Goal: Transaction & Acquisition: Purchase product/service

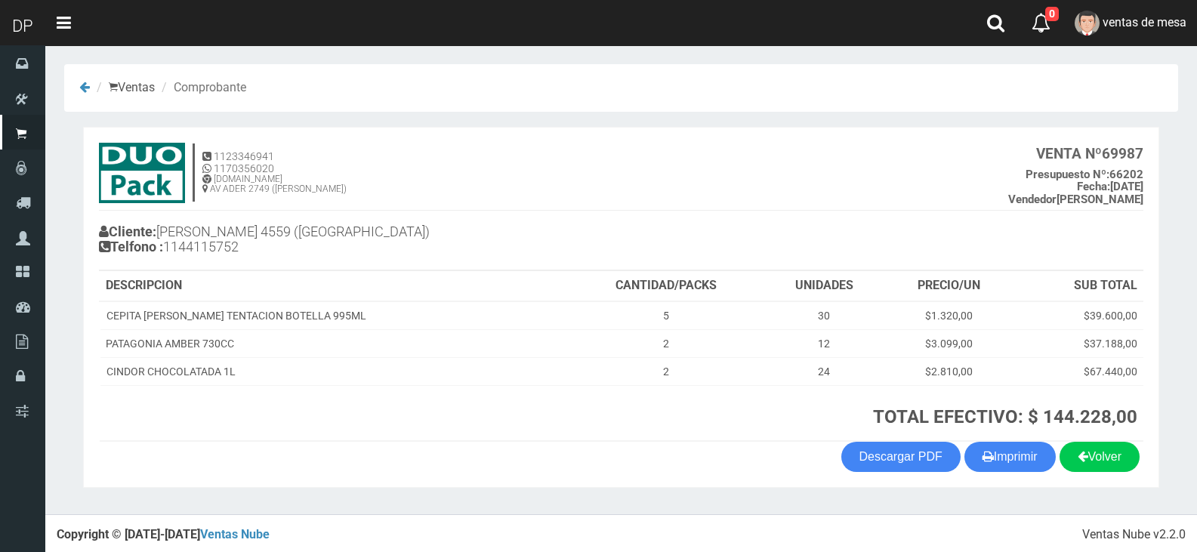
scroll to position [3, 0]
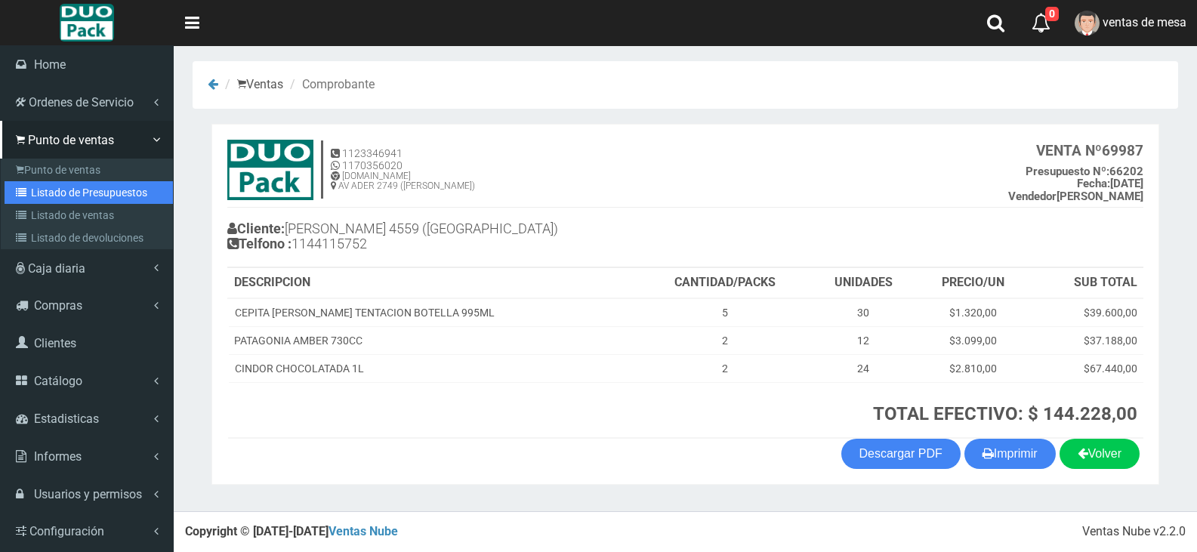
click at [50, 183] on link "Listado de Presupuestos" at bounding box center [89, 192] width 168 height 23
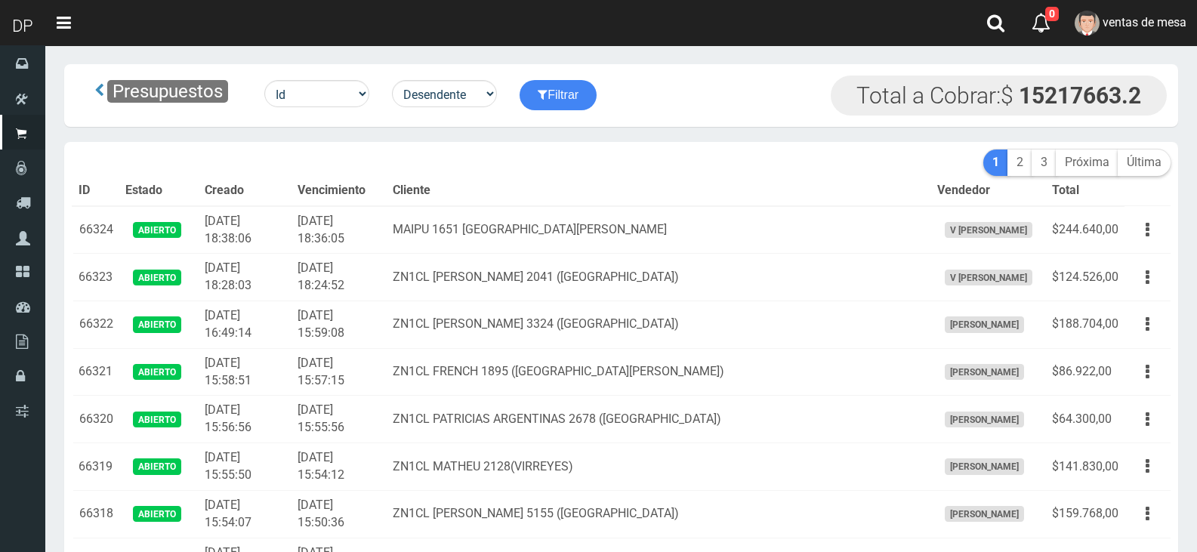
scroll to position [2557, 0]
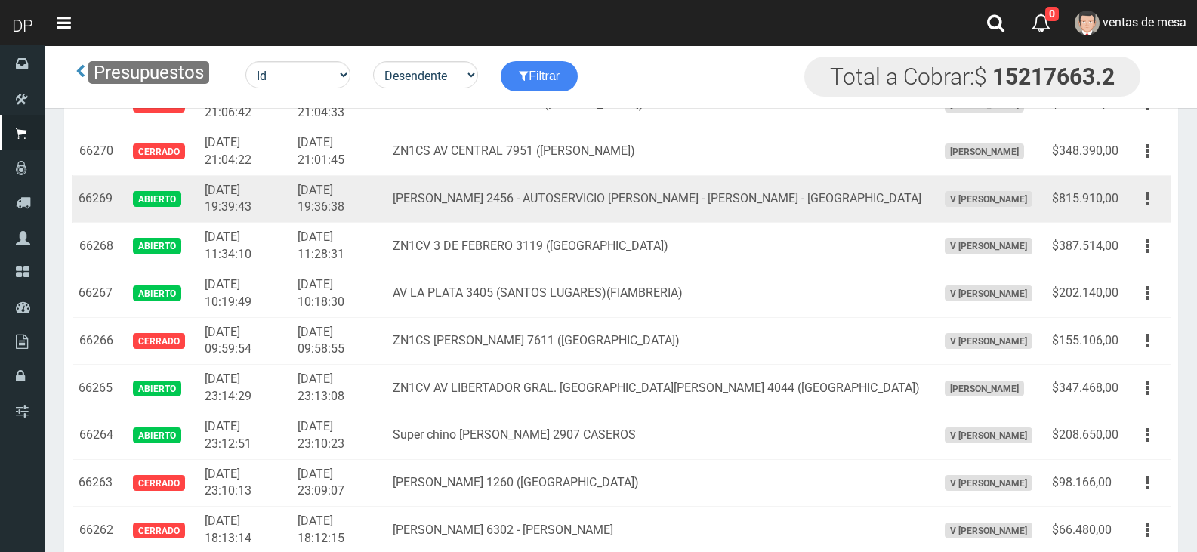
drag, startPoint x: 1151, startPoint y: 199, endPoint x: 1137, endPoint y: 241, distance: 43.7
click at [1149, 199] on button "button" at bounding box center [1147, 199] width 34 height 26
click at [0, 0] on link "Editar" at bounding box center [0, 0] width 0 height 0
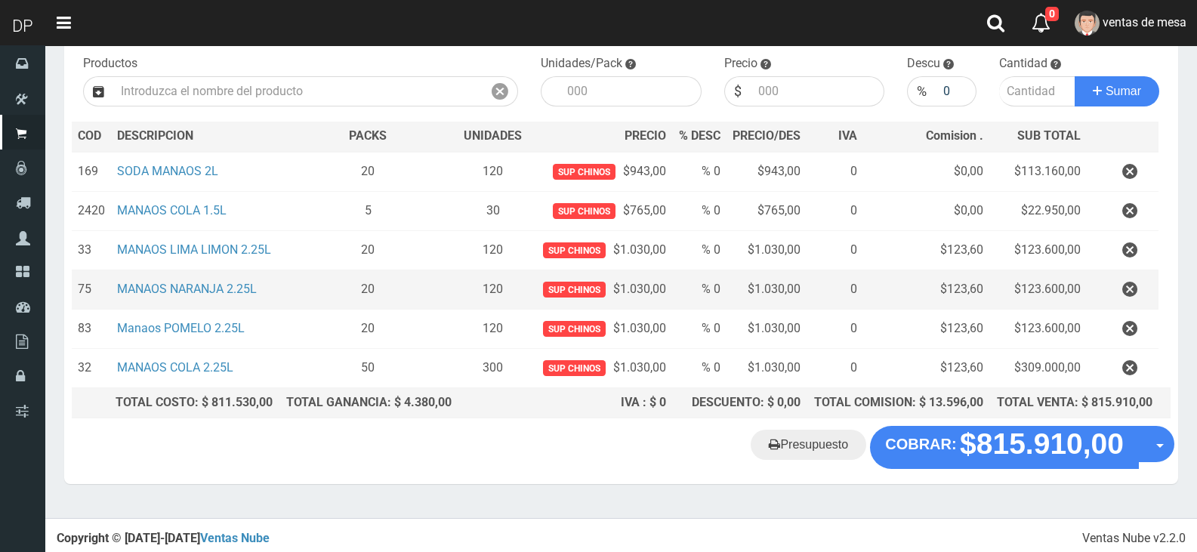
scroll to position [156, 0]
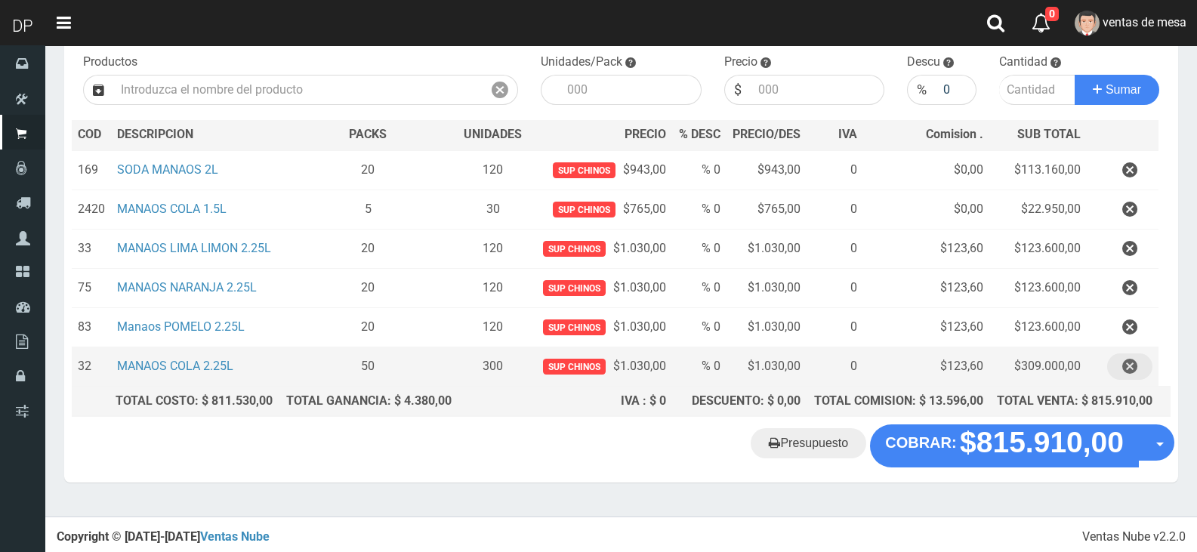
click at [1131, 360] on icon "button" at bounding box center [1129, 366] width 15 height 26
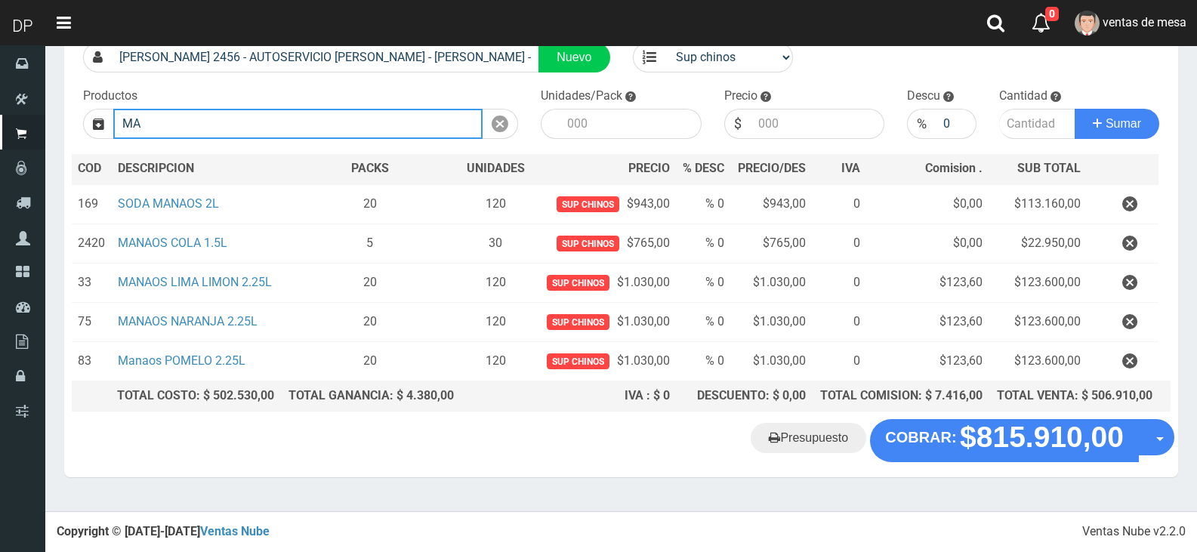
scroll to position [117, 0]
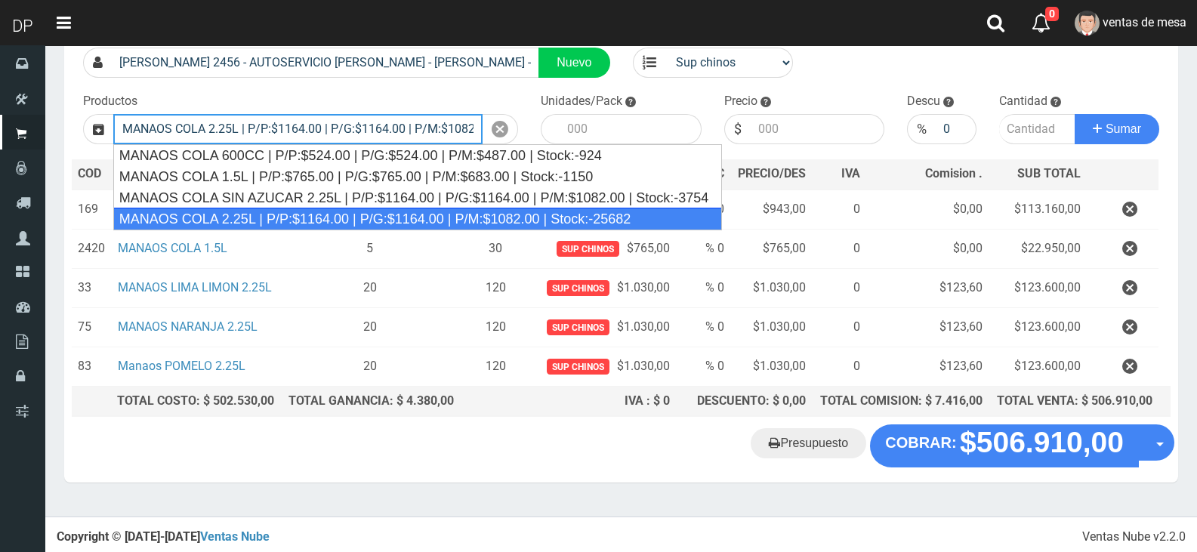
type input "MANAOS COLA 2.25L | P/P:$1164.00 | P/G:$1164.00 | P/M:$1082.00 | Stock:-25682"
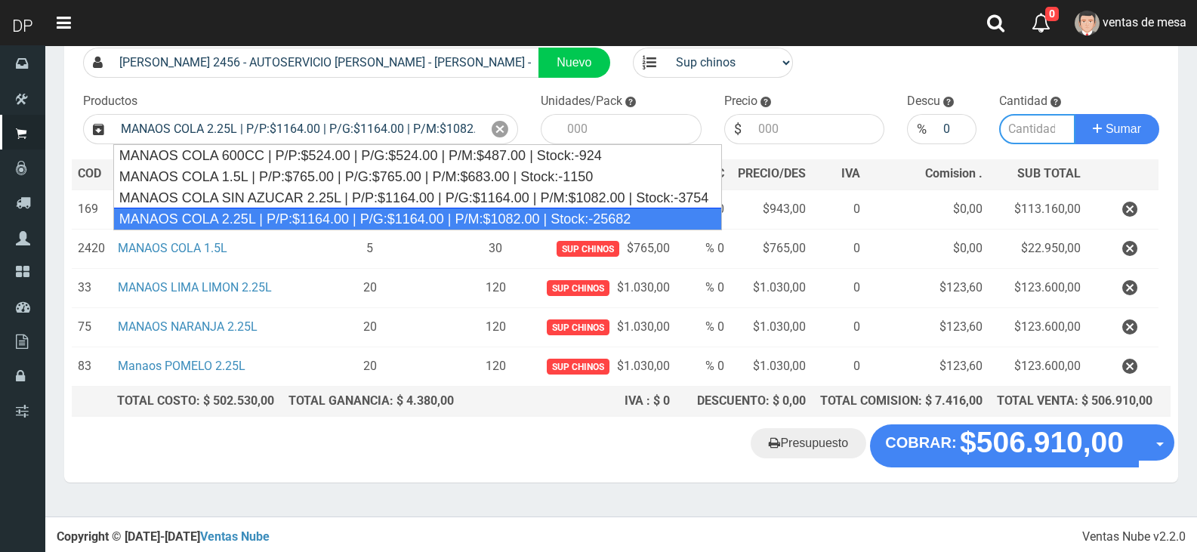
type input "6"
type input "1164.00"
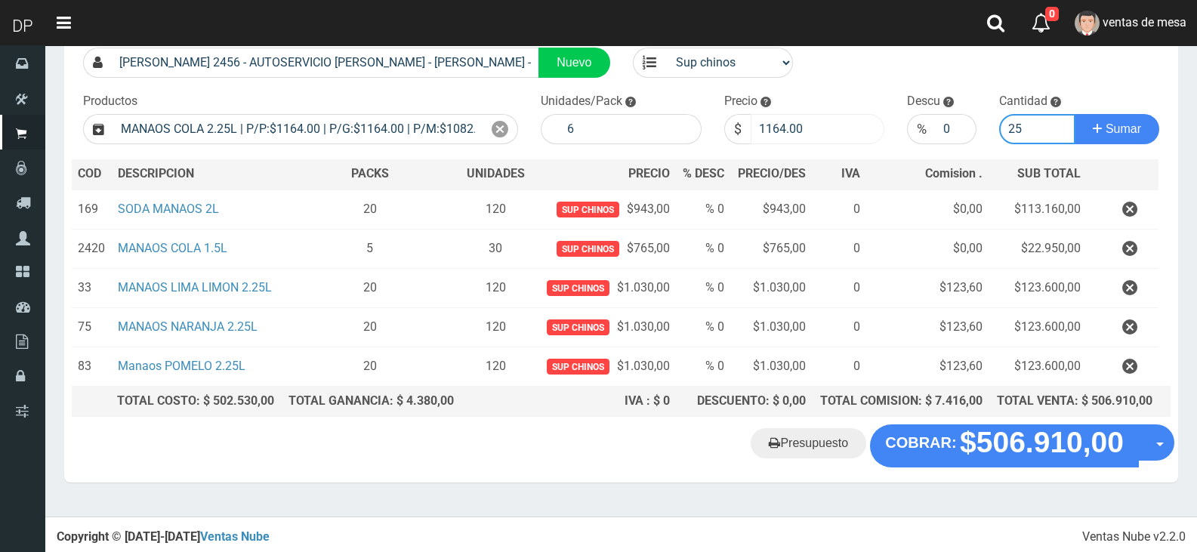
type input "25"
click at [809, 120] on input "1164.00" at bounding box center [818, 129] width 134 height 30
type input "1030"
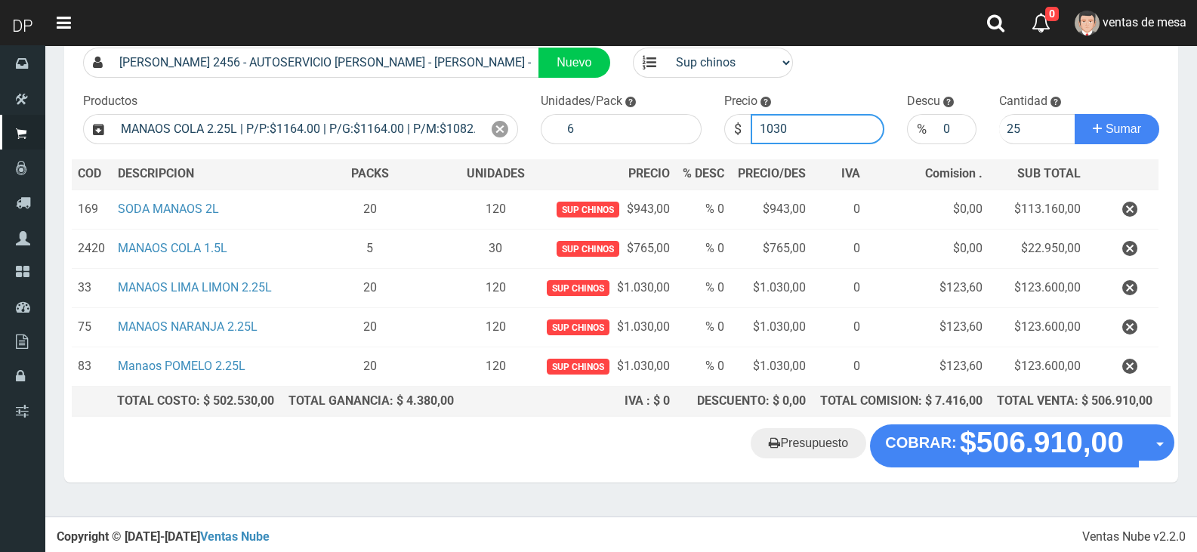
click at [1075, 114] on button "Sumar" at bounding box center [1117, 129] width 85 height 30
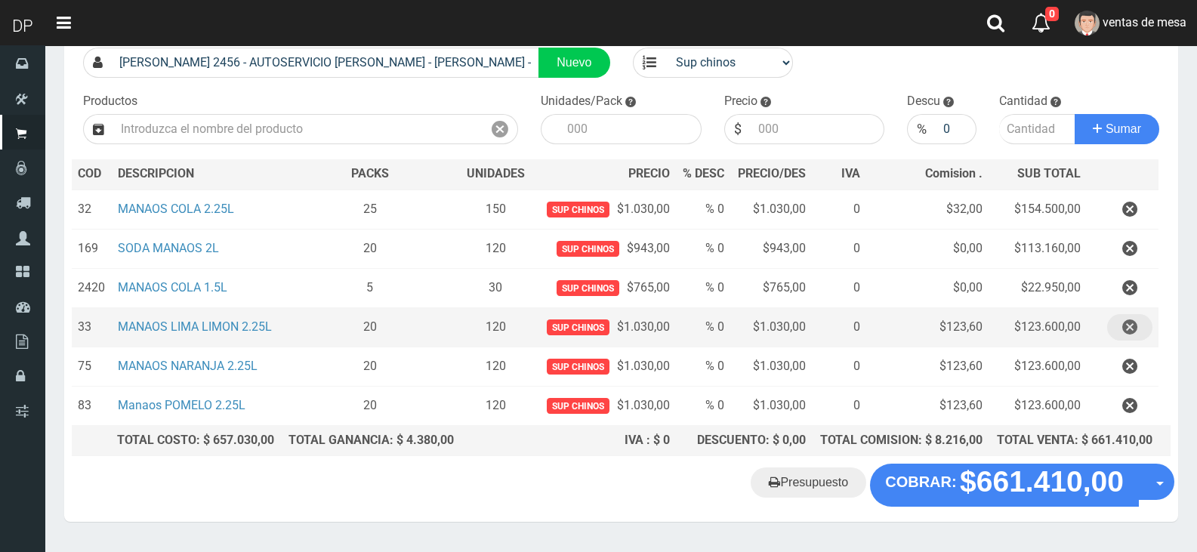
click at [1124, 318] on icon "button" at bounding box center [1129, 327] width 15 height 26
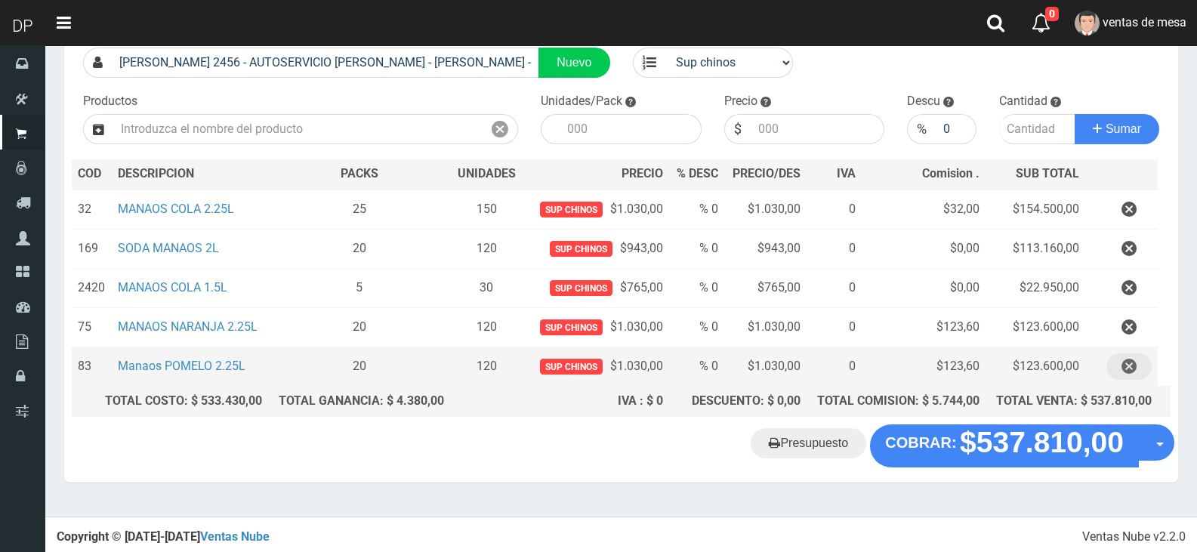
click at [1132, 369] on icon "button" at bounding box center [1128, 366] width 15 height 26
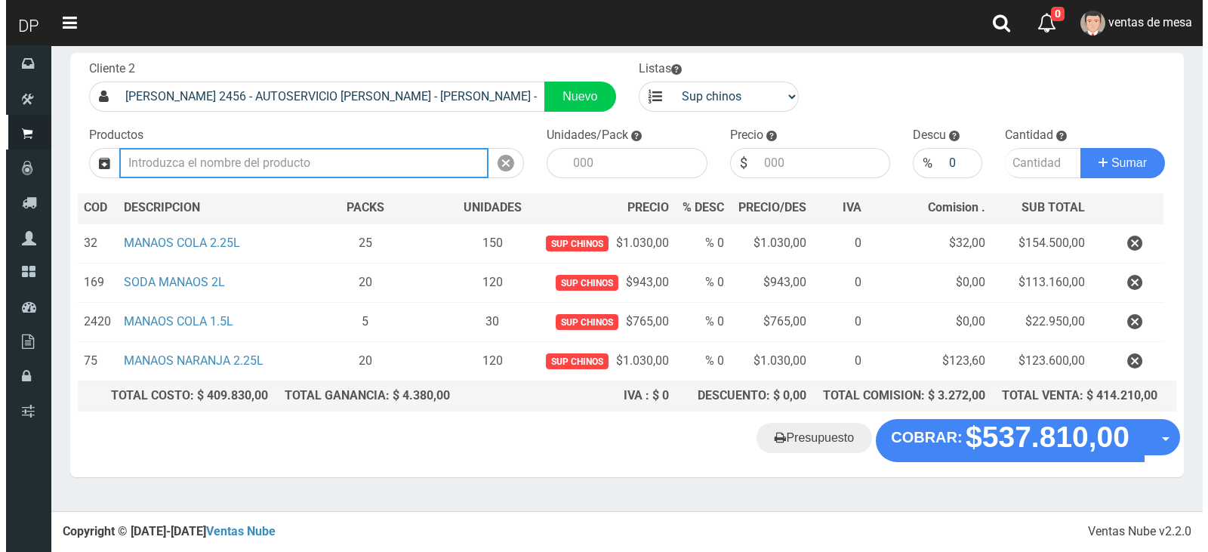
scroll to position [78, 0]
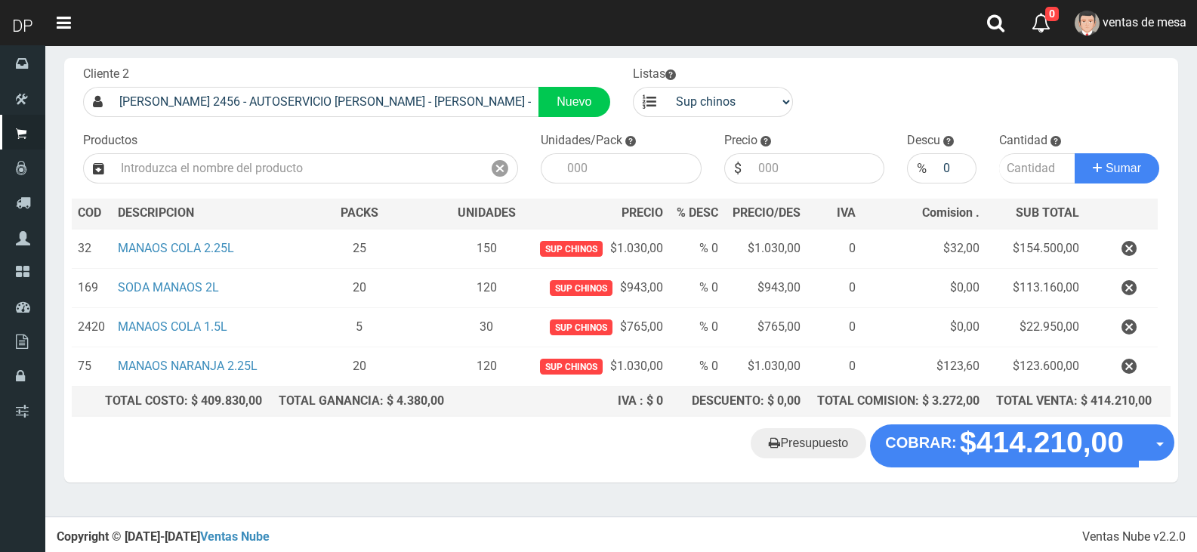
click at [968, 462] on "Presupuesto COBRAR: $414.210,00 Opciones" at bounding box center [621, 445] width 1106 height 42
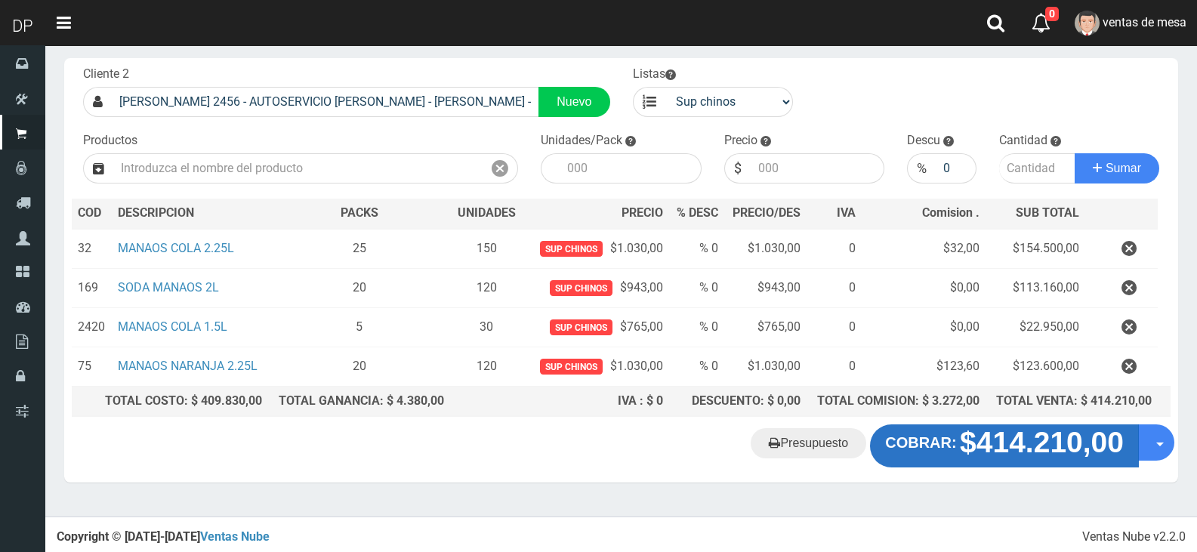
click at [967, 457] on strong "$414.210,00" at bounding box center [1042, 443] width 164 height 32
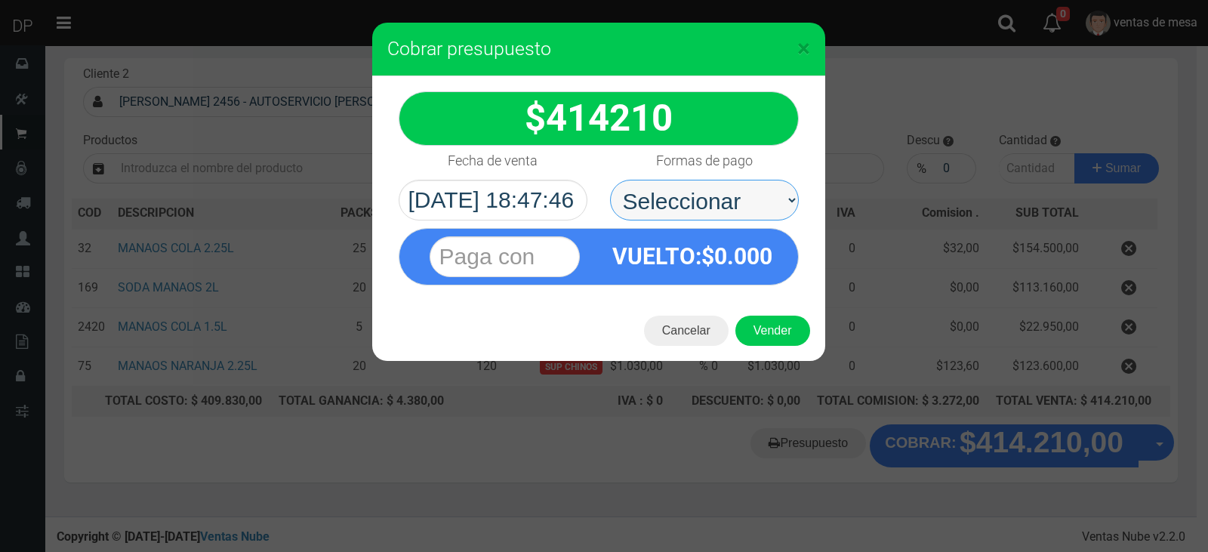
click at [673, 201] on select "Seleccionar Efectivo Tarjeta de Crédito Depósito Débito" at bounding box center [704, 200] width 189 height 41
select select "Efectivo"
click at [610, 180] on select "Seleccionar Efectivo Tarjeta de Crédito Depósito Débito" at bounding box center [704, 200] width 189 height 41
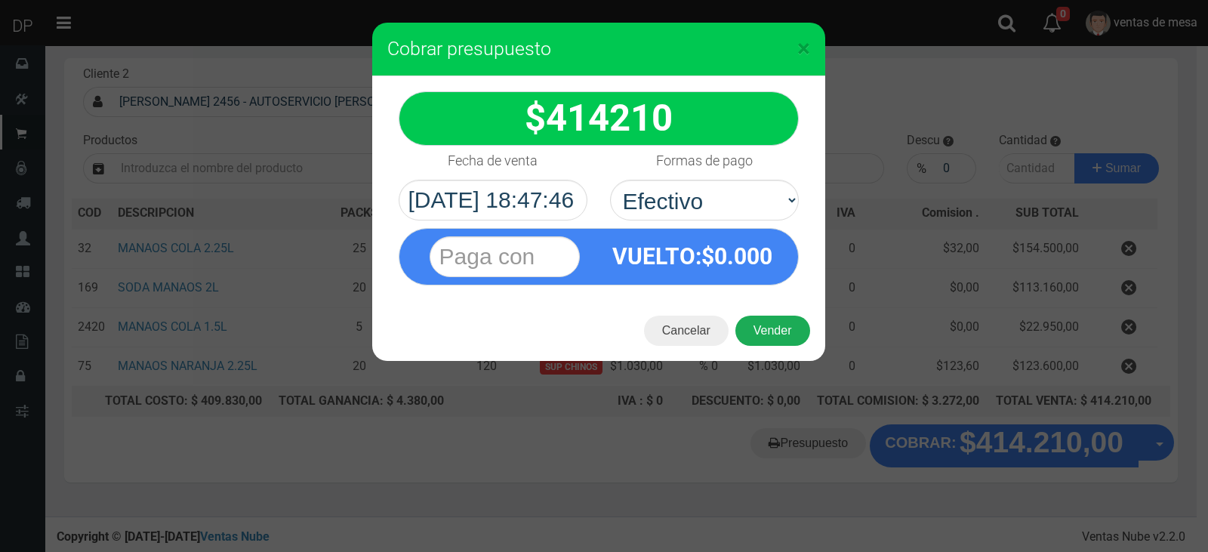
click at [773, 344] on button "Vender" at bounding box center [772, 331] width 75 height 30
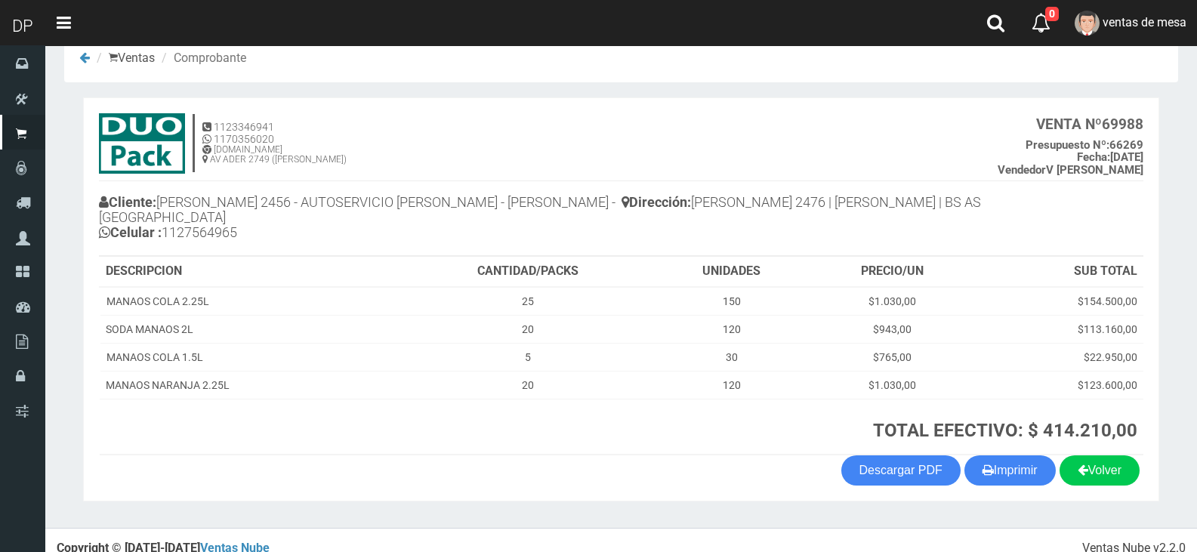
scroll to position [46, 0]
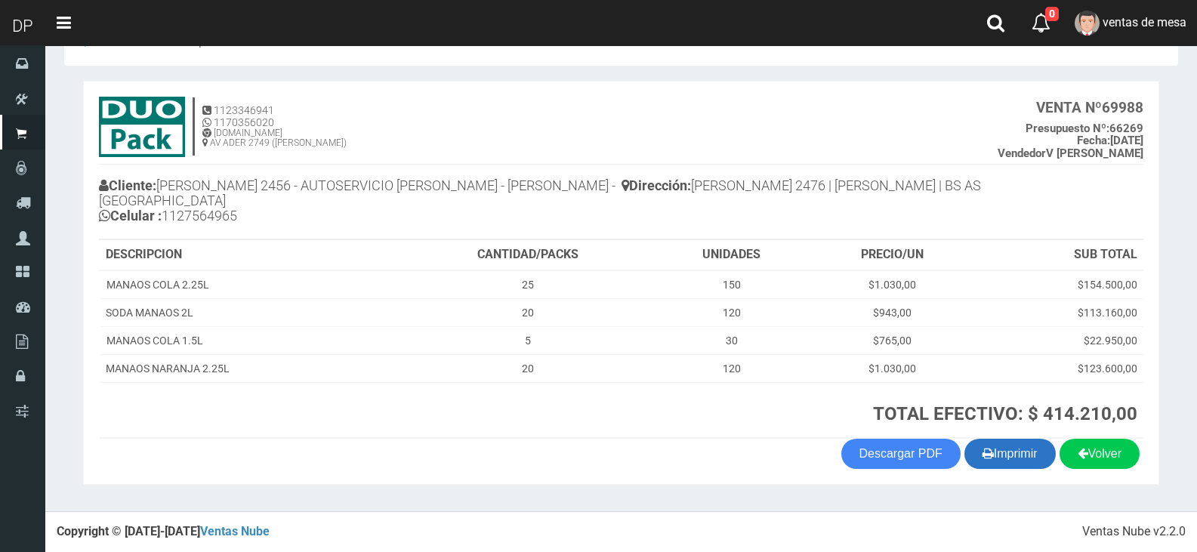
click at [998, 464] on button "Imprimir" at bounding box center [1009, 454] width 91 height 30
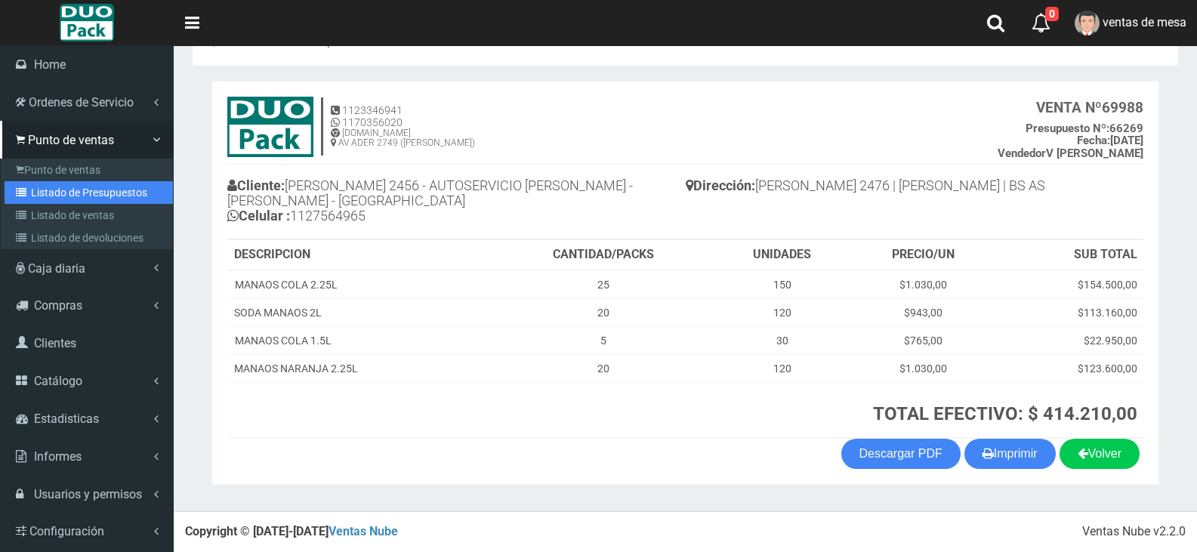
click at [45, 201] on link "Listado de Presupuestos" at bounding box center [89, 192] width 168 height 23
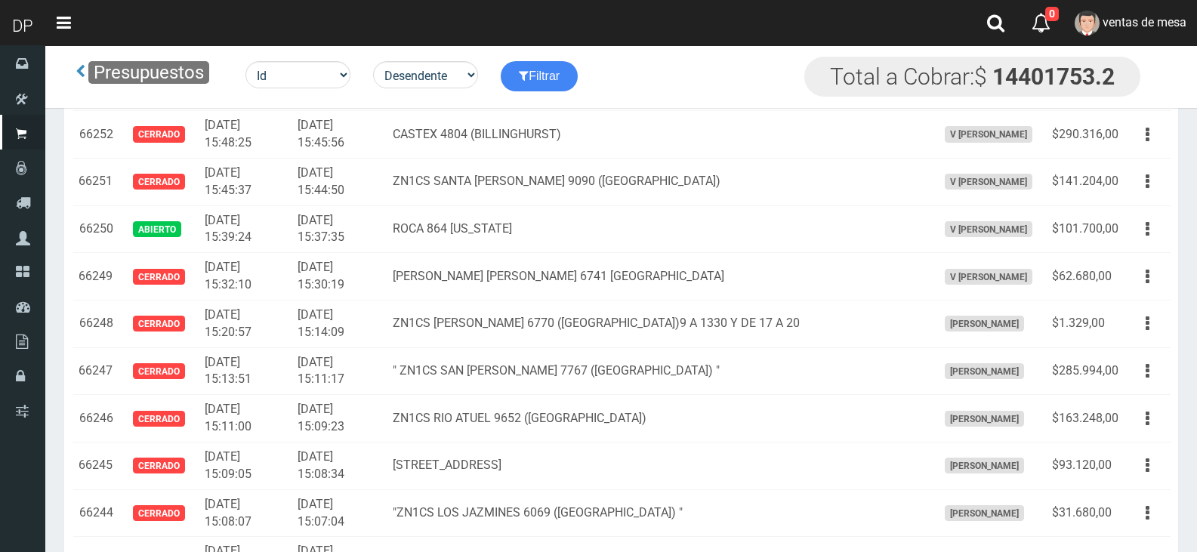
scroll to position [3710, 0]
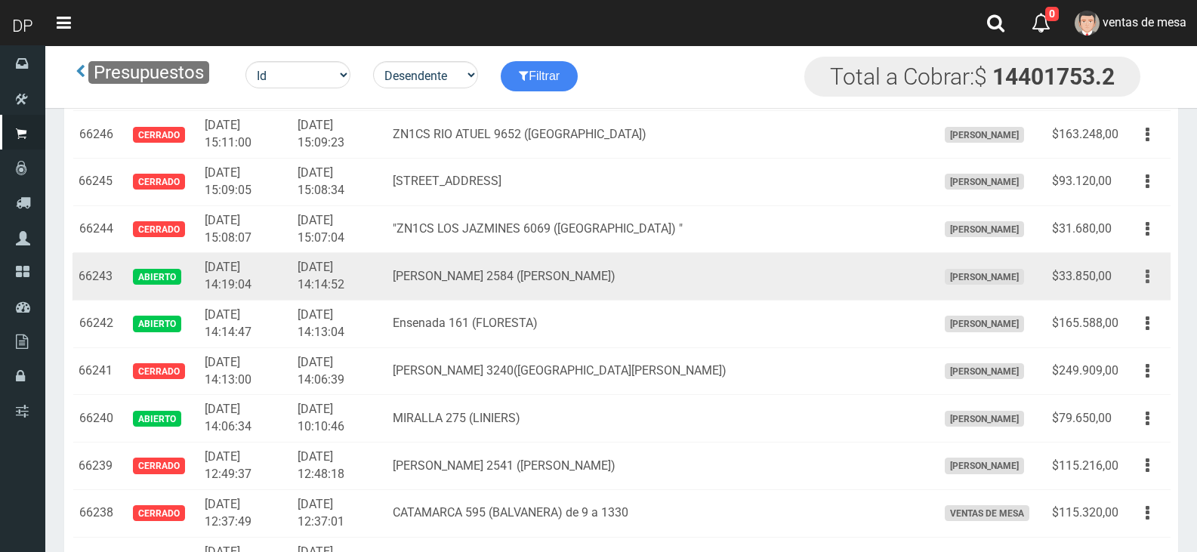
drag, startPoint x: 1141, startPoint y: 268, endPoint x: 1138, endPoint y: 304, distance: 35.6
click at [1142, 269] on button "button" at bounding box center [1147, 277] width 34 height 26
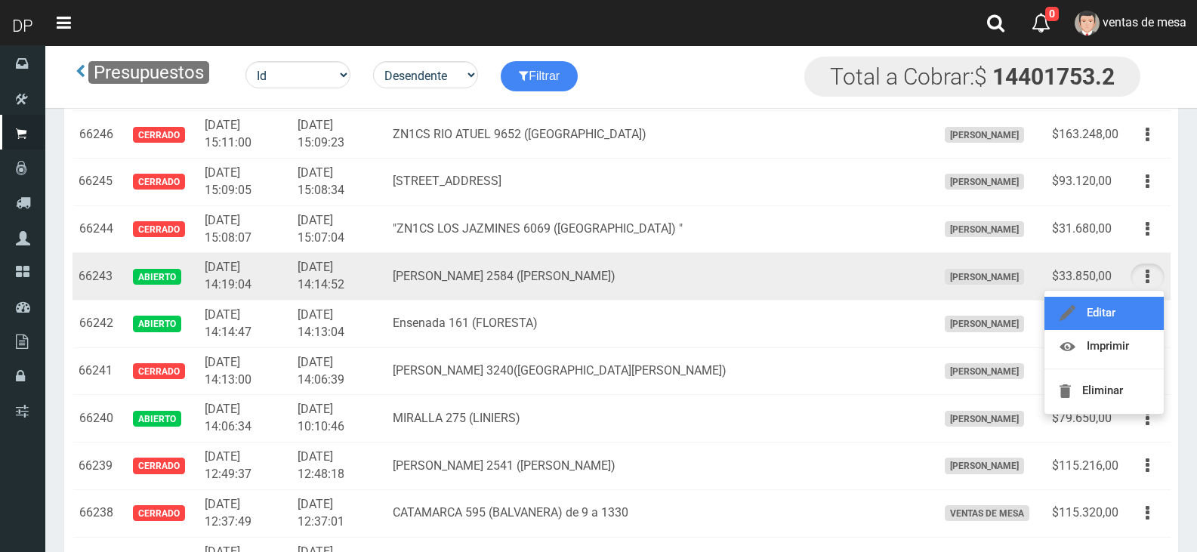
click at [1137, 309] on link "Editar" at bounding box center [1103, 313] width 119 height 33
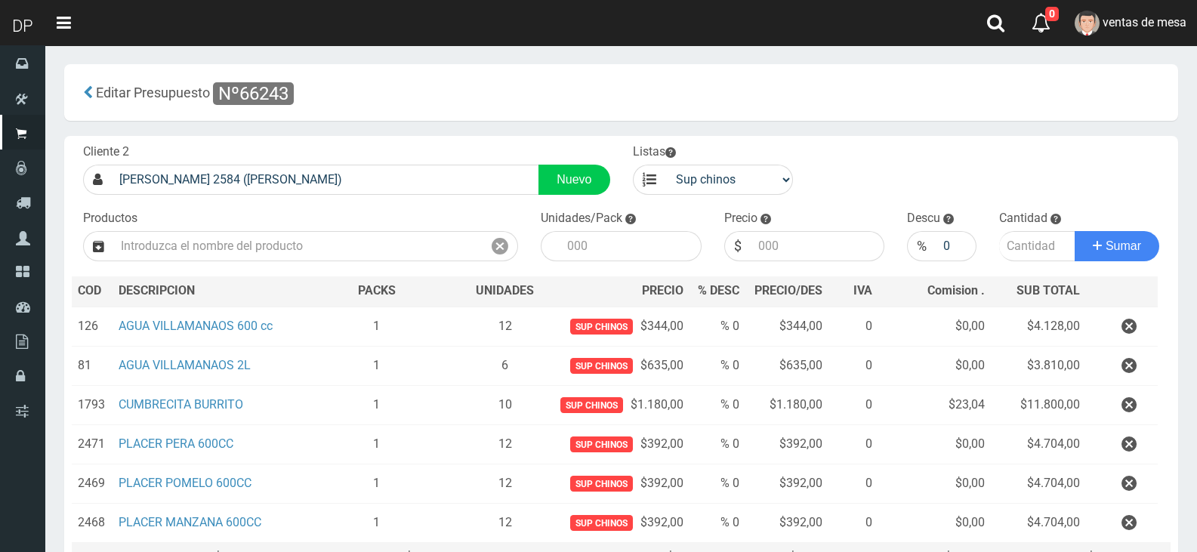
scroll to position [156, 0]
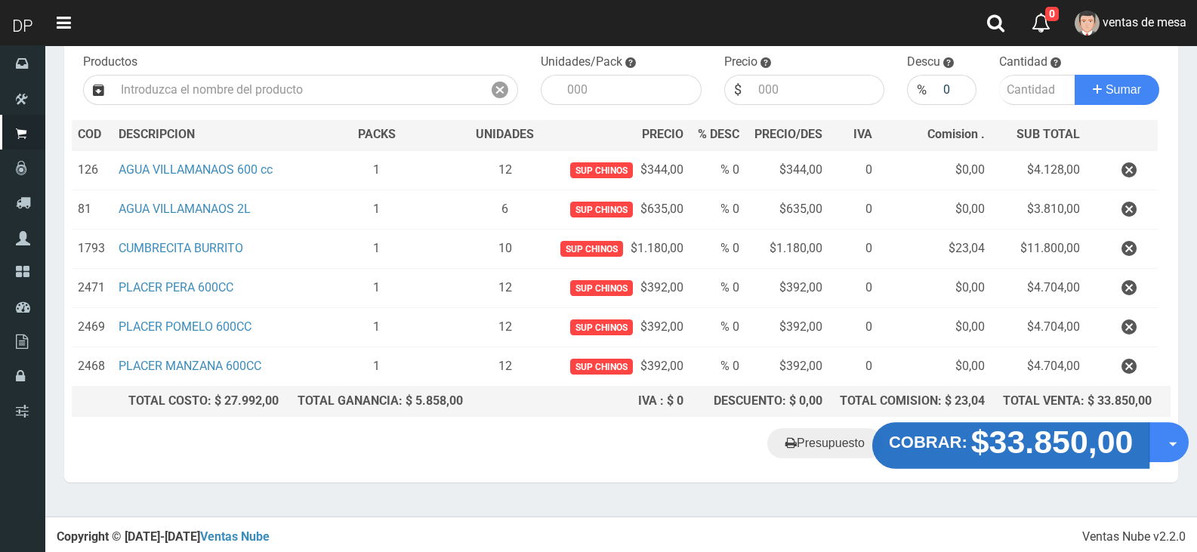
click at [960, 461] on button "COBRAR: $33.850,00" at bounding box center [1011, 446] width 278 height 47
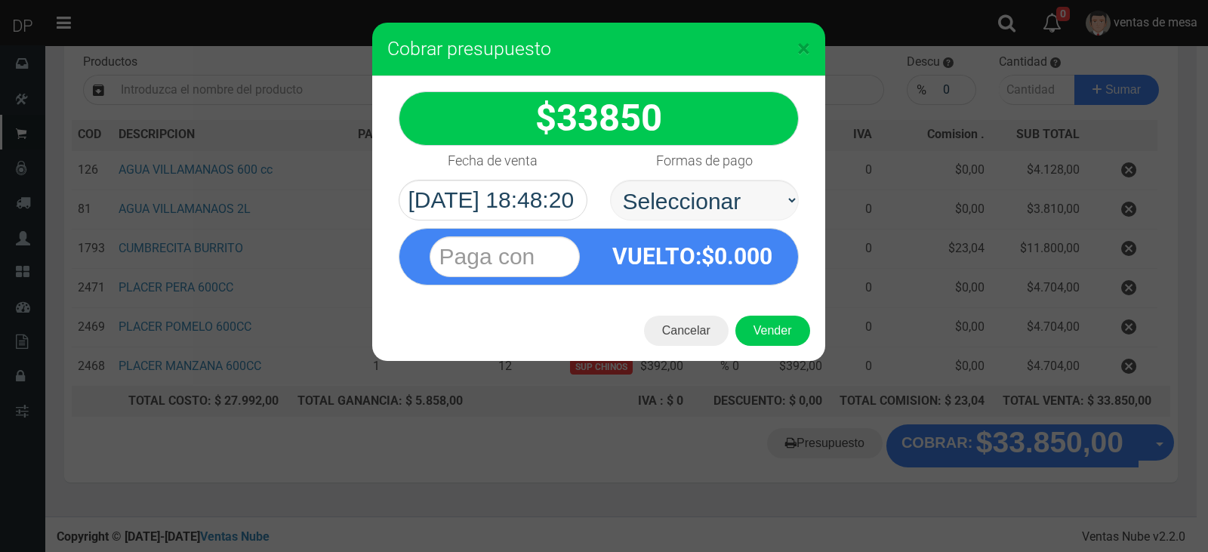
click at [610, 180] on select "Seleccionar Efectivo Tarjeta de Crédito Depósito Débito" at bounding box center [704, 200] width 189 height 41
drag, startPoint x: 713, startPoint y: 195, endPoint x: 715, endPoint y: 216, distance: 21.3
click at [713, 198] on select "Seleccionar Efectivo Tarjeta de Crédito Depósito Débito" at bounding box center [704, 200] width 189 height 41
select select "Efectivo"
click at [610, 180] on select "Seleccionar Efectivo Tarjeta de Crédito Depósito Débito" at bounding box center [704, 200] width 189 height 41
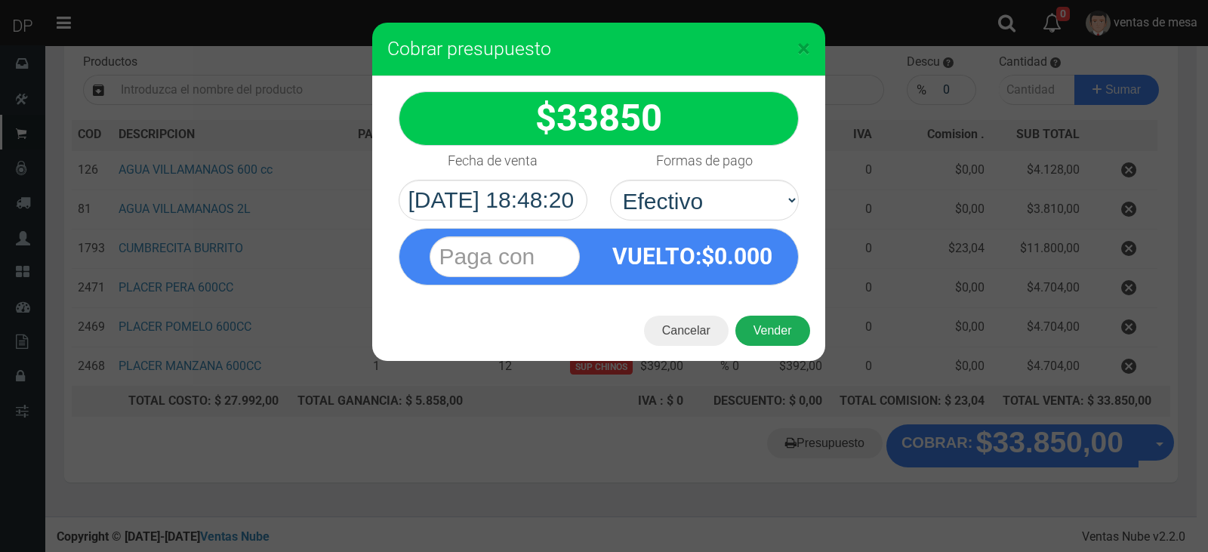
click at [778, 335] on button "Vender" at bounding box center [772, 331] width 75 height 30
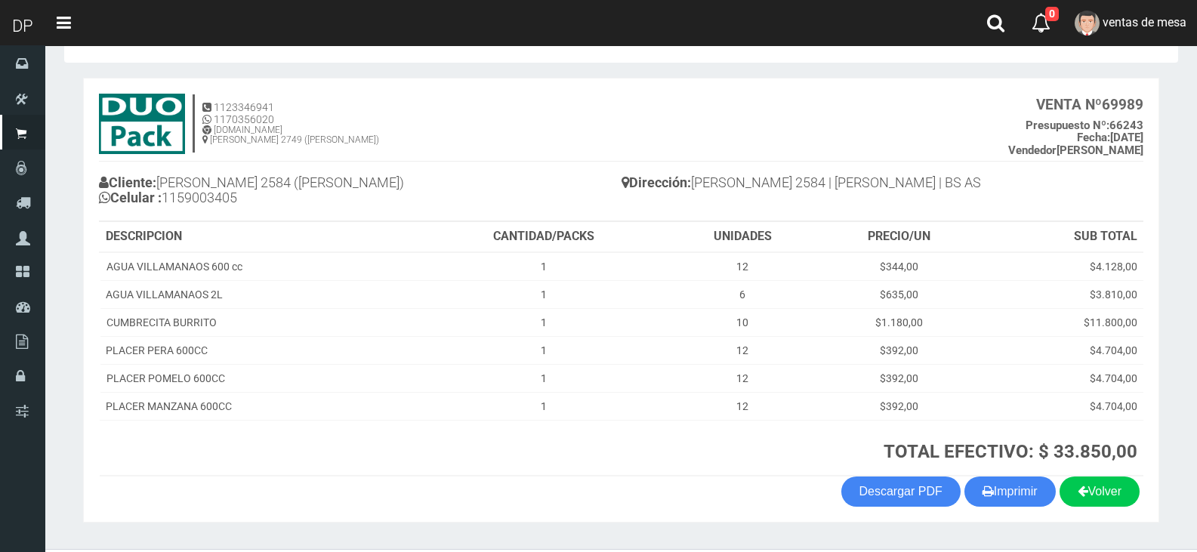
scroll to position [87, 0]
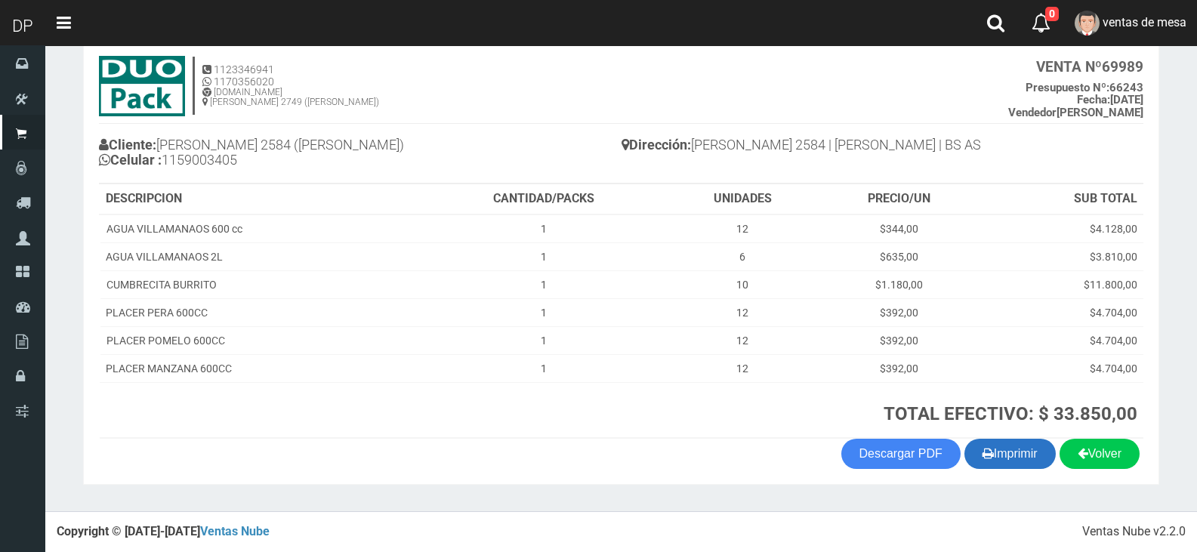
click at [1001, 467] on button "Imprimir" at bounding box center [1009, 454] width 91 height 30
click at [1010, 454] on button "Imprimir" at bounding box center [1009, 454] width 91 height 30
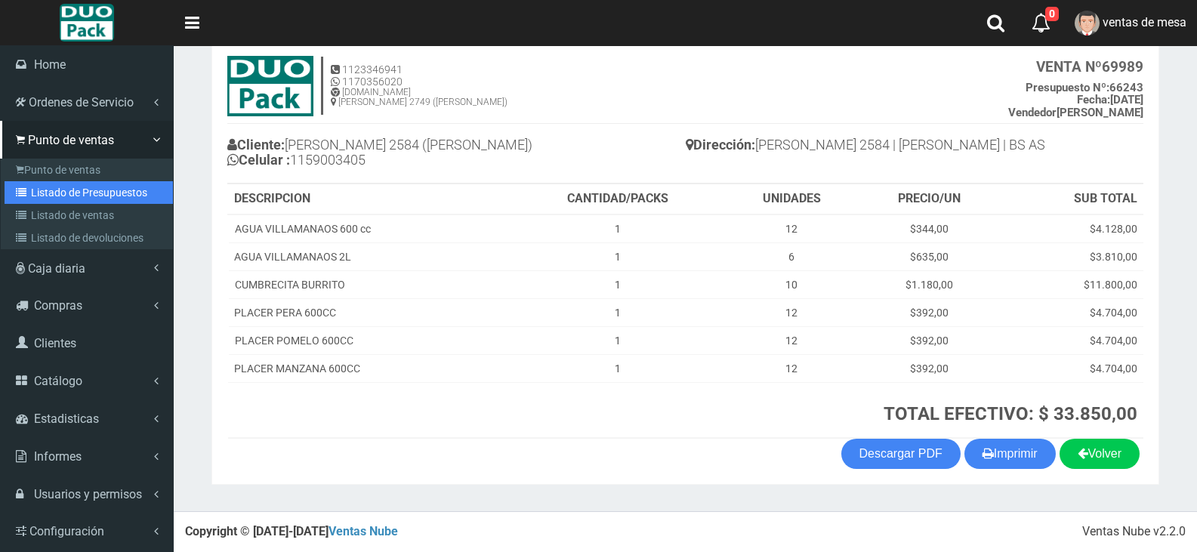
drag, startPoint x: 90, startPoint y: 196, endPoint x: 126, endPoint y: 144, distance: 62.9
click at [90, 196] on link "Listado de Presupuestos" at bounding box center [89, 192] width 168 height 23
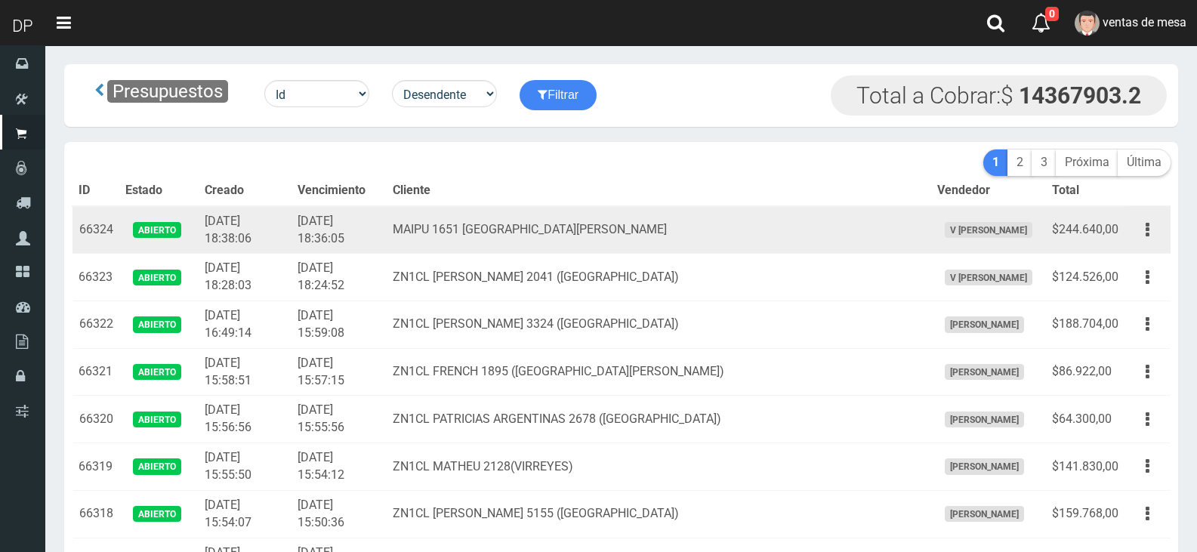
click at [470, 236] on td "MAIPU 1651 SAN FERNANDO" at bounding box center [659, 230] width 544 height 48
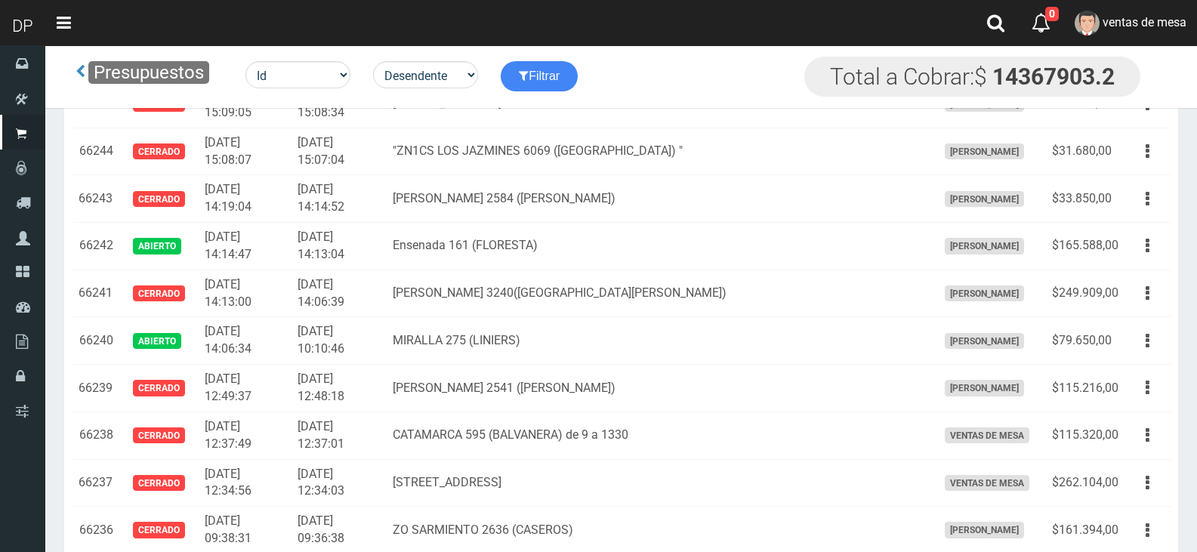
scroll to position [2716, 0]
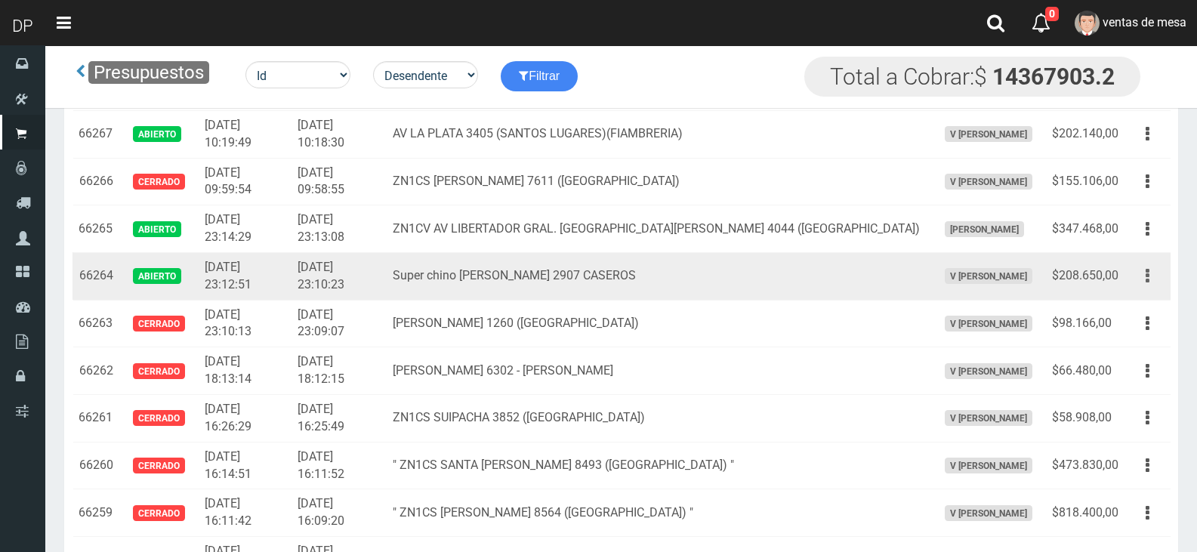
click at [1138, 273] on button "button" at bounding box center [1147, 276] width 34 height 26
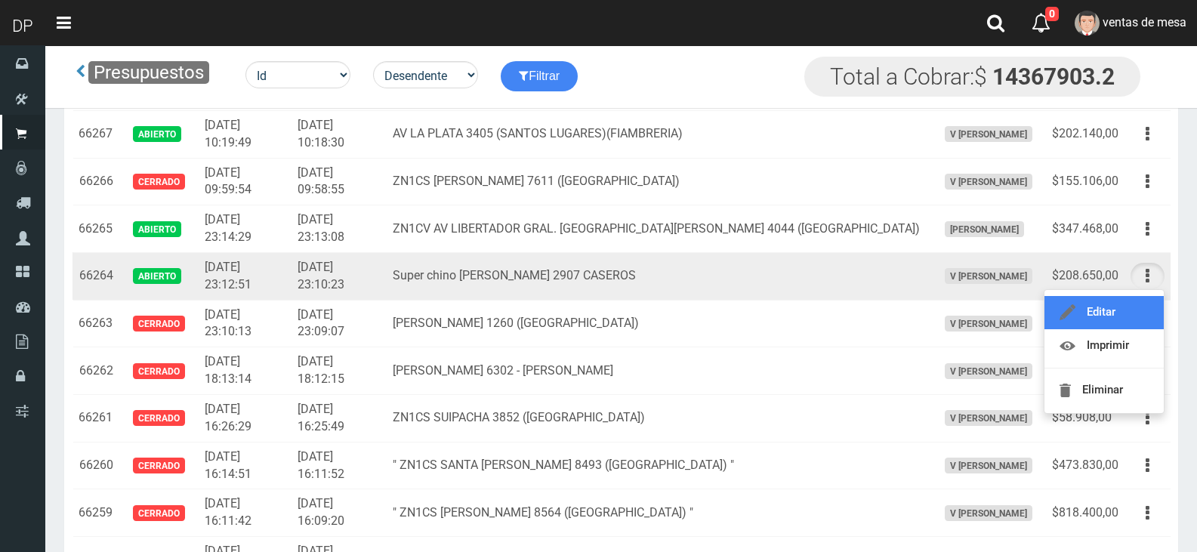
click at [1127, 307] on link "Editar" at bounding box center [1103, 312] width 119 height 33
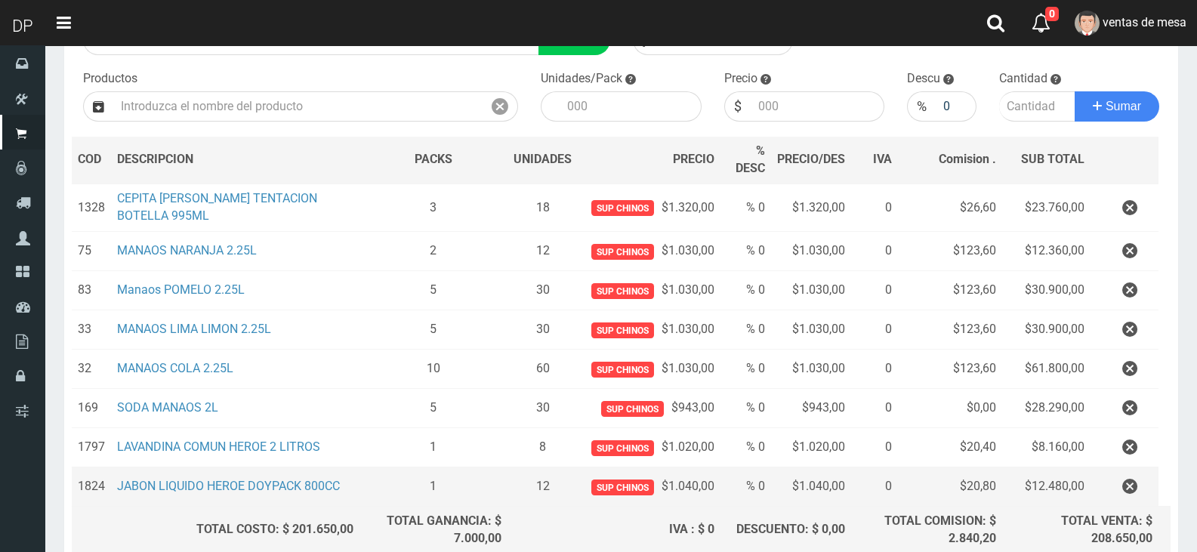
scroll to position [151, 0]
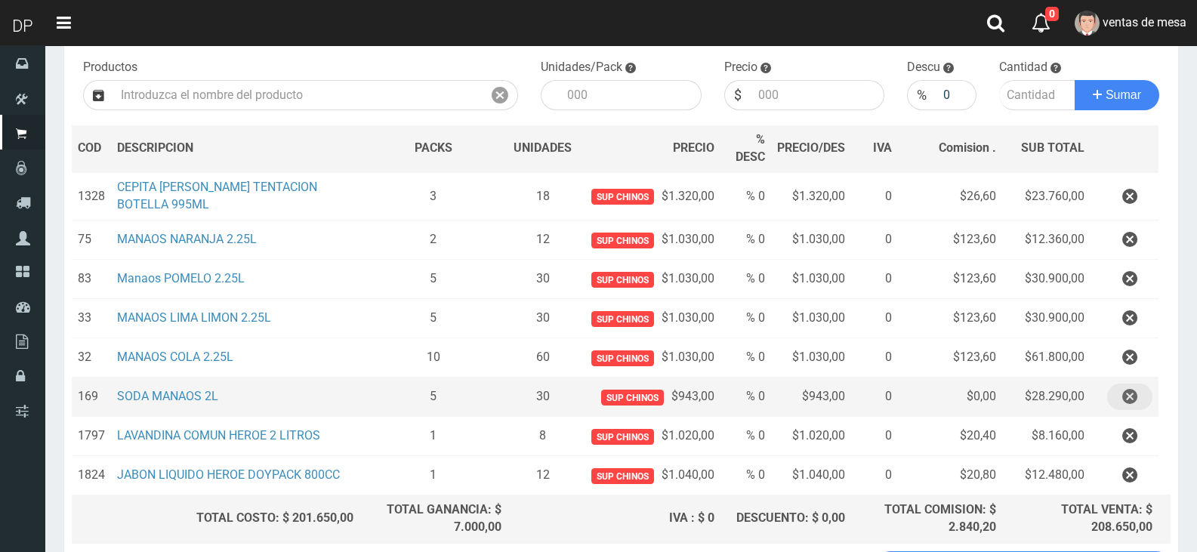
click at [1137, 396] on button "button" at bounding box center [1129, 397] width 45 height 26
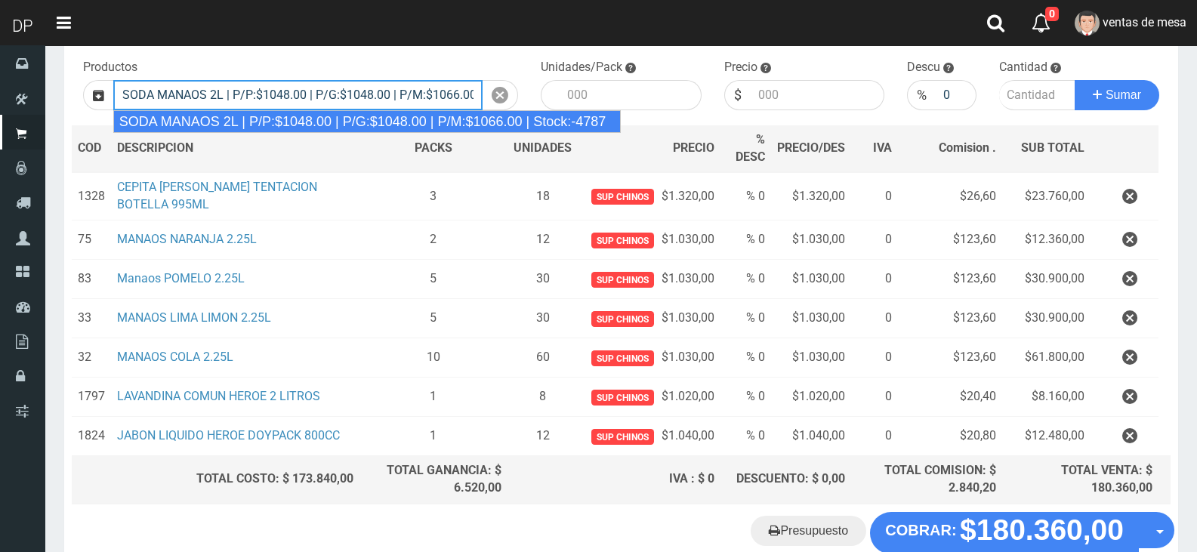
type input "SODA MANAOS 2L | P/P:$1048.00 | P/G:$1048.00 | P/M:$1066.00 | Stock:-4787"
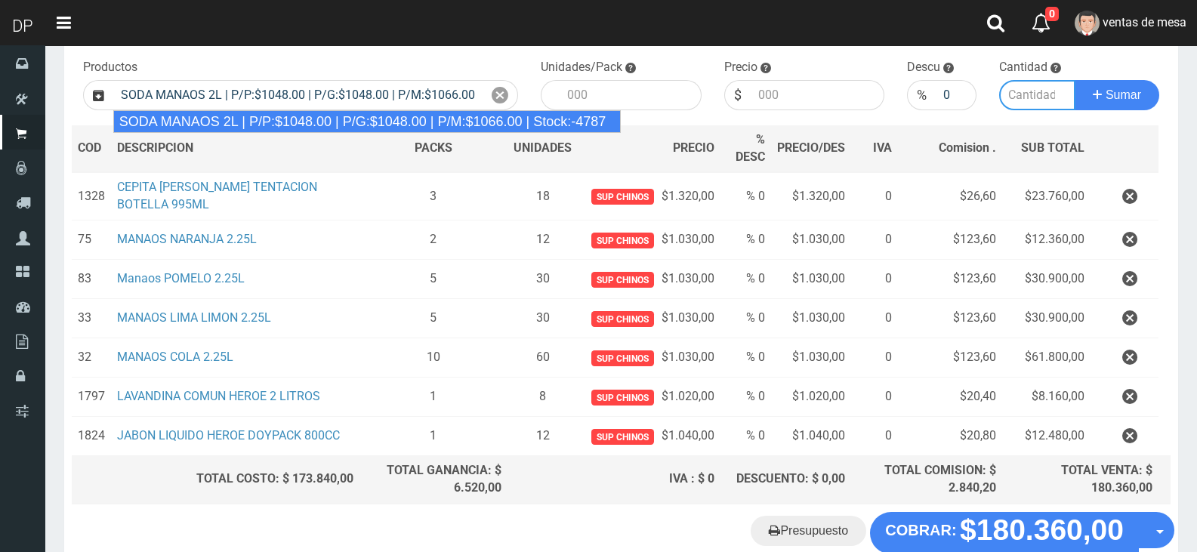
type input "6"
type input "1048.00"
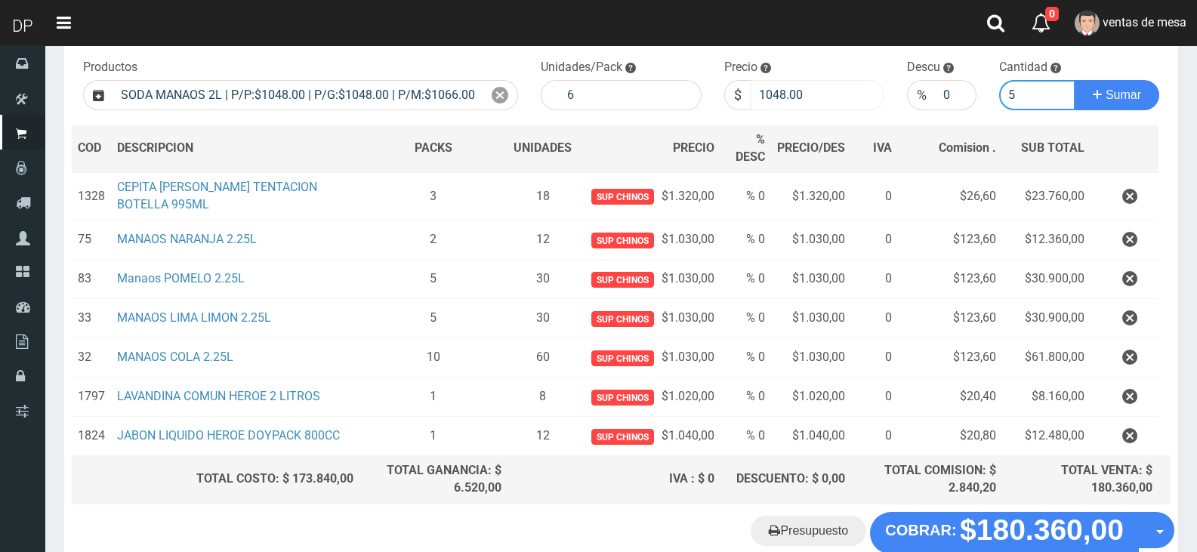
type input "5"
click at [817, 98] on input "1048.00" at bounding box center [818, 95] width 134 height 30
type input "943"
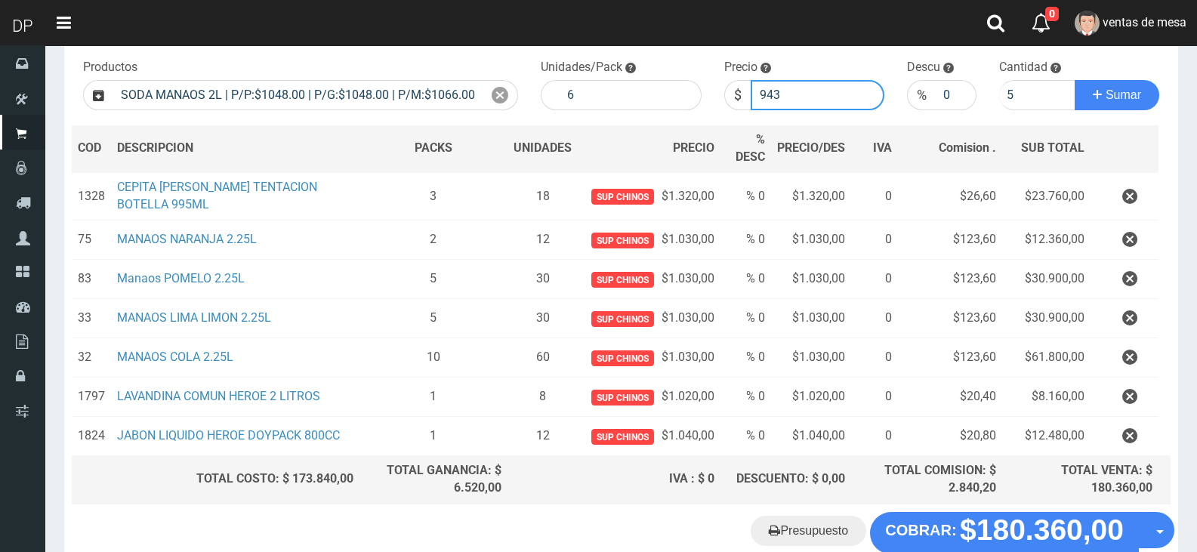
click at [1075, 80] on button "Sumar" at bounding box center [1117, 95] width 85 height 30
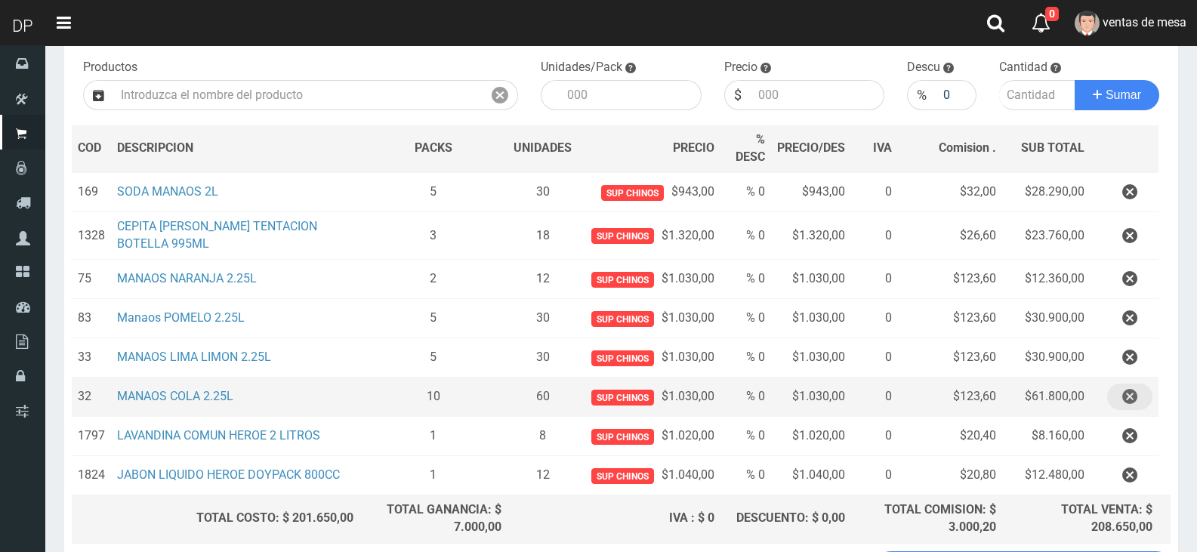
click at [1129, 399] on icon "button" at bounding box center [1129, 397] width 15 height 26
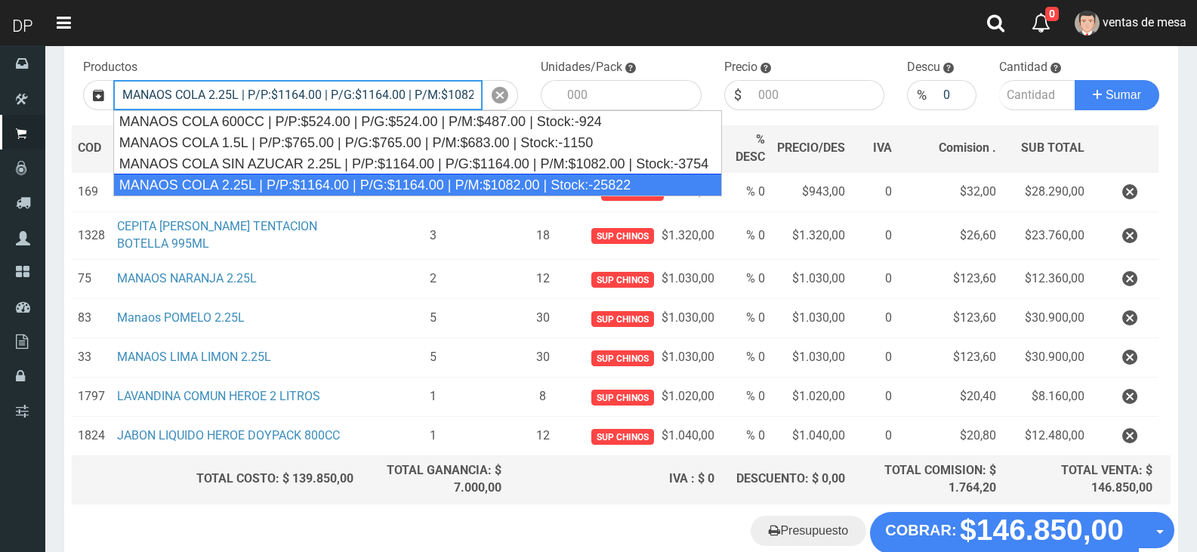
type input "MANAOS COLA 2.25L | P/P:$1164.00 | P/G:$1164.00 | P/M:$1082.00 | Stock:-25822"
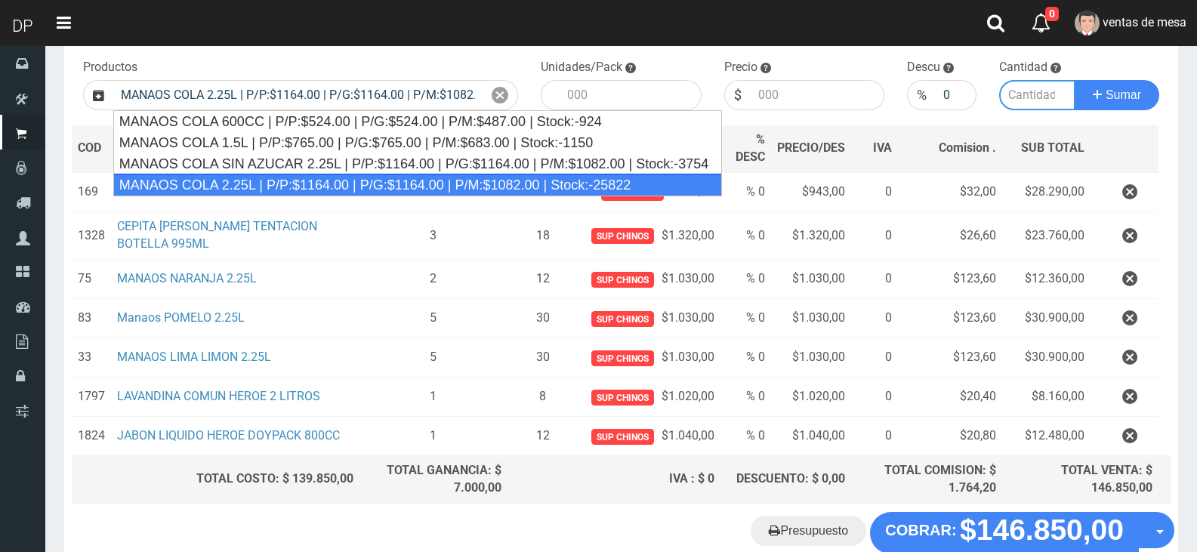
type input "6"
type input "1164.00"
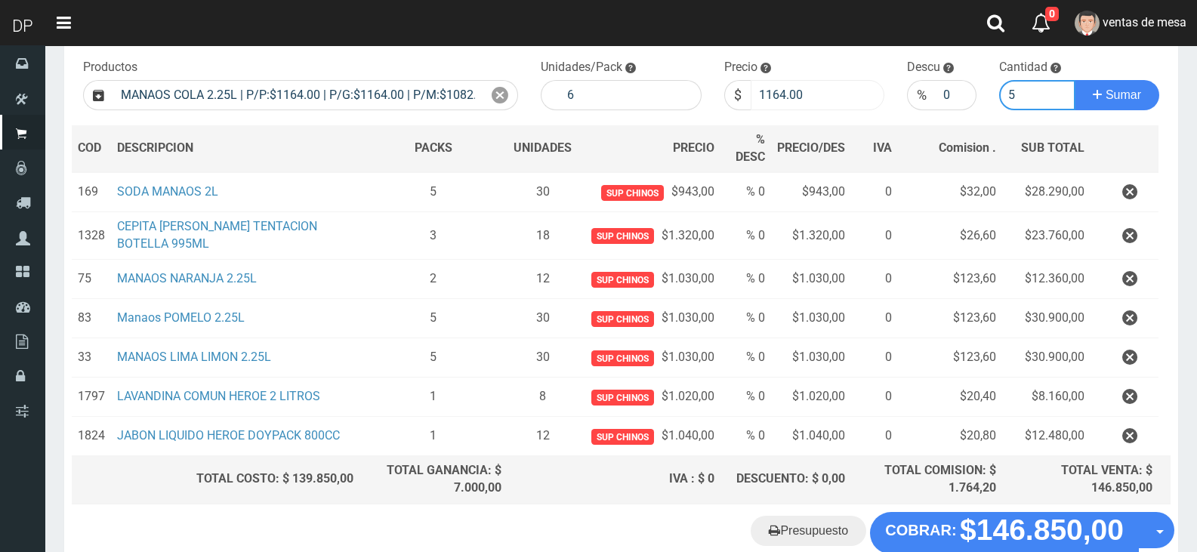
type input "5"
click at [800, 91] on input "1164.00" at bounding box center [818, 95] width 134 height 30
type input "1030"
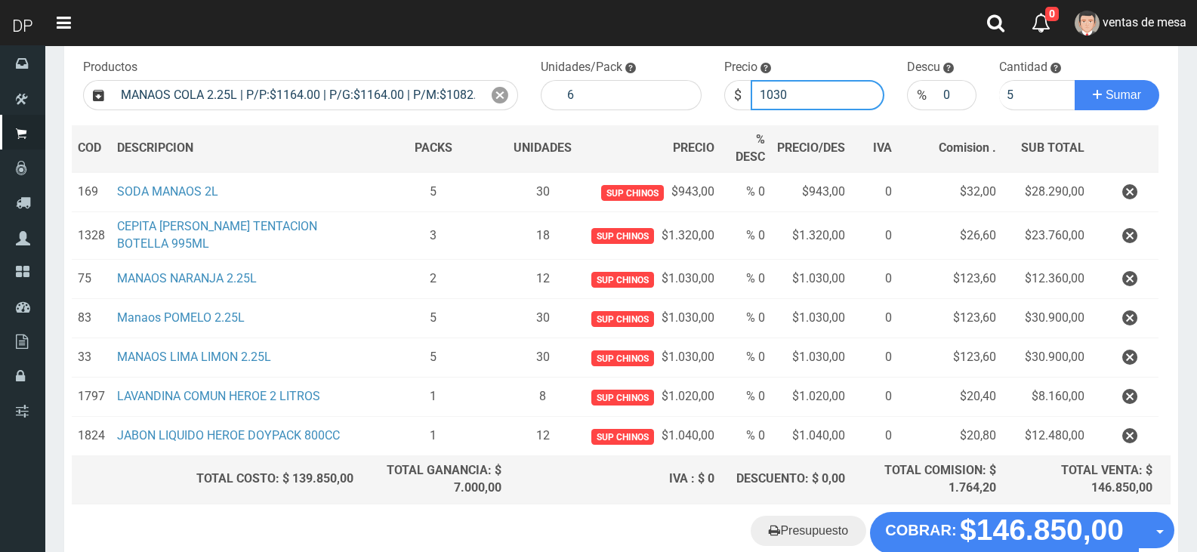
click at [1075, 80] on button "Sumar" at bounding box center [1117, 95] width 85 height 30
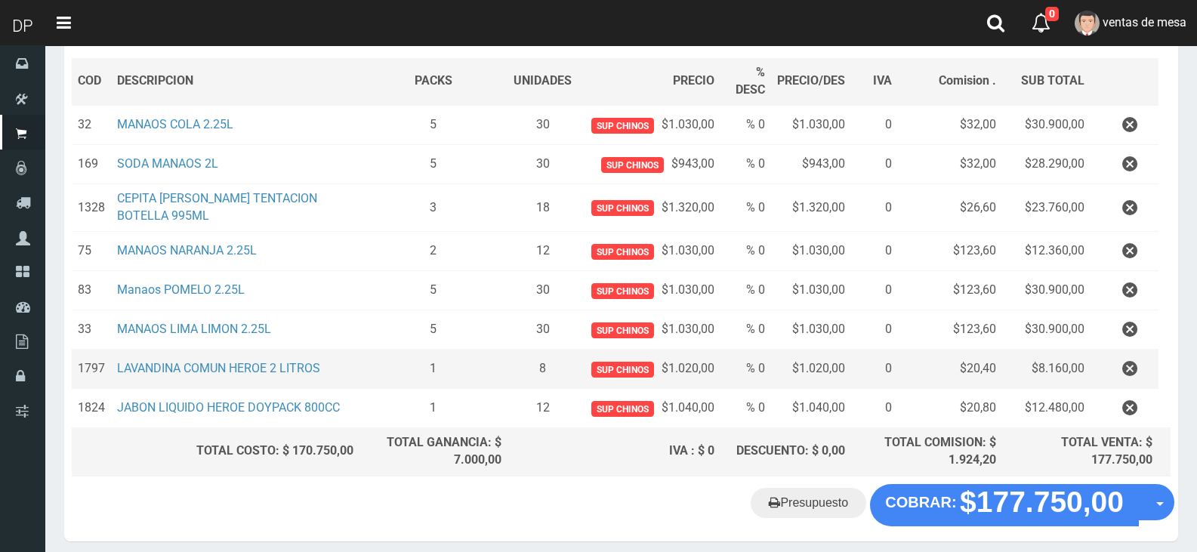
scroll to position [285, 0]
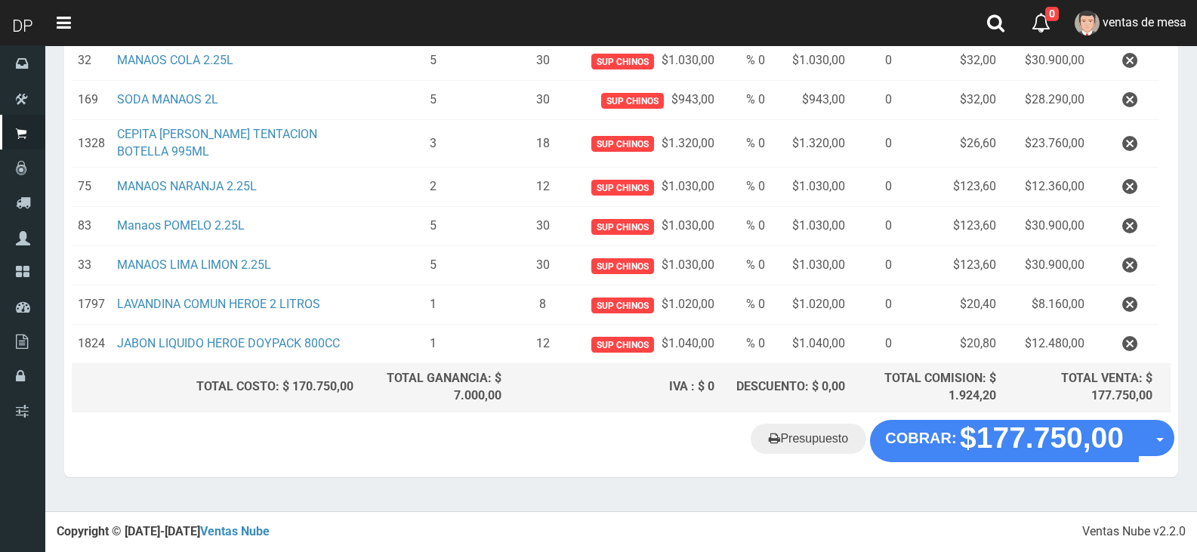
click at [1127, 221] on icon "button" at bounding box center [1129, 226] width 15 height 26
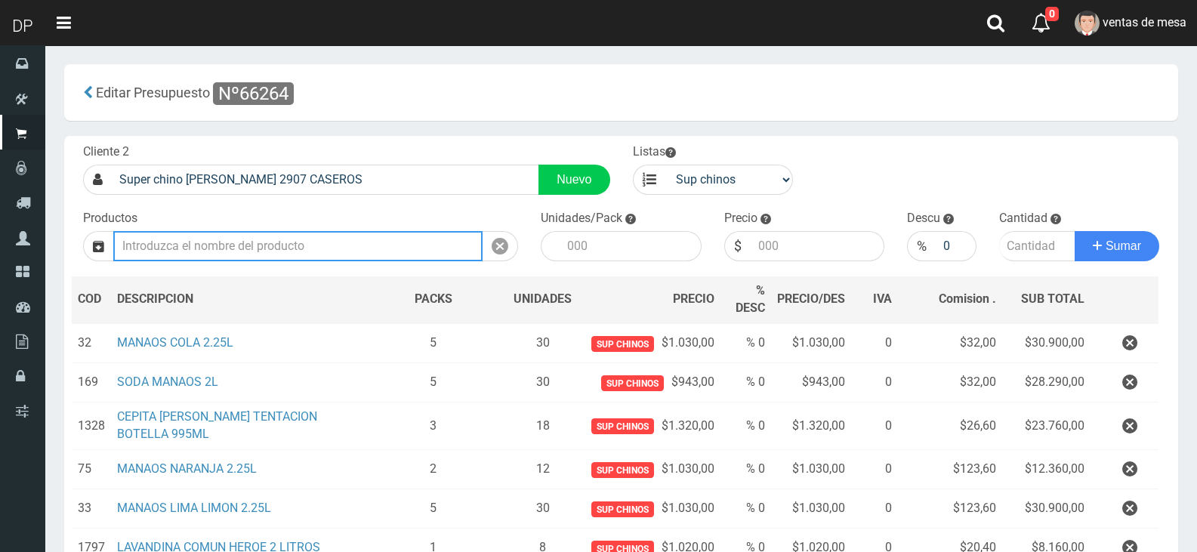
scroll to position [246, 0]
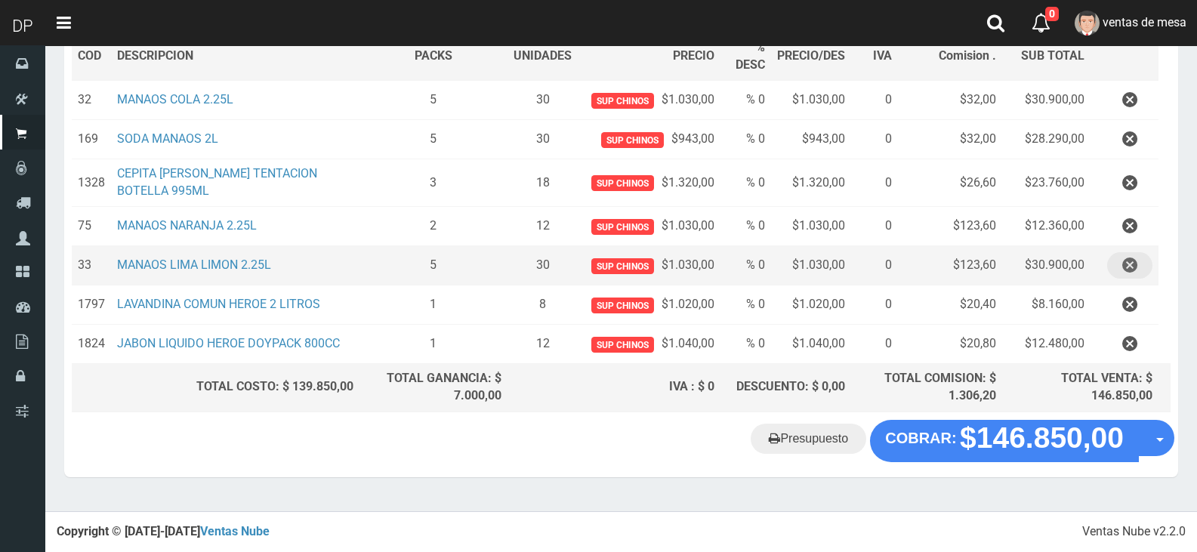
click at [1140, 267] on button "button" at bounding box center [1129, 265] width 45 height 26
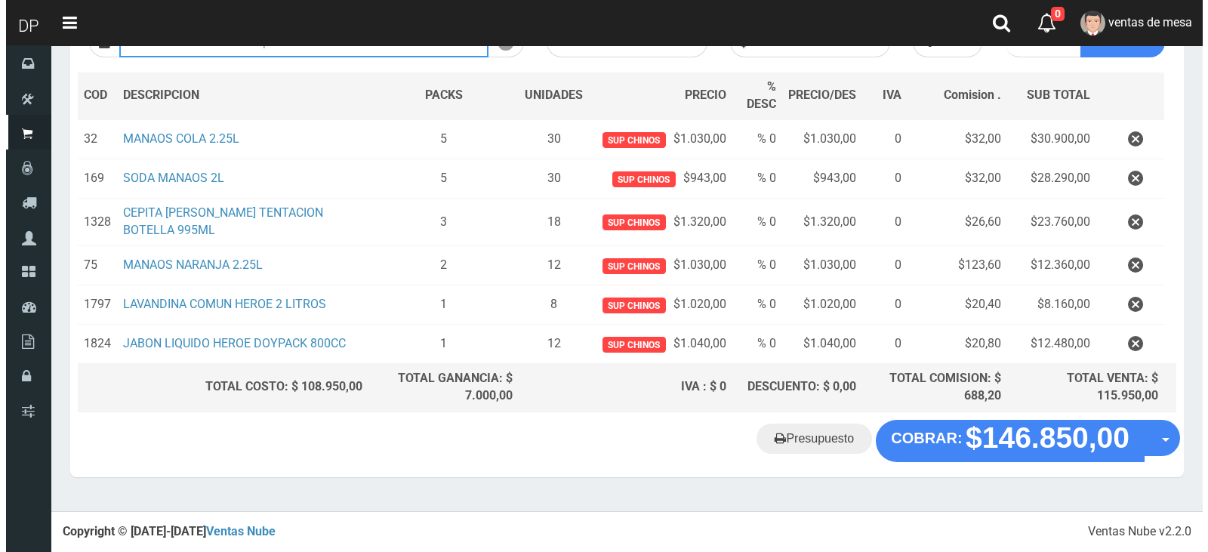
scroll to position [207, 0]
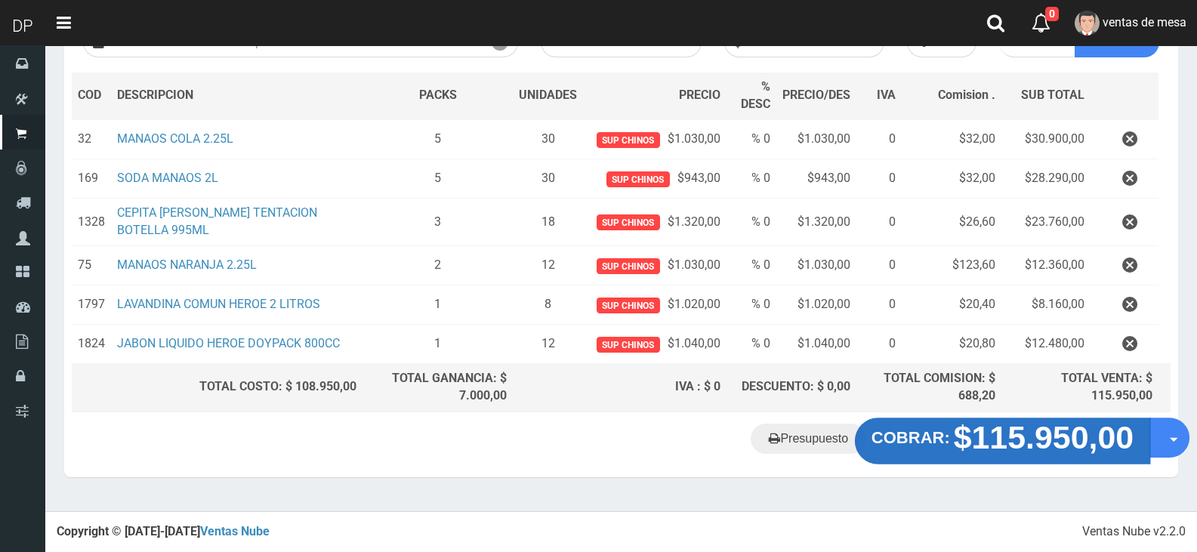
click at [1026, 447] on strong "$115.950,00" at bounding box center [1044, 436] width 180 height 35
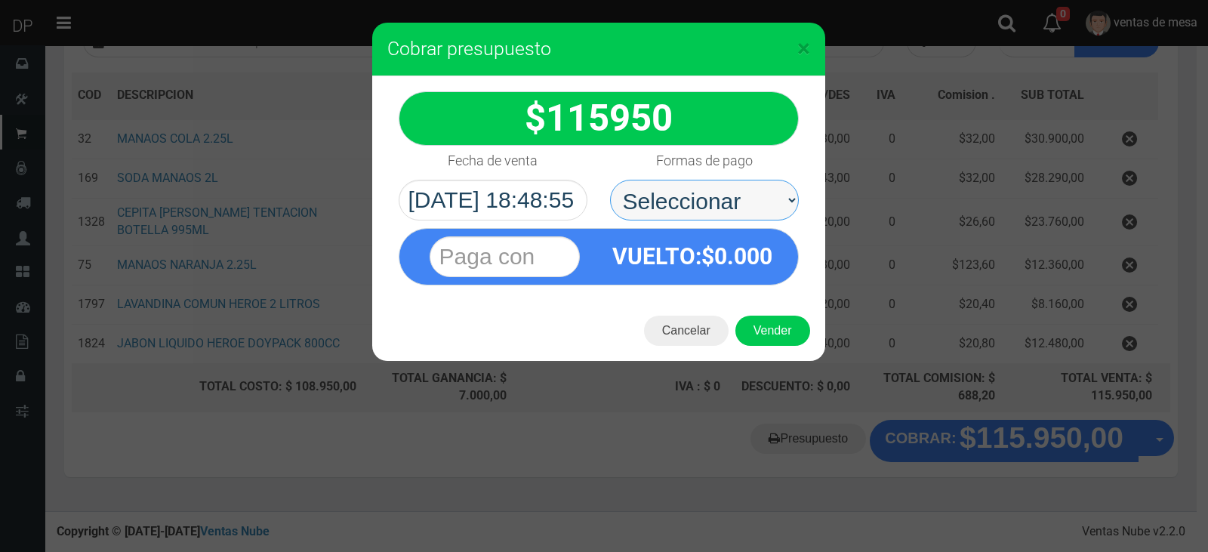
click at [765, 195] on select "Seleccionar Efectivo Tarjeta de Crédito Depósito Débito" at bounding box center [704, 200] width 189 height 41
select select "Efectivo"
click at [610, 180] on select "Seleccionar Efectivo Tarjeta de Crédito Depósito Débito" at bounding box center [704, 200] width 189 height 41
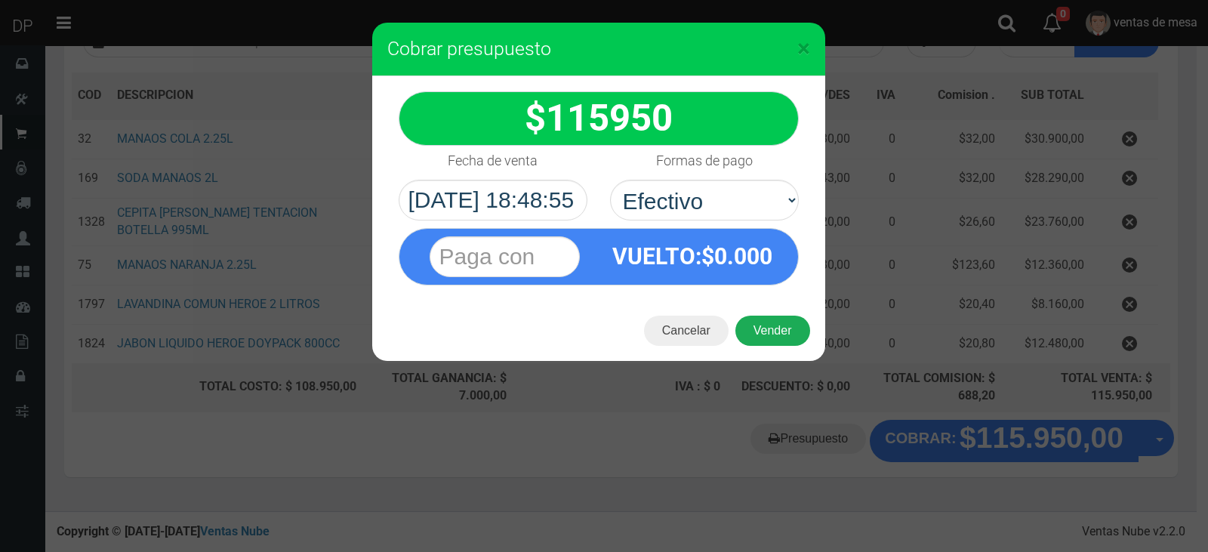
click at [776, 330] on button "Vender" at bounding box center [772, 331] width 75 height 30
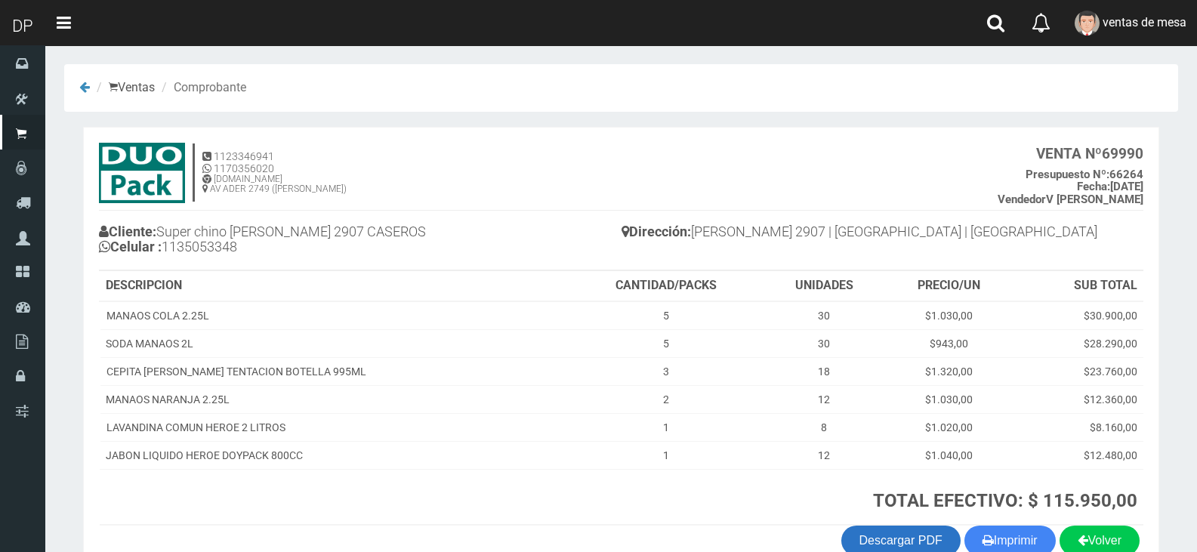
scroll to position [87, 0]
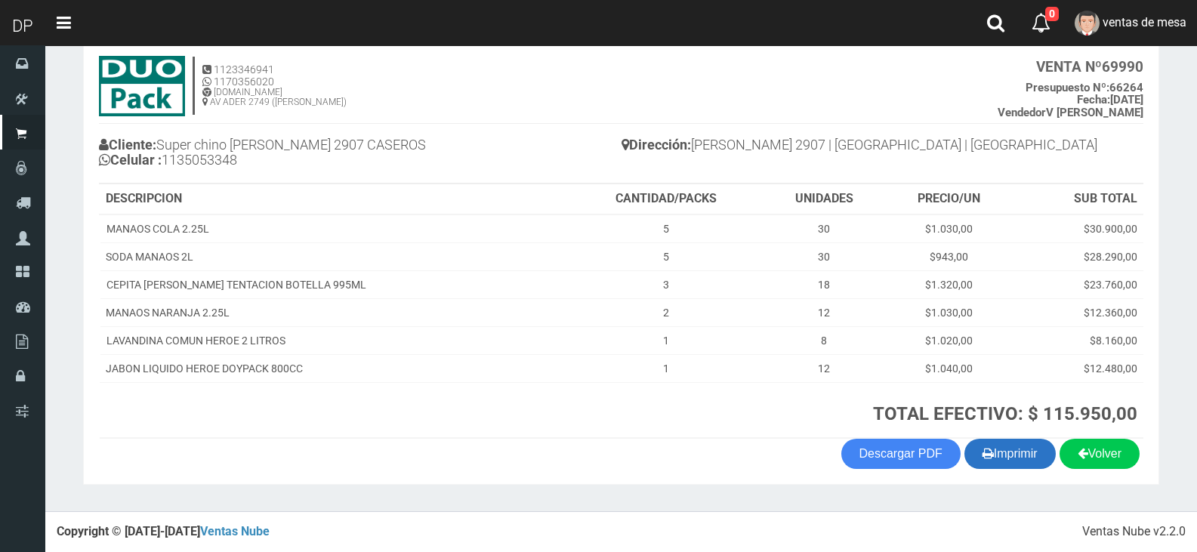
click at [976, 452] on button "Imprimir" at bounding box center [1009, 454] width 91 height 30
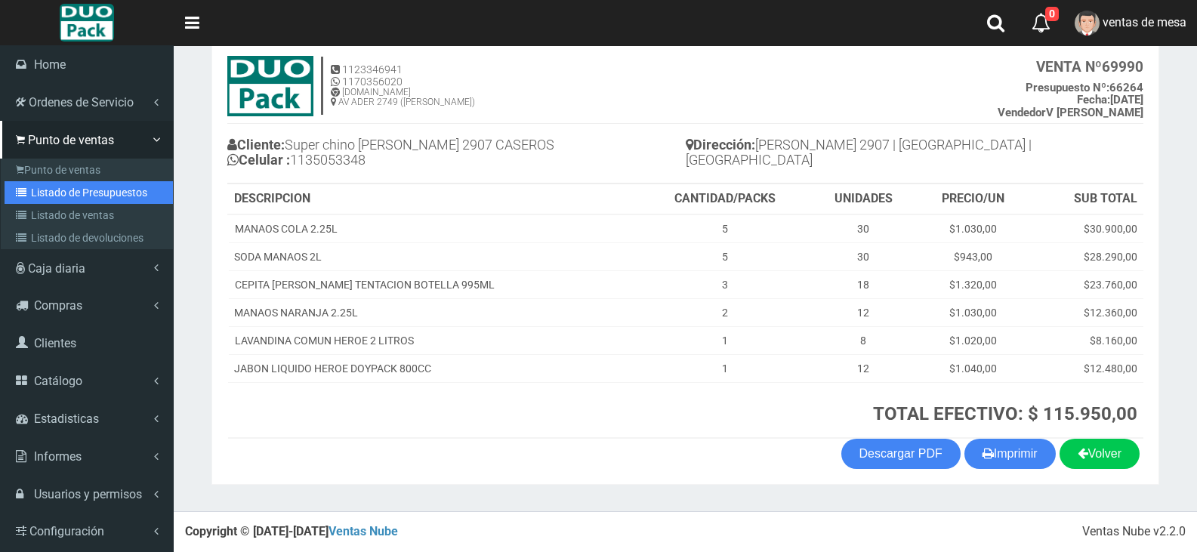
click at [57, 199] on link "Listado de Presupuestos" at bounding box center [89, 192] width 168 height 23
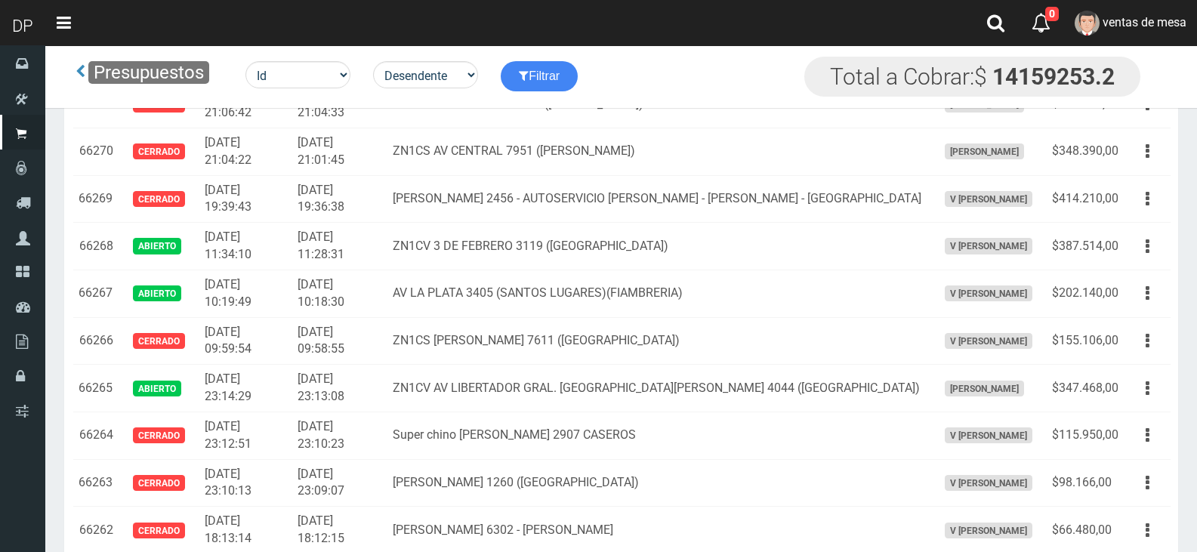
scroll to position [2006, 0]
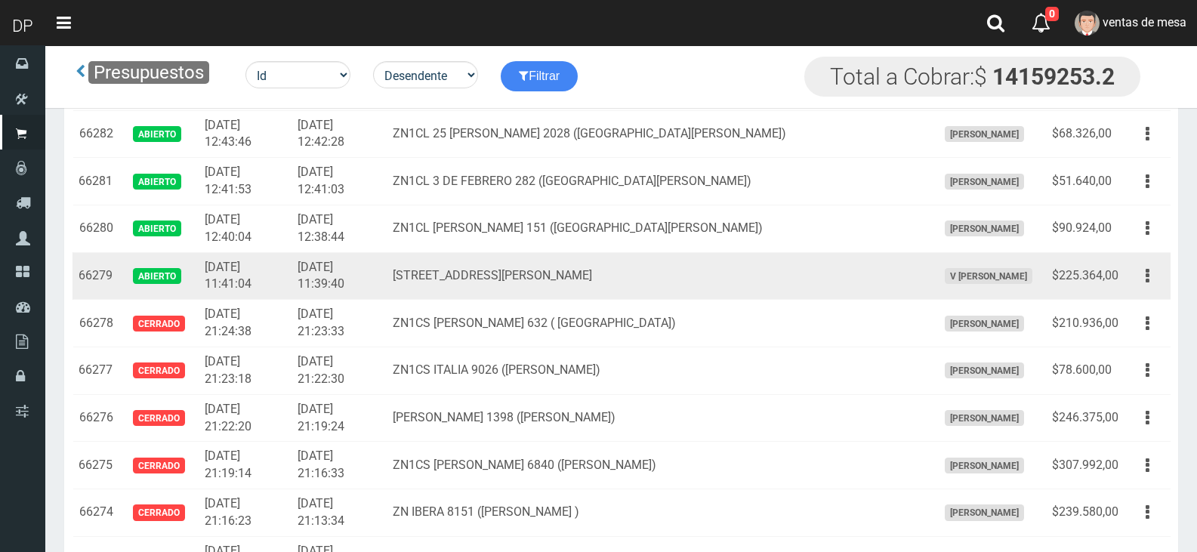
drag, startPoint x: 1147, startPoint y: 276, endPoint x: 1143, endPoint y: 289, distance: 13.4
click at [1147, 277] on icon "button" at bounding box center [1148, 276] width 4 height 26
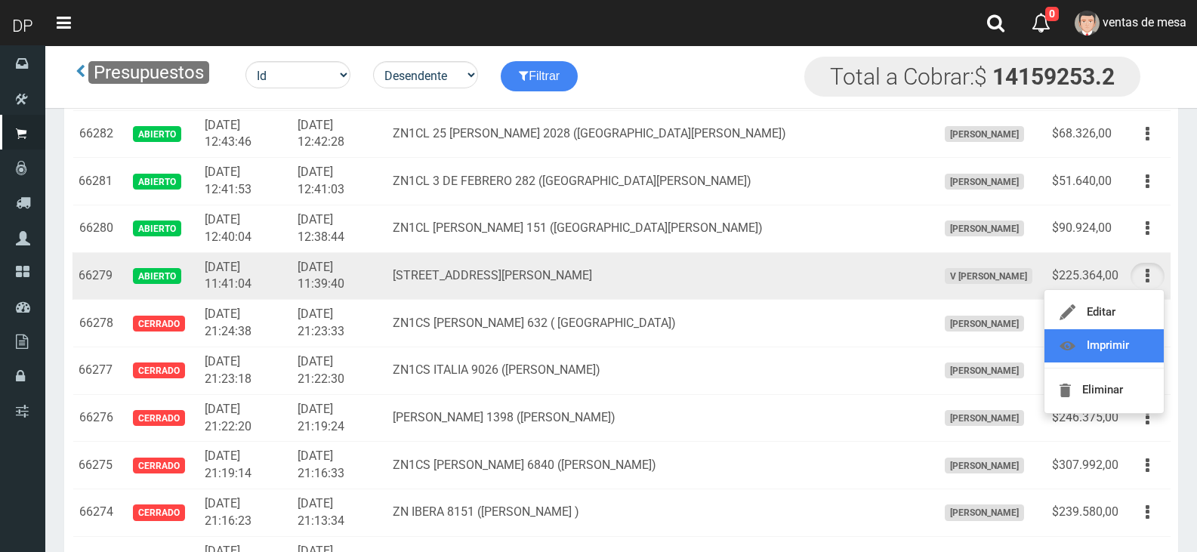
click at [1129, 329] on link "Imprimir" at bounding box center [1103, 345] width 119 height 33
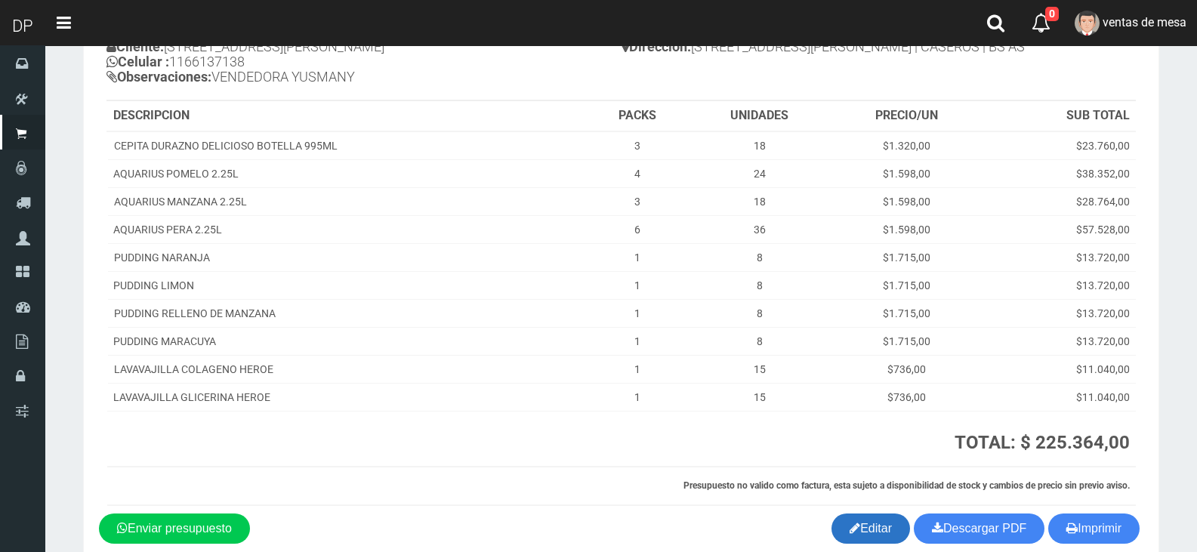
scroll to position [217, 0]
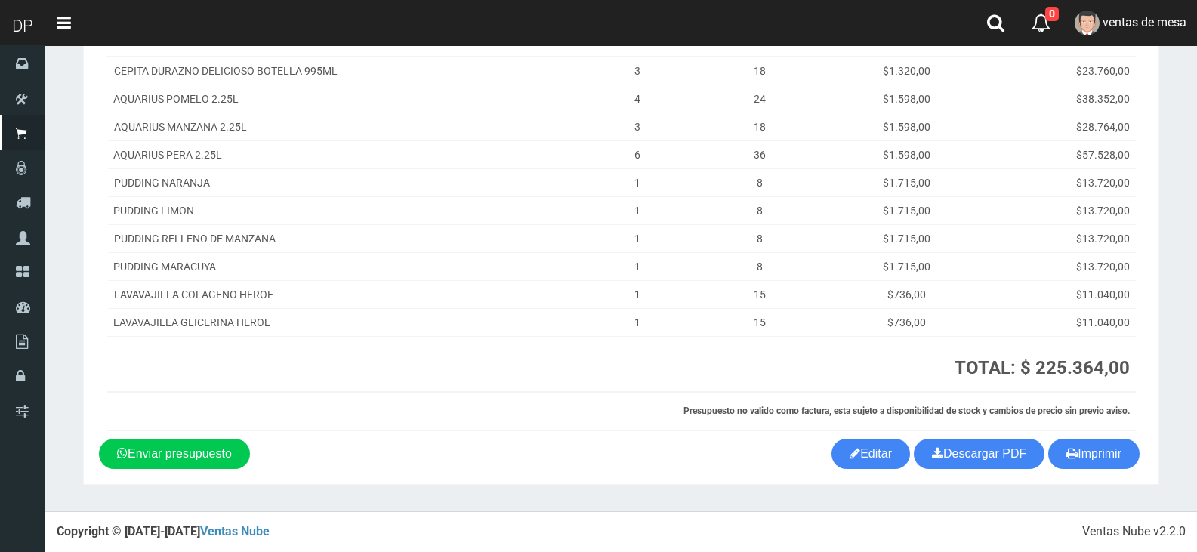
click at [871, 470] on section "1123346941 1170356020 [DOMAIN_NAME] AV ADER 2749 ([PERSON_NAME]) PRESUPUESTO (#…" at bounding box center [621, 169] width 1076 height 631
click at [869, 467] on link "Editar" at bounding box center [870, 454] width 79 height 30
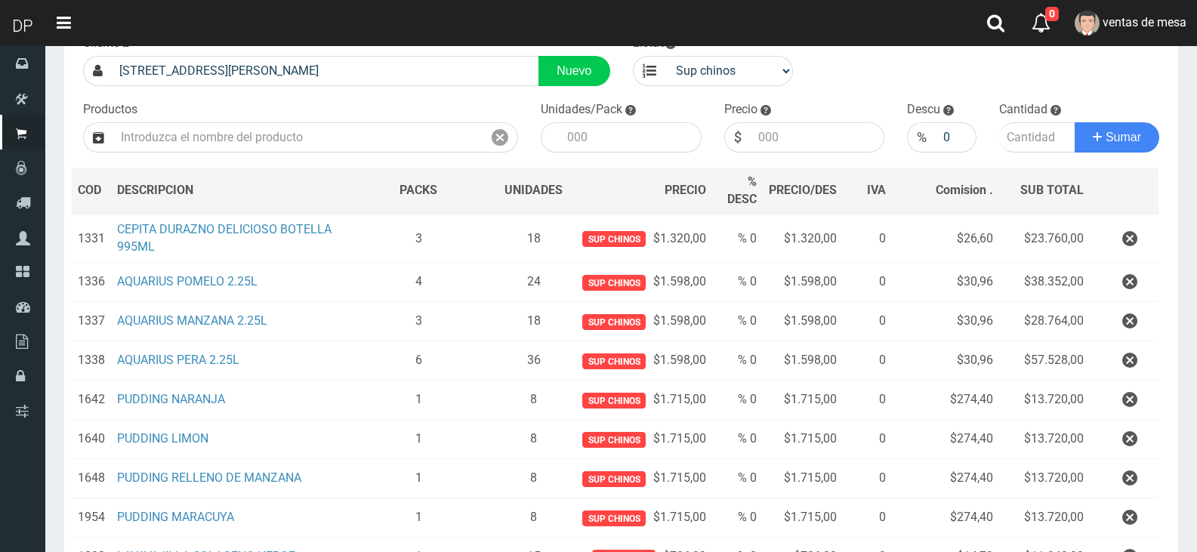
scroll to position [302, 0]
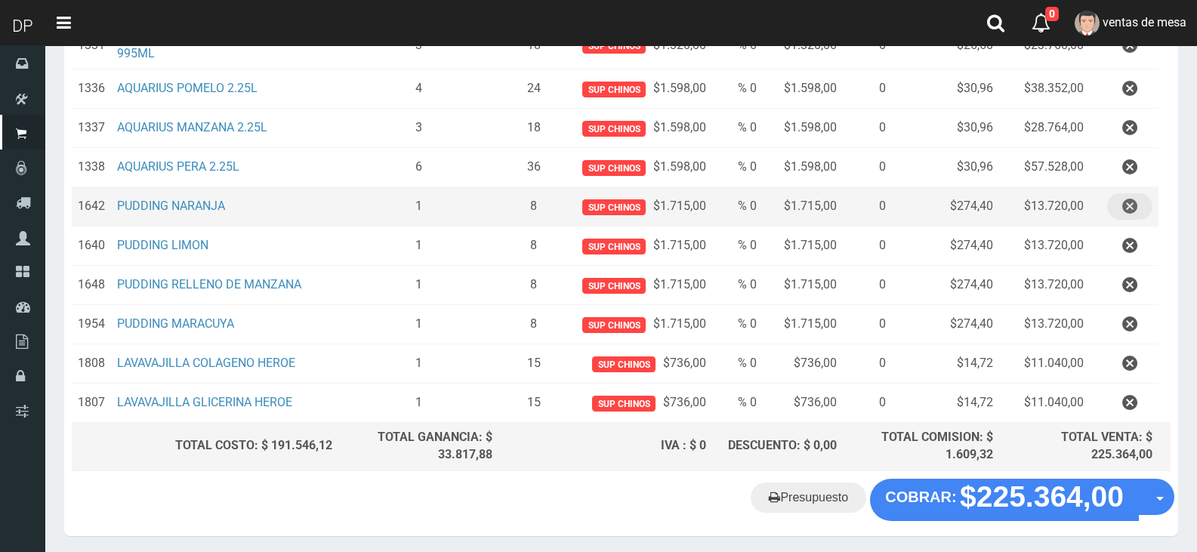
click at [1128, 210] on icon "button" at bounding box center [1129, 206] width 15 height 26
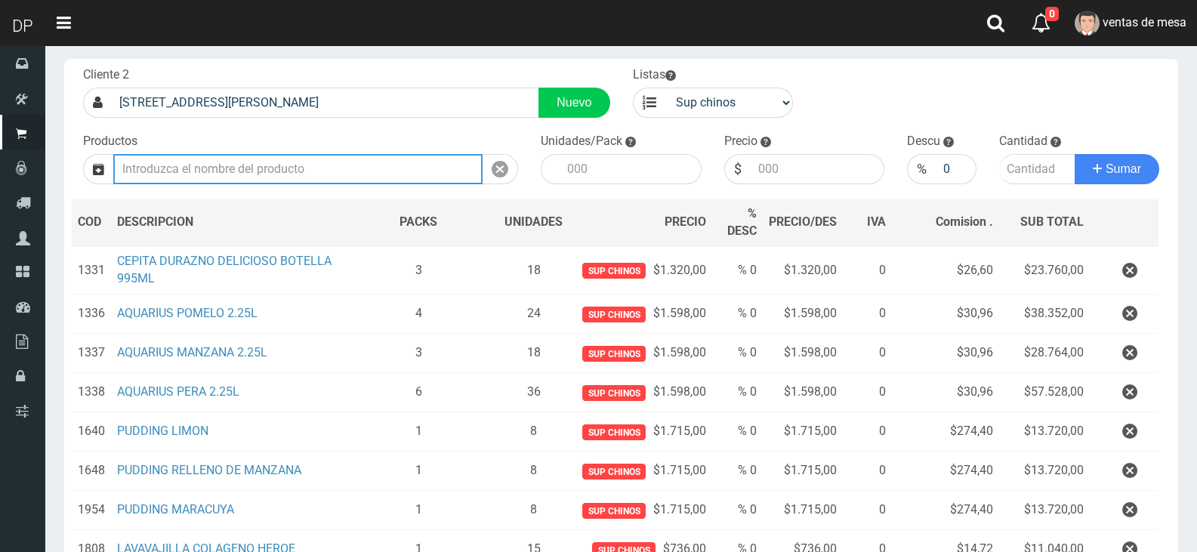
scroll to position [317, 0]
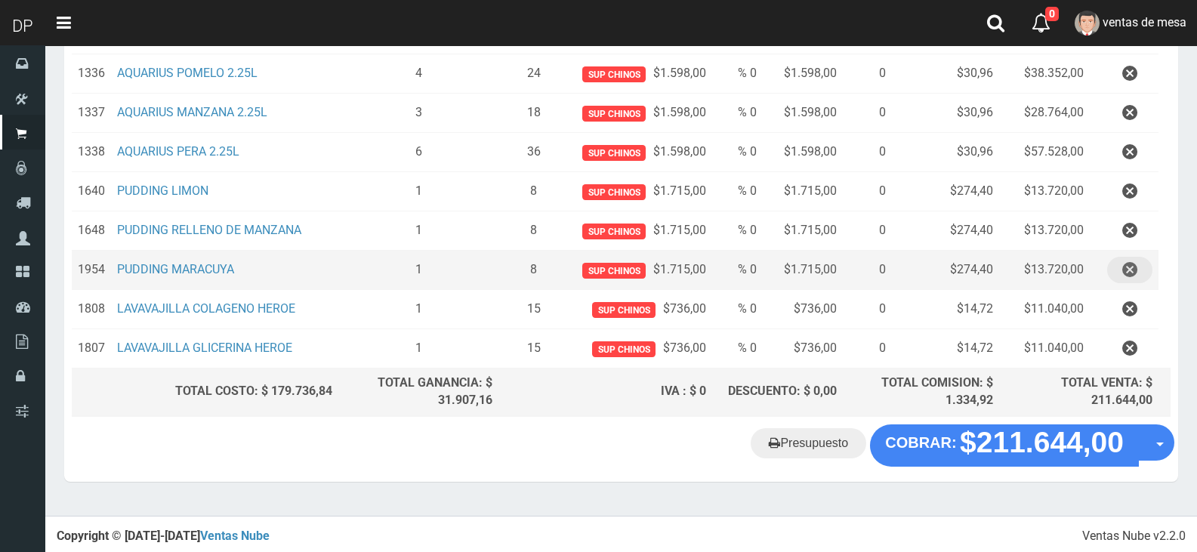
click at [1133, 265] on icon "button" at bounding box center [1129, 270] width 15 height 26
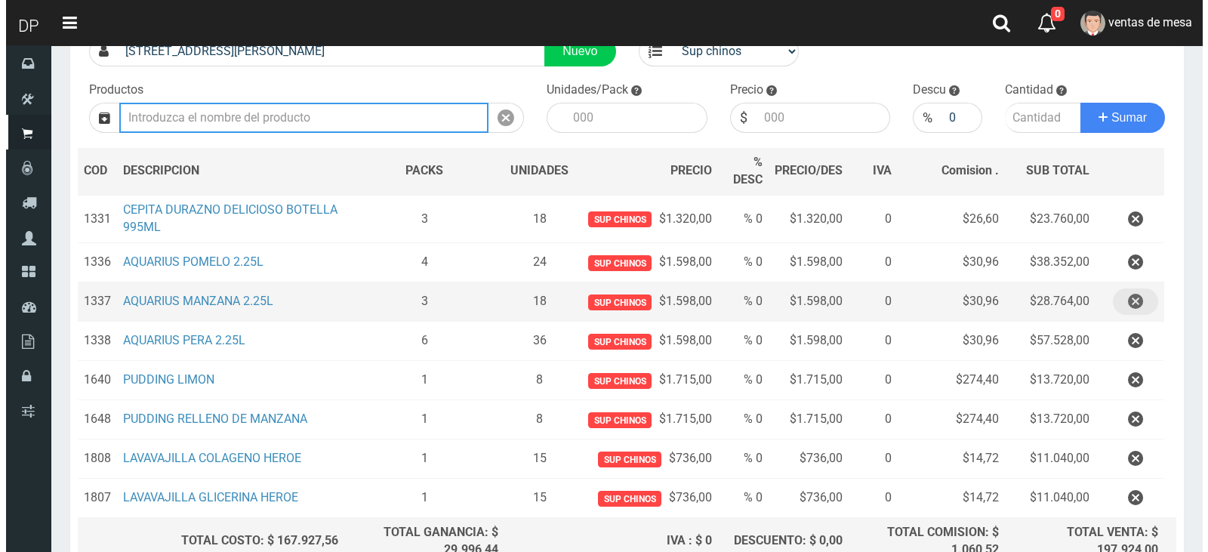
scroll to position [278, 0]
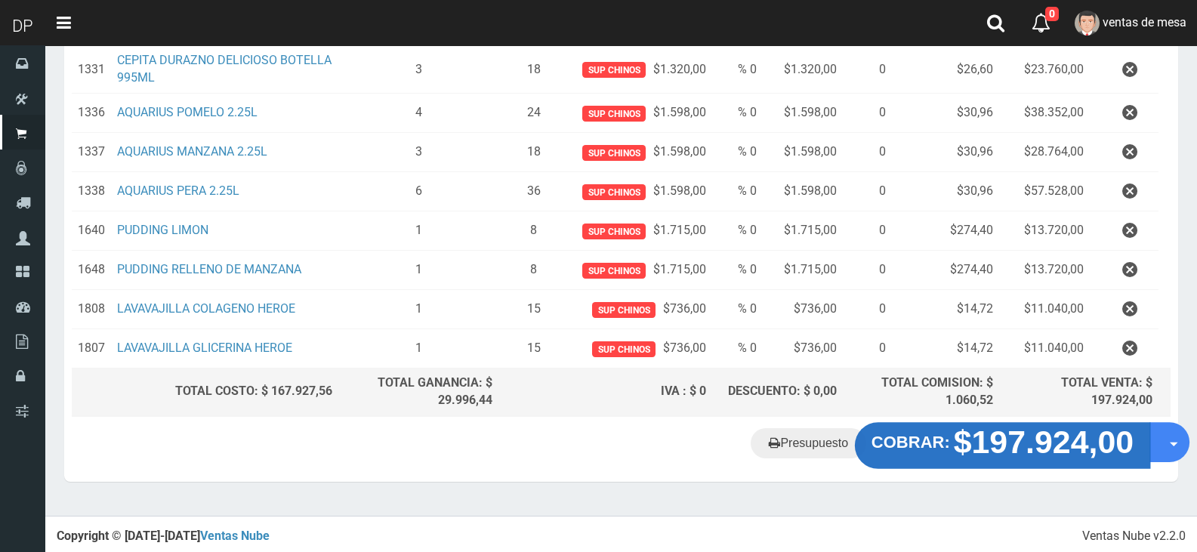
click at [994, 443] on strong "$197.924,00" at bounding box center [1044, 441] width 180 height 35
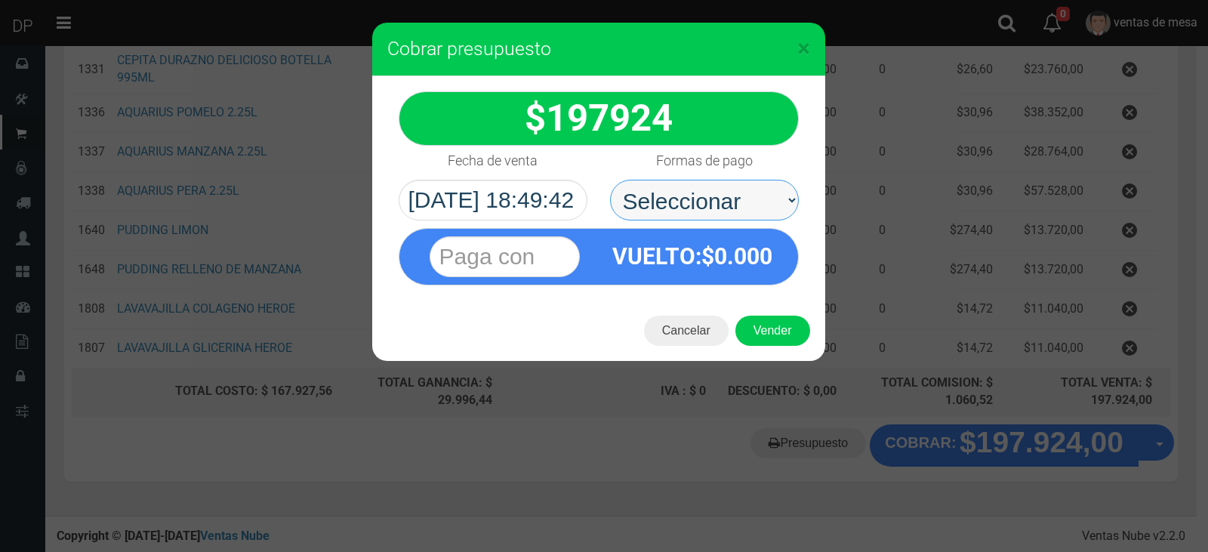
drag, startPoint x: 694, startPoint y: 206, endPoint x: 697, endPoint y: 216, distance: 10.3
click at [693, 196] on select "Seleccionar Efectivo Tarjeta de Crédito Depósito Débito" at bounding box center [704, 200] width 189 height 41
select select "Efectivo"
click at [610, 180] on select "Seleccionar Efectivo Tarjeta de Crédito Depósito Débito" at bounding box center [704, 200] width 189 height 41
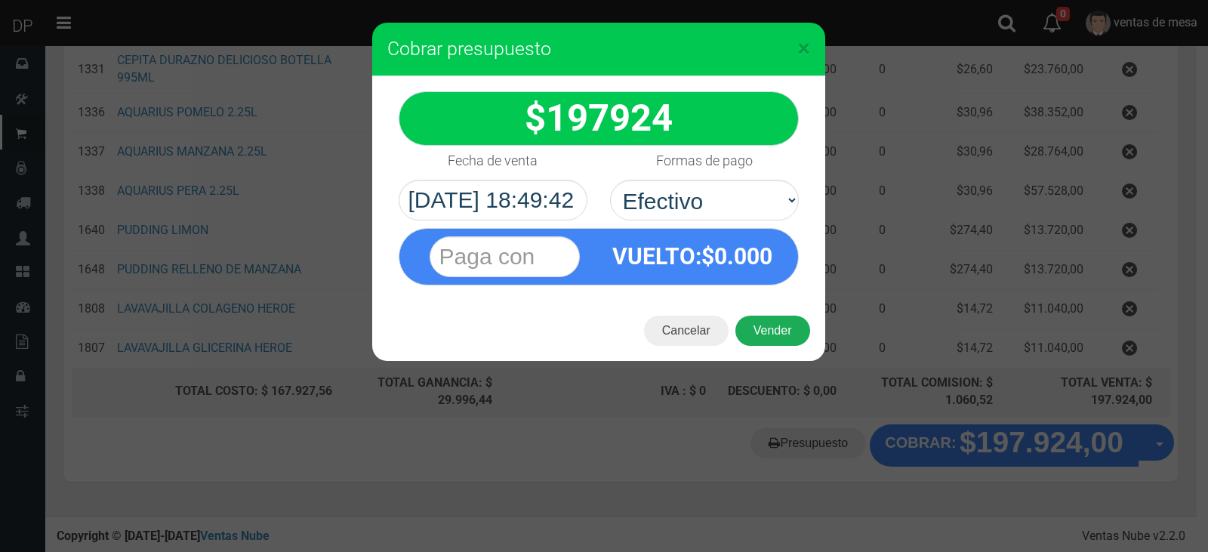
click at [761, 325] on button "Vender" at bounding box center [772, 331] width 75 height 30
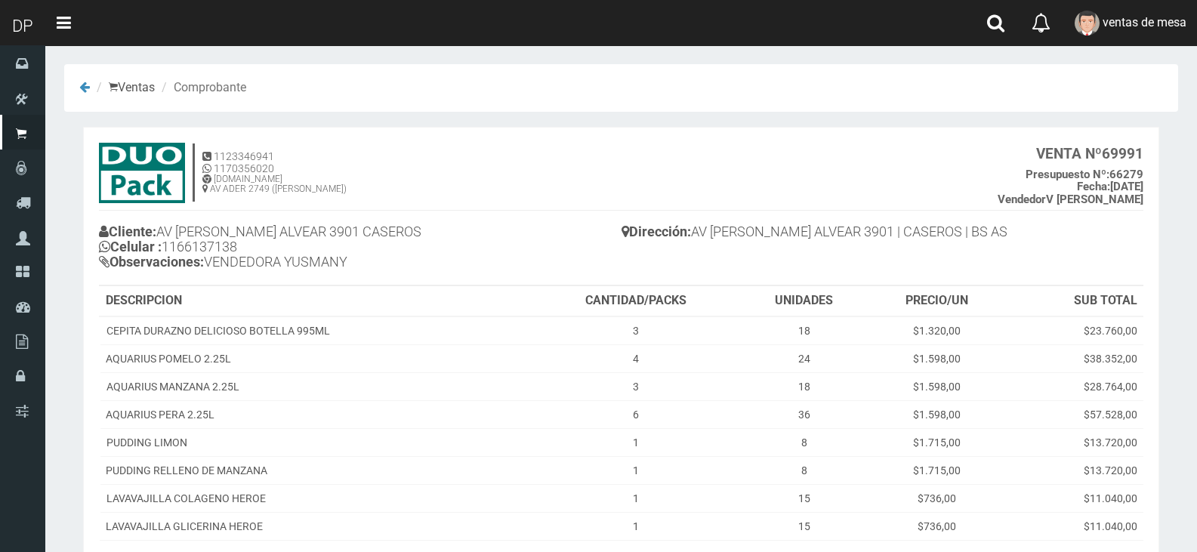
scroll to position [158, 0]
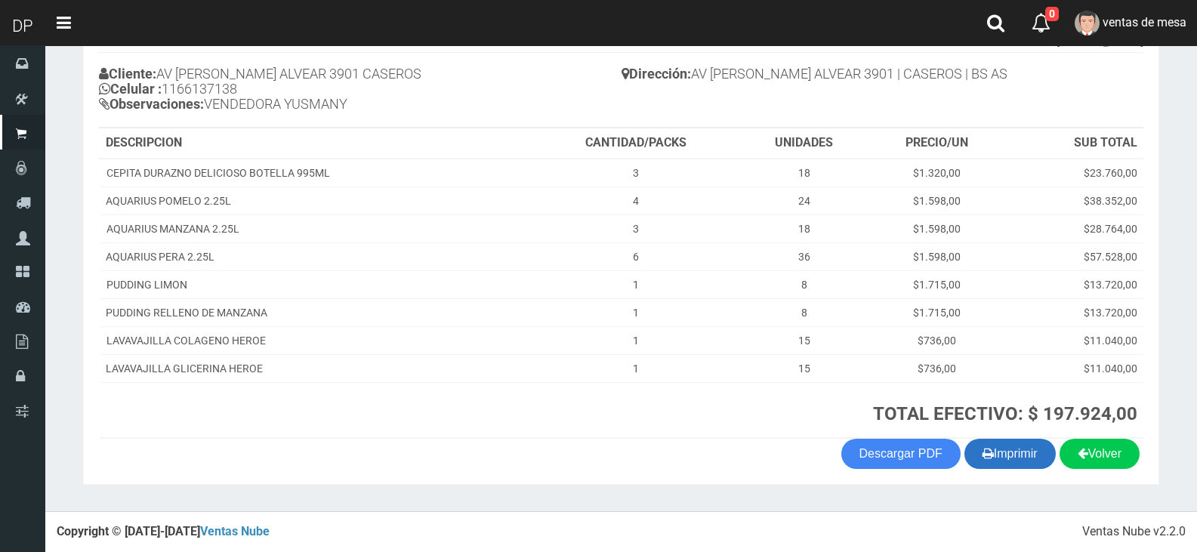
click at [1032, 462] on button "Imprimir" at bounding box center [1009, 454] width 91 height 30
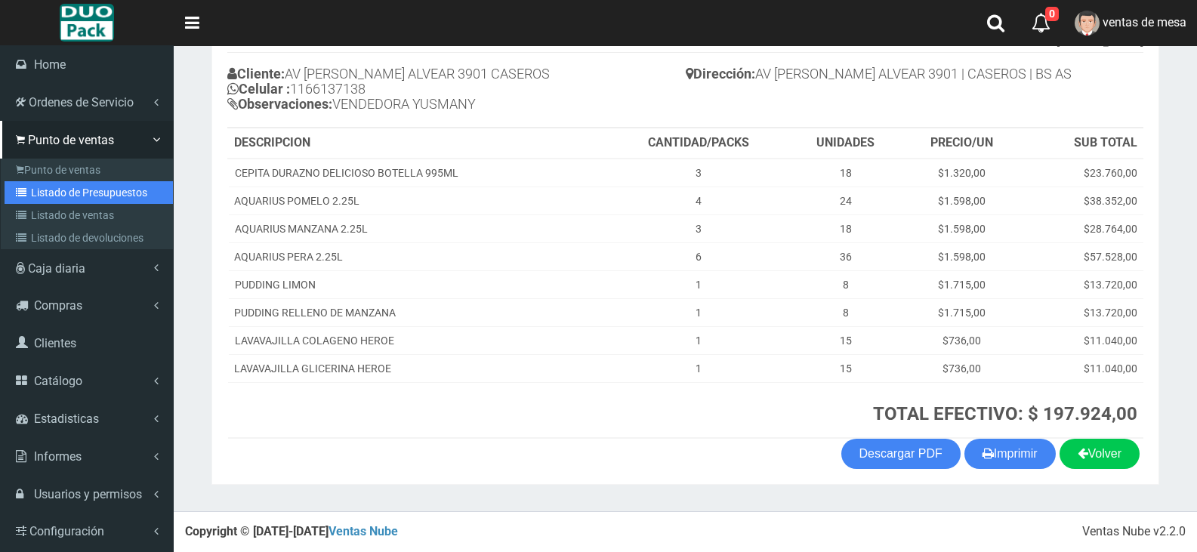
click at [46, 186] on link "Listado de Presupuestos" at bounding box center [89, 192] width 168 height 23
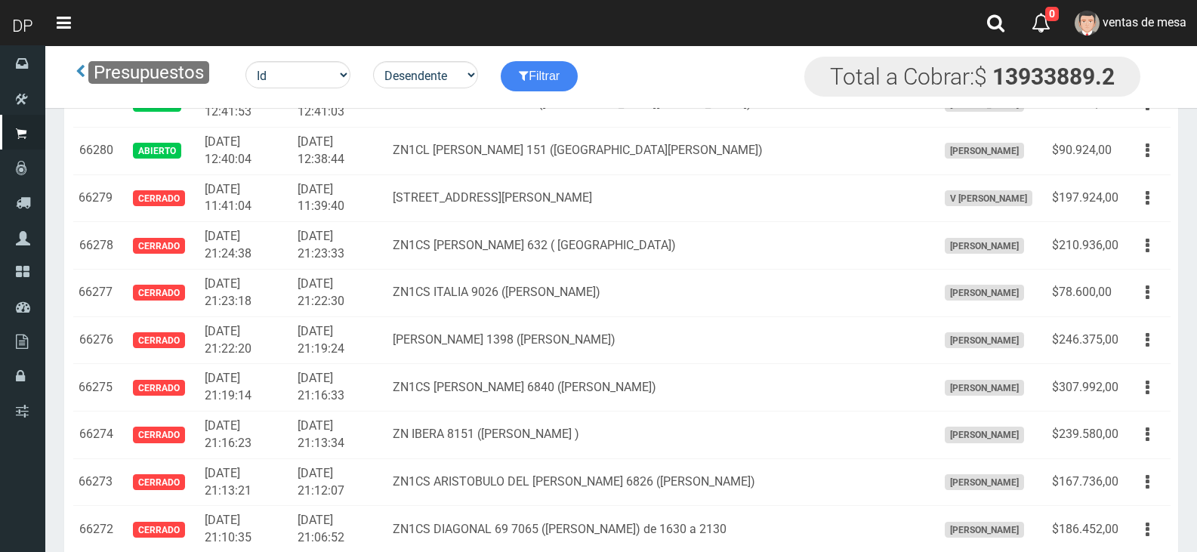
scroll to position [2479, 0]
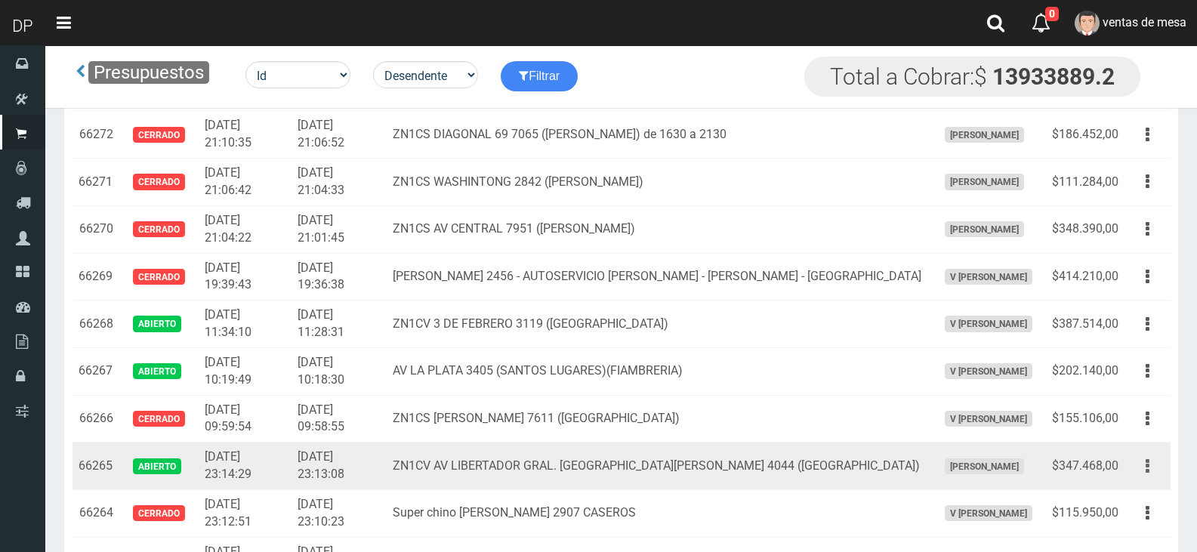
click at [1143, 476] on button "button" at bounding box center [1147, 466] width 34 height 26
click at [1113, 512] on link "Editar" at bounding box center [1103, 502] width 119 height 33
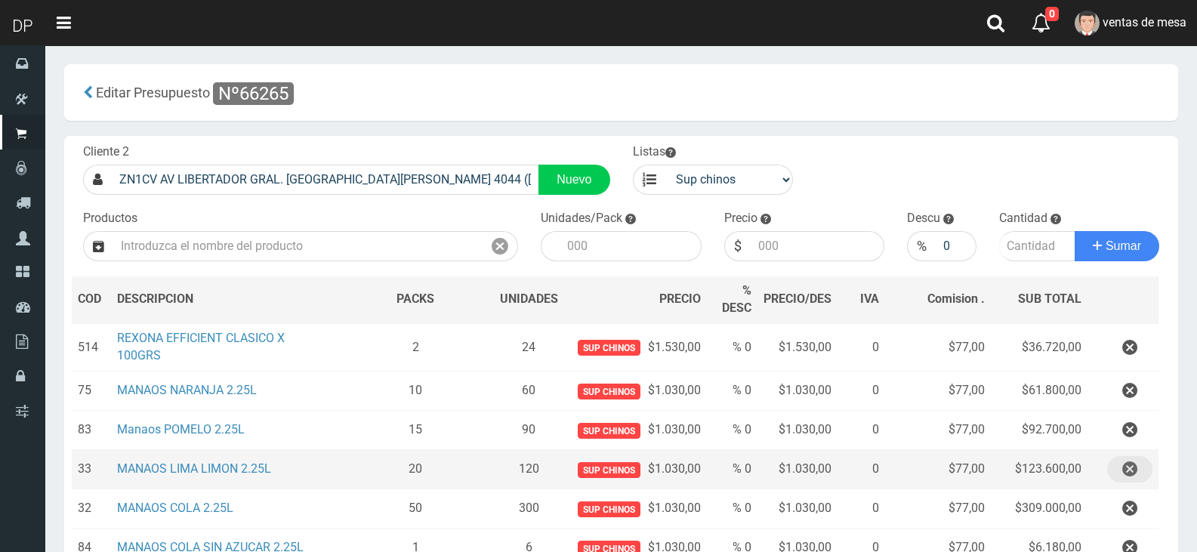
click at [1131, 479] on icon "button" at bounding box center [1129, 469] width 15 height 26
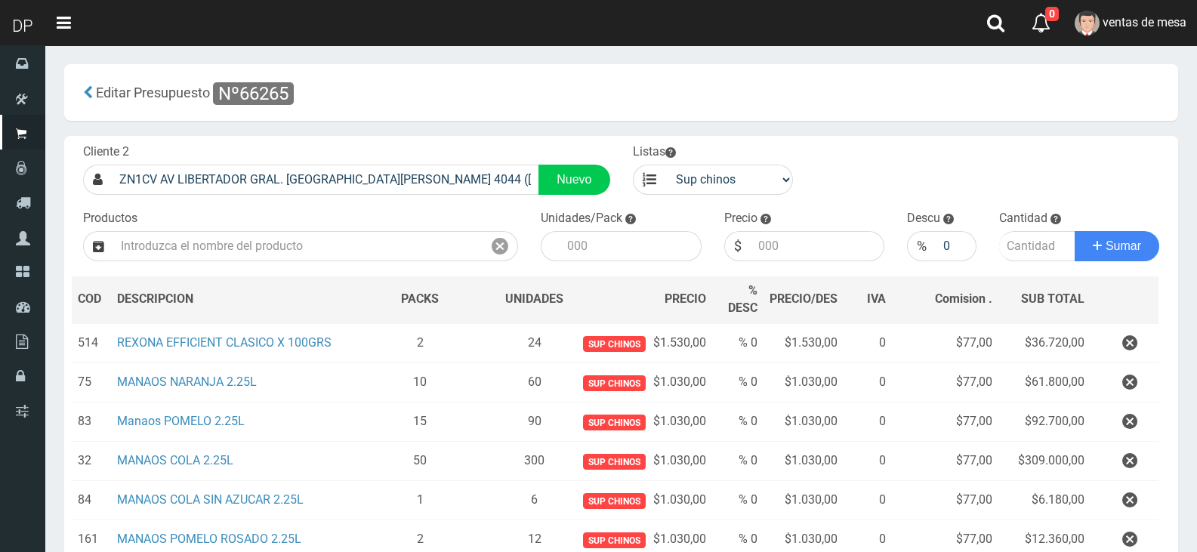
click at [1131, 479] on td at bounding box center [1123, 461] width 67 height 39
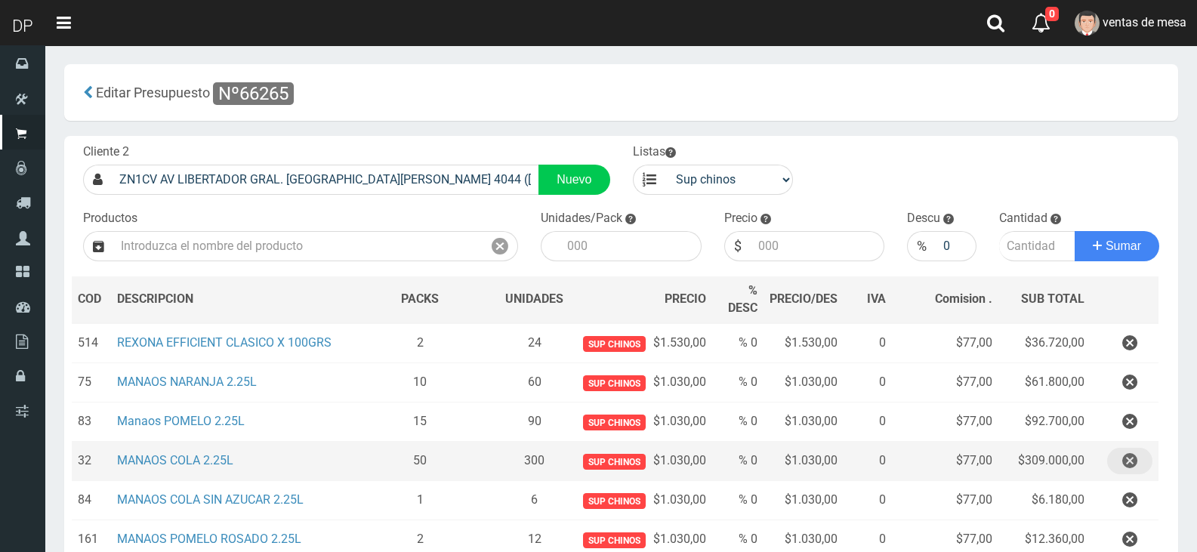
click at [1127, 467] on icon "button" at bounding box center [1129, 461] width 15 height 26
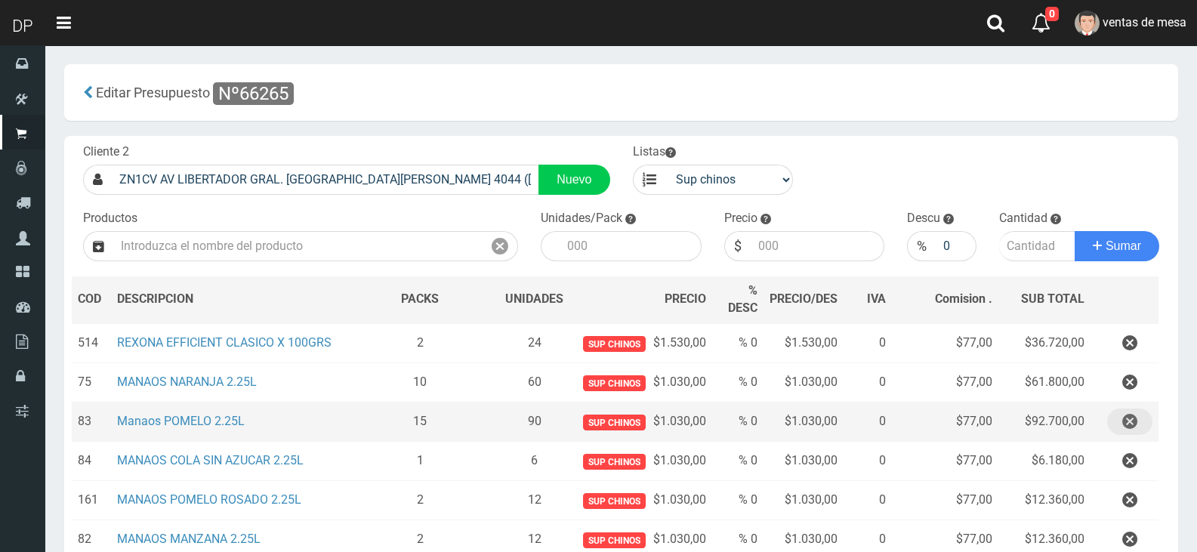
click at [1130, 429] on icon "button" at bounding box center [1129, 422] width 15 height 26
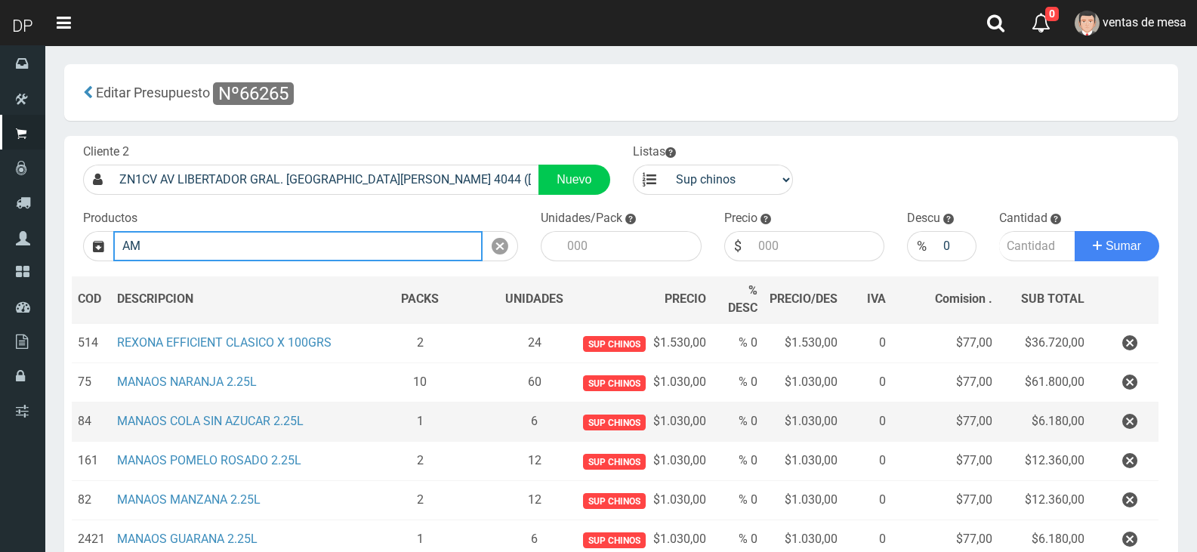
type input "A"
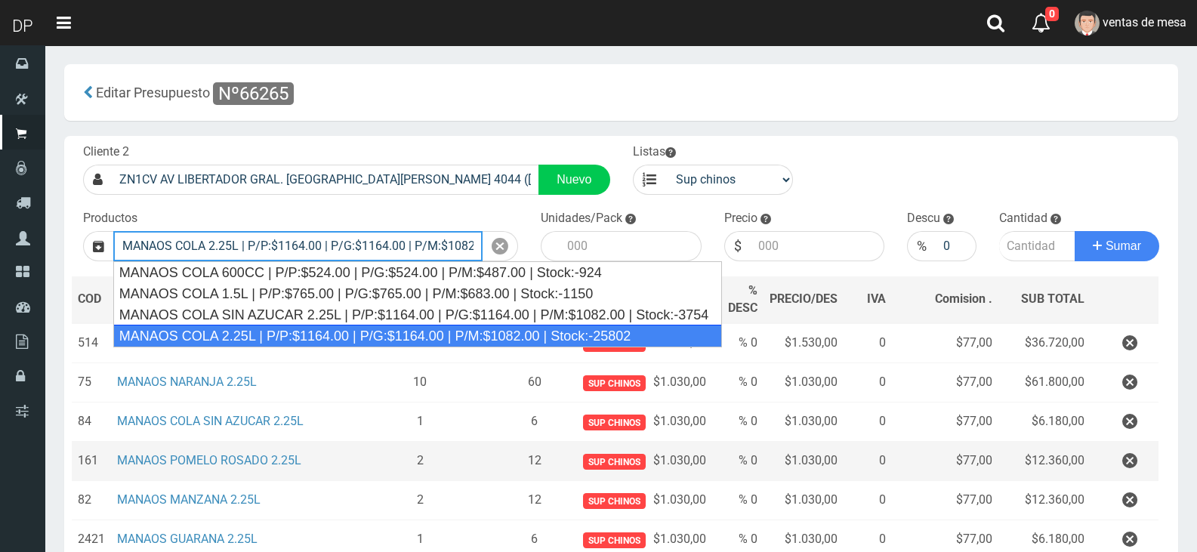
type input "MANAOS COLA 2.25L | P/P:$1164.00 | P/G:$1164.00 | P/M:$1082.00 | Stock:-25802"
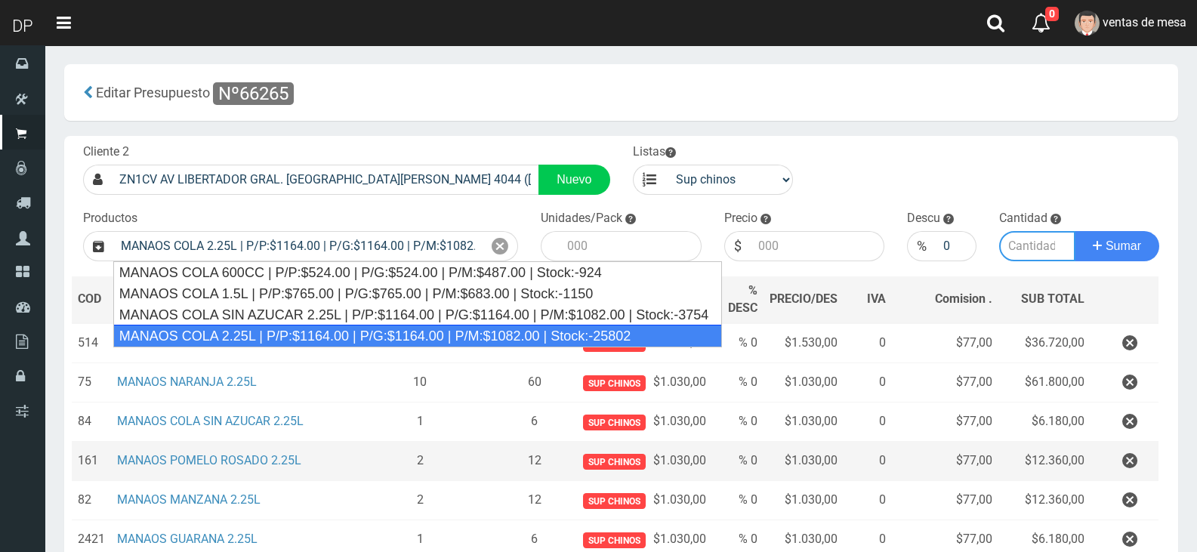
type input "6"
type input "1164.00"
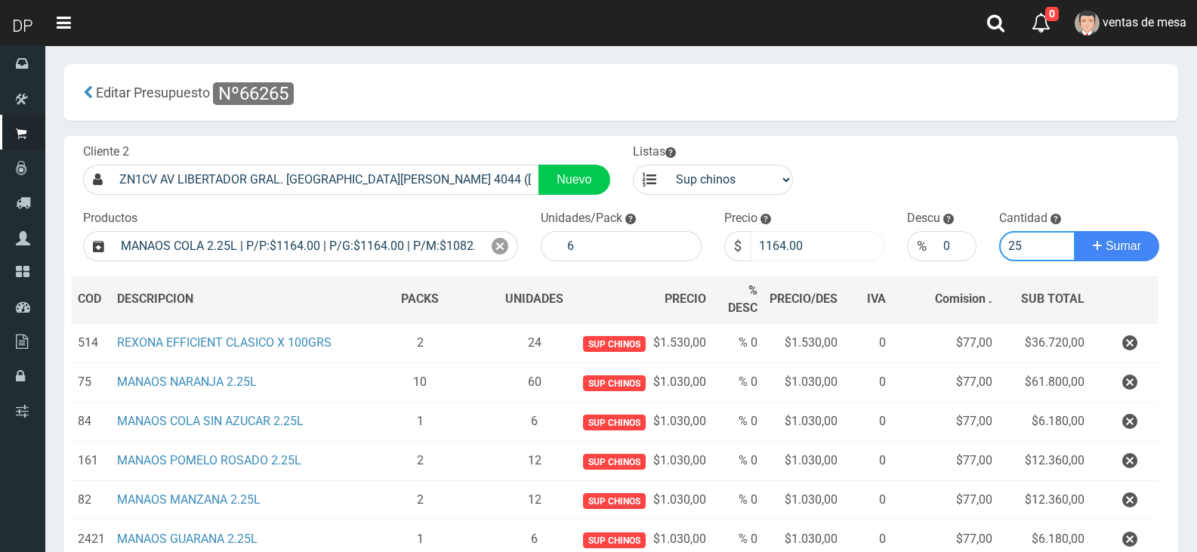
type input "25"
click at [815, 251] on input "1164.00" at bounding box center [818, 246] width 134 height 30
type input "1030"
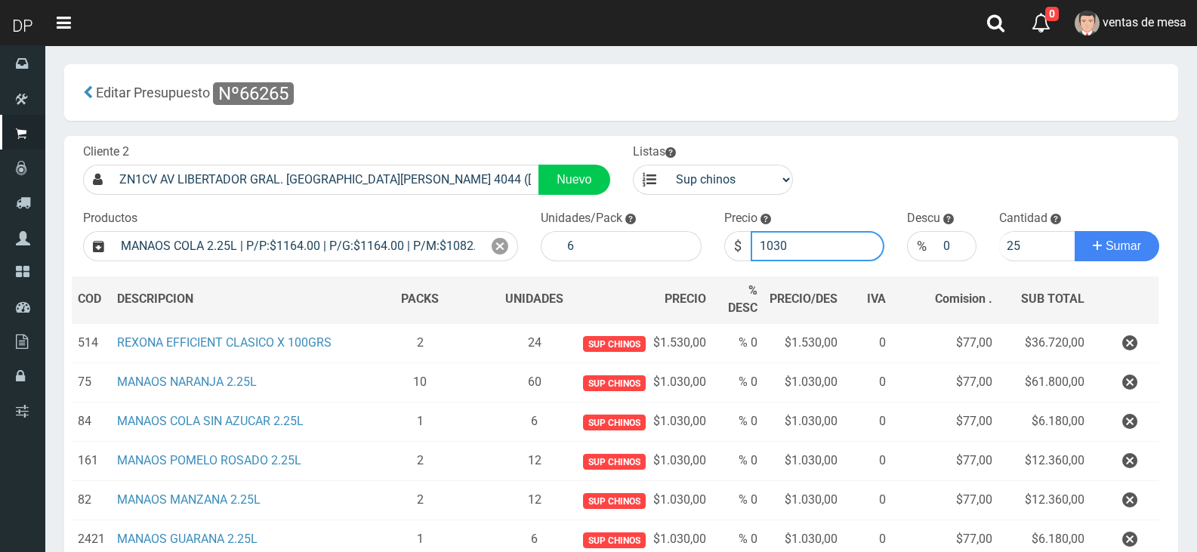
click at [1075, 231] on button "Sumar" at bounding box center [1117, 246] width 85 height 30
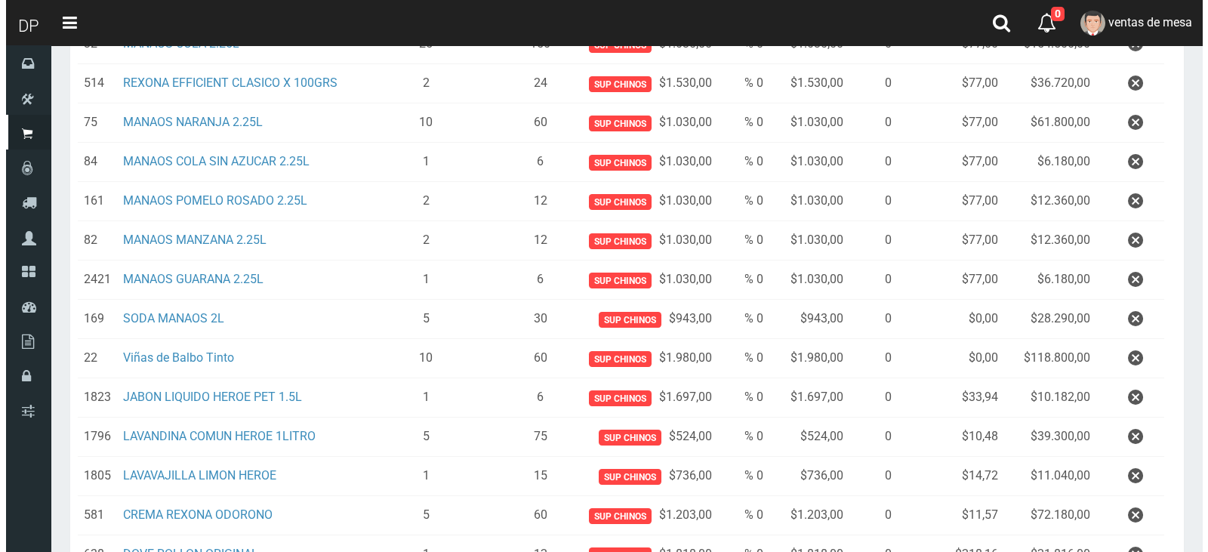
scroll to position [600, 0]
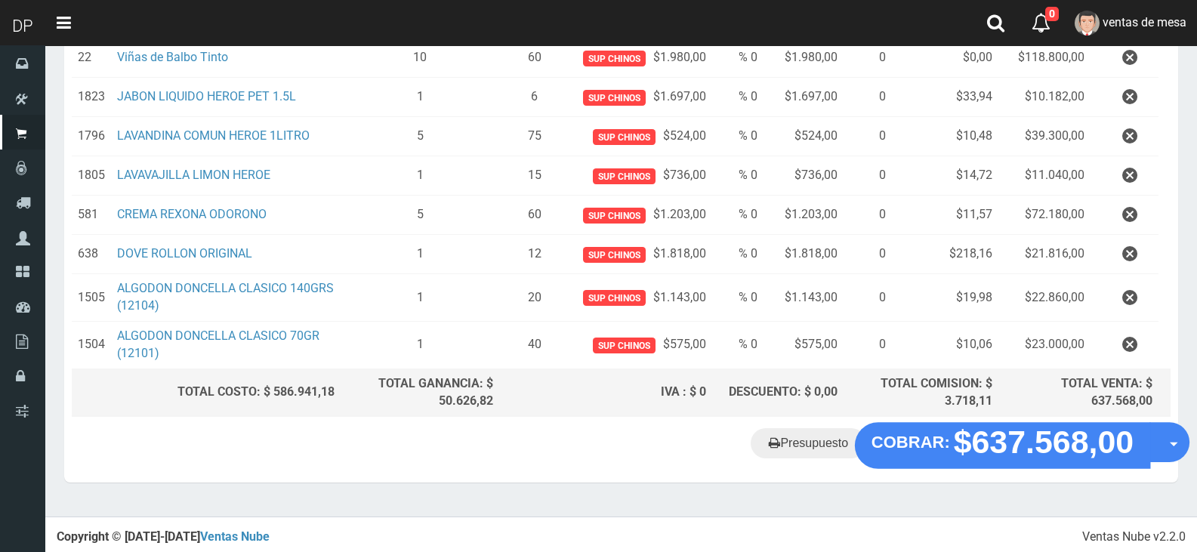
click at [979, 459] on strong "$637.568,00" at bounding box center [1044, 441] width 180 height 35
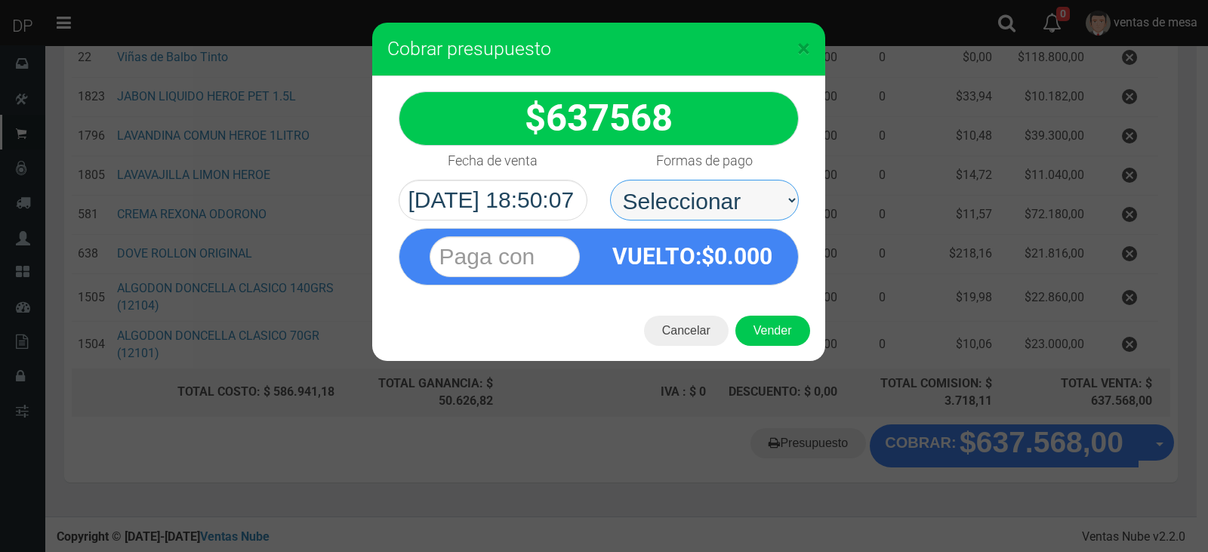
drag, startPoint x: 770, startPoint y: 202, endPoint x: 770, endPoint y: 212, distance: 9.8
click at [770, 202] on select "Seleccionar Efectivo Tarjeta de Crédito Depósito Débito" at bounding box center [704, 200] width 189 height 41
select select "Efectivo"
click at [610, 180] on select "Seleccionar Efectivo Tarjeta de Crédito Depósito Débito" at bounding box center [704, 200] width 189 height 41
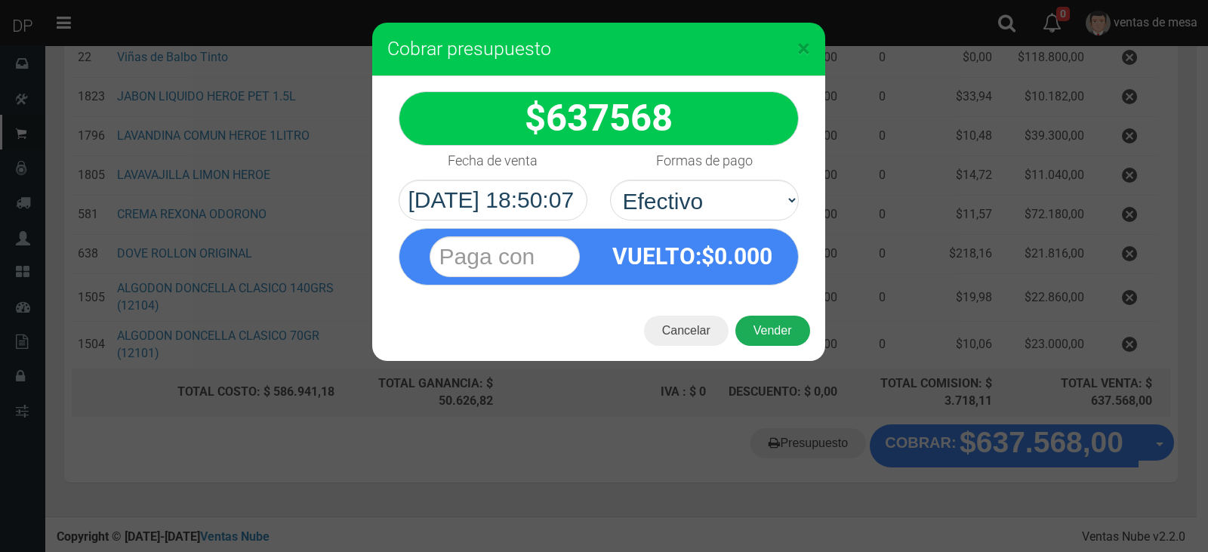
click at [773, 336] on button "Vender" at bounding box center [772, 331] width 75 height 30
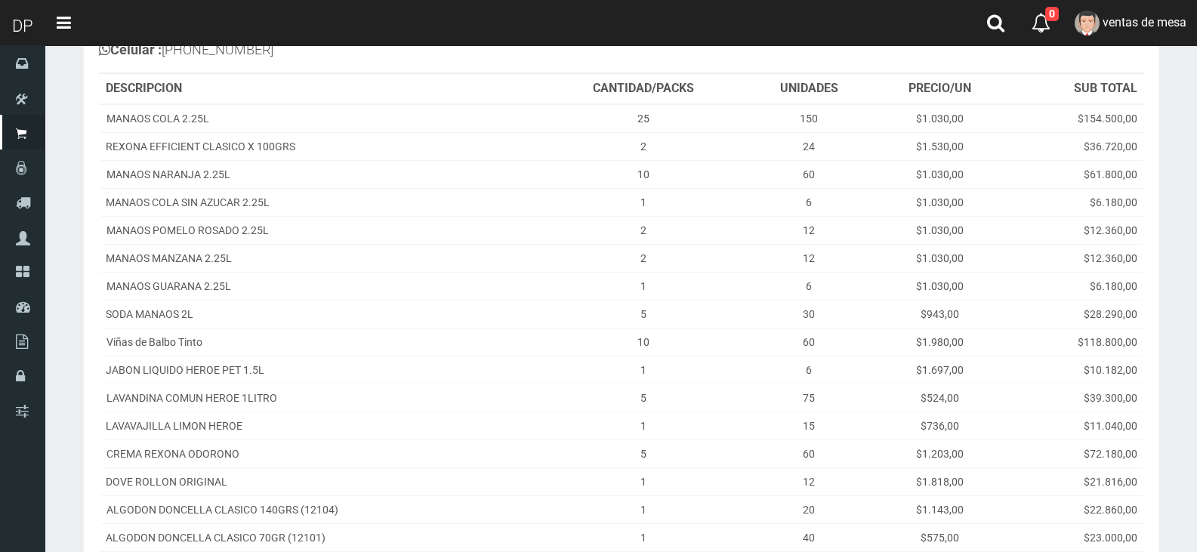
scroll to position [366, 0]
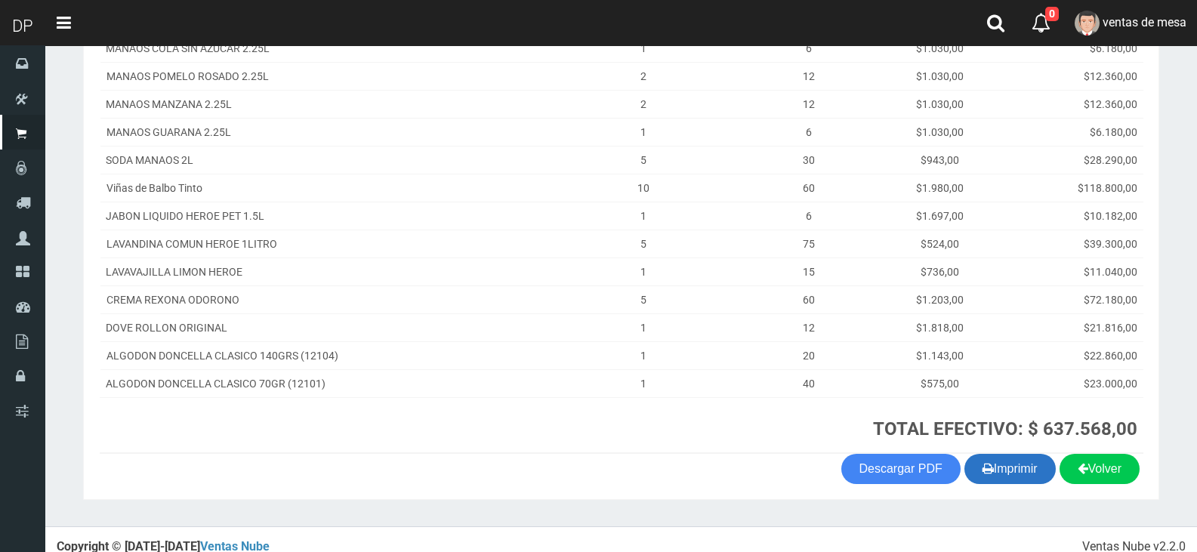
click at [982, 458] on icon "button" at bounding box center [987, 468] width 11 height 21
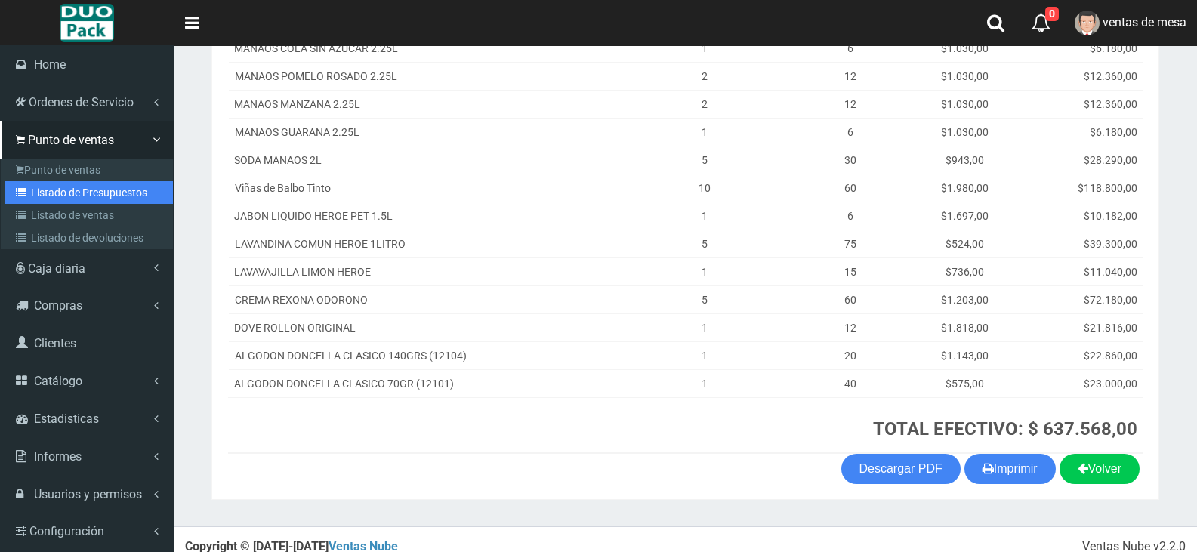
click at [46, 189] on link "Listado de Presupuestos" at bounding box center [89, 192] width 168 height 23
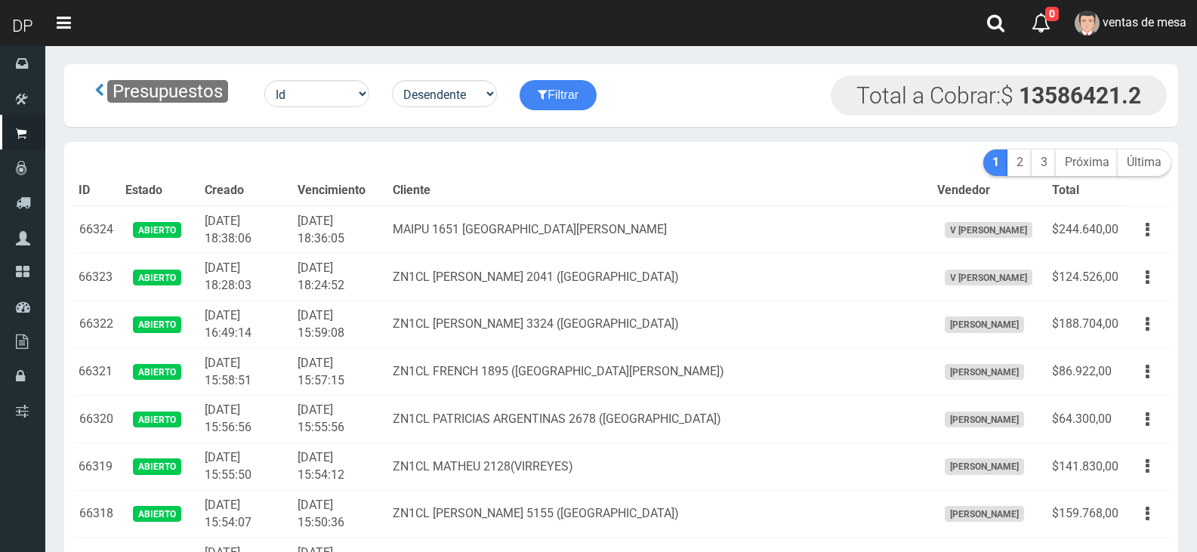
drag, startPoint x: 0, startPoint y: 0, endPoint x: 399, endPoint y: 165, distance: 432.3
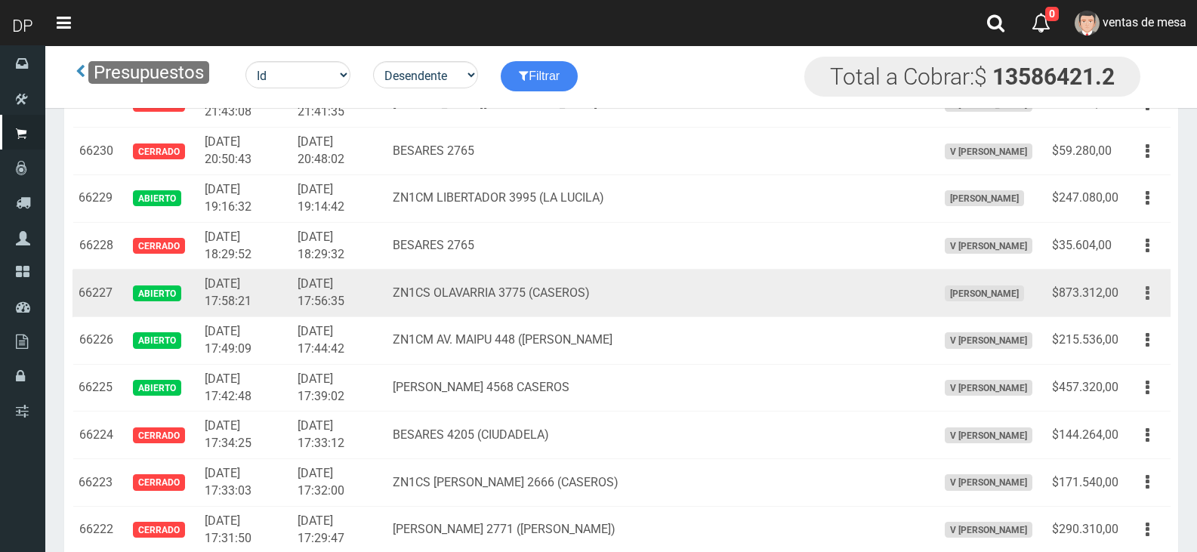
click at [1143, 303] on button "button" at bounding box center [1147, 293] width 34 height 26
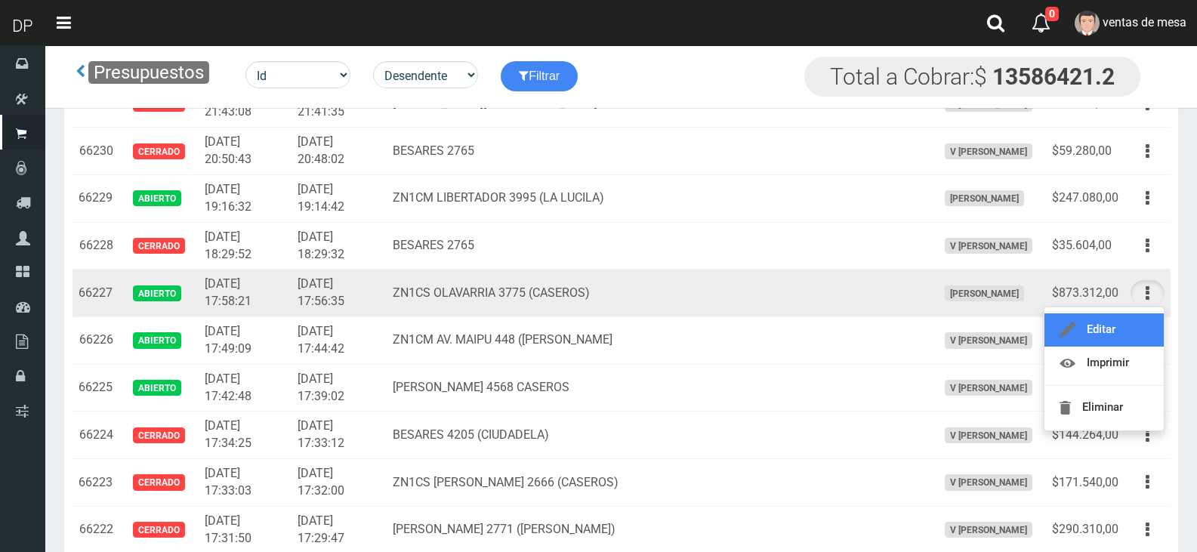
click at [1137, 325] on link "Editar" at bounding box center [1103, 329] width 119 height 33
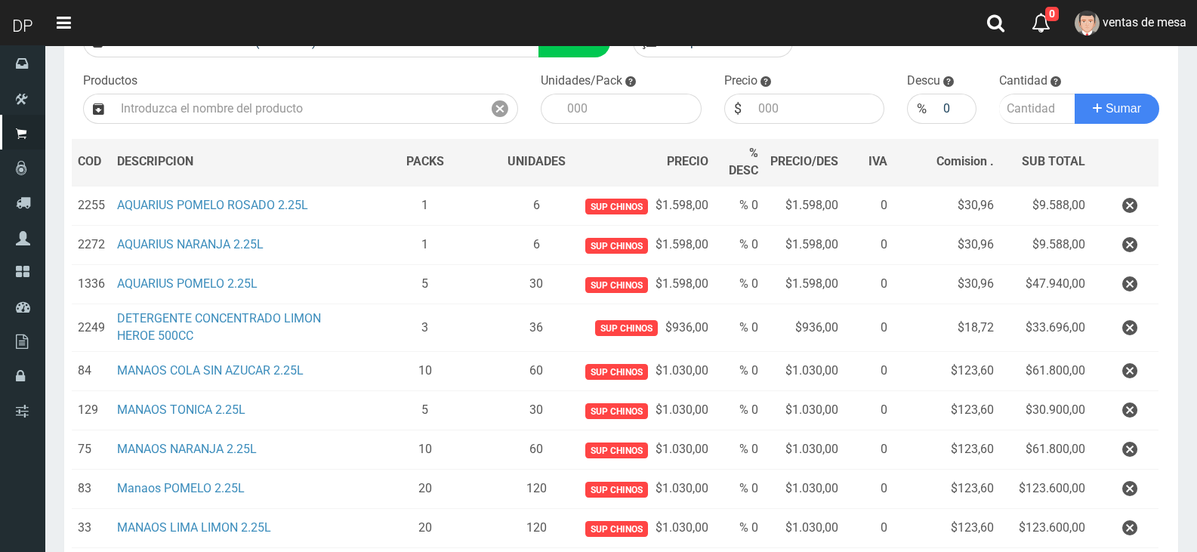
scroll to position [356, 0]
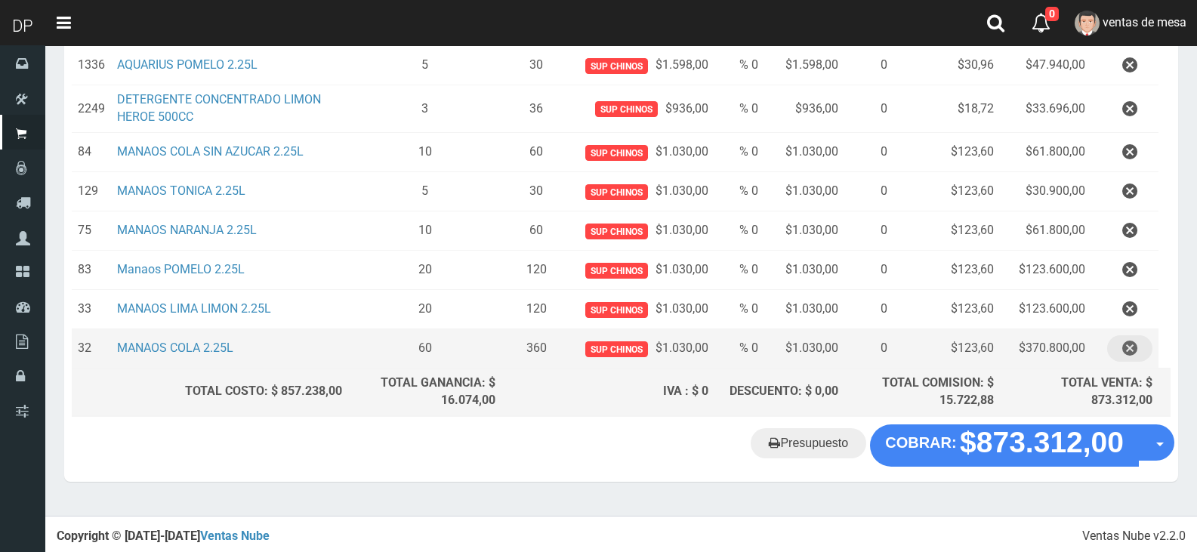
click at [1139, 355] on button "button" at bounding box center [1129, 348] width 45 height 26
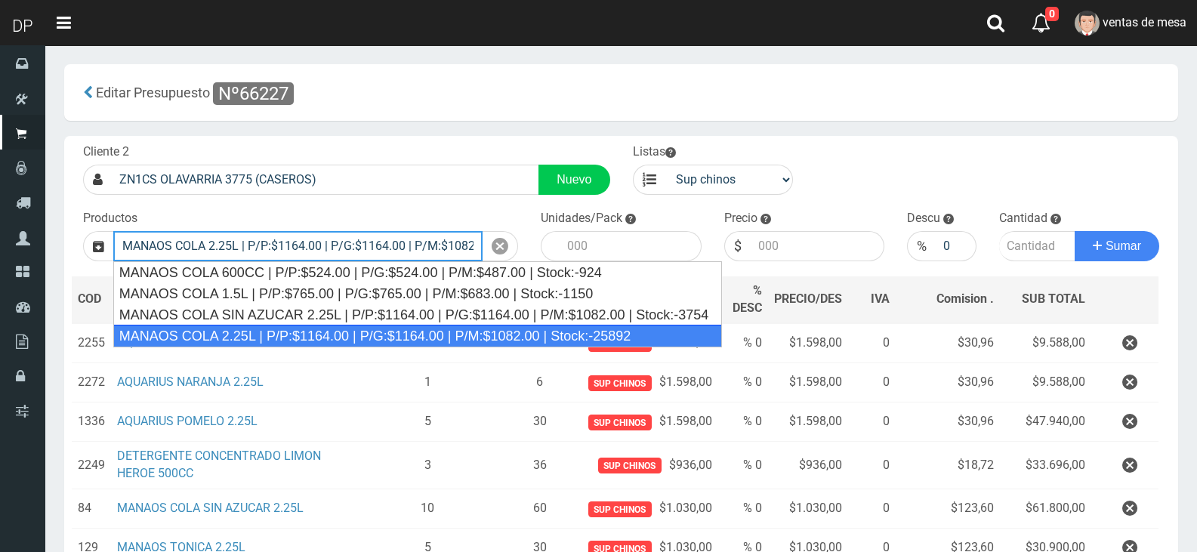
type input "MANAOS COLA 2.25L | P/P:$1164.00 | P/G:$1164.00 | P/M:$1082.00 | Stock:-25892"
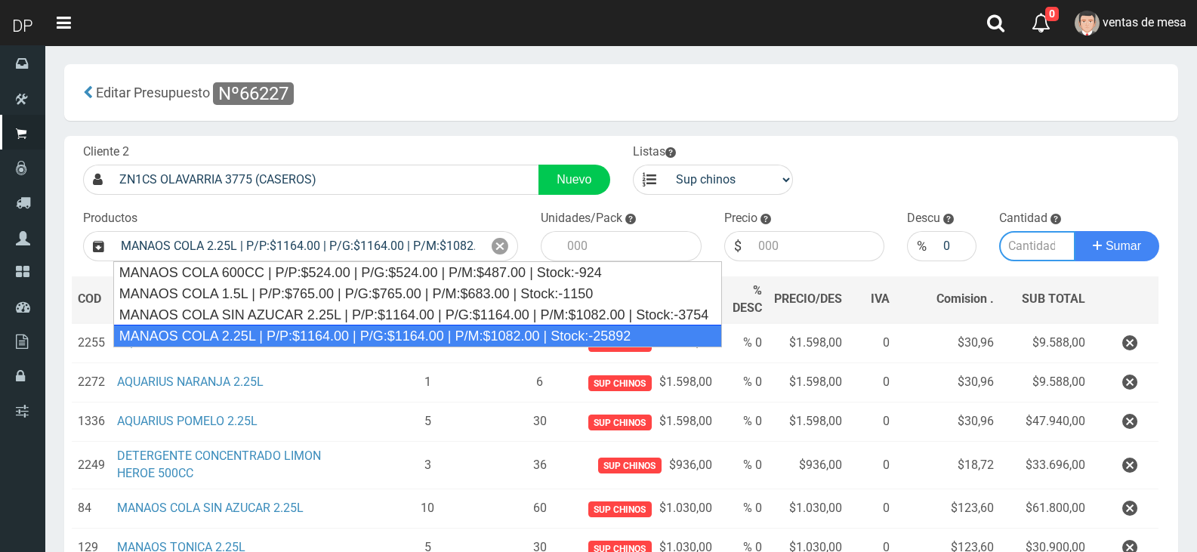
type input "6"
type input "1164.00"
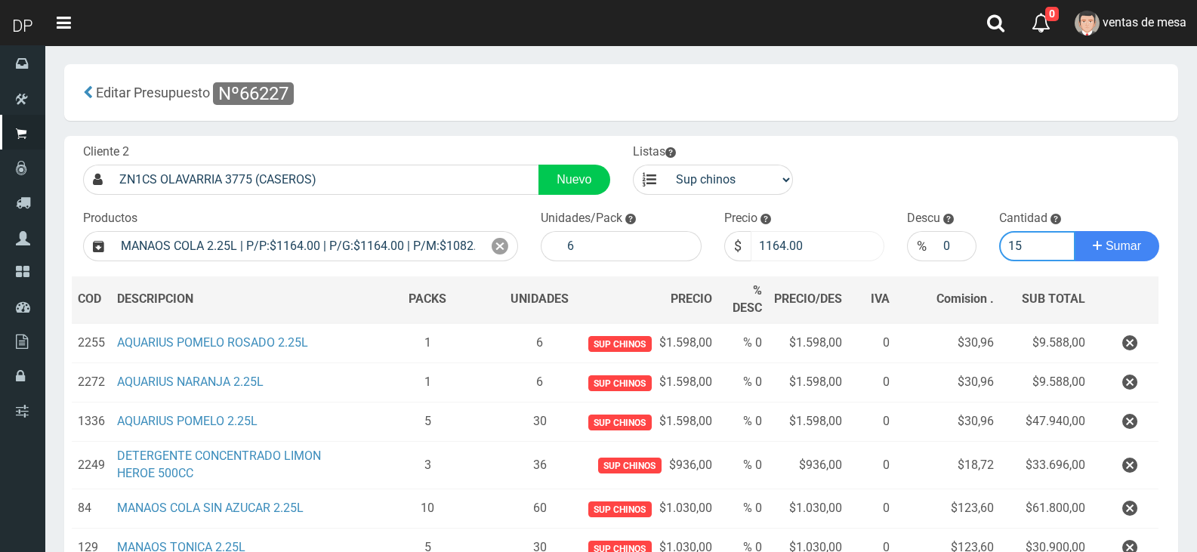
type input "15"
click at [758, 242] on input "1164.00" at bounding box center [818, 246] width 134 height 30
type input "1030"
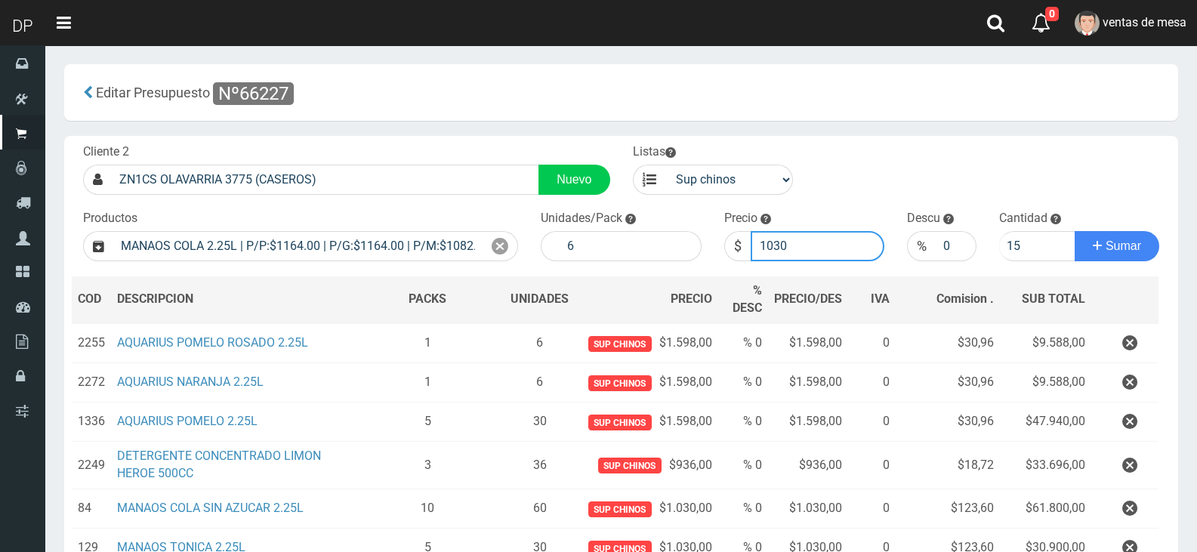
click at [1075, 231] on button "Sumar" at bounding box center [1117, 246] width 85 height 30
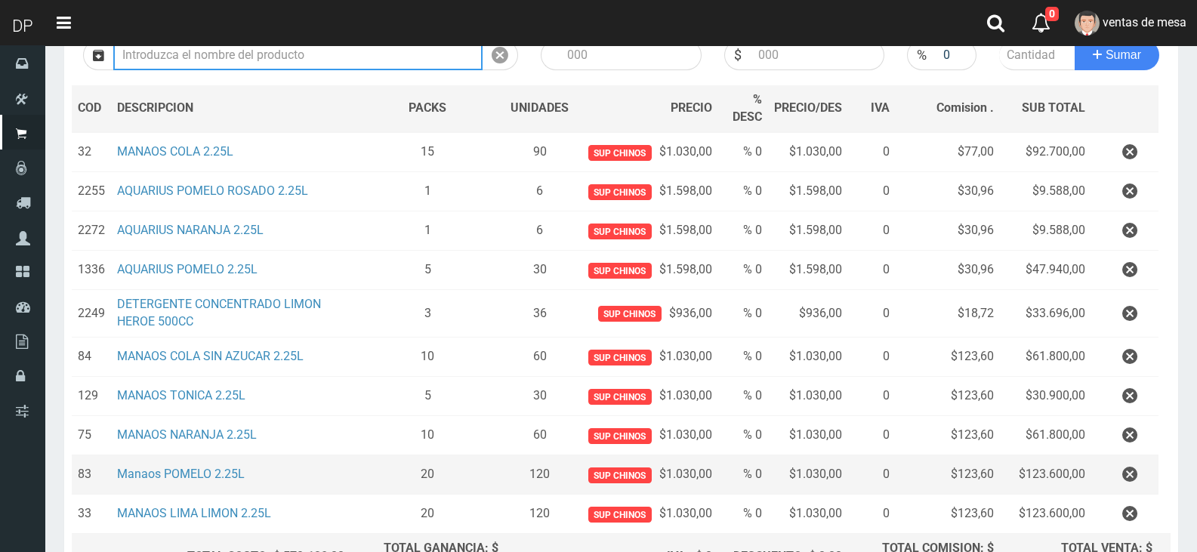
scroll to position [356, 0]
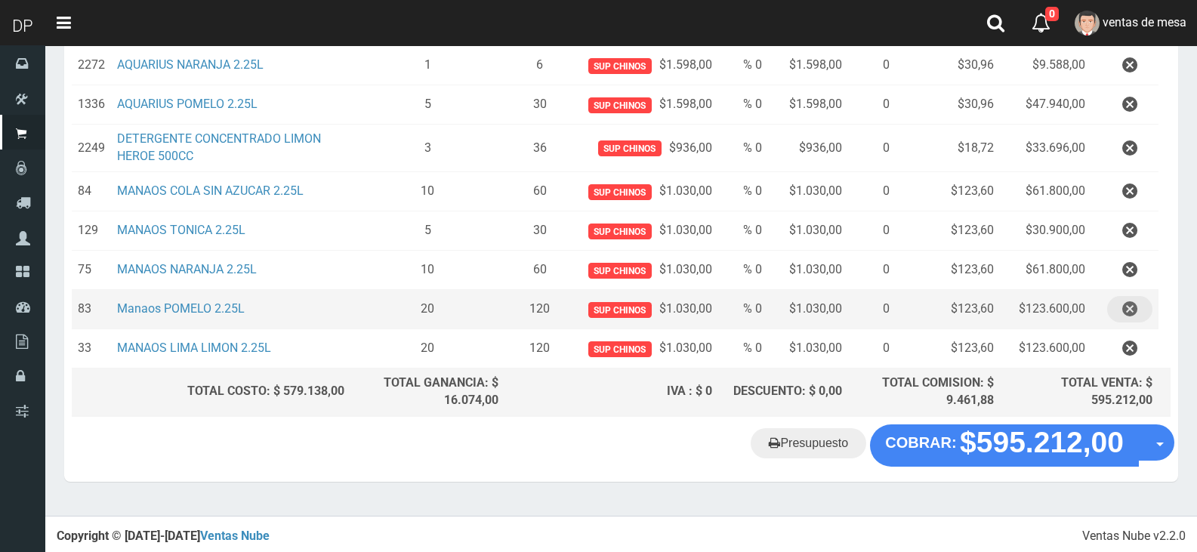
click at [1138, 307] on button "button" at bounding box center [1129, 309] width 45 height 26
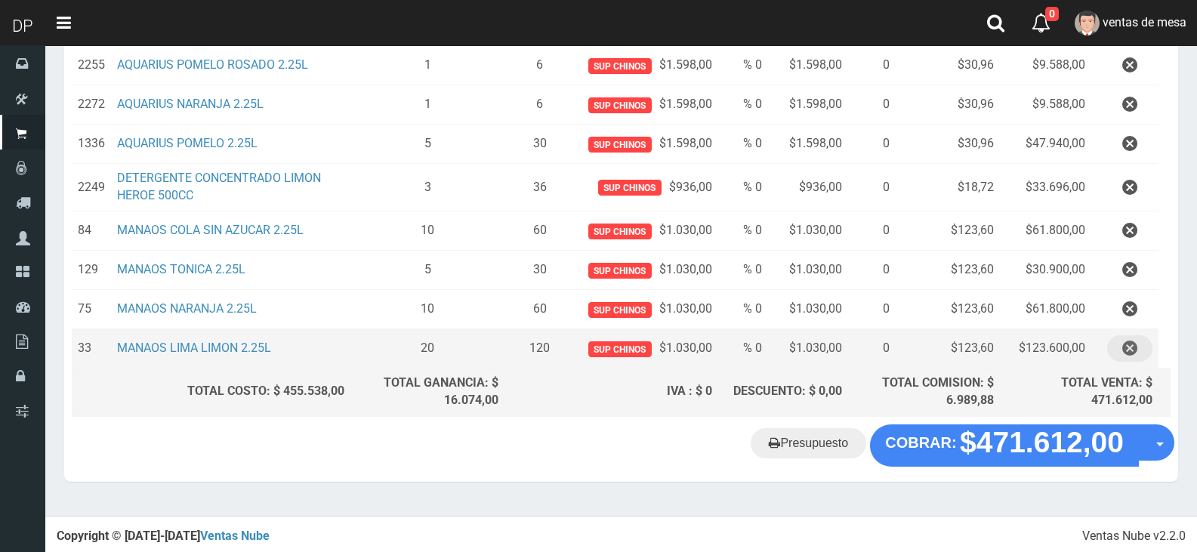
click at [1136, 347] on icon "button" at bounding box center [1129, 348] width 15 height 26
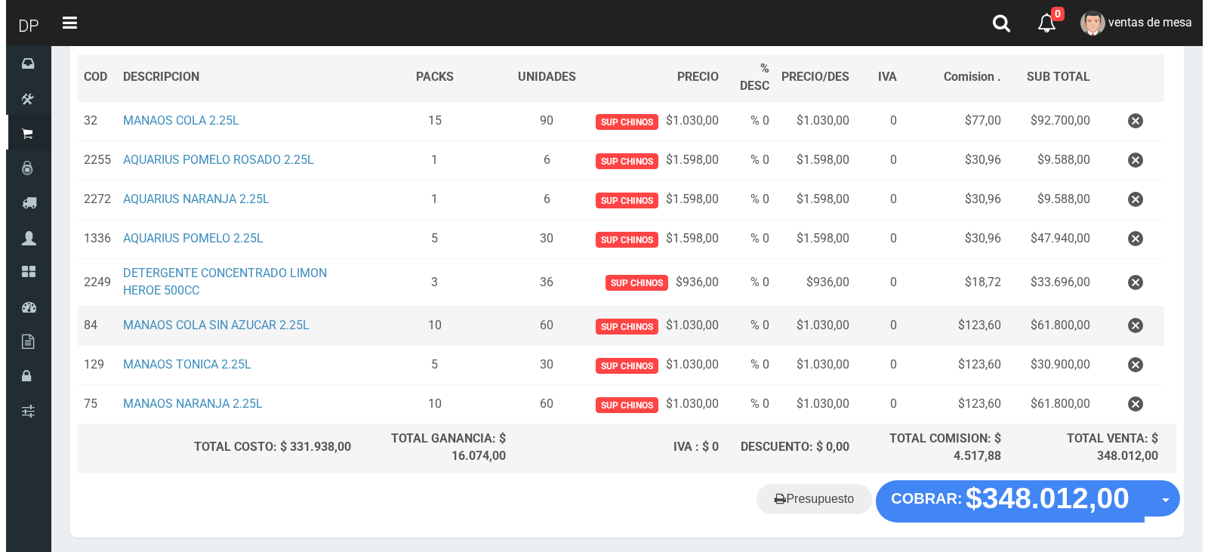
scroll to position [278, 0]
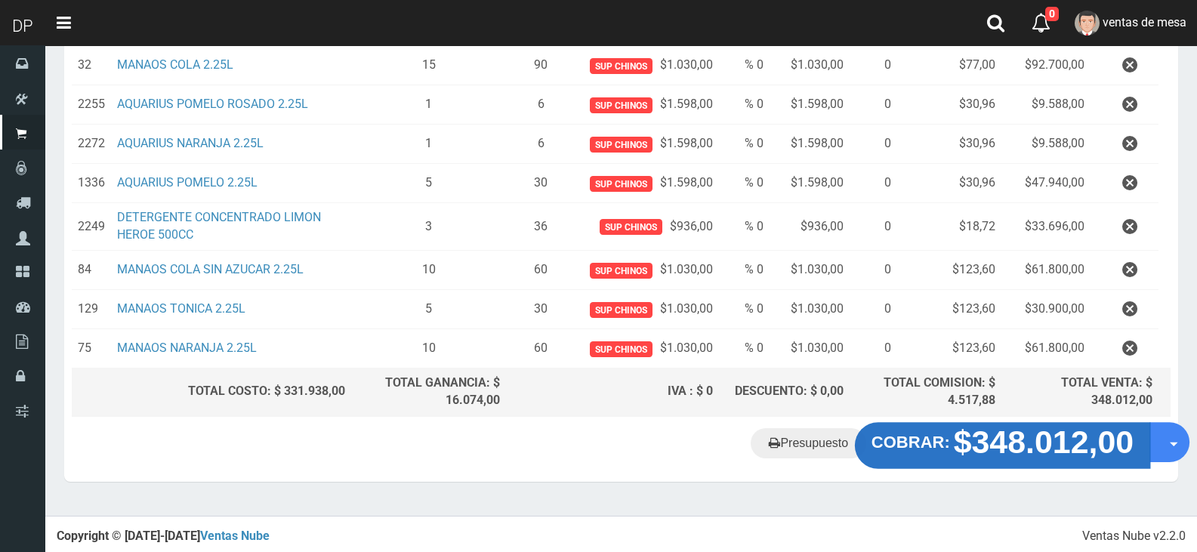
click at [926, 445] on strong "COBRAR:" at bounding box center [910, 442] width 79 height 18
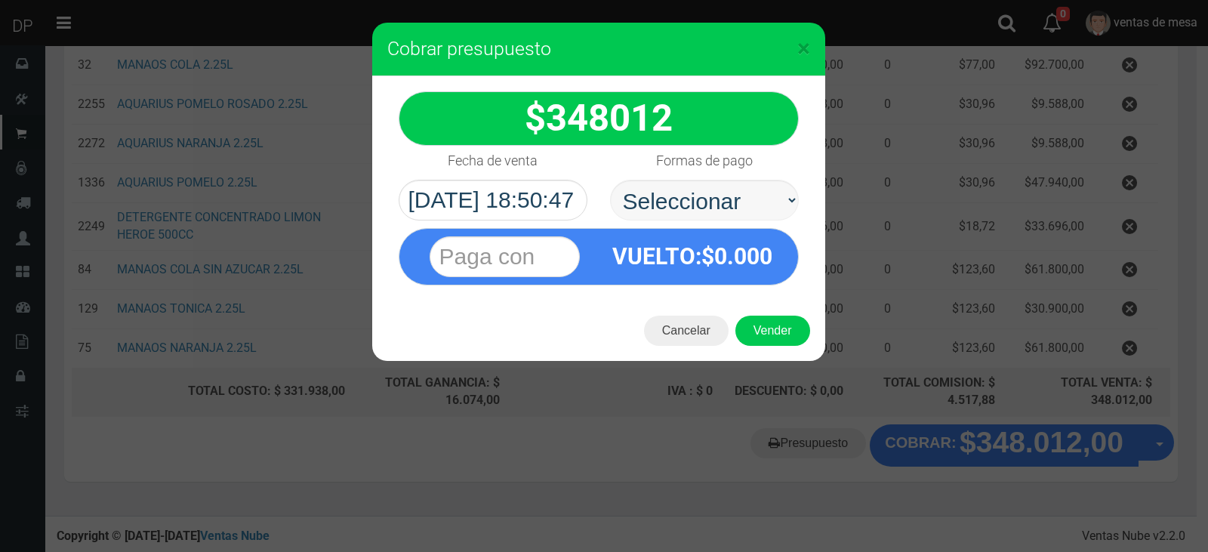
select select "Efectivo"
click at [610, 180] on select "Seleccionar Efectivo Tarjeta de Crédito Depósito Débito" at bounding box center [704, 200] width 189 height 41
click at [792, 334] on button "Vender" at bounding box center [772, 331] width 75 height 30
click at [0, 0] on div "Cargando..." at bounding box center [0, 0] width 0 height 0
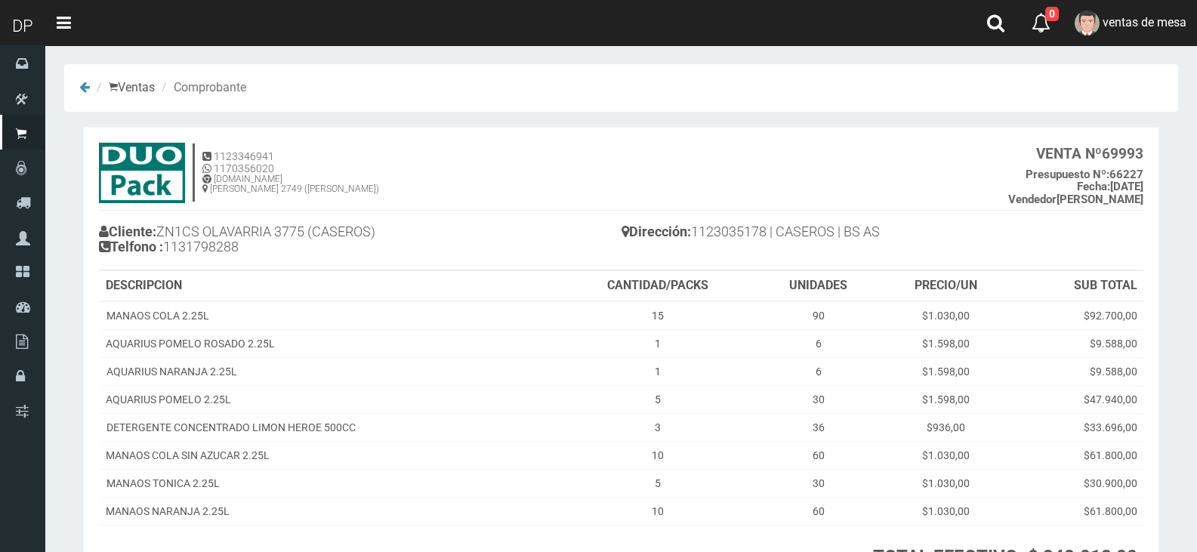
scroll to position [143, 0]
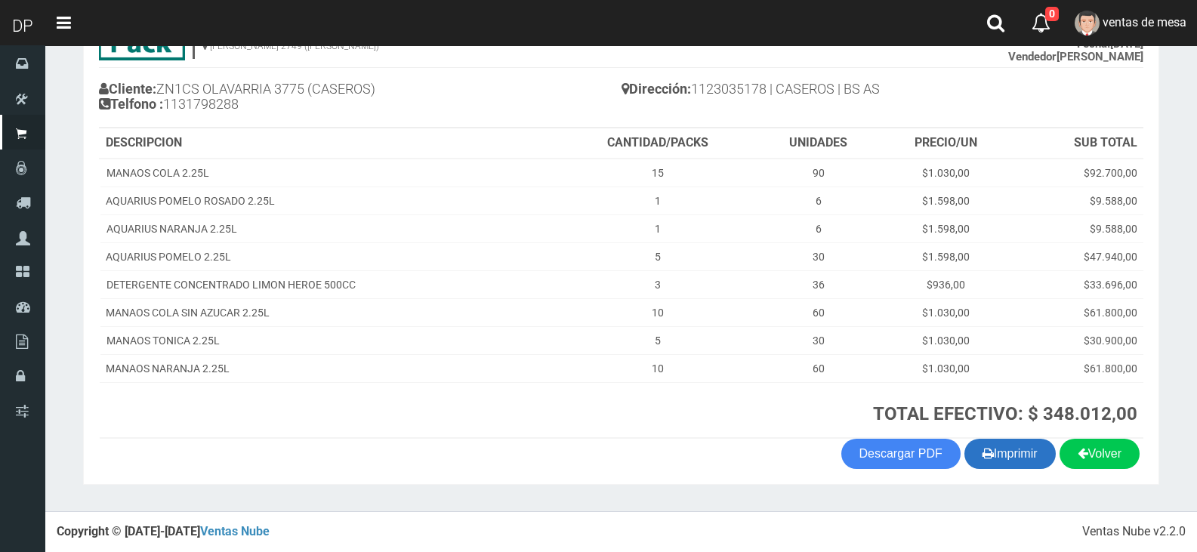
click at [1021, 463] on button "Imprimir" at bounding box center [1009, 454] width 91 height 30
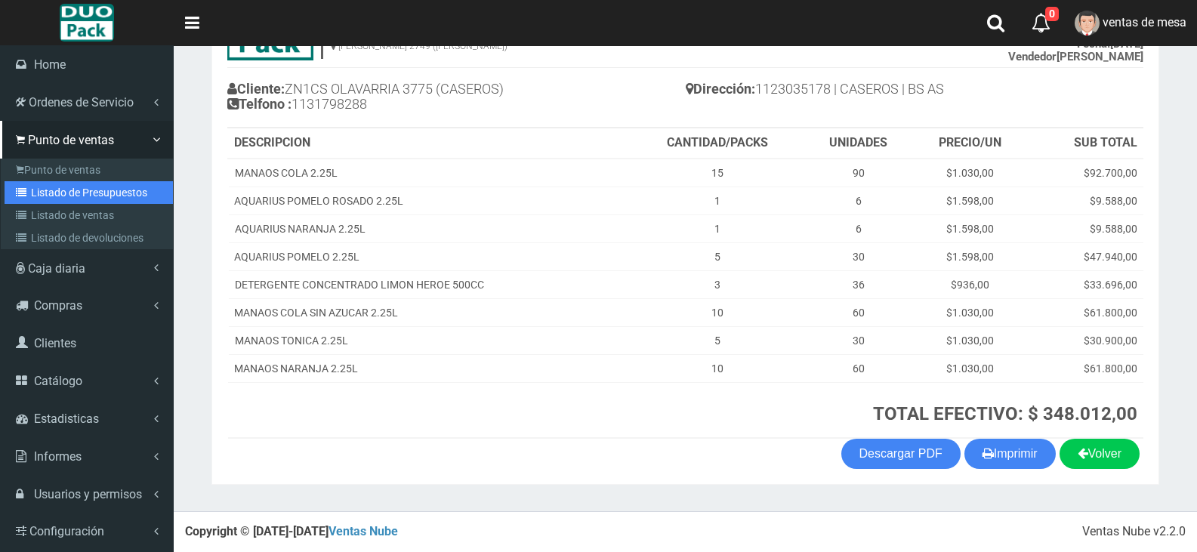
click at [27, 188] on icon at bounding box center [23, 192] width 15 height 11
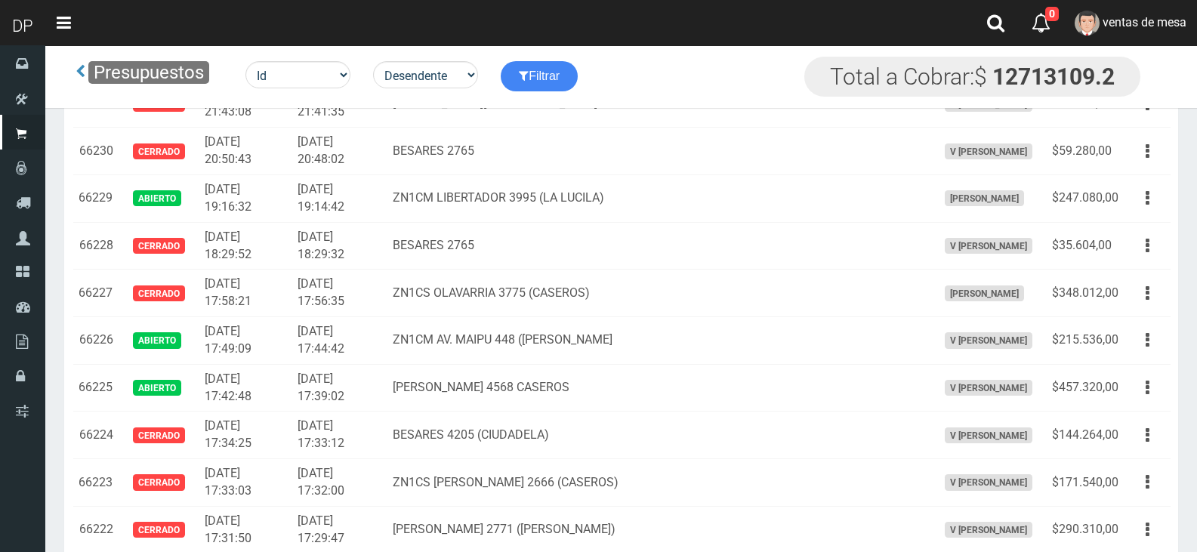
scroll to position [2527, 0]
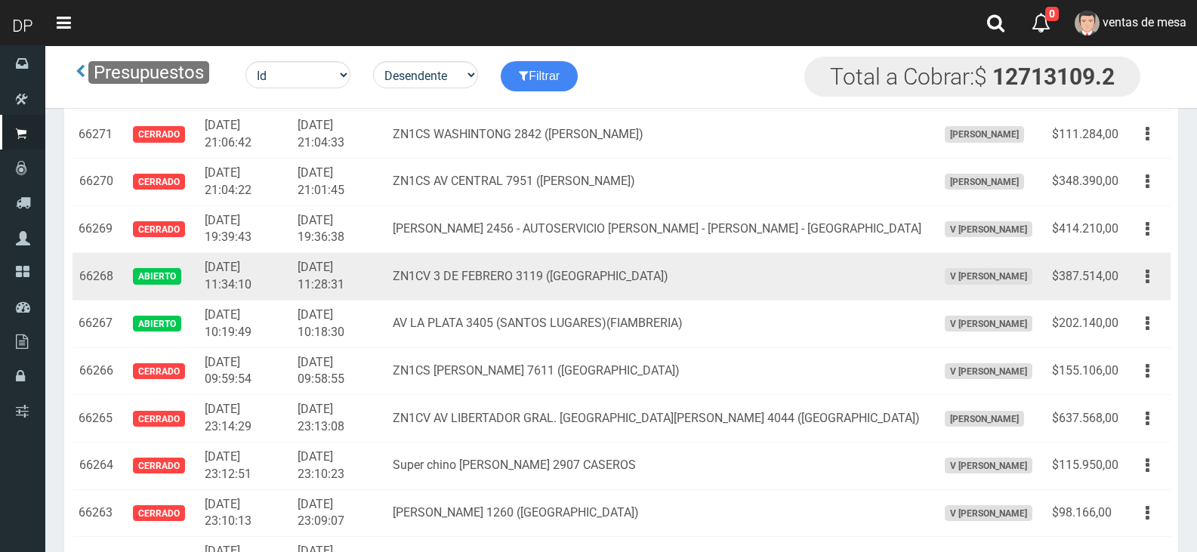
click at [1127, 278] on td "Editar Imprimir Eliminar" at bounding box center [1147, 277] width 46 height 48
click at [1142, 284] on button "button" at bounding box center [1147, 277] width 34 height 26
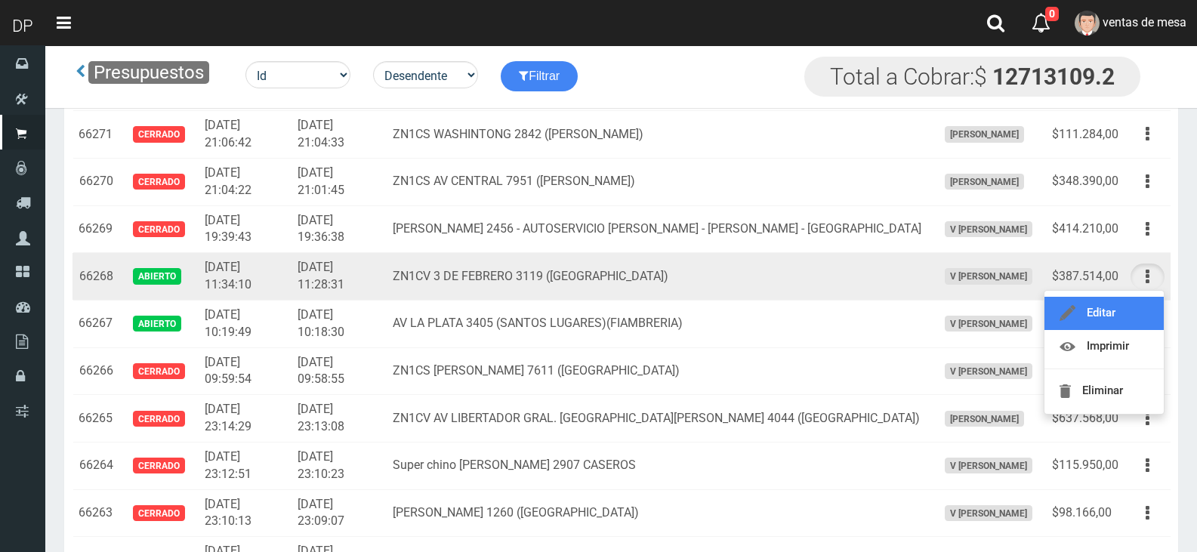
click at [1139, 325] on link "Editar" at bounding box center [1103, 313] width 119 height 33
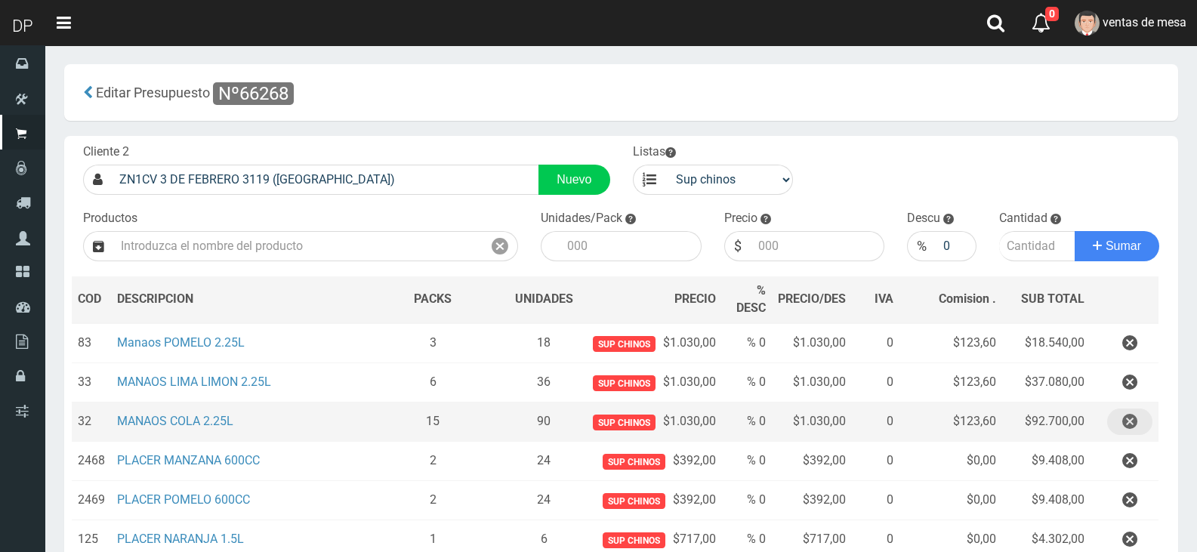
click at [1122, 421] on icon "button" at bounding box center [1129, 422] width 15 height 26
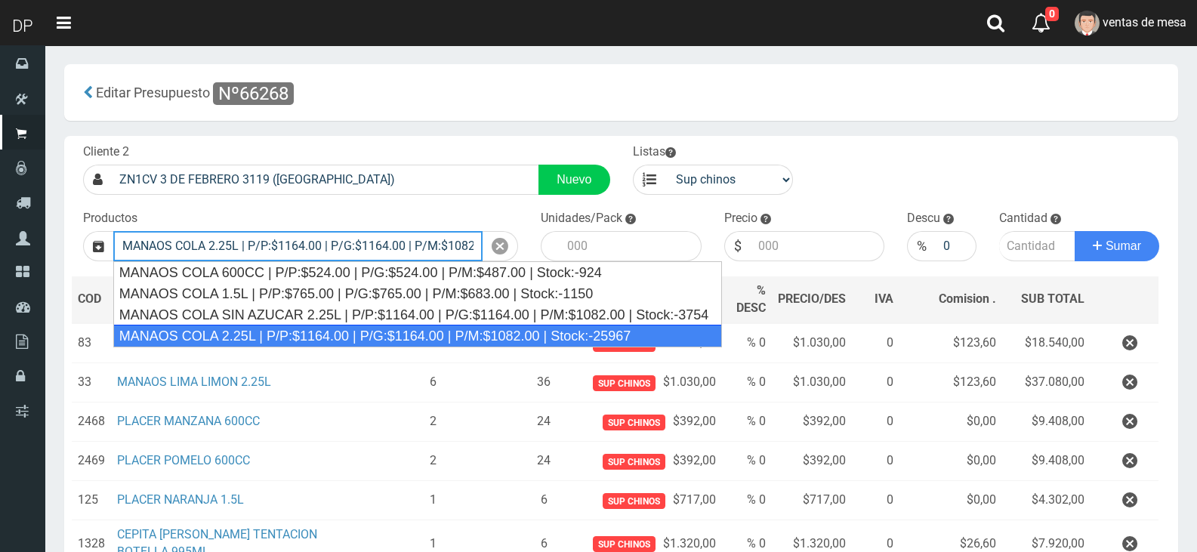
type input "MANAOS COLA 2.25L | P/P:$1164.00 | P/G:$1164.00 | P/M:$1082.00 | Stock:-25967"
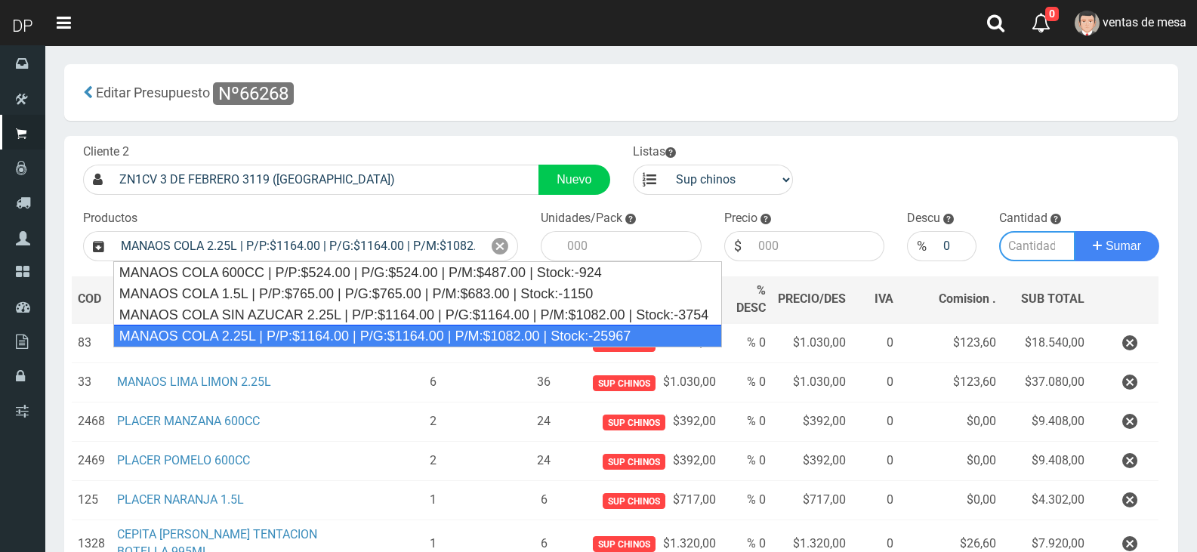
type input "6"
type input "1164.00"
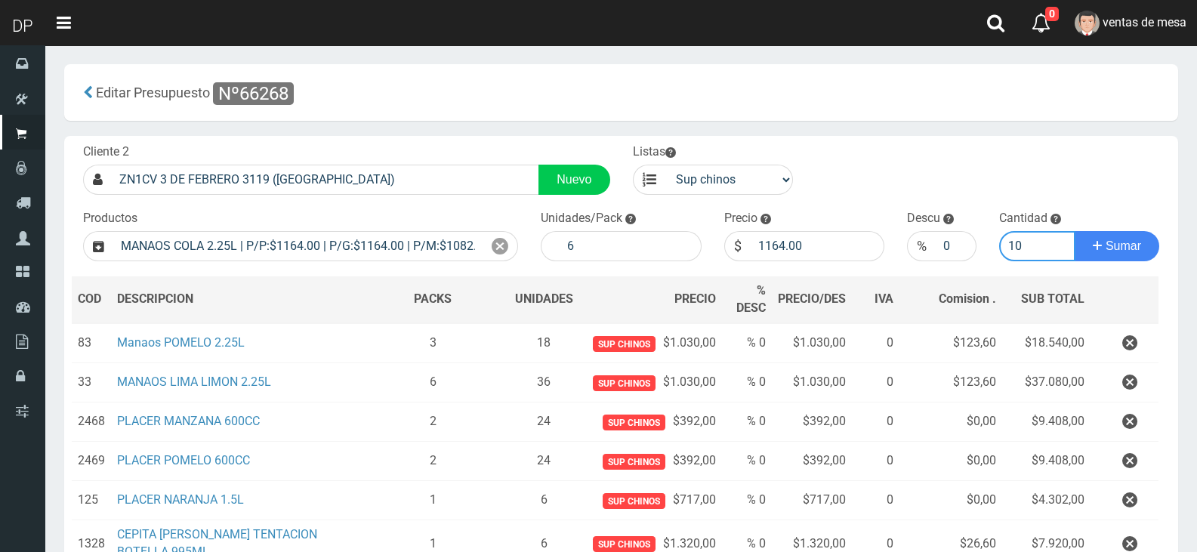
type input "10"
click at [794, 259] on input "1164.00" at bounding box center [818, 246] width 134 height 30
type input "1030"
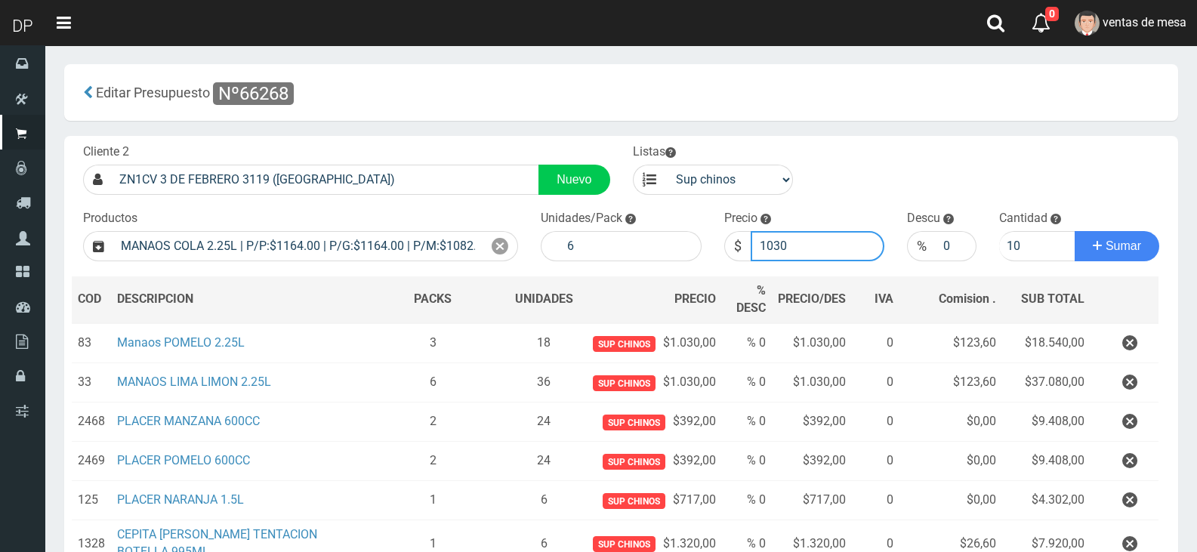
click at [1075, 231] on button "Sumar" at bounding box center [1117, 246] width 85 height 30
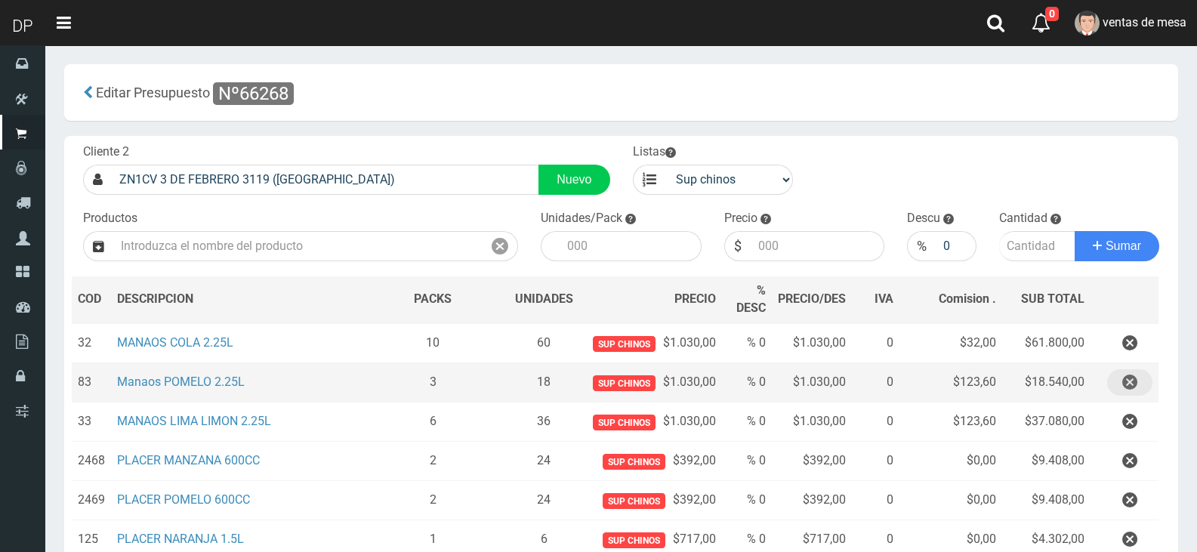
click at [1140, 377] on button "button" at bounding box center [1129, 382] width 45 height 26
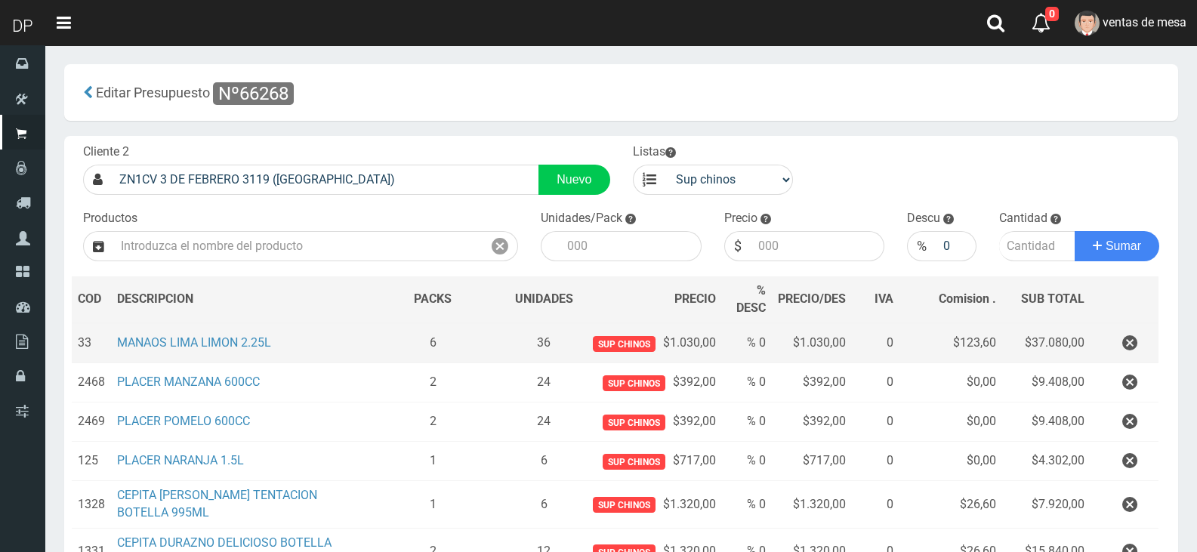
click at [1155, 337] on td at bounding box center [1124, 343] width 68 height 40
click at [1110, 336] on button "button" at bounding box center [1129, 343] width 45 height 26
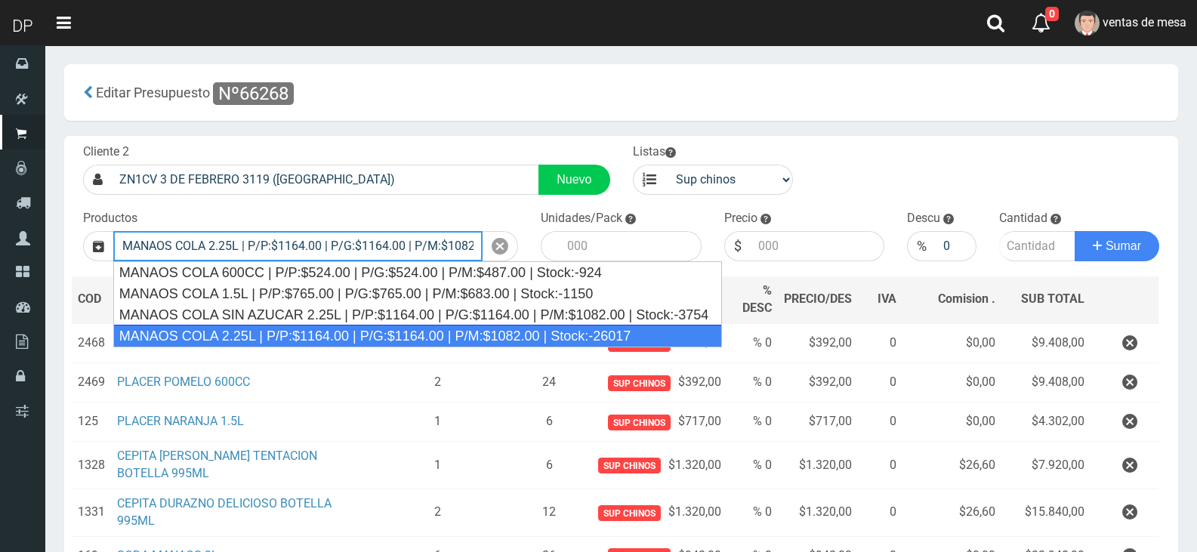
type input "MANAOS COLA 2.25L | P/P:$1164.00 | P/G:$1164.00 | P/M:$1082.00 | Stock:-26017"
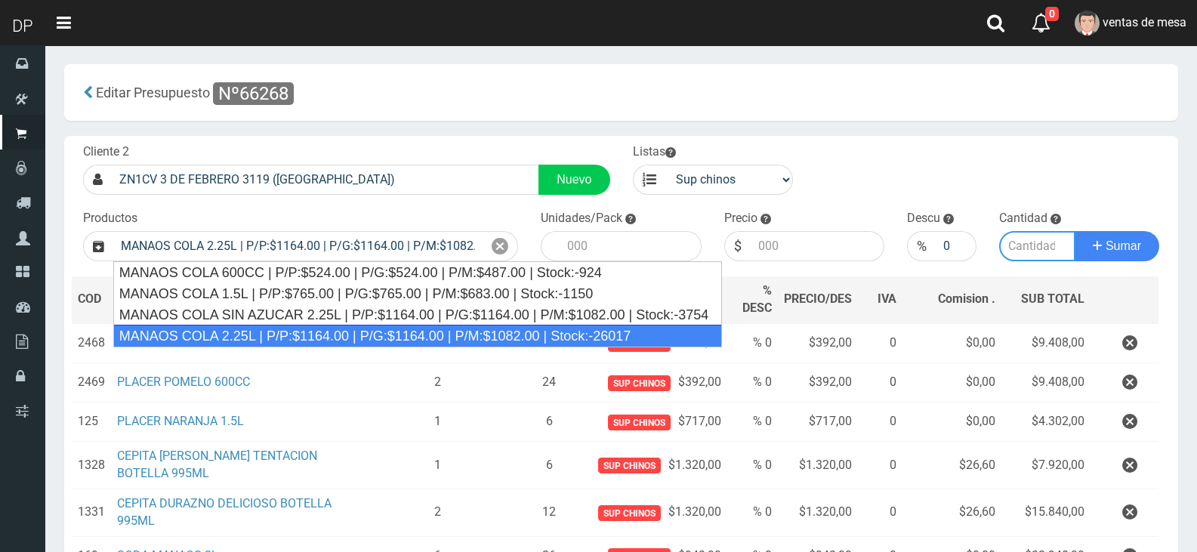
type input "6"
type input "1164.00"
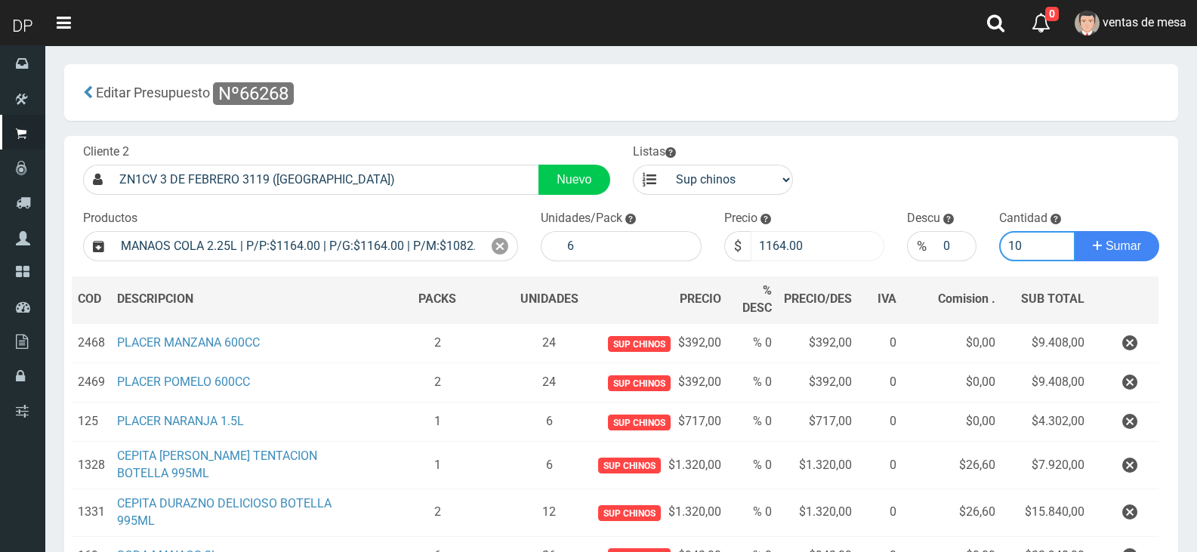
type input "10"
click at [846, 258] on input "1164.00" at bounding box center [818, 246] width 134 height 30
type input "1030"
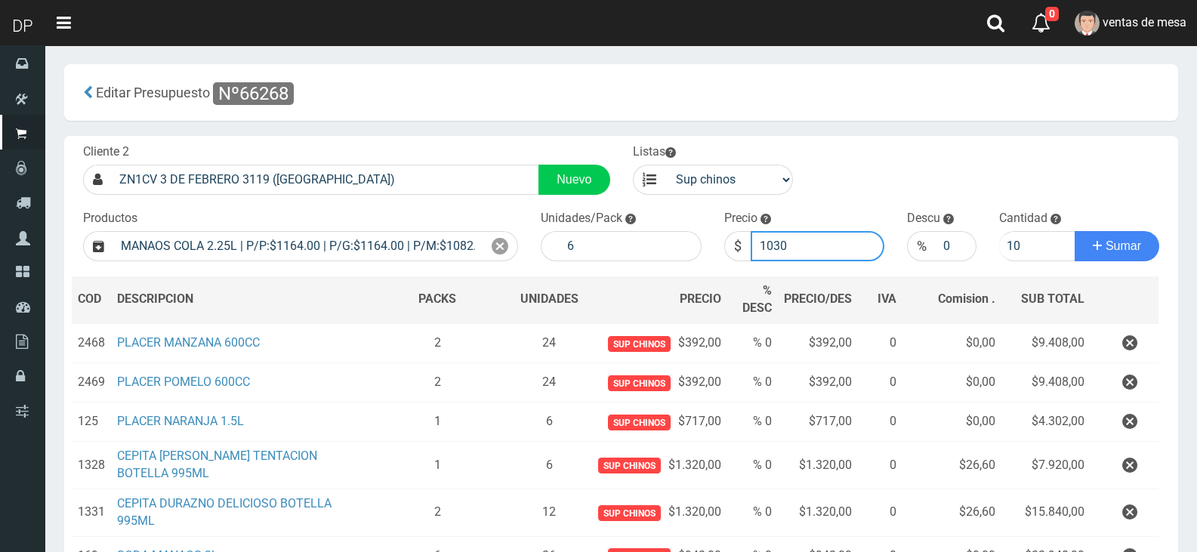
click at [1075, 231] on button "Sumar" at bounding box center [1117, 246] width 85 height 30
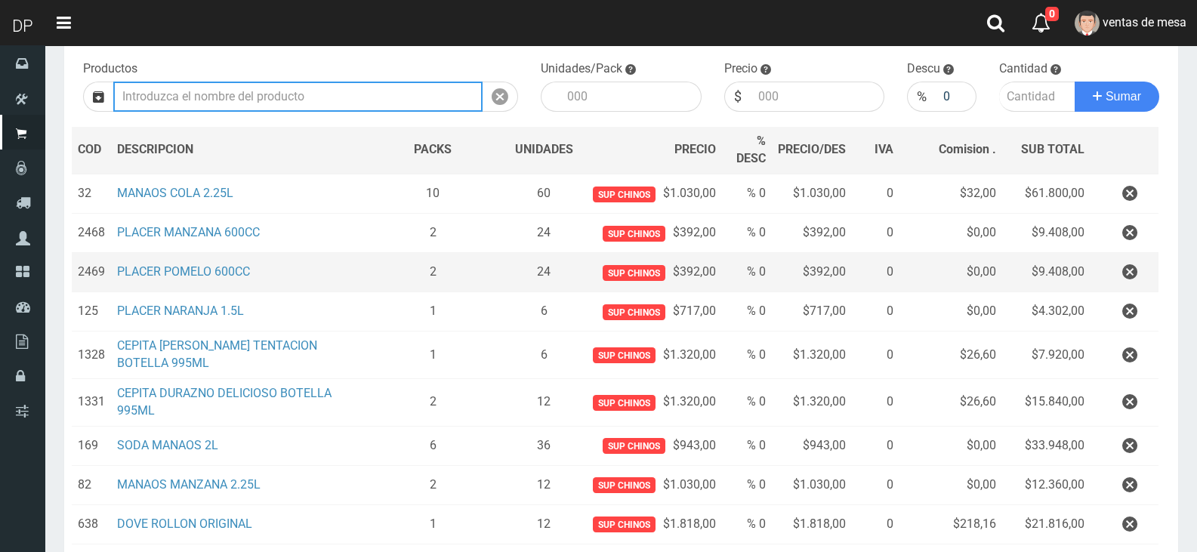
scroll to position [600, 0]
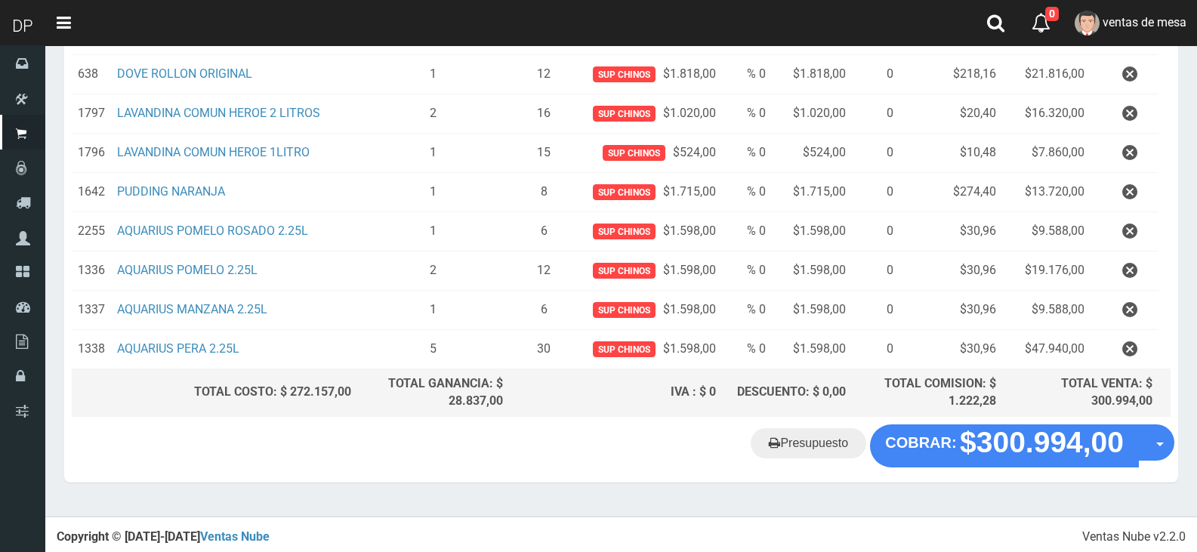
click at [1137, 198] on button "button" at bounding box center [1129, 192] width 45 height 26
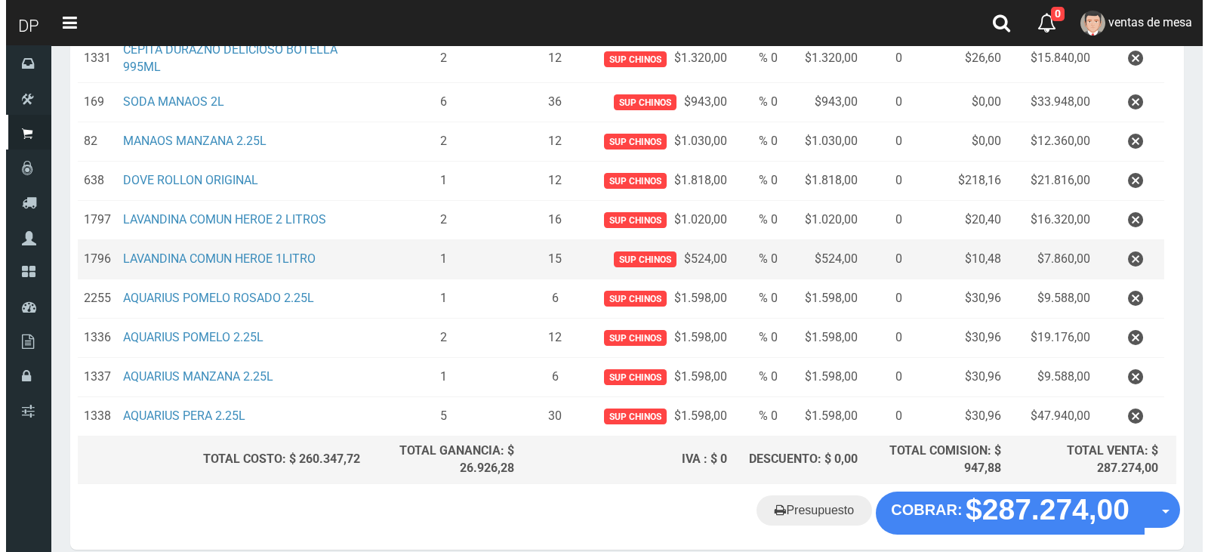
scroll to position [560, 0]
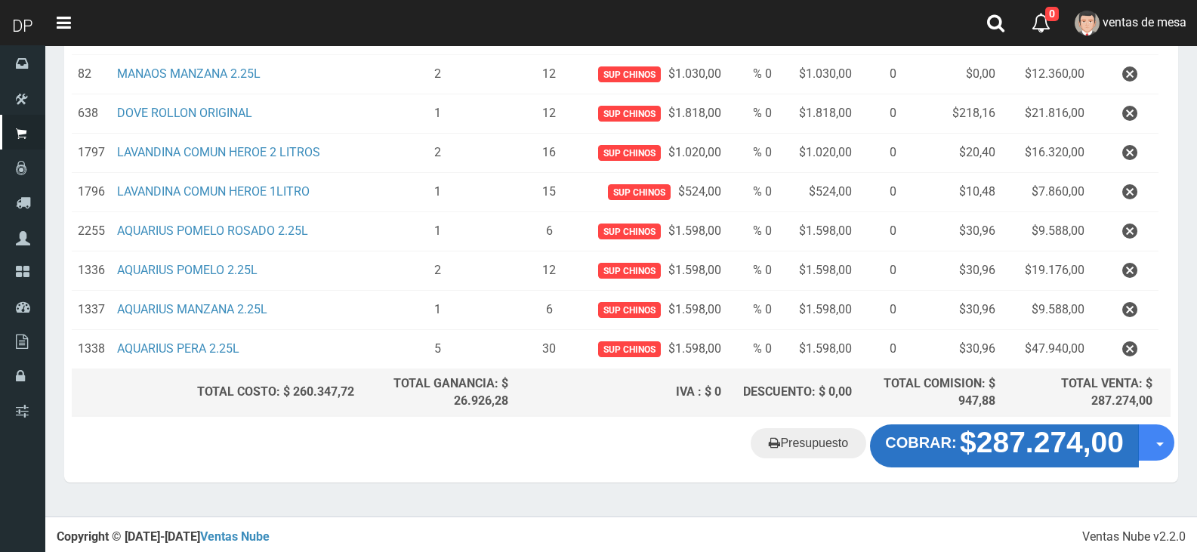
click at [991, 453] on strong "$287.274,00" at bounding box center [1042, 443] width 164 height 32
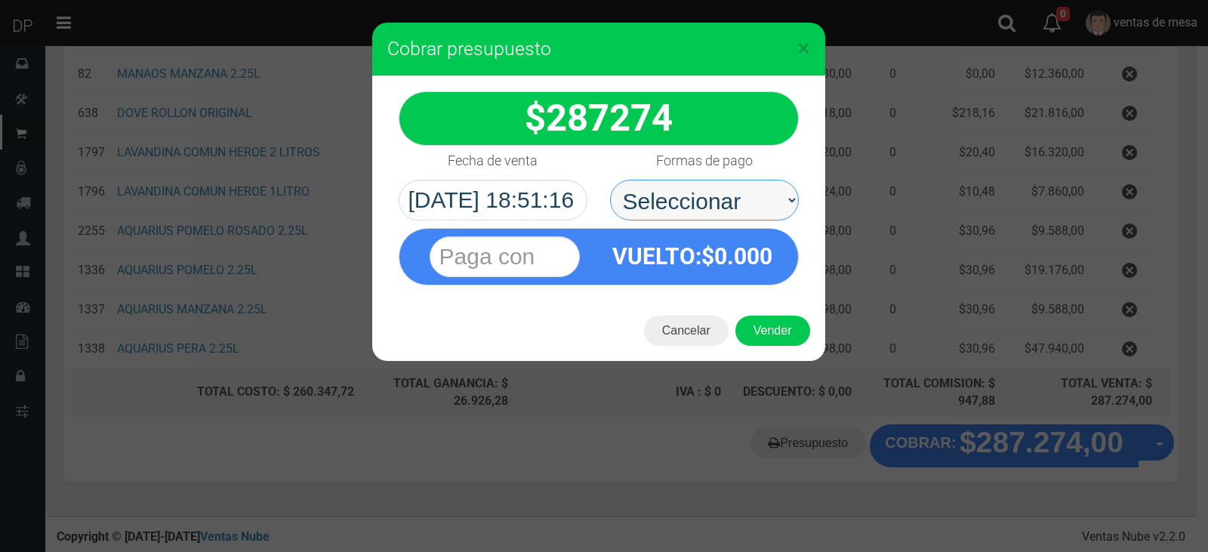
drag, startPoint x: 760, startPoint y: 204, endPoint x: 758, endPoint y: 214, distance: 10.7
click at [760, 204] on select "Seleccionar Efectivo Tarjeta de Crédito Depósito Débito" at bounding box center [704, 200] width 189 height 41
select select "Efectivo"
click at [610, 180] on select "Seleccionar Efectivo Tarjeta de Crédito Depósito Débito" at bounding box center [704, 200] width 189 height 41
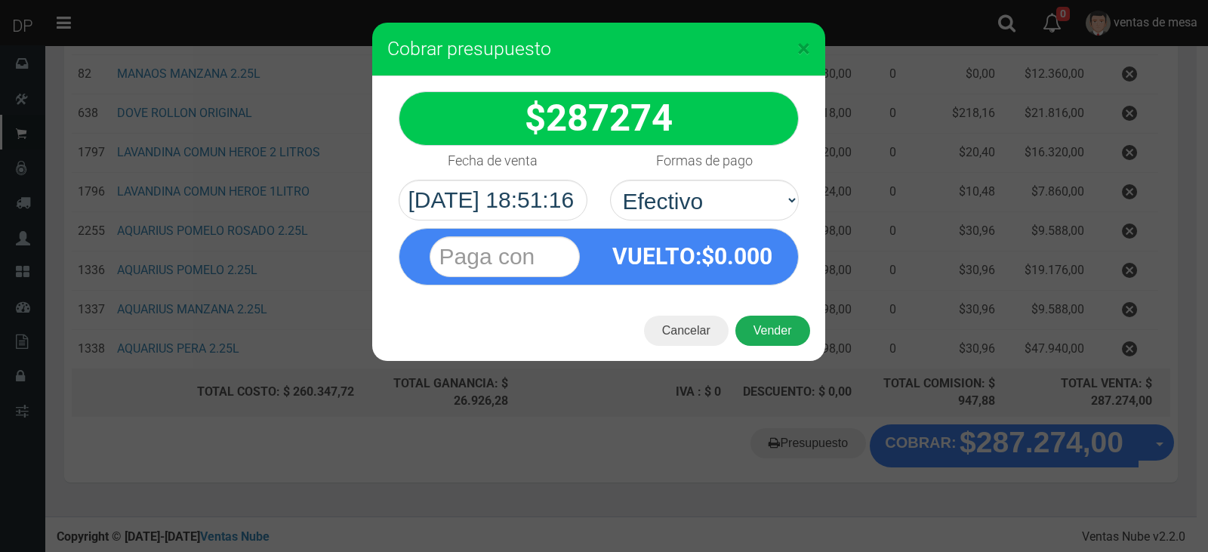
click at [774, 322] on button "Vender" at bounding box center [772, 331] width 75 height 30
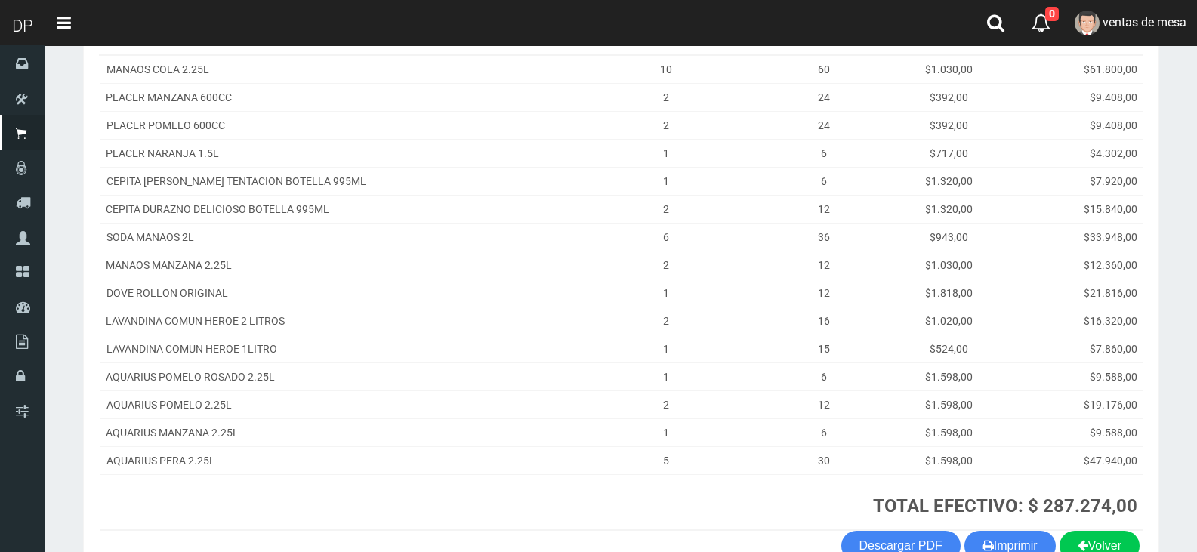
scroll to position [302, 0]
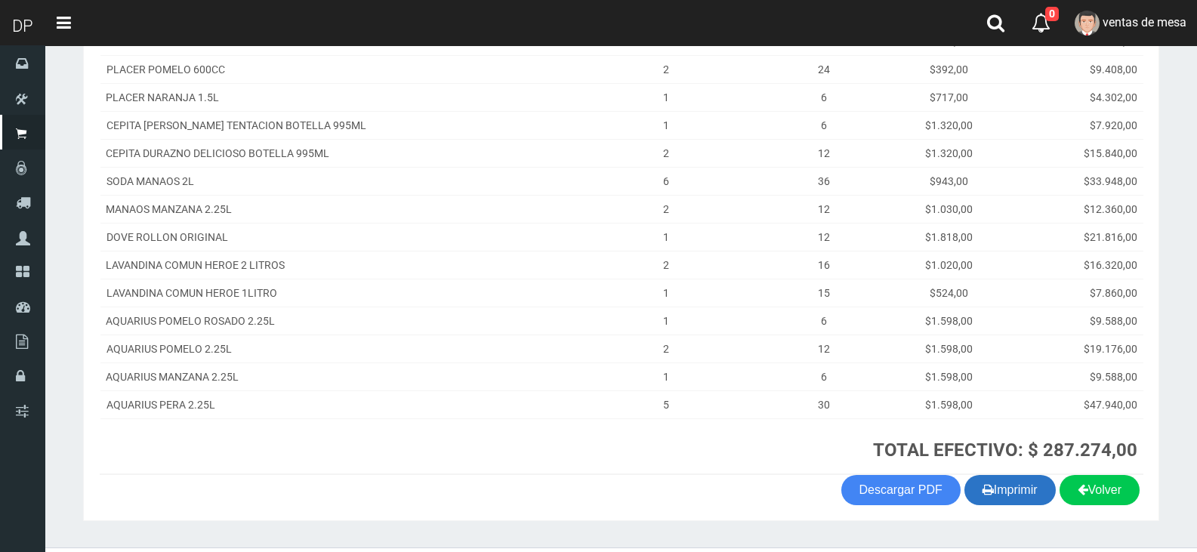
click at [1022, 491] on button "Imprimir" at bounding box center [1009, 490] width 91 height 30
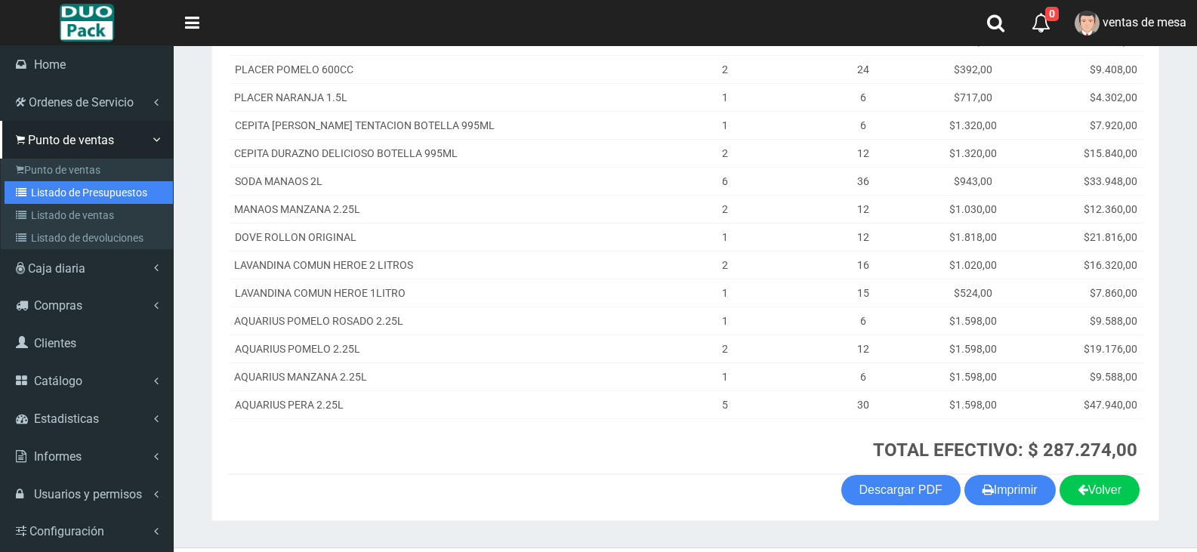
click at [48, 191] on link "Listado de Presupuestos" at bounding box center [89, 192] width 168 height 23
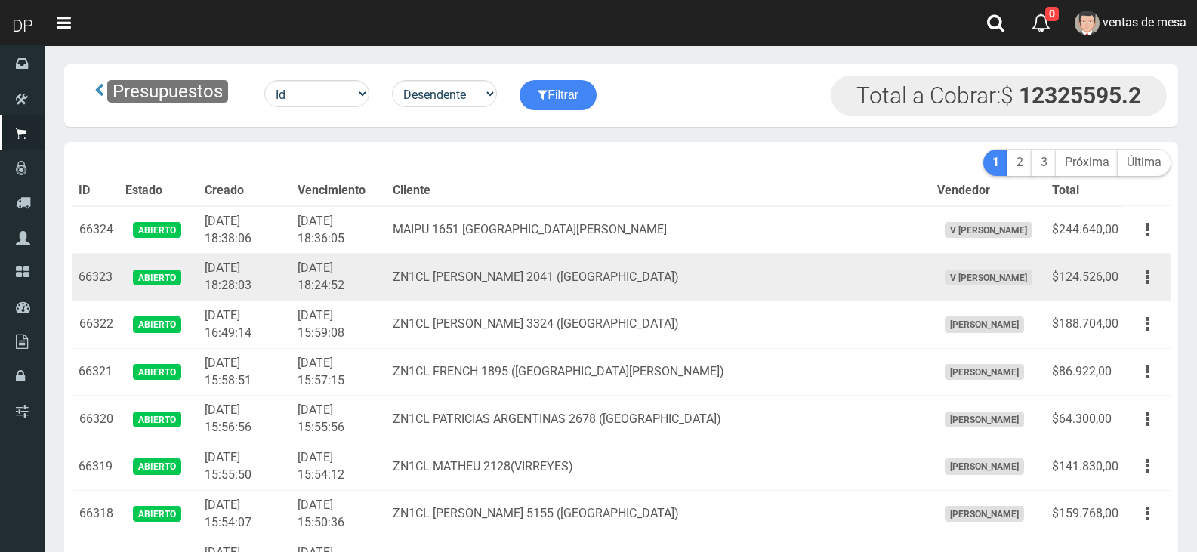
drag, startPoint x: 0, startPoint y: 0, endPoint x: 393, endPoint y: 267, distance: 475.2
click at [387, 267] on td "[DATE] 18:24:52" at bounding box center [338, 278] width 95 height 48
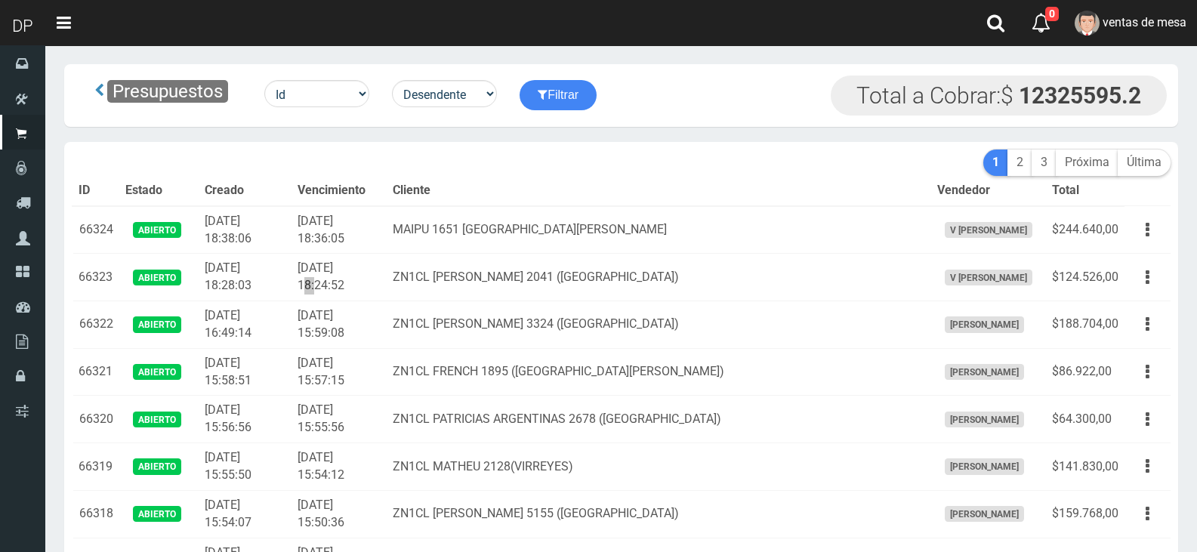
scroll to position [4451, 0]
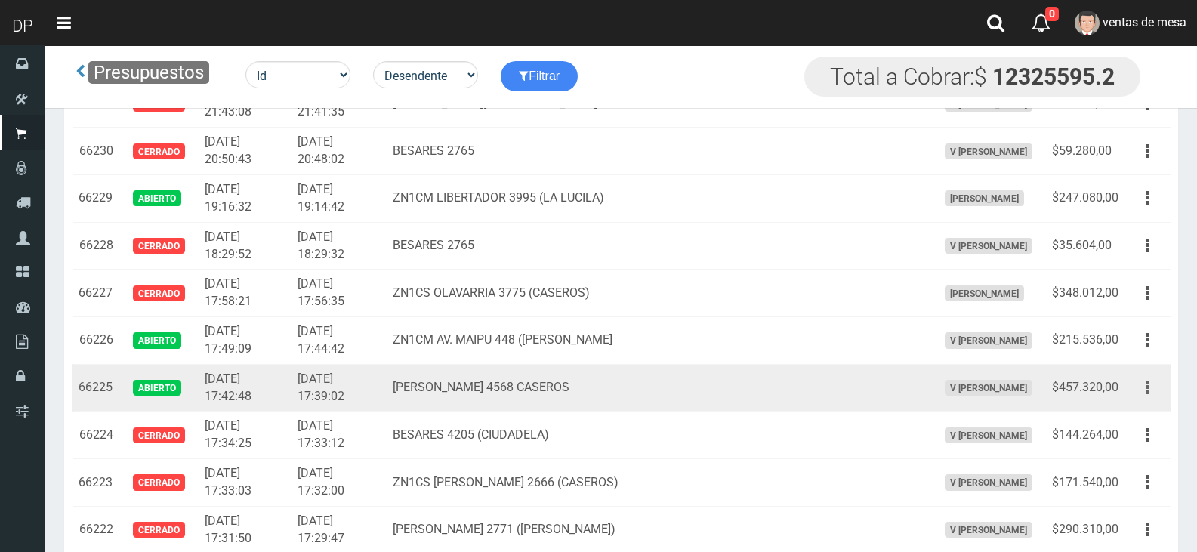
click at [1158, 387] on button "button" at bounding box center [1147, 388] width 34 height 26
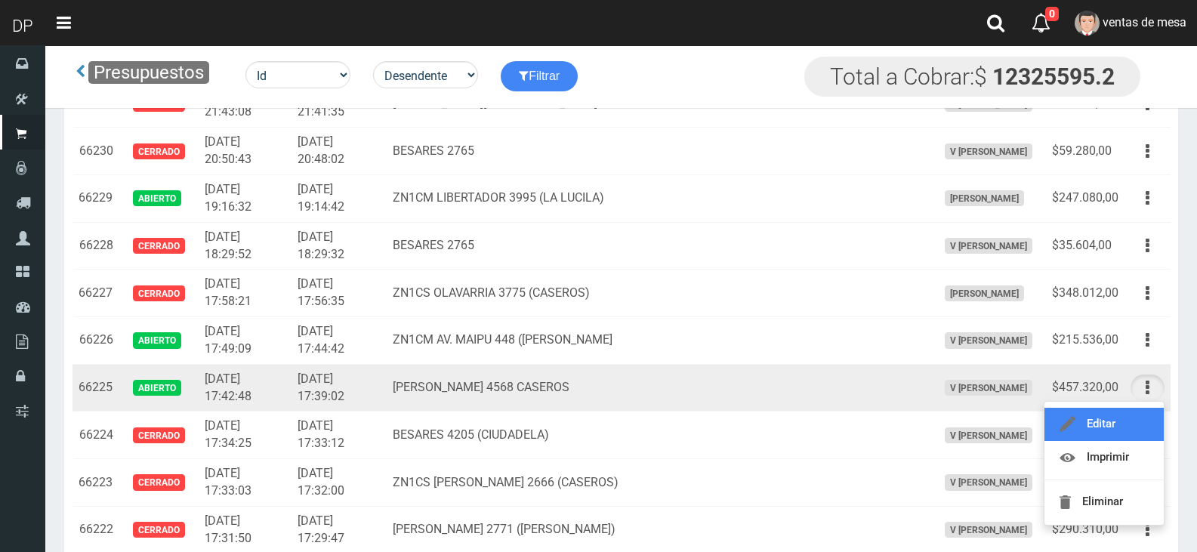
click at [1136, 412] on link "Editar" at bounding box center [1103, 424] width 119 height 33
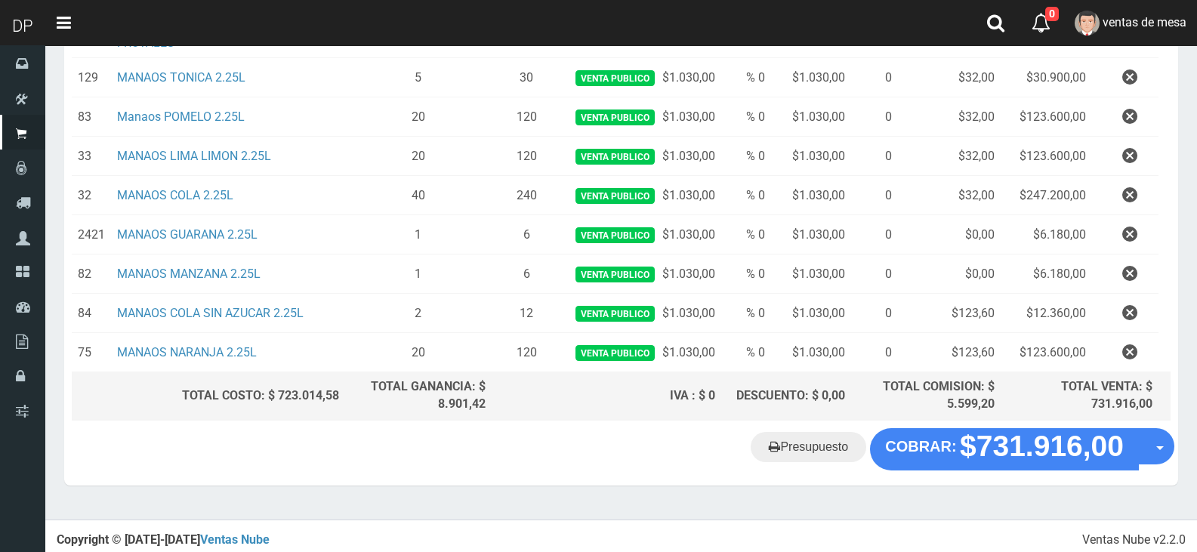
scroll to position [490, 0]
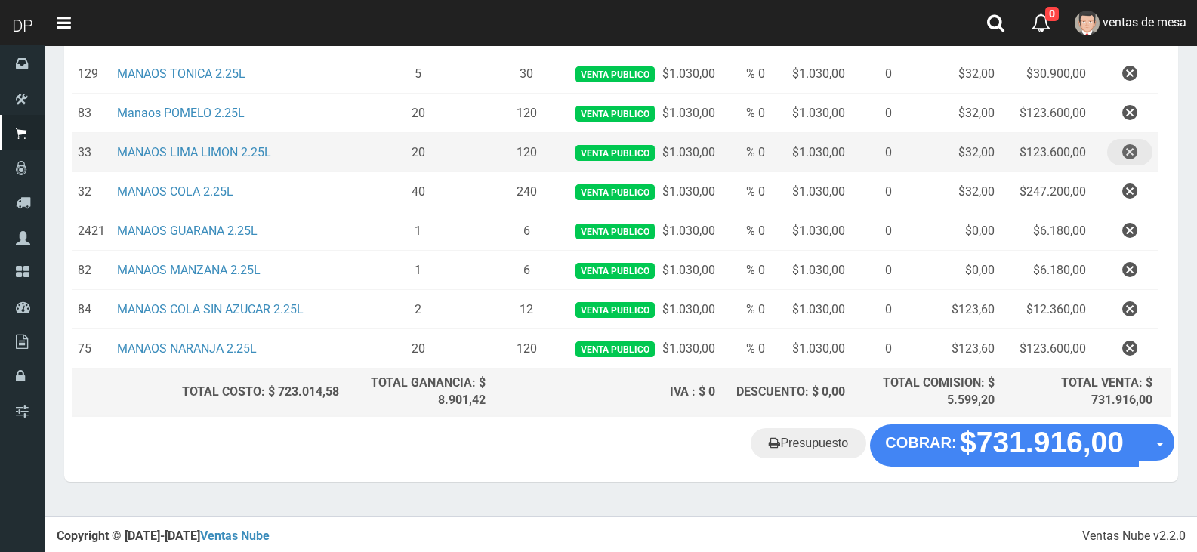
click at [1133, 161] on icon "button" at bounding box center [1129, 152] width 15 height 26
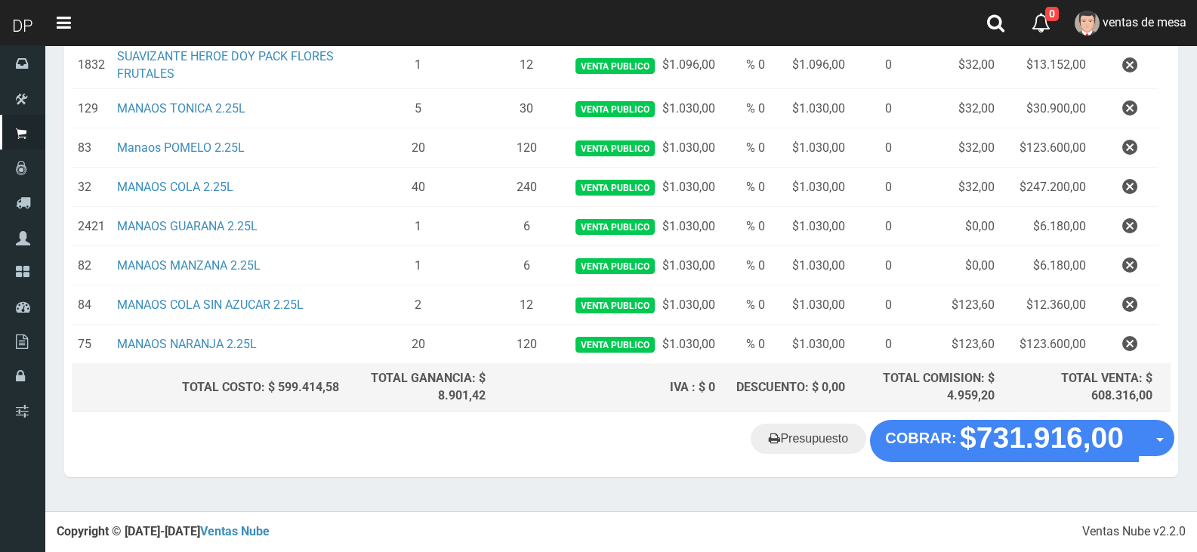
scroll to position [451, 0]
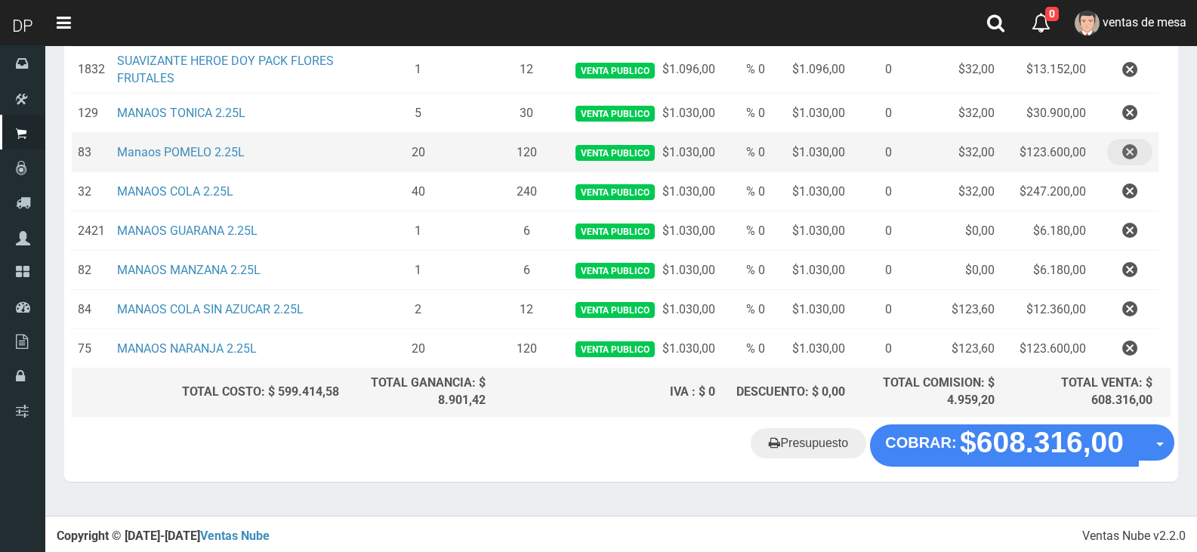
click at [1139, 147] on button "button" at bounding box center [1129, 152] width 45 height 26
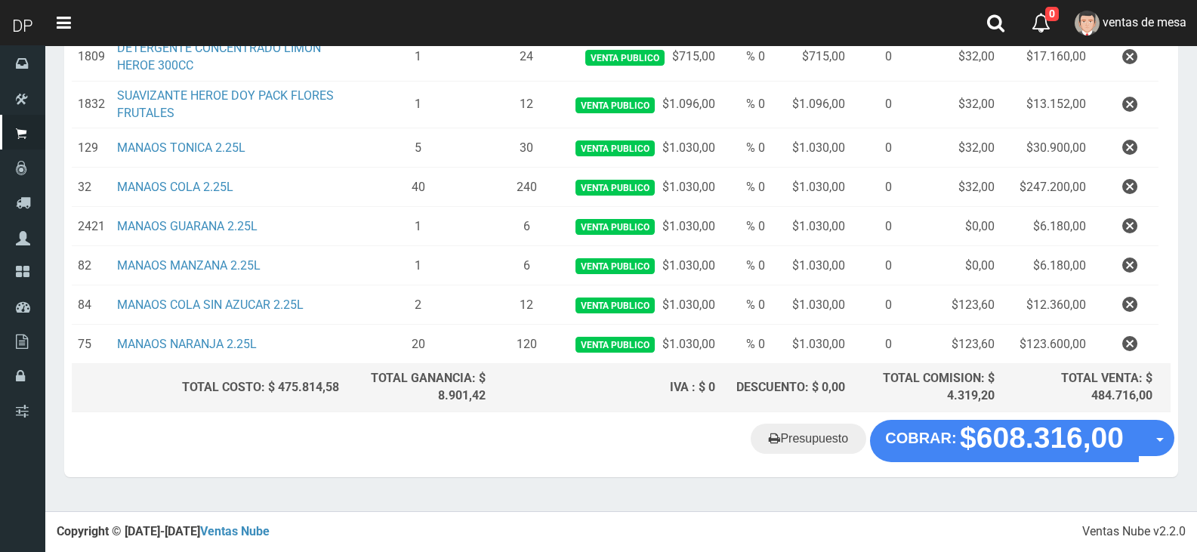
scroll to position [412, 0]
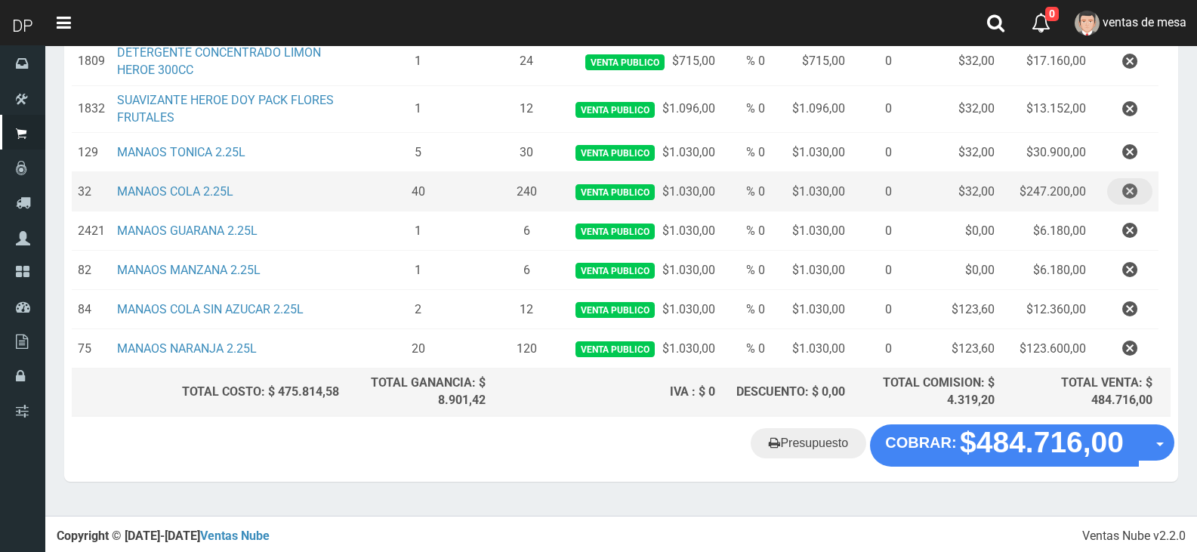
click at [1127, 205] on icon "button" at bounding box center [1129, 191] width 15 height 26
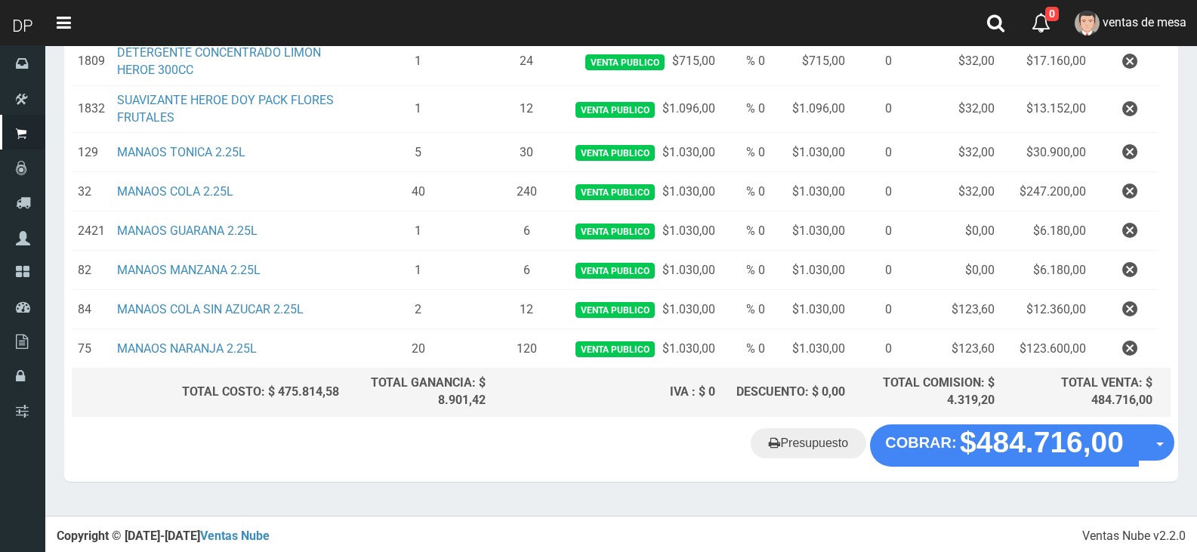
scroll to position [0, 0]
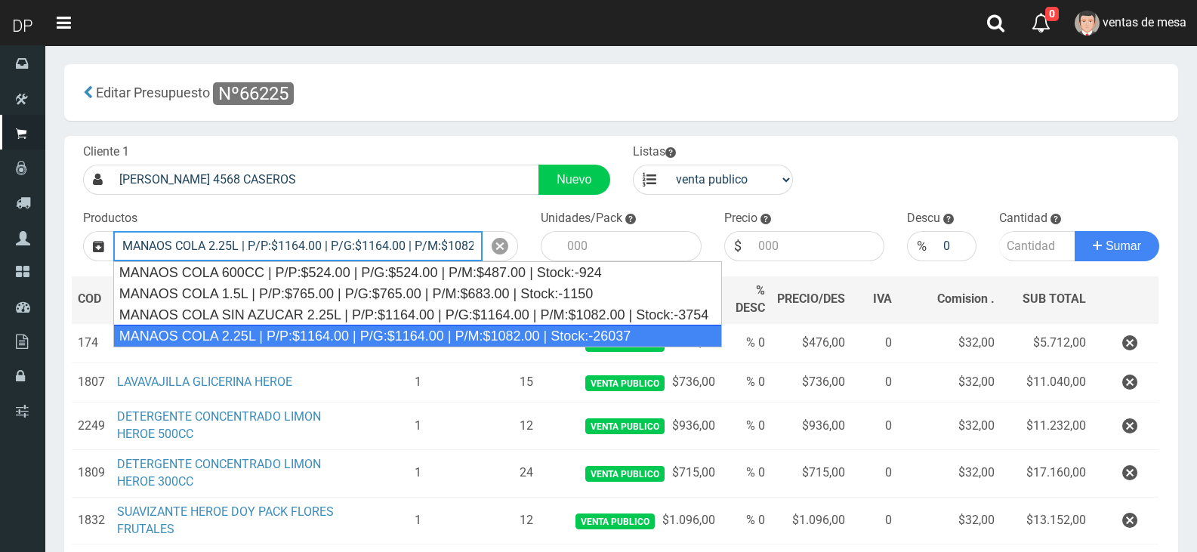
type input "MANAOS COLA 2.25L | P/P:$1164.00 | P/G:$1164.00 | P/M:$1082.00 | Stock:-26037"
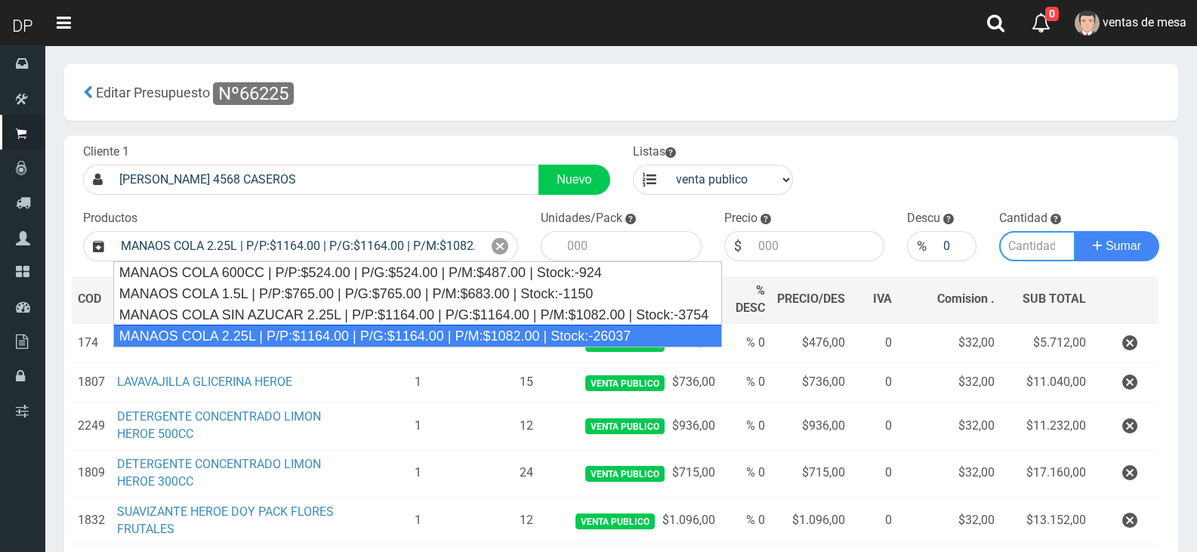
type input "6"
type input "1164.00"
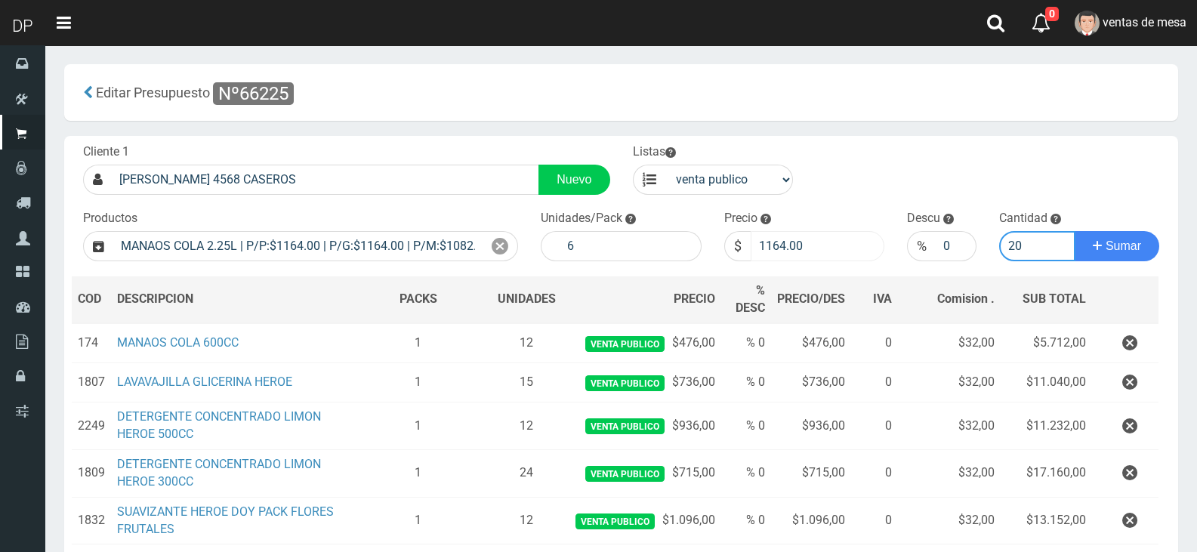
type input "20"
click at [773, 238] on input "1164.00" at bounding box center [818, 246] width 134 height 30
click at [775, 240] on input "1164.00" at bounding box center [818, 246] width 134 height 30
type input "1030"
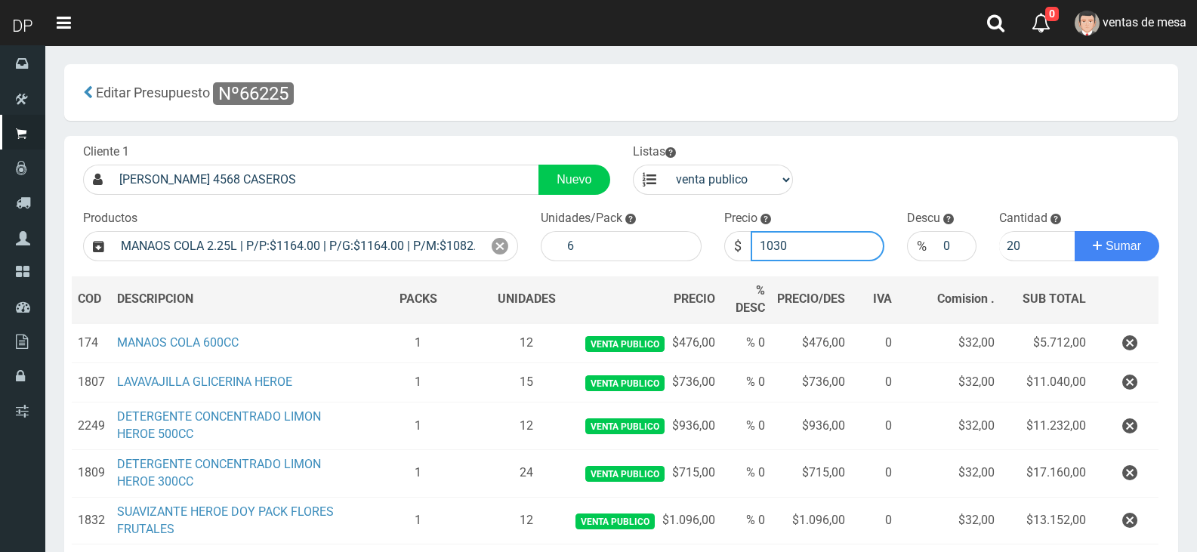
click at [1075, 231] on button "Sumar" at bounding box center [1117, 246] width 85 height 30
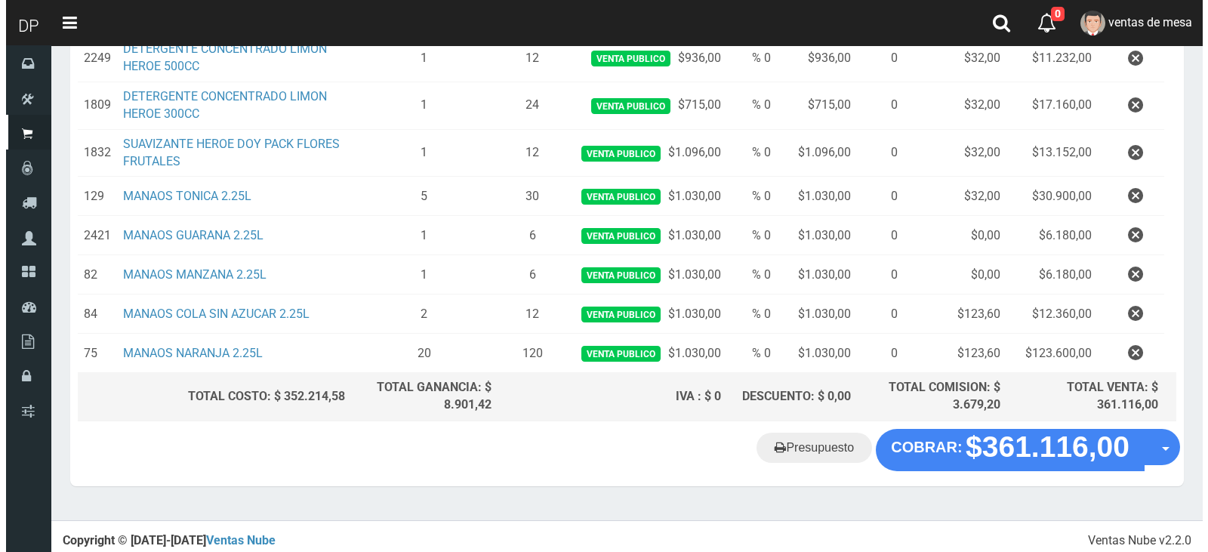
scroll to position [412, 0]
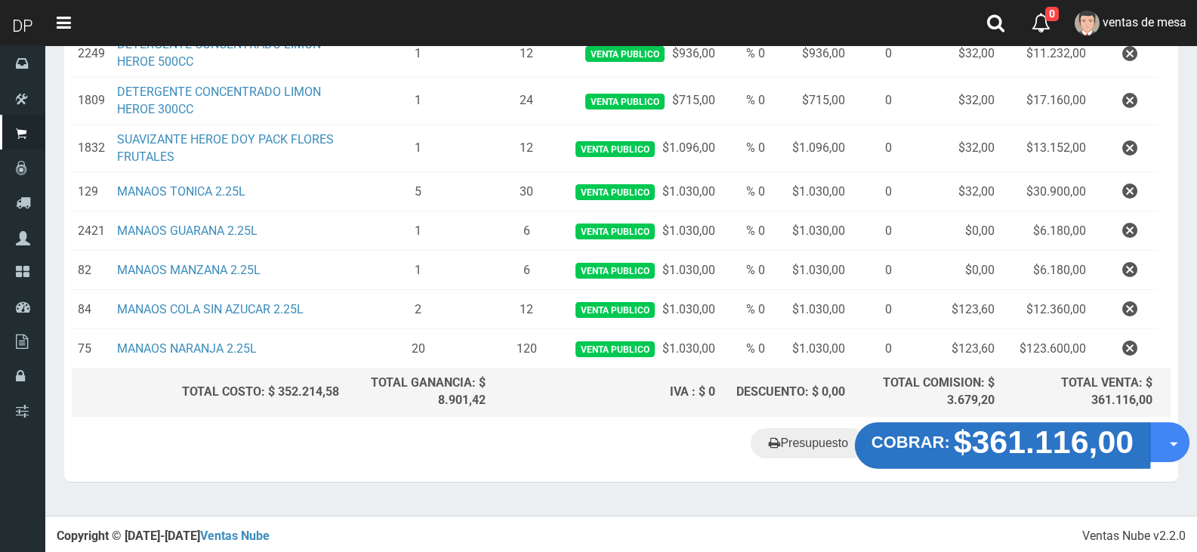
click at [996, 455] on strong "$361.116,00" at bounding box center [1044, 441] width 180 height 35
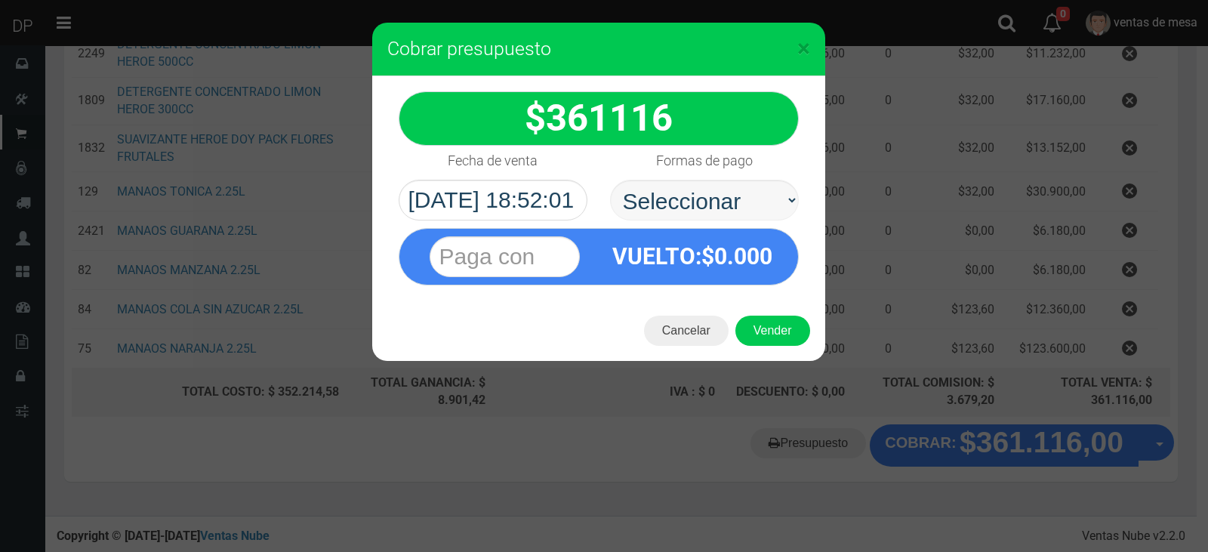
select select "Efectivo"
click at [610, 180] on select "Seleccionar Efectivo Tarjeta de Crédito Depósito Débito" at bounding box center [704, 200] width 189 height 41
click at [757, 302] on div "Cancelar Vender" at bounding box center [598, 331] width 453 height 60
click at [763, 324] on button "Vender" at bounding box center [772, 331] width 75 height 30
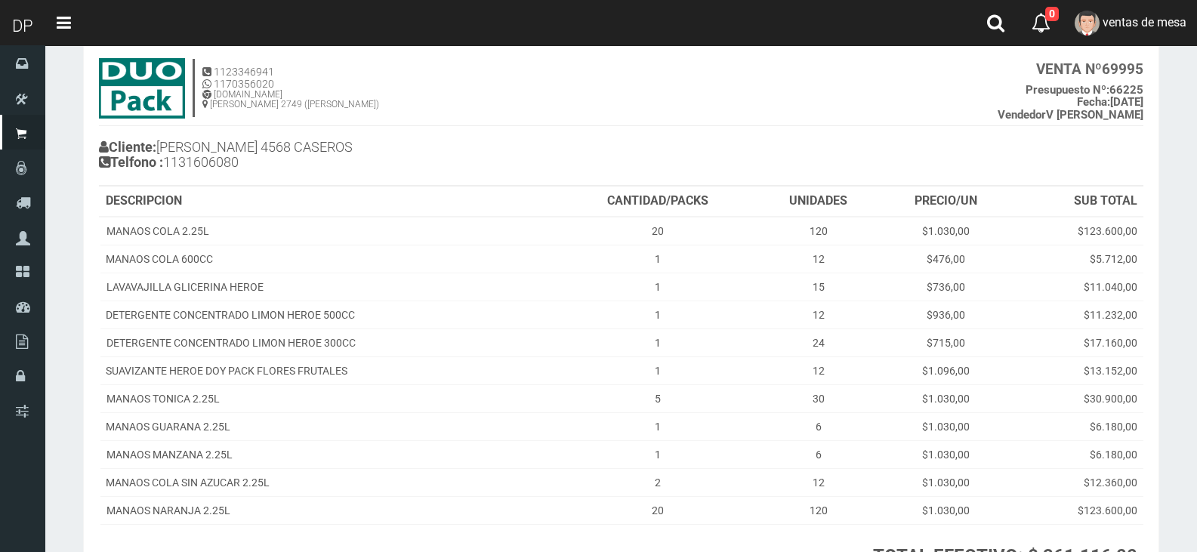
scroll to position [227, 0]
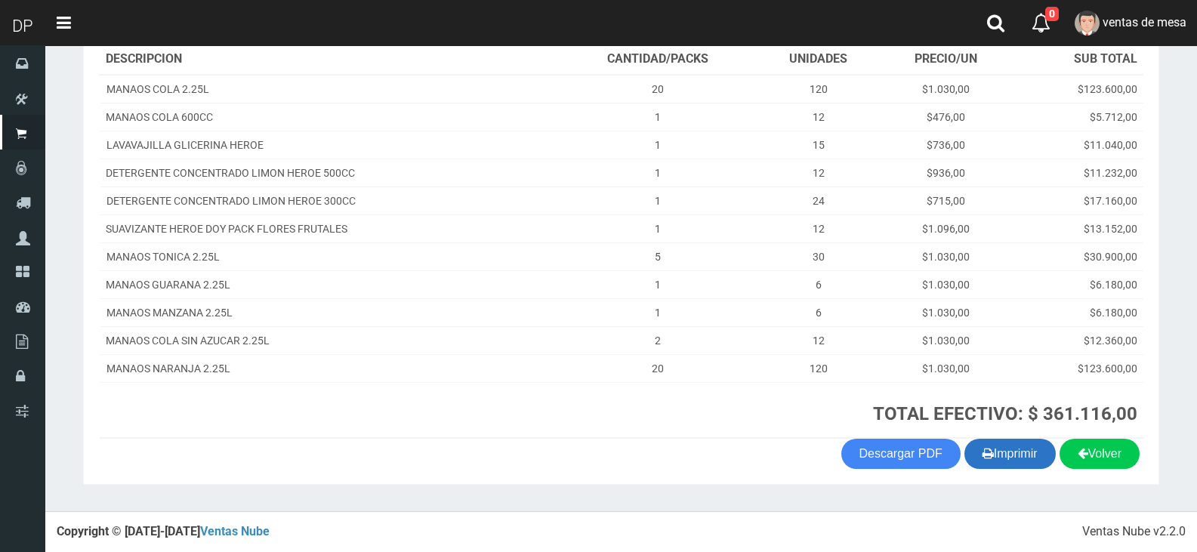
click at [1004, 457] on button "Imprimir" at bounding box center [1009, 454] width 91 height 30
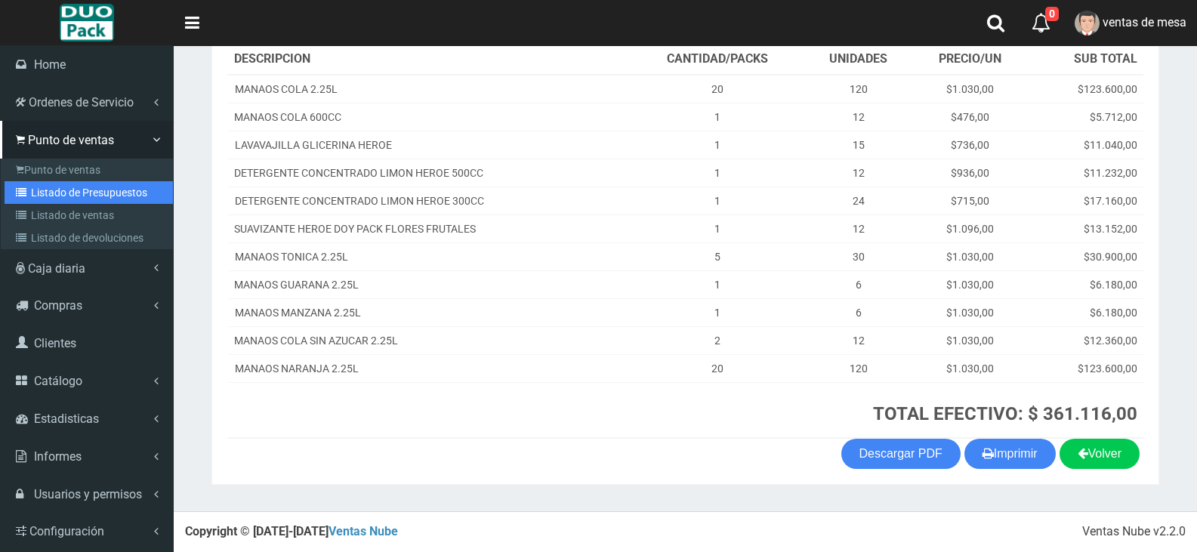
click at [30, 197] on link "Listado de Presupuestos" at bounding box center [89, 192] width 168 height 23
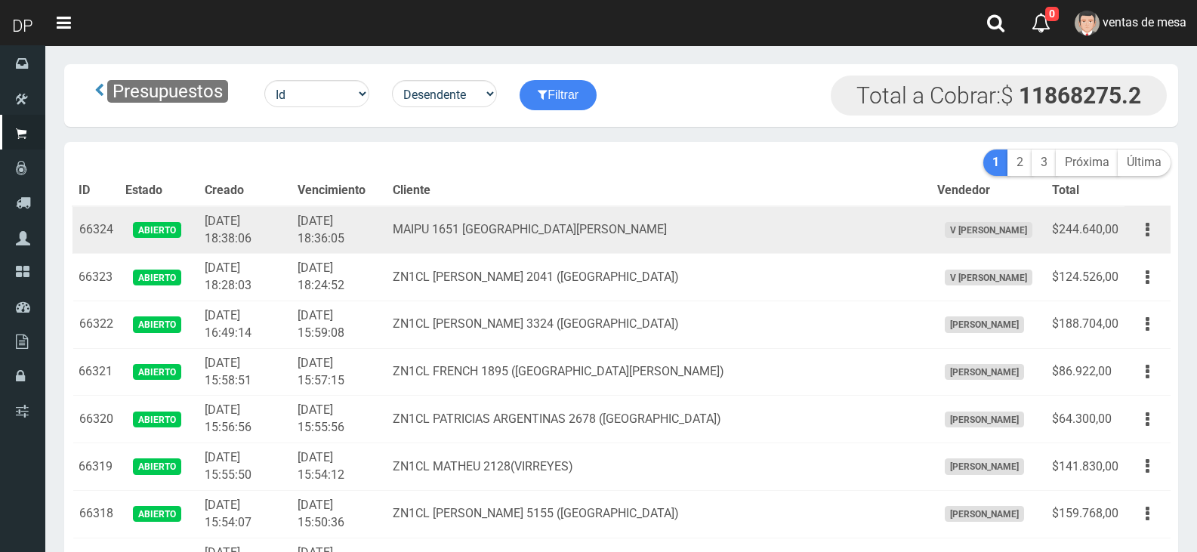
click at [387, 231] on td "2025-09-08 18:36:05" at bounding box center [338, 230] width 95 height 48
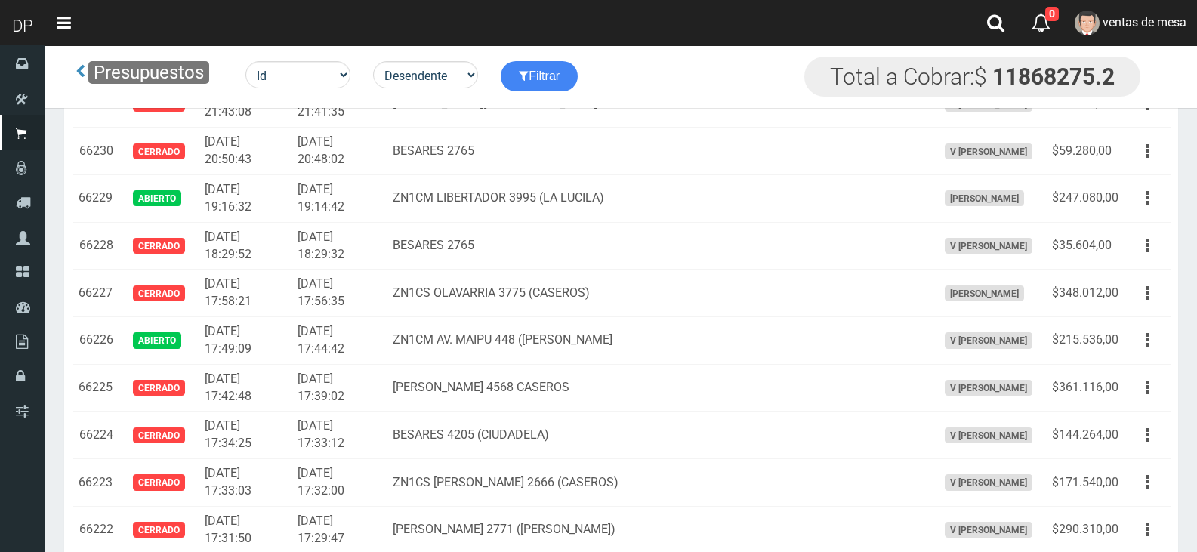
scroll to position [5320, 0]
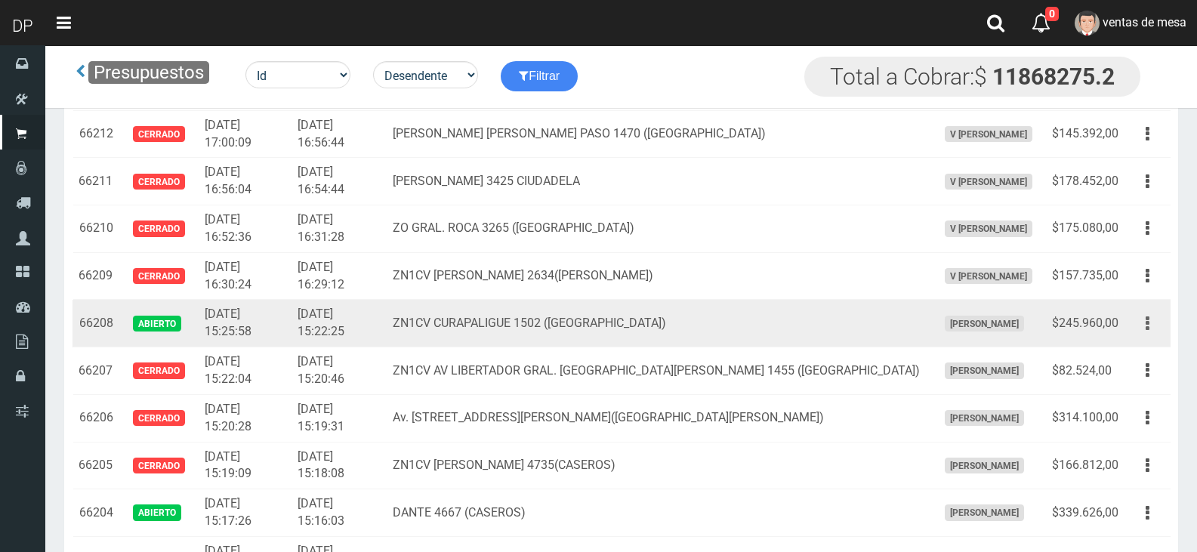
click at [1152, 329] on button "button" at bounding box center [1147, 323] width 34 height 26
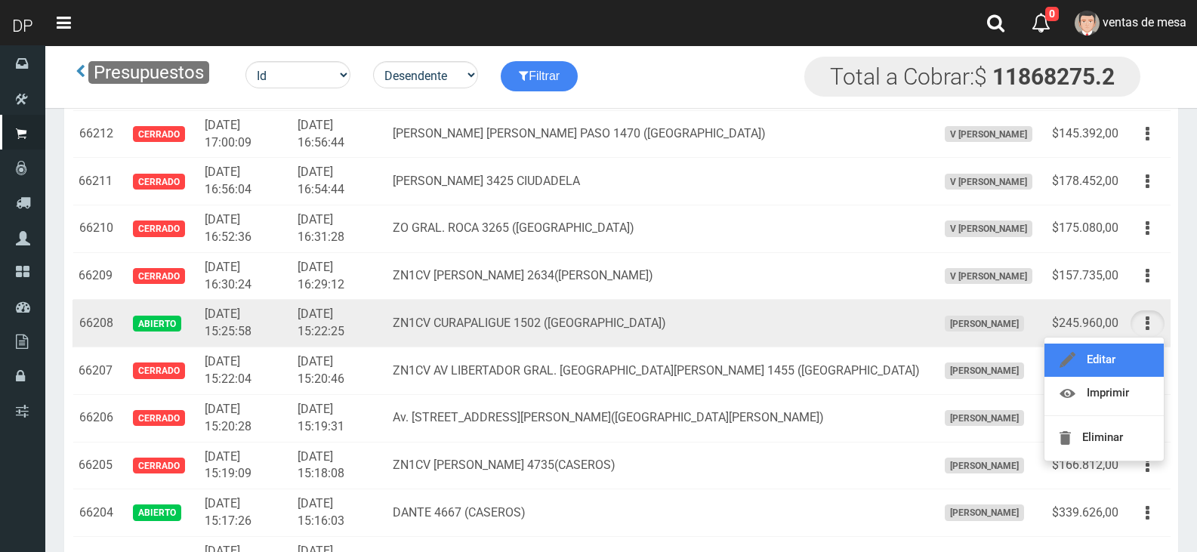
click at [1134, 359] on link "Editar" at bounding box center [1103, 360] width 119 height 33
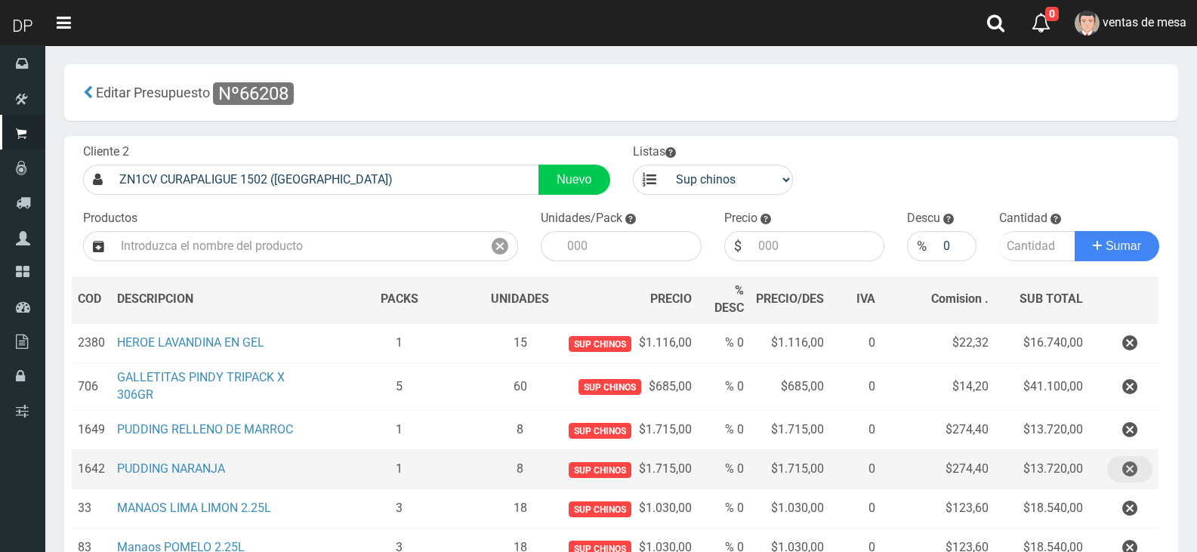
scroll to position [76, 0]
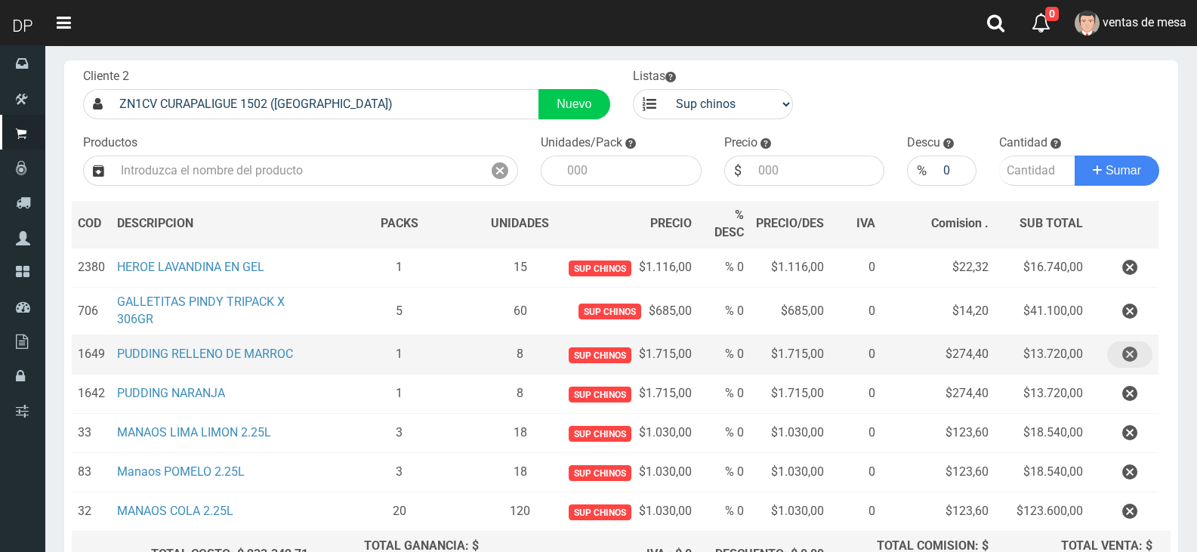
click at [1128, 365] on icon "button" at bounding box center [1129, 354] width 15 height 26
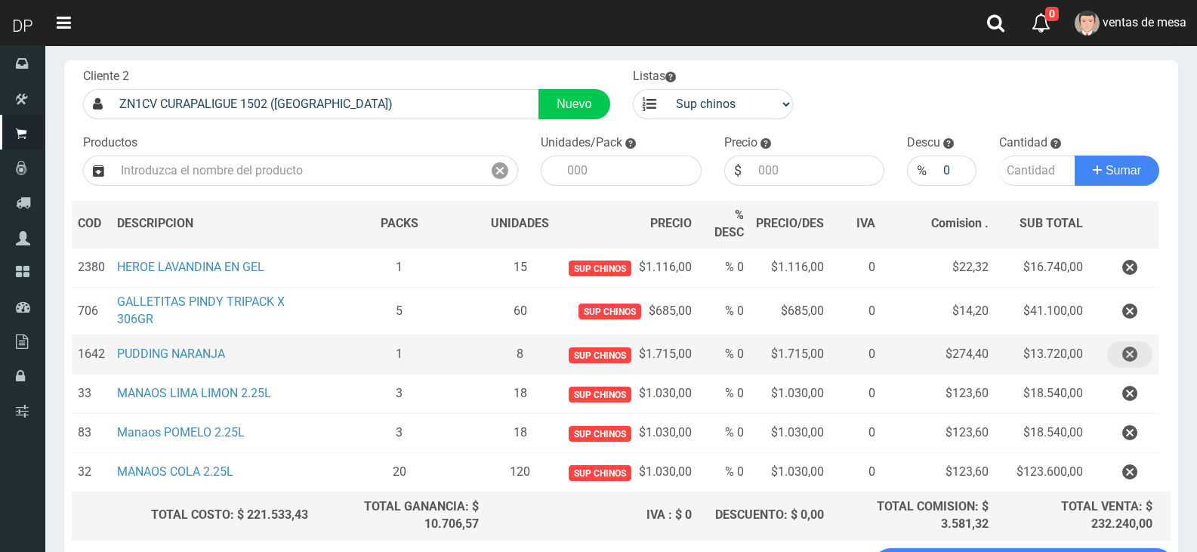
click at [1128, 365] on icon "button" at bounding box center [1129, 354] width 15 height 26
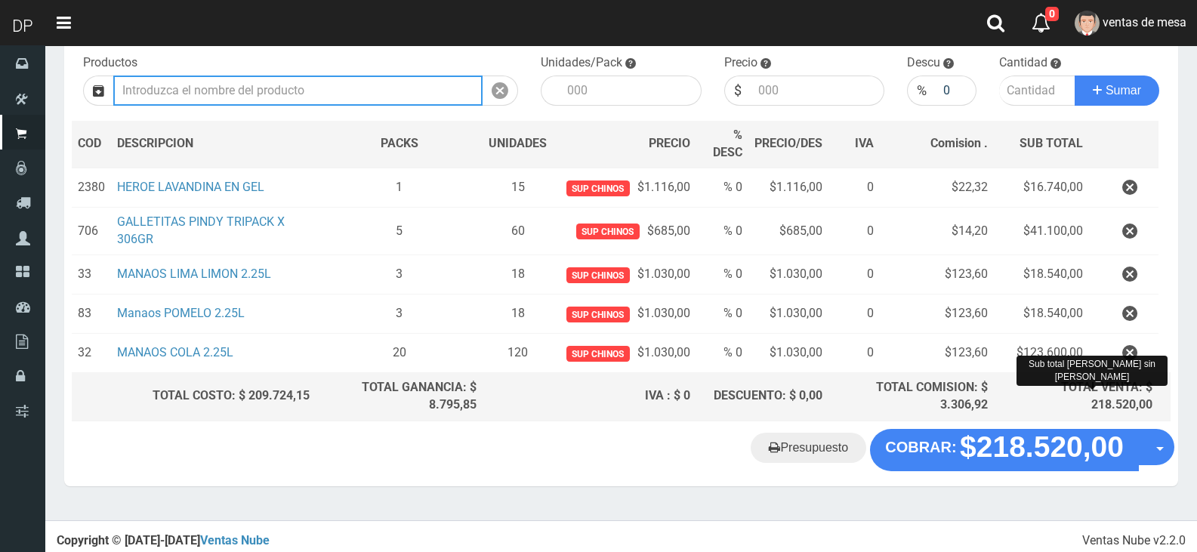
scroll to position [160, 0]
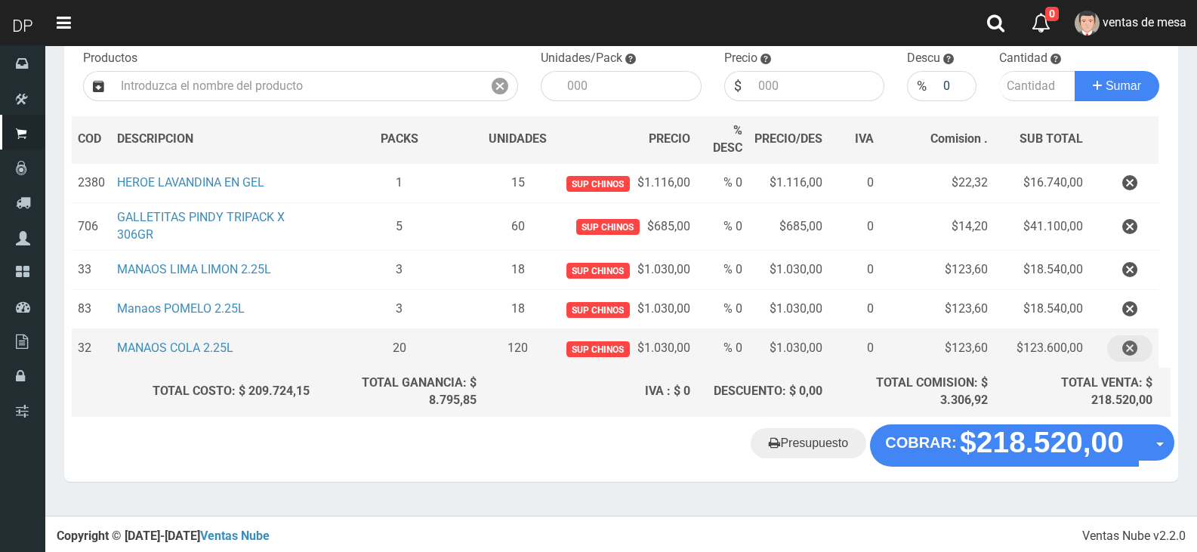
click at [1126, 347] on icon "button" at bounding box center [1129, 348] width 15 height 26
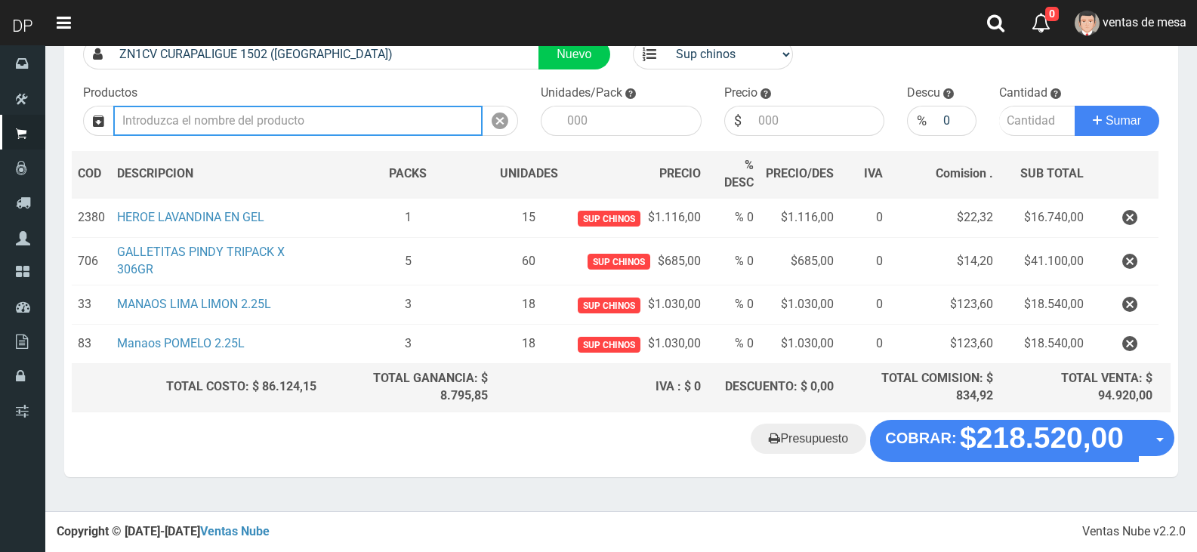
scroll to position [121, 0]
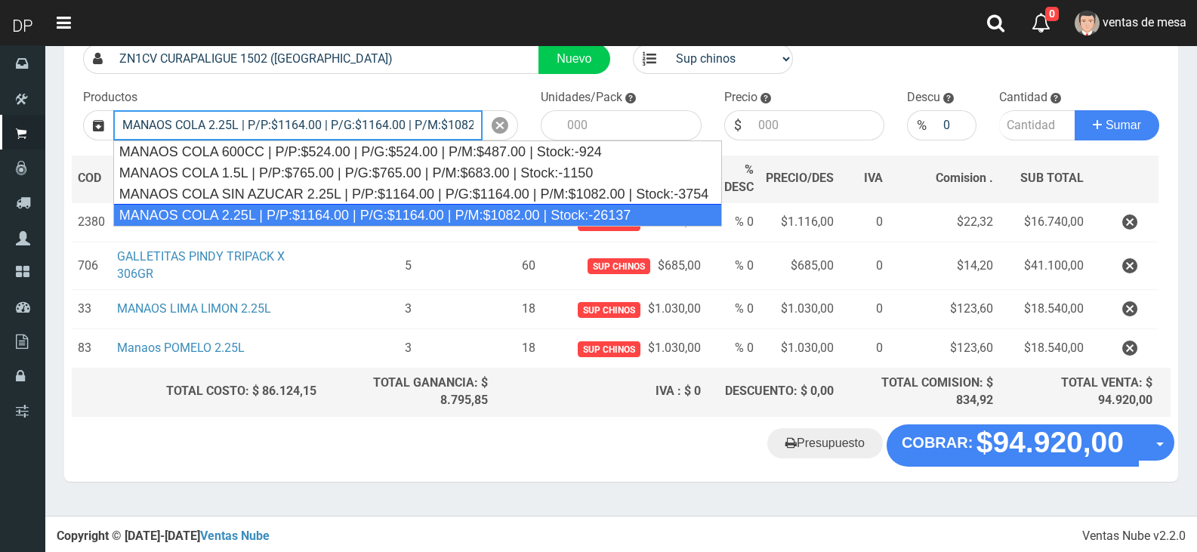
type input "MANAOS COLA 2.25L | P/P:$1164.00 | P/G:$1164.00 | P/M:$1082.00 | Stock:-26137"
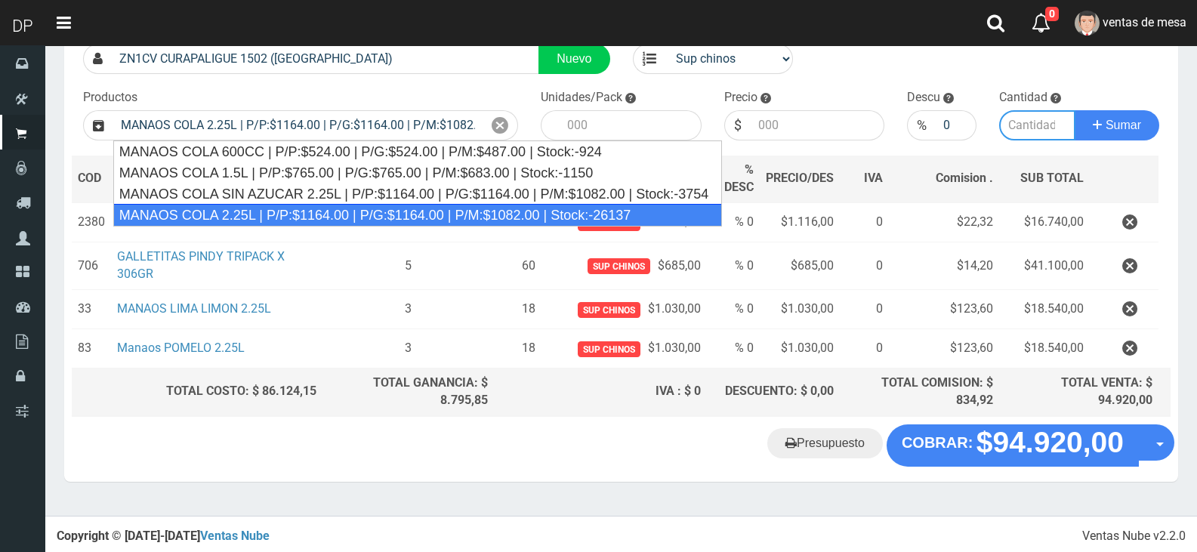
type input "6"
type input "1164.00"
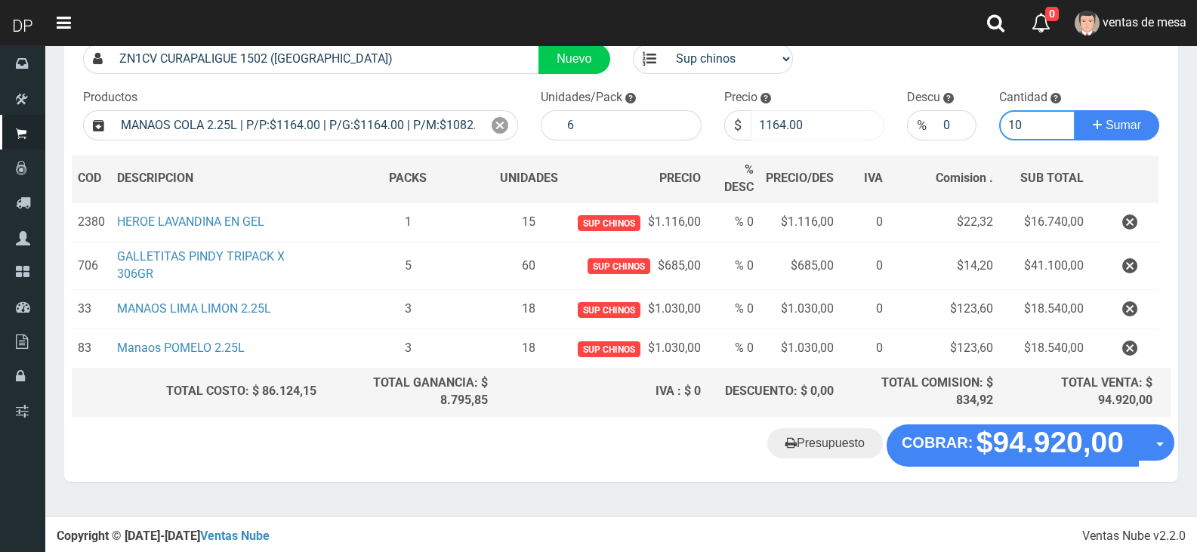
type input "10"
click at [785, 130] on input "1164.00" at bounding box center [818, 125] width 134 height 30
type input "1030"
click at [1075, 110] on button "Sumar" at bounding box center [1117, 125] width 85 height 30
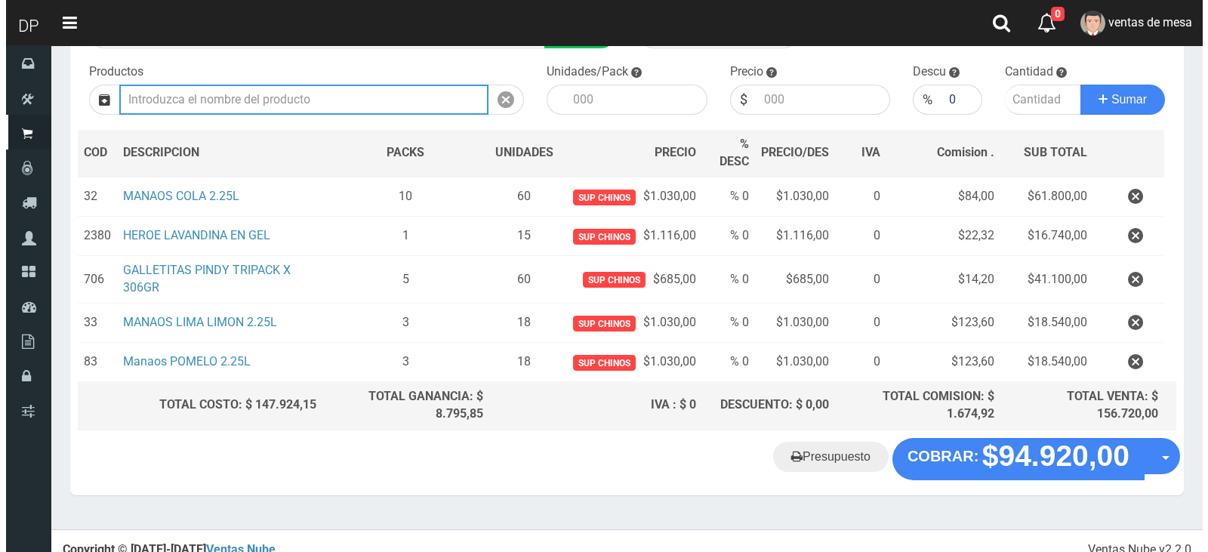
scroll to position [160, 0]
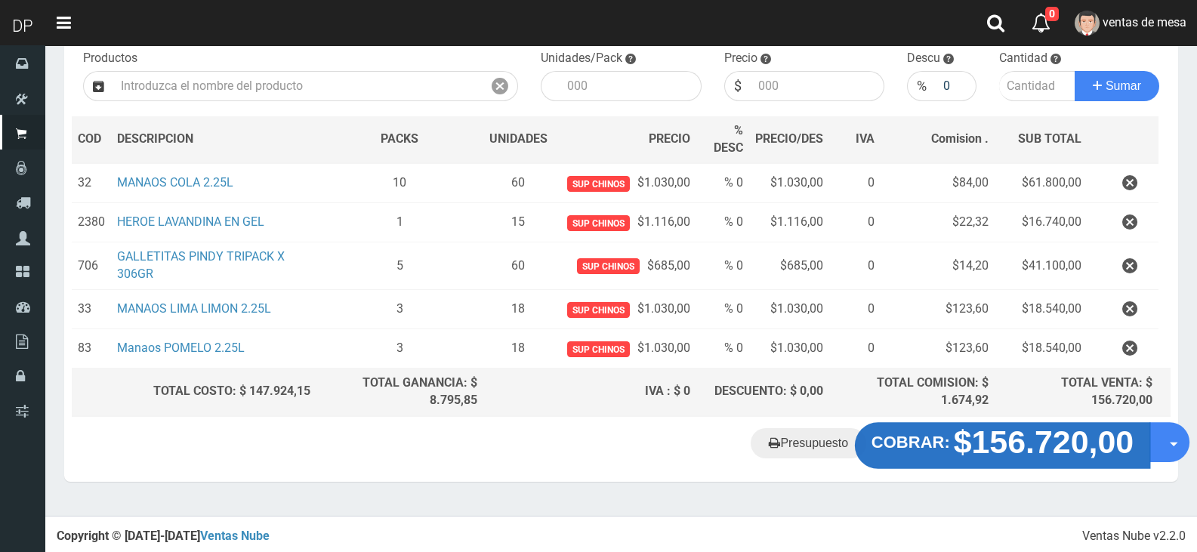
click at [925, 449] on strong "COBRAR:" at bounding box center [910, 442] width 79 height 18
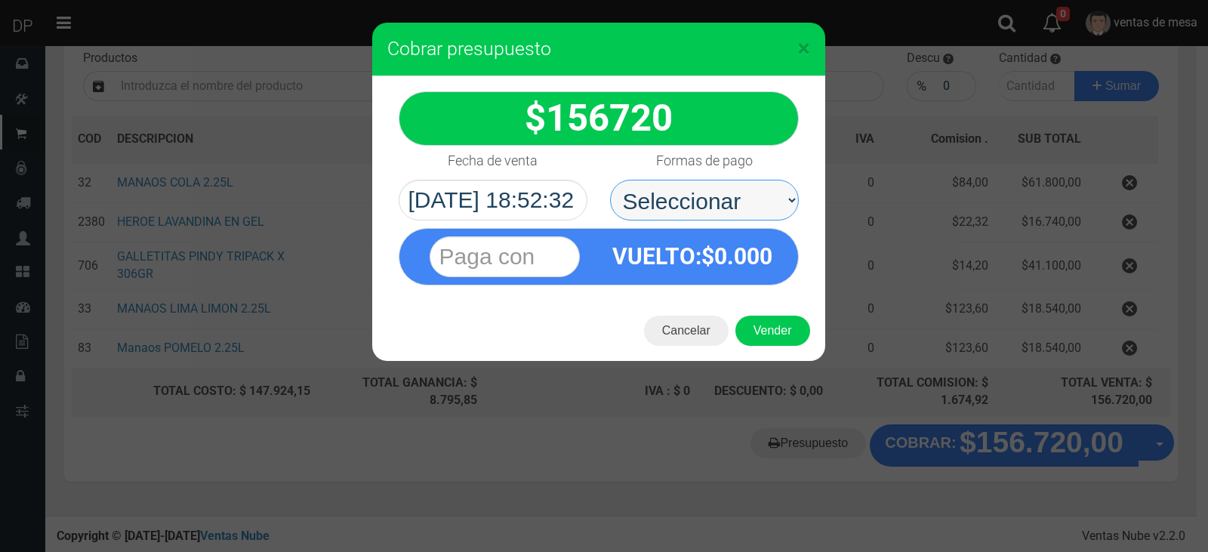
drag, startPoint x: 766, startPoint y: 182, endPoint x: 766, endPoint y: 217, distance: 34.7
click at [766, 182] on select "Seleccionar Efectivo Tarjeta de Crédito Depósito Débito" at bounding box center [704, 200] width 189 height 41
select select "Efectivo"
click at [610, 180] on select "Seleccionar Efectivo Tarjeta de Crédito Depósito Débito" at bounding box center [704, 200] width 189 height 41
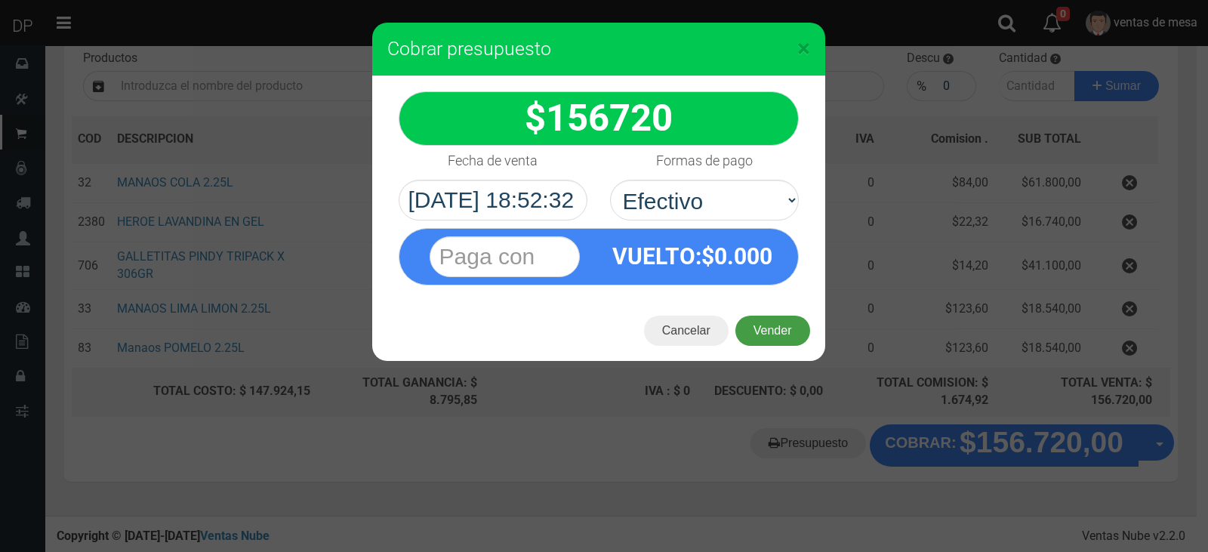
click at [763, 338] on button "Vender" at bounding box center [772, 331] width 75 height 30
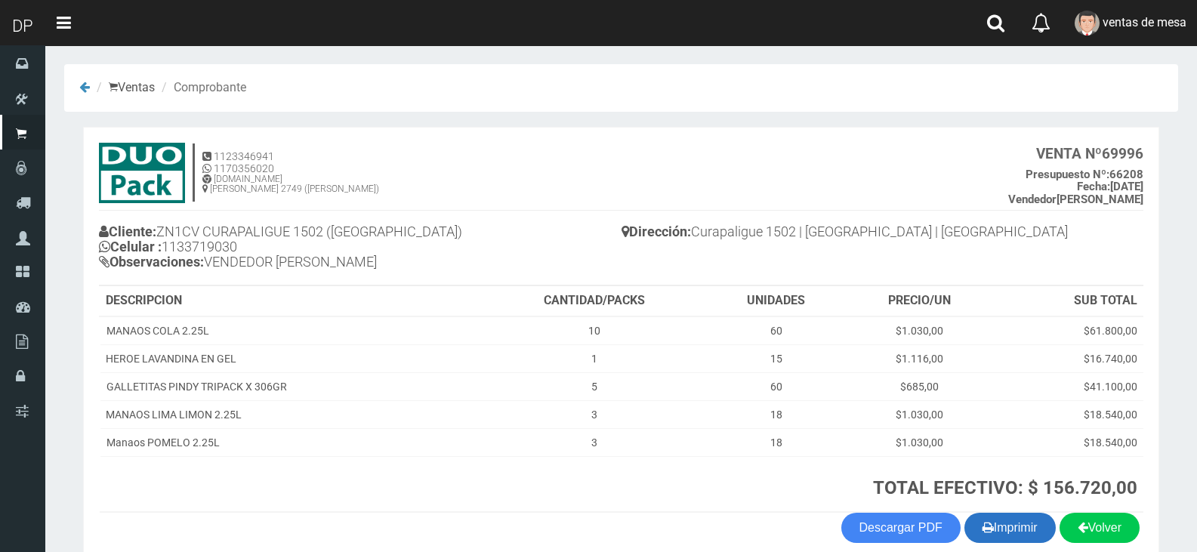
scroll to position [74, 0]
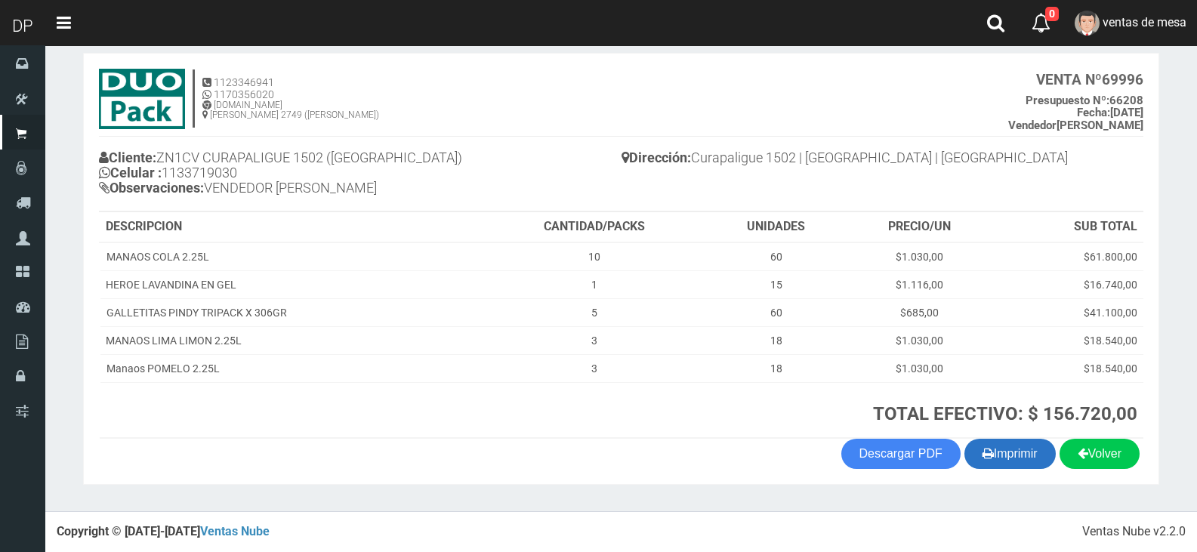
click at [991, 450] on button "Imprimir" at bounding box center [1009, 454] width 91 height 30
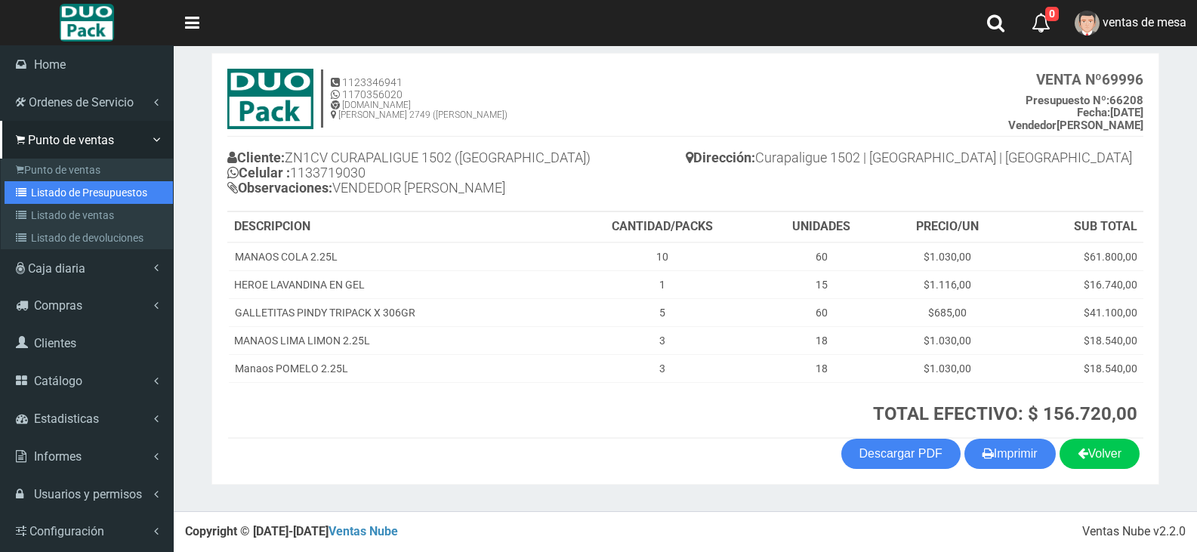
click at [34, 198] on link "Listado de Presupuestos" at bounding box center [89, 192] width 168 height 23
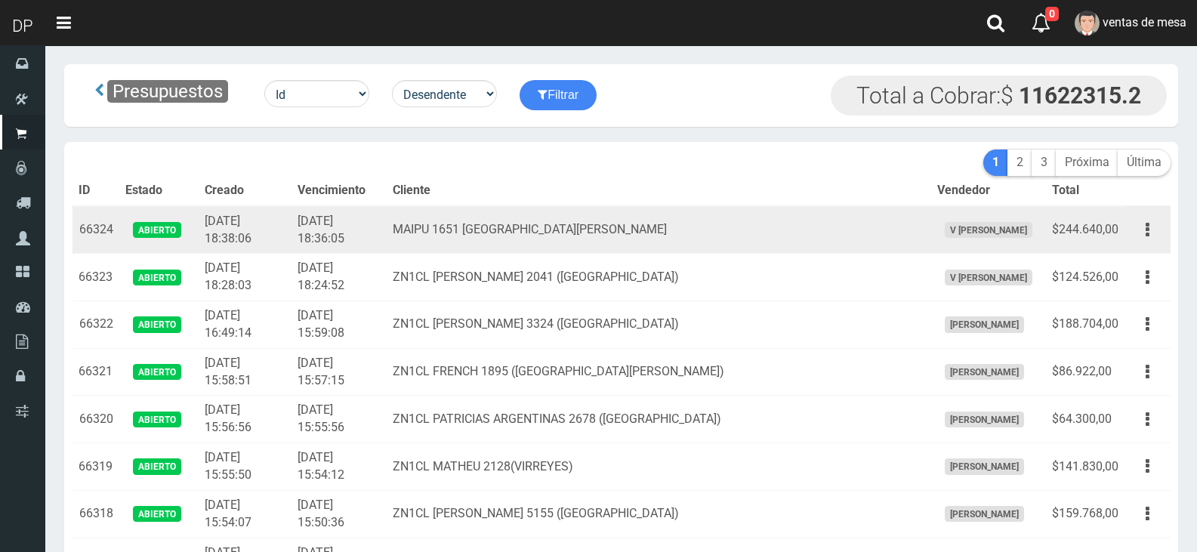
click at [442, 228] on td "MAIPU 1651 SAN FERNANDO" at bounding box center [659, 230] width 544 height 48
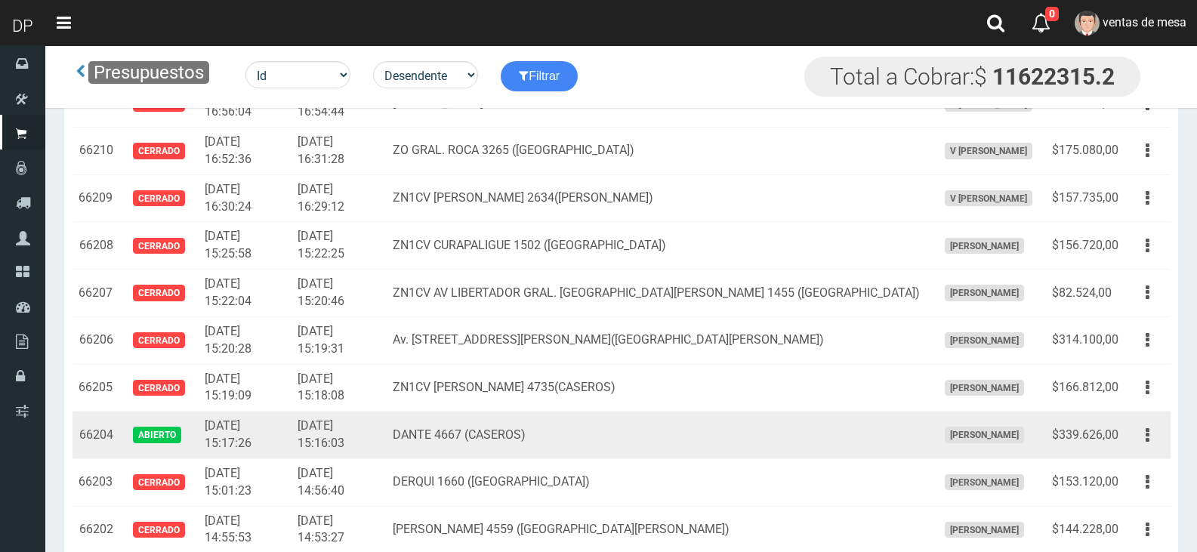
click at [1166, 436] on td "Editar Imprimir Eliminar" at bounding box center [1147, 436] width 46 height 48
click at [1149, 436] on button "button" at bounding box center [1147, 435] width 34 height 26
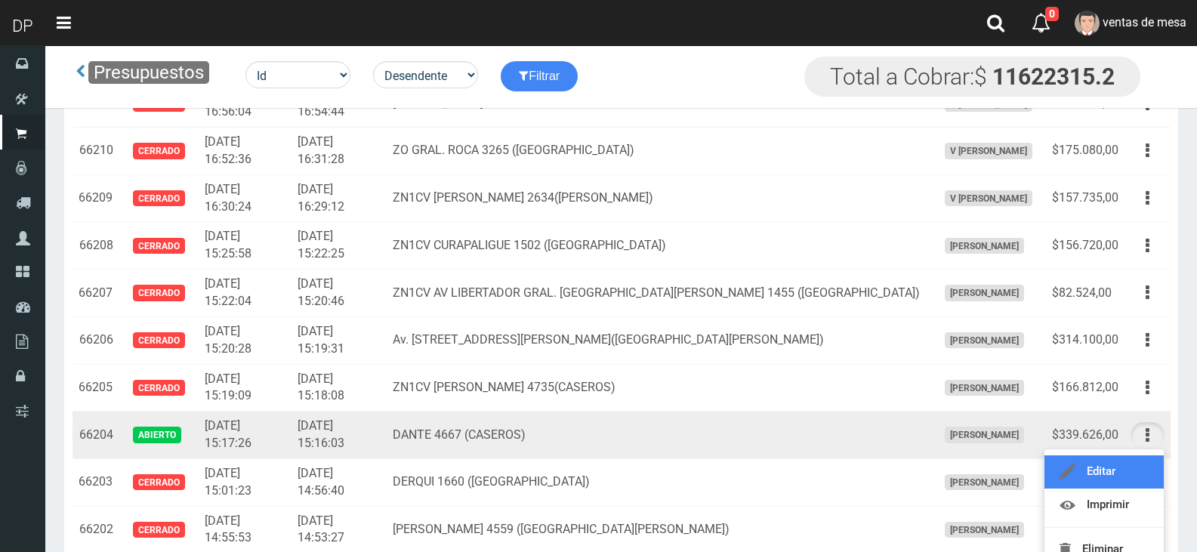
click at [1141, 470] on link "Editar" at bounding box center [1103, 471] width 119 height 33
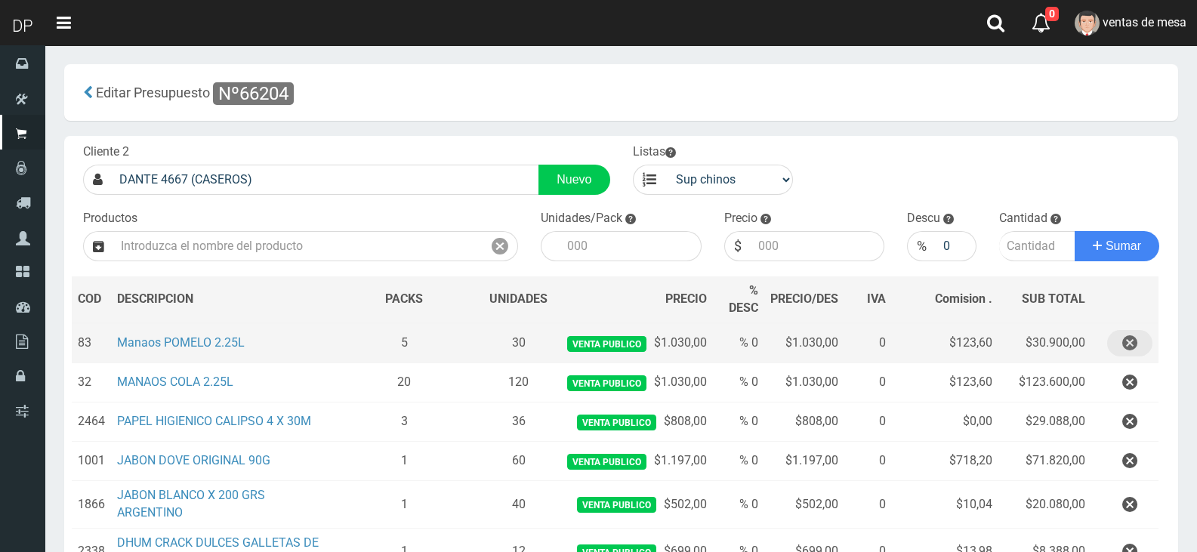
click at [1126, 347] on icon "button" at bounding box center [1129, 343] width 15 height 26
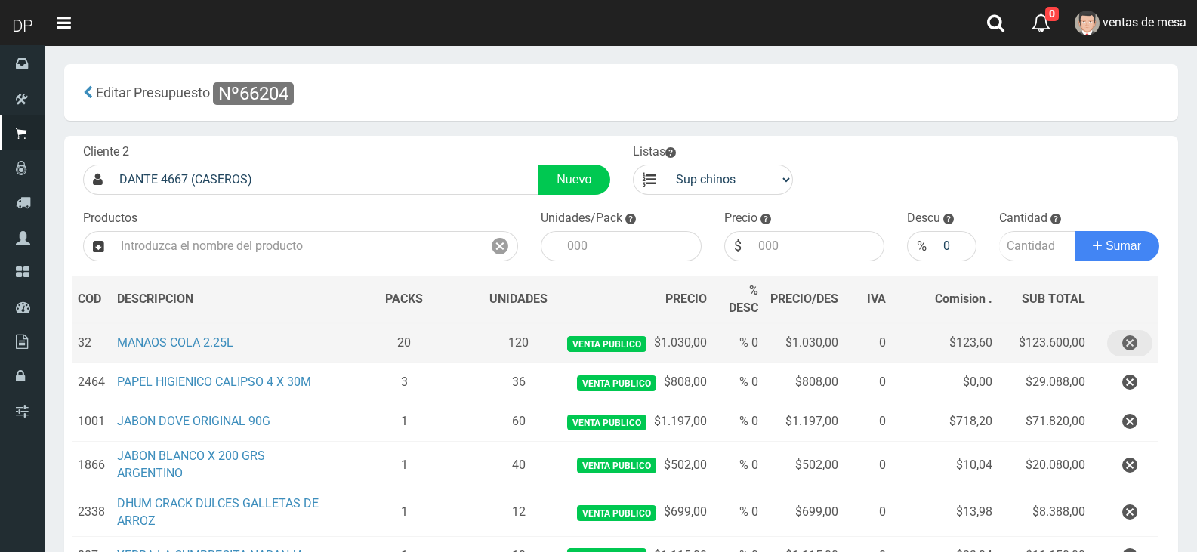
click at [1126, 347] on icon "button" at bounding box center [1129, 343] width 15 height 26
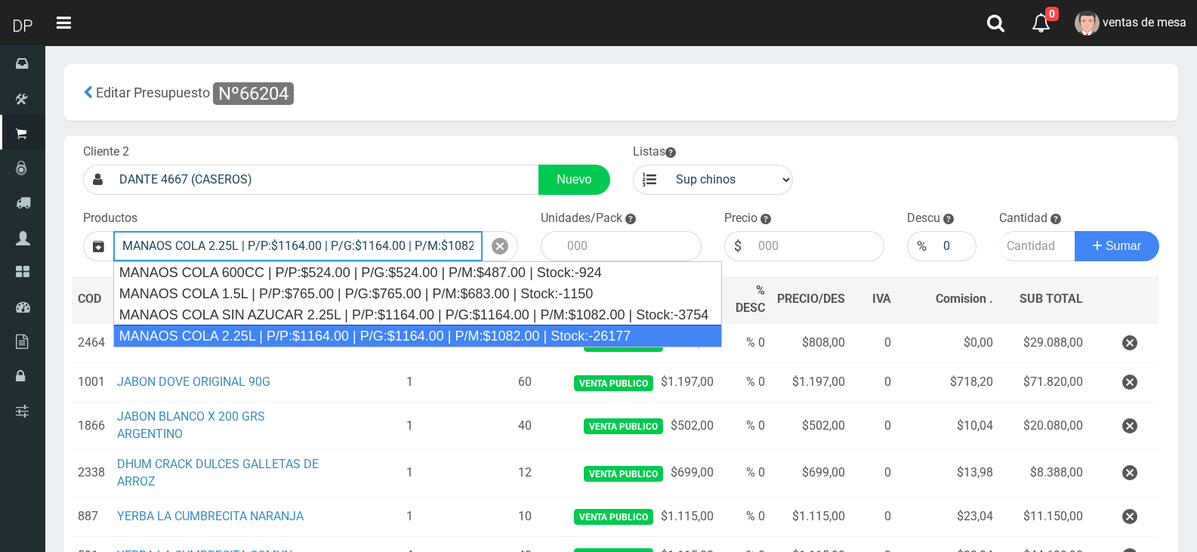
type input "MANAOS COLA 2.25L | P/P:$1164.00 | P/G:$1164.00 | P/M:$1082.00 | Stock:-26177"
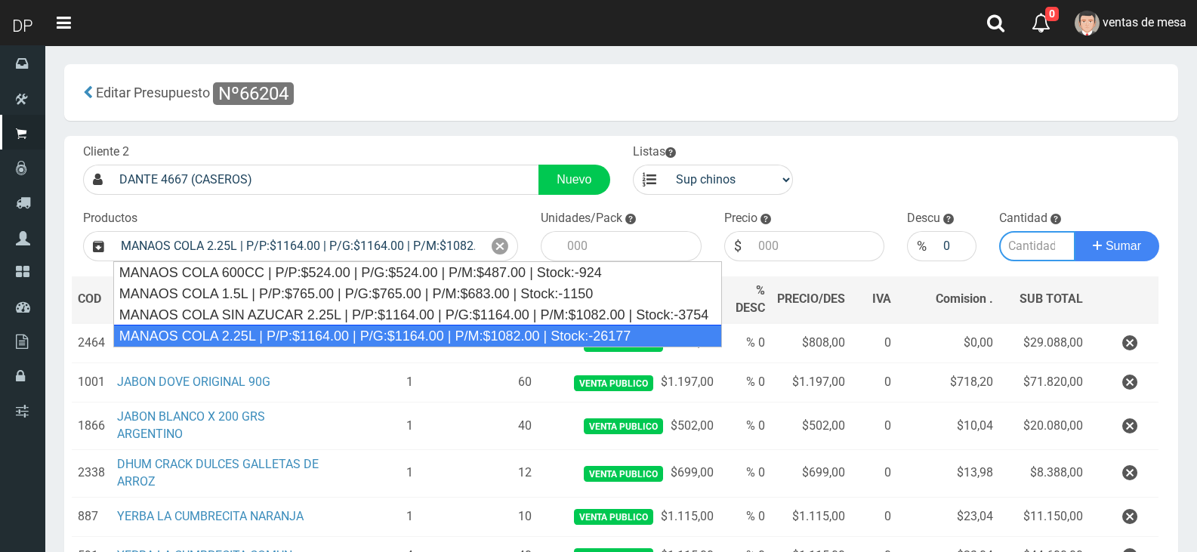
type input "6"
type input "1164.00"
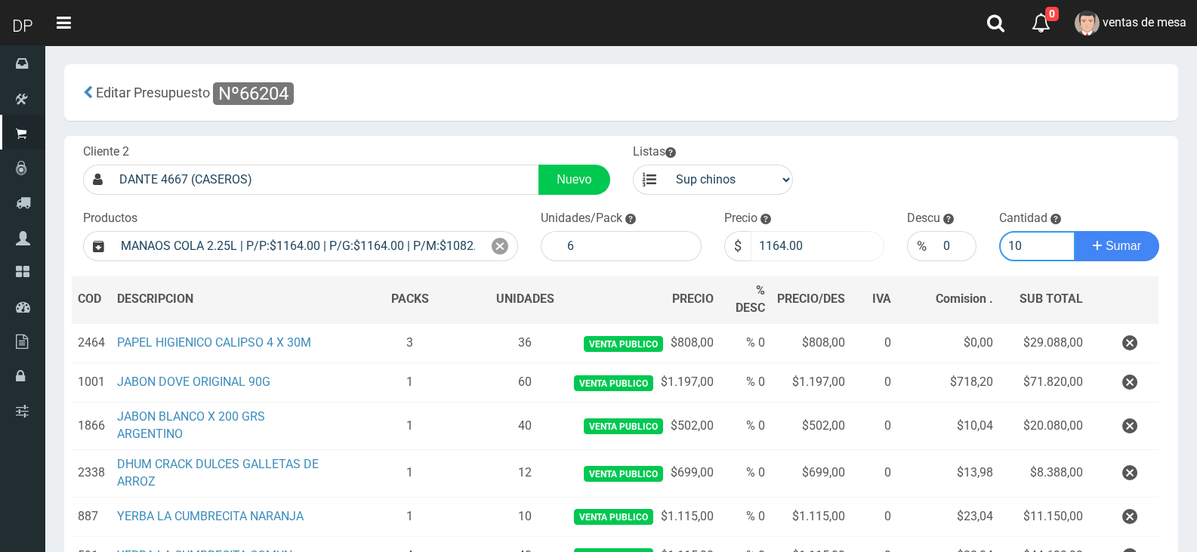
type input "10"
click at [805, 252] on input "1164.00" at bounding box center [818, 246] width 134 height 30
type input "1030"
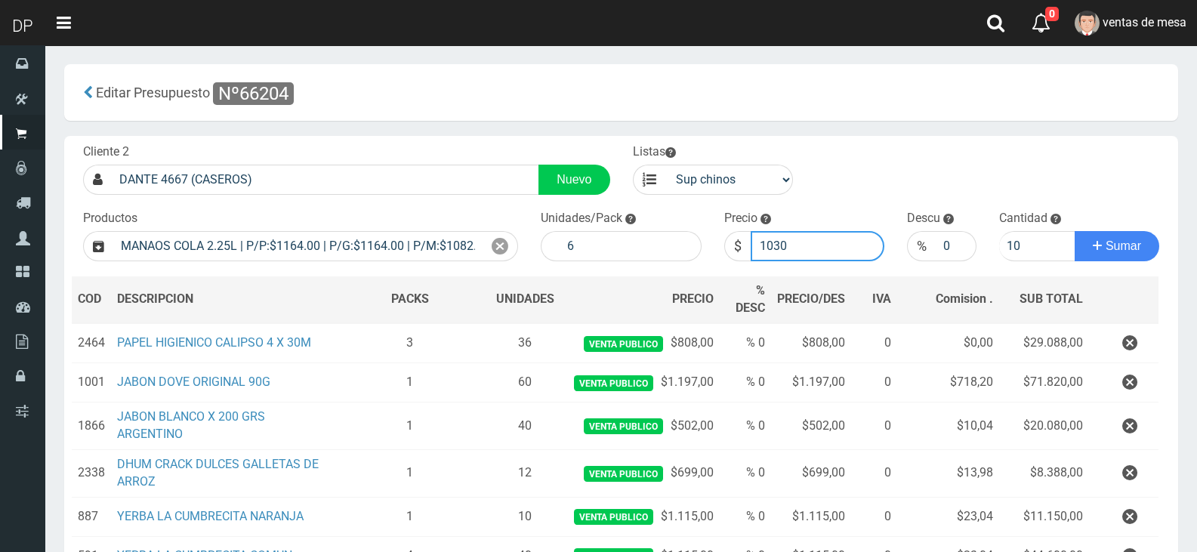
click at [1075, 231] on button "Sumar" at bounding box center [1117, 246] width 85 height 30
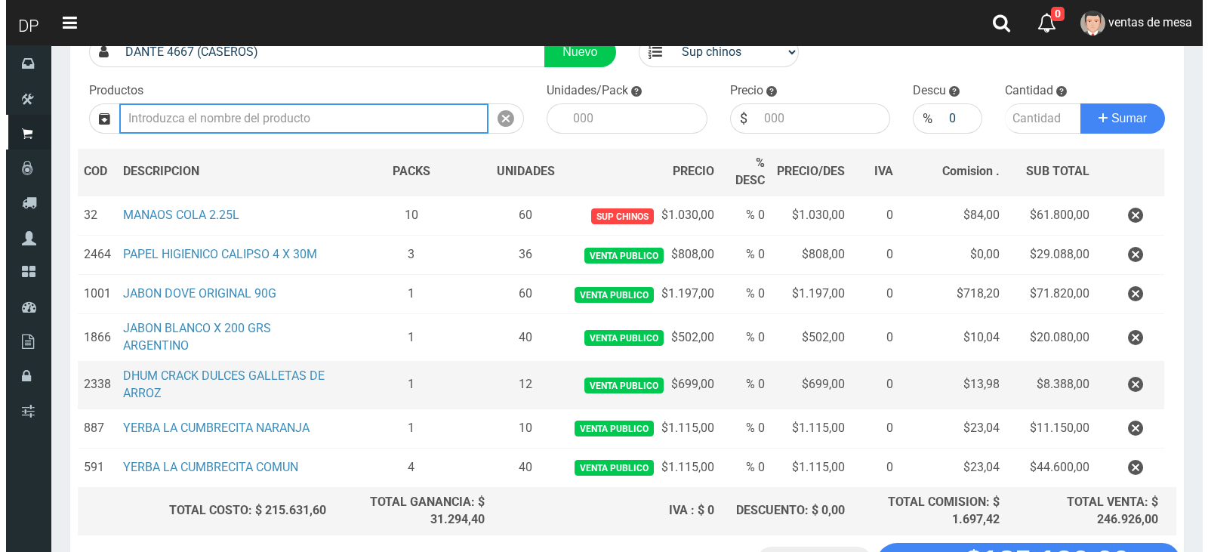
scroll to position [246, 0]
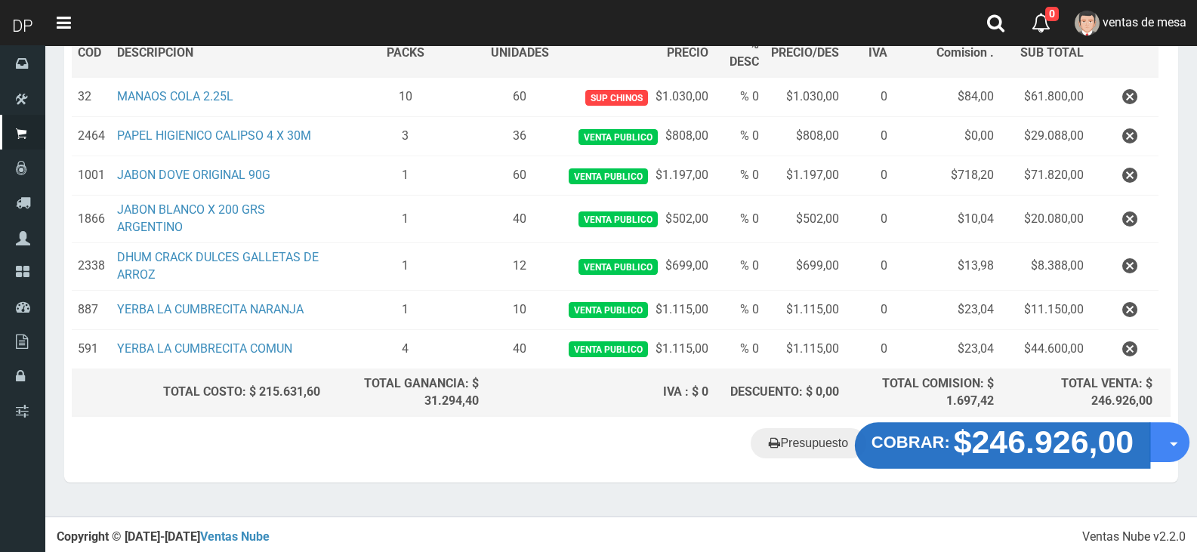
click at [1022, 429] on strong "$246.926,00" at bounding box center [1044, 441] width 180 height 35
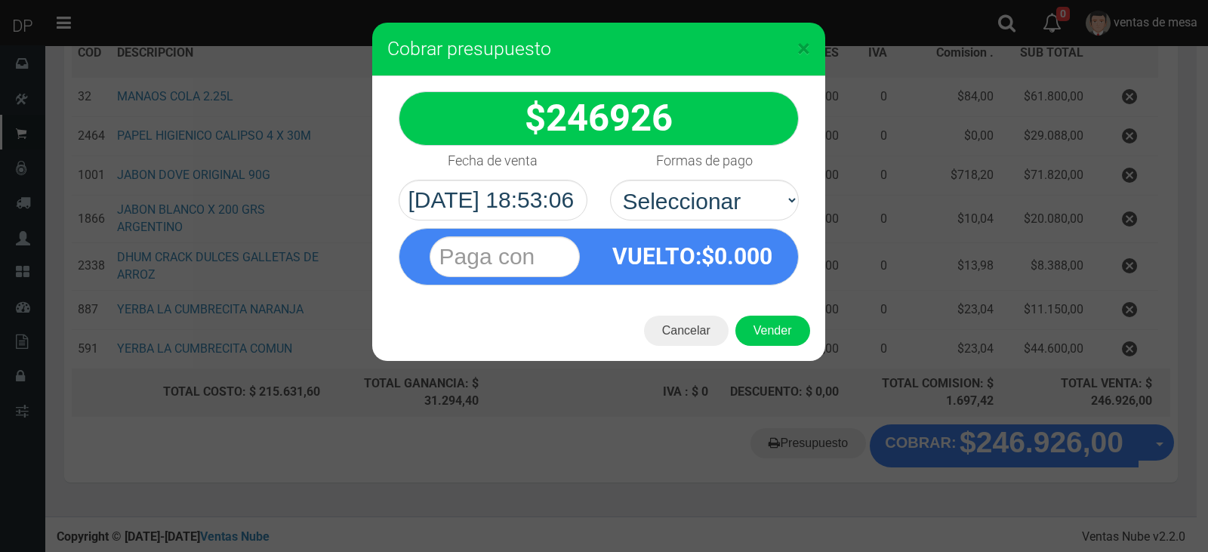
select select "Efectivo"
click at [610, 180] on select "Seleccionar Efectivo Tarjeta de Crédito Depósito Débito" at bounding box center [704, 200] width 189 height 41
click at [804, 344] on div "Cancelar Vender" at bounding box center [598, 331] width 453 height 60
click at [795, 333] on button "Vender" at bounding box center [772, 331] width 75 height 30
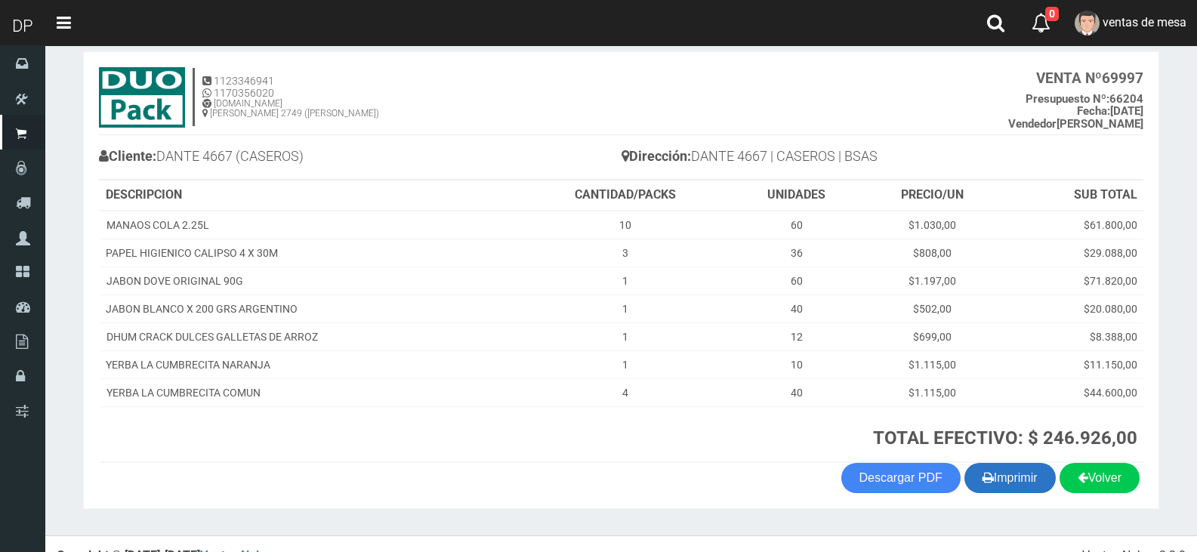
scroll to position [76, 0]
click at [1013, 492] on button "Imprimir" at bounding box center [1009, 478] width 91 height 30
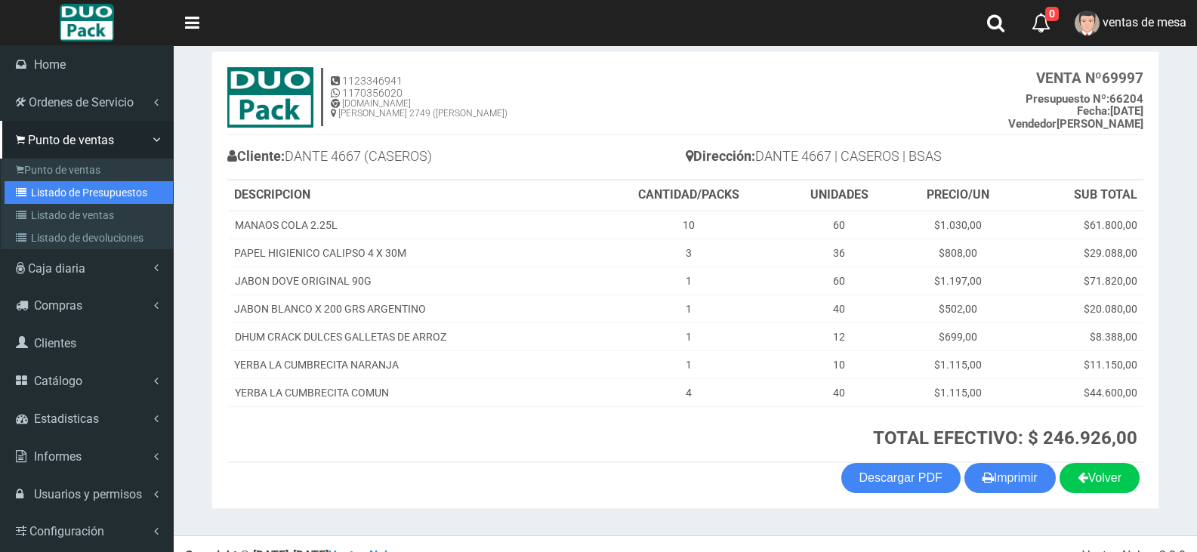
drag, startPoint x: 57, startPoint y: 186, endPoint x: 167, endPoint y: 130, distance: 122.9
click at [57, 186] on link "Listado de Presupuestos" at bounding box center [89, 192] width 168 height 23
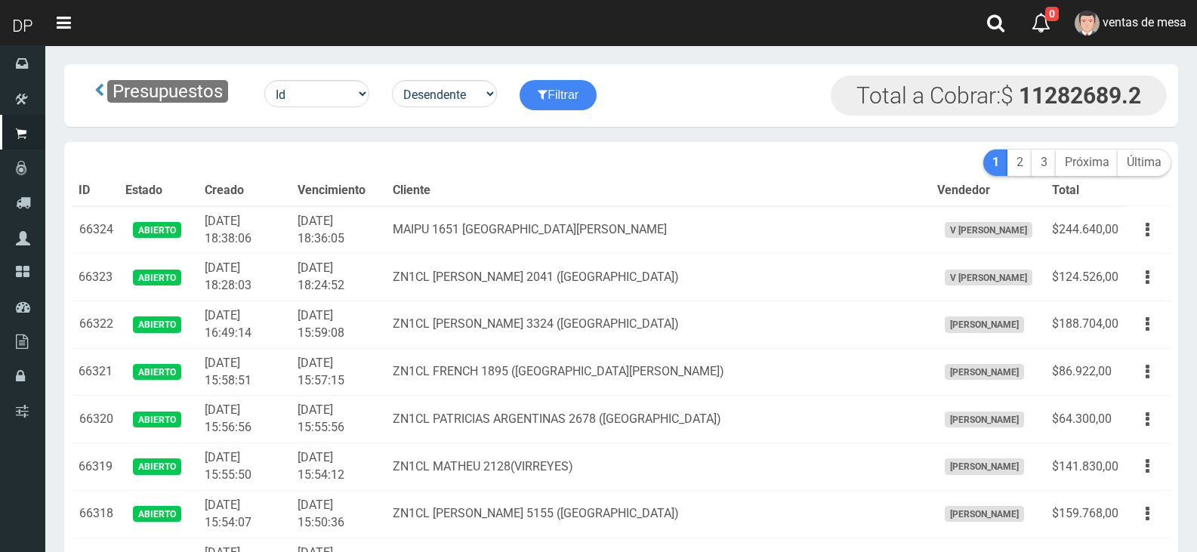
click at [450, 113] on div "Presupuestos Id Facturado Valor vencimiento vendedor cliente Desendente Ascende…" at bounding box center [338, 95] width 510 height 39
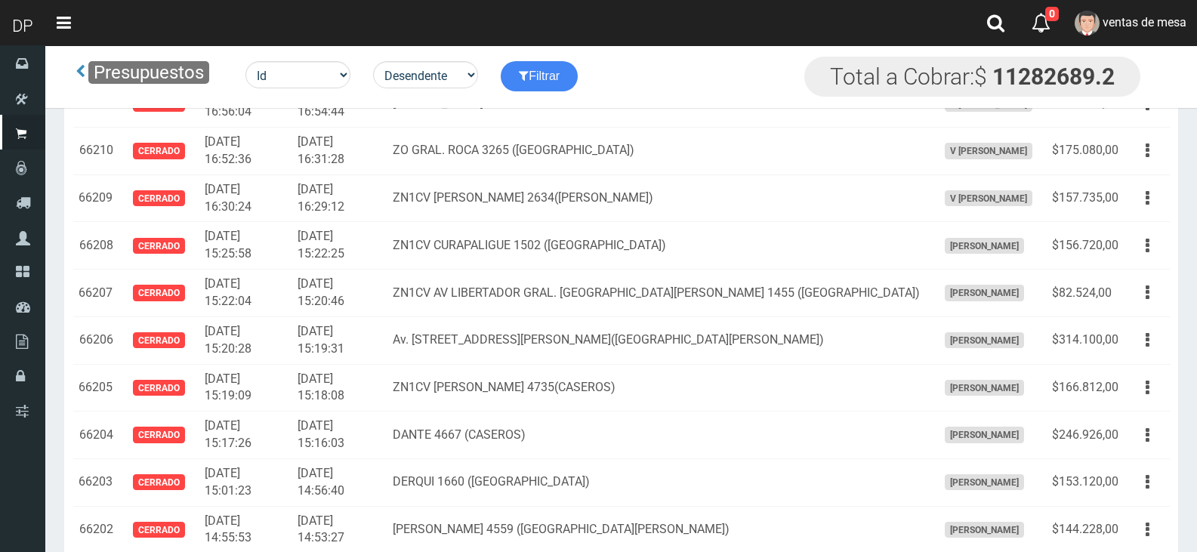
scroll to position [6739, 0]
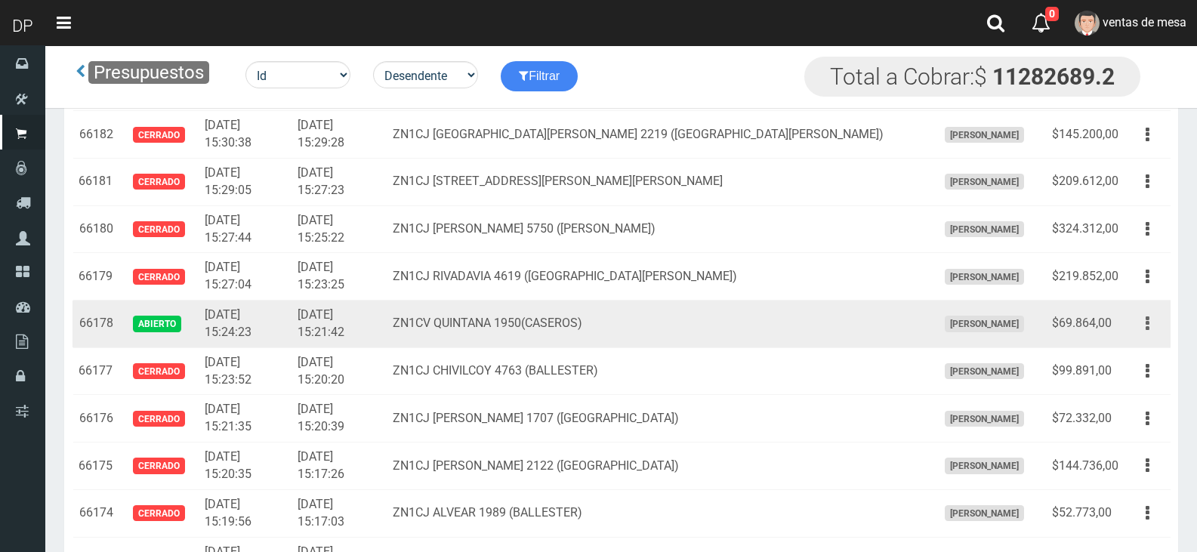
click at [1146, 335] on icon "button" at bounding box center [1148, 323] width 4 height 26
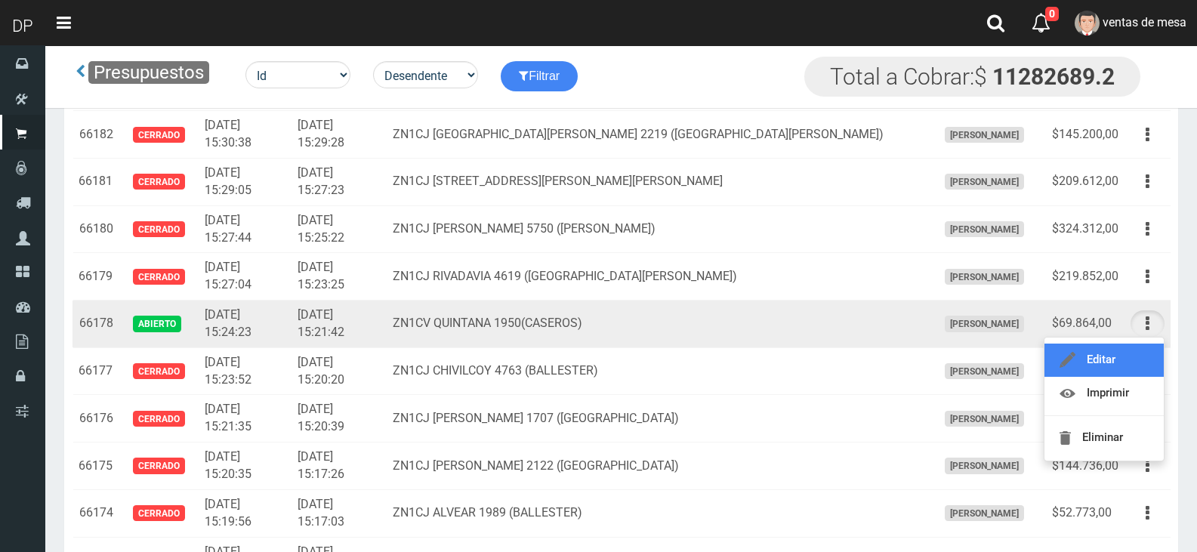
click at [1138, 347] on link "Editar" at bounding box center [1103, 360] width 119 height 33
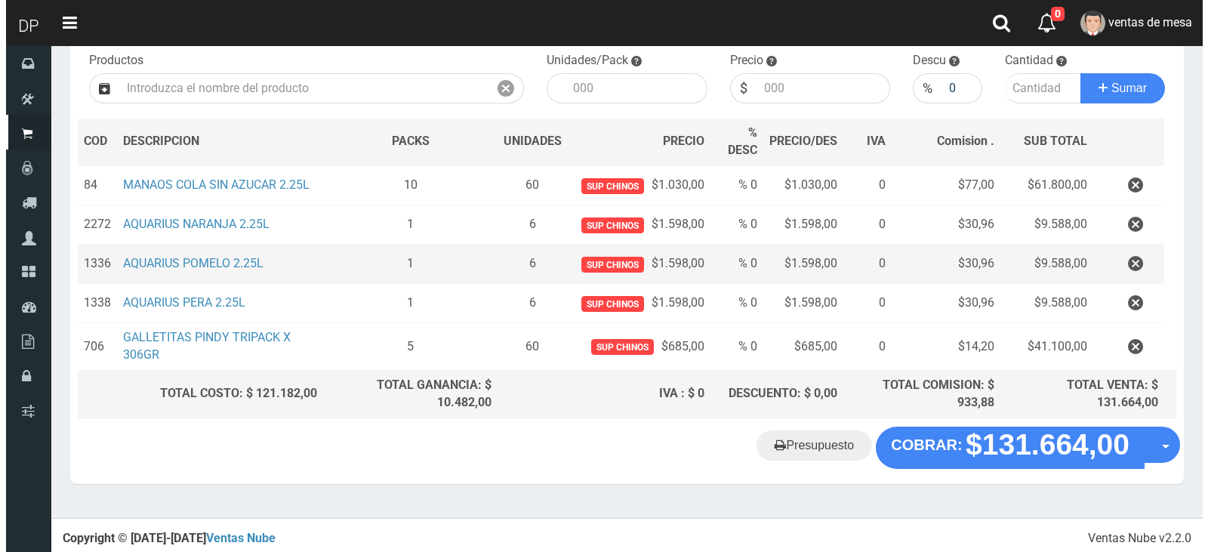
scroll to position [160, 0]
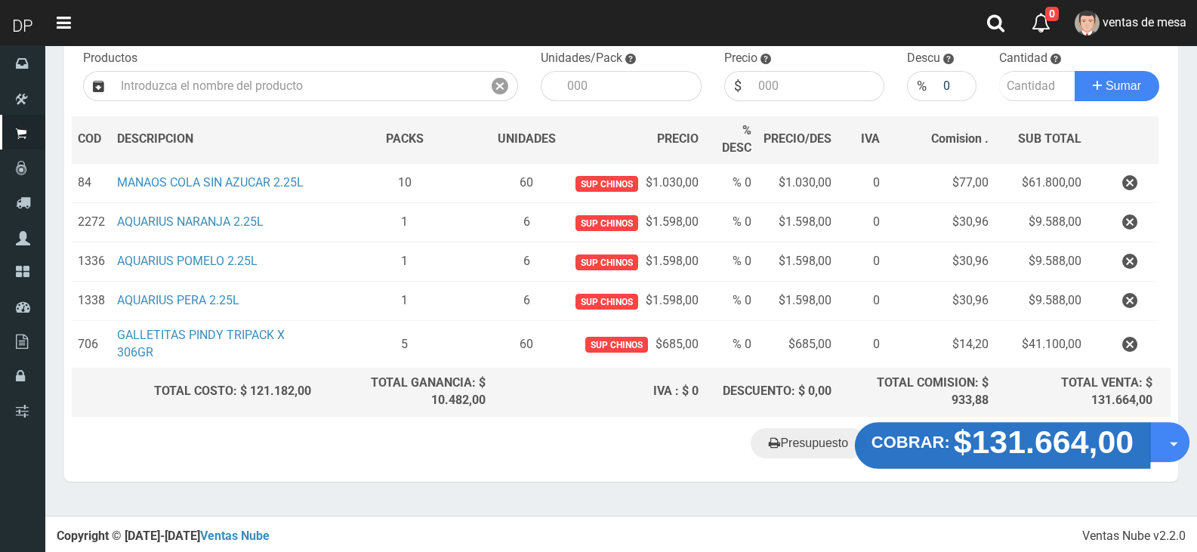
click at [986, 451] on strong "$131.664,00" at bounding box center [1044, 441] width 180 height 35
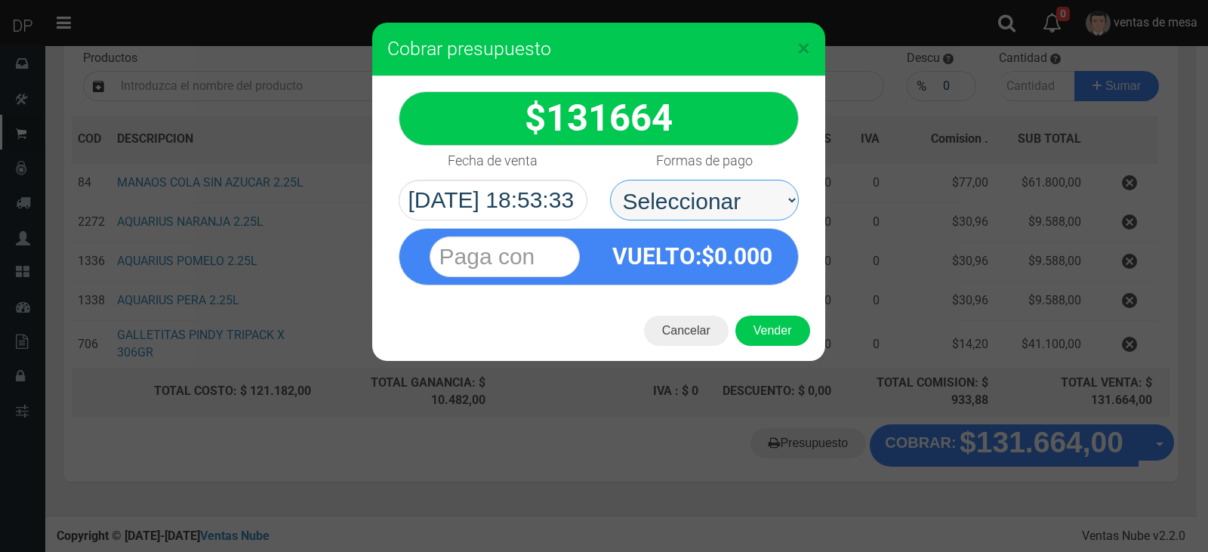
drag, startPoint x: 723, startPoint y: 199, endPoint x: 723, endPoint y: 215, distance: 15.9
click at [723, 199] on select "Seleccionar Efectivo Tarjeta de Crédito Depósito Débito" at bounding box center [704, 200] width 189 height 41
select select "Efectivo"
click at [610, 180] on select "Seleccionar Efectivo Tarjeta de Crédito Depósito Débito" at bounding box center [704, 200] width 189 height 41
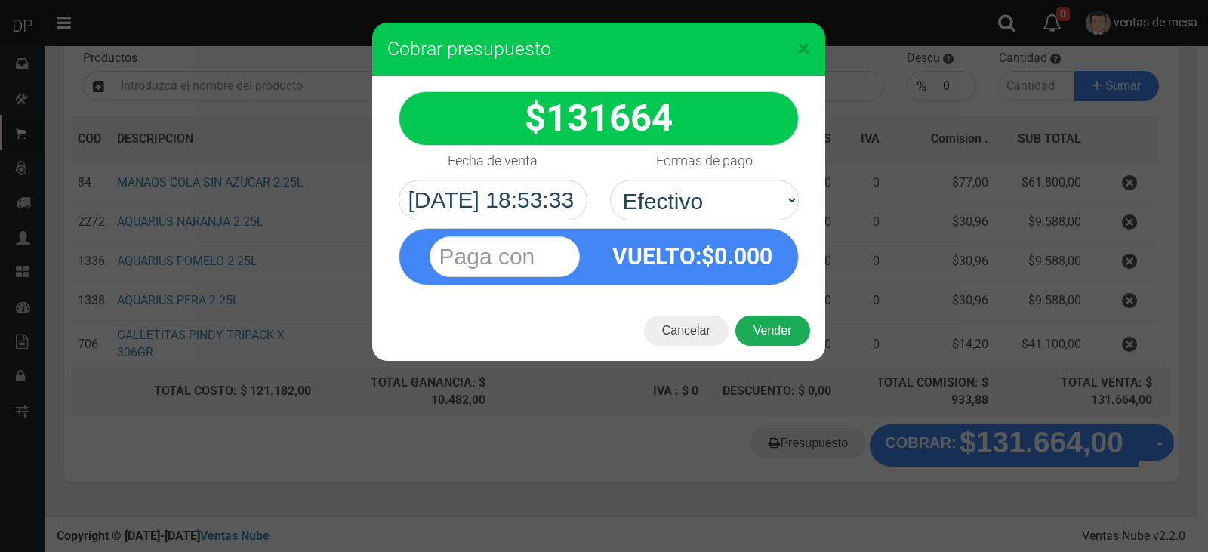
click at [770, 332] on button "Vender" at bounding box center [772, 331] width 75 height 30
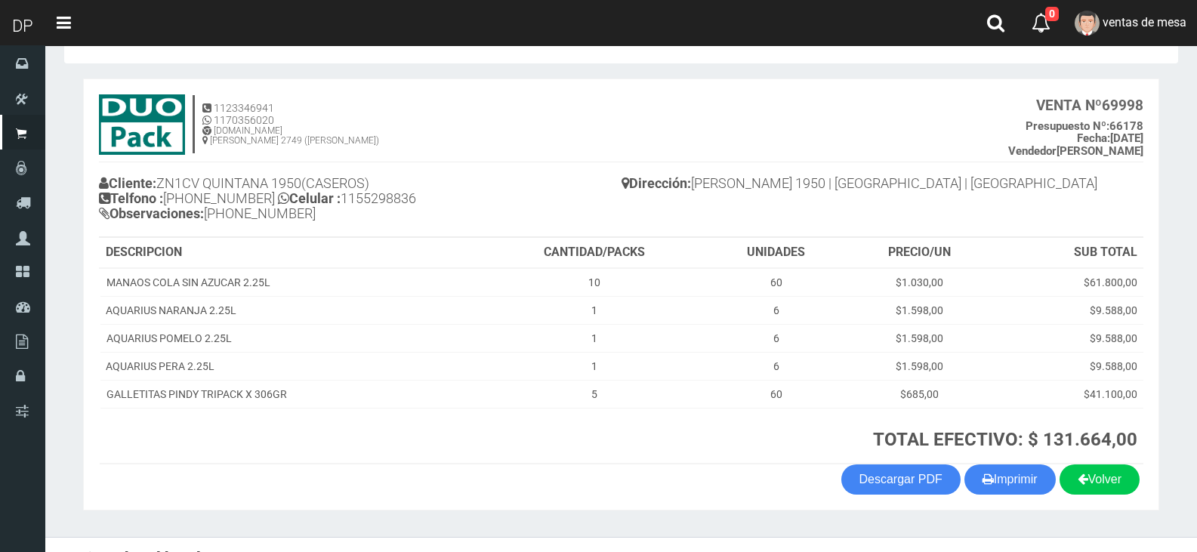
scroll to position [74, 0]
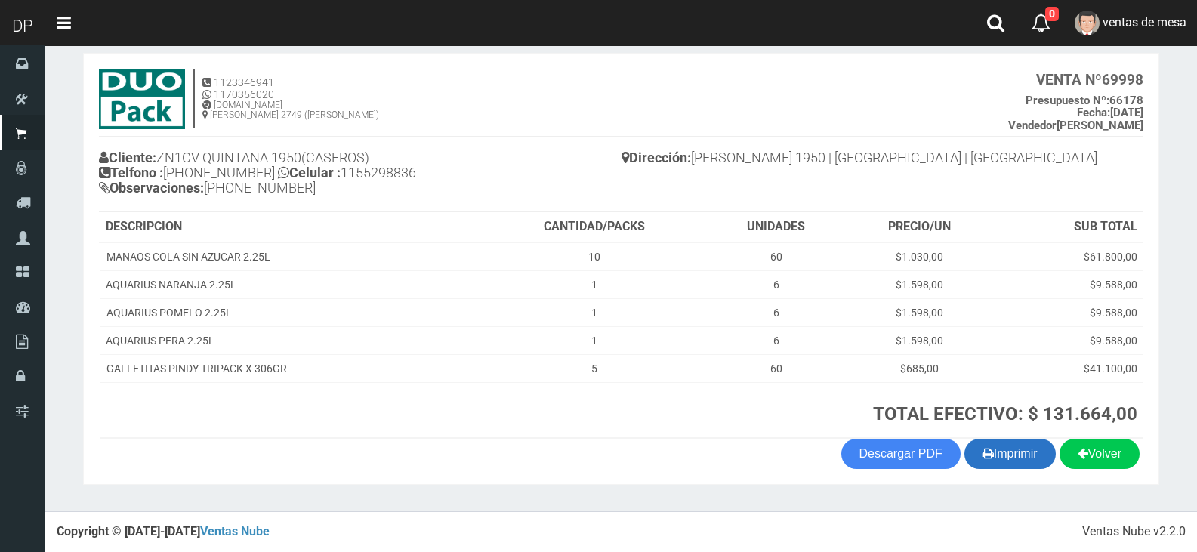
click at [1013, 461] on button "Imprimir" at bounding box center [1009, 454] width 91 height 30
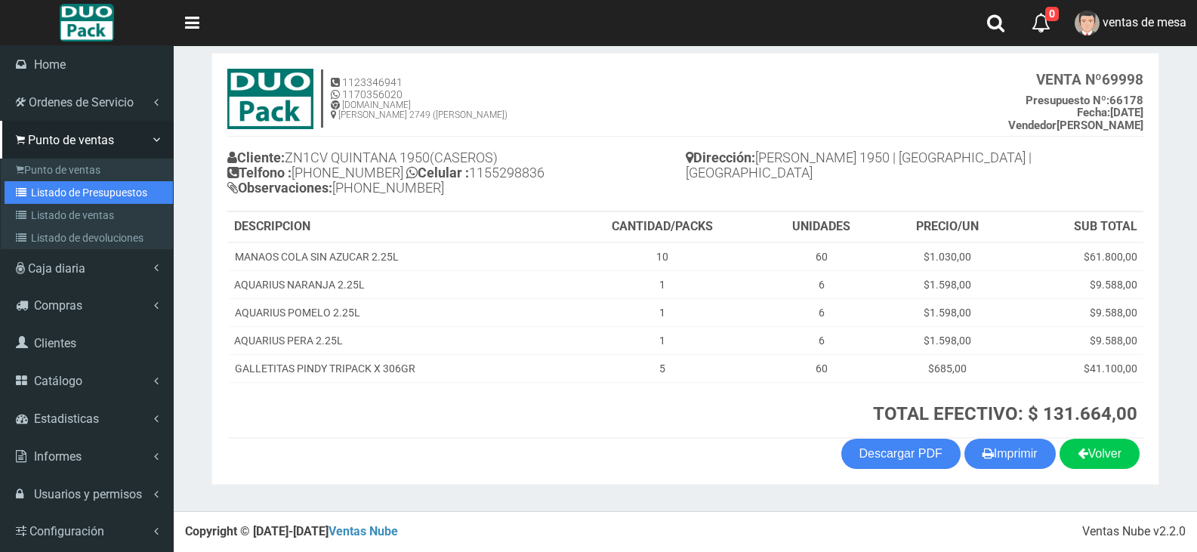
click at [47, 186] on link "Listado de Presupuestos" at bounding box center [89, 192] width 168 height 23
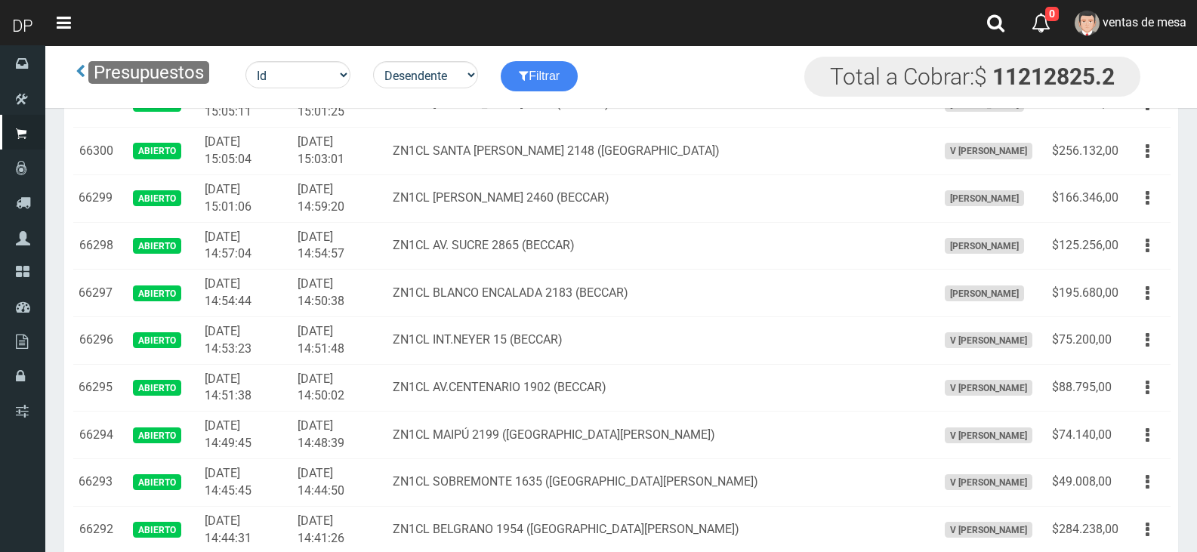
scroll to position [2479, 0]
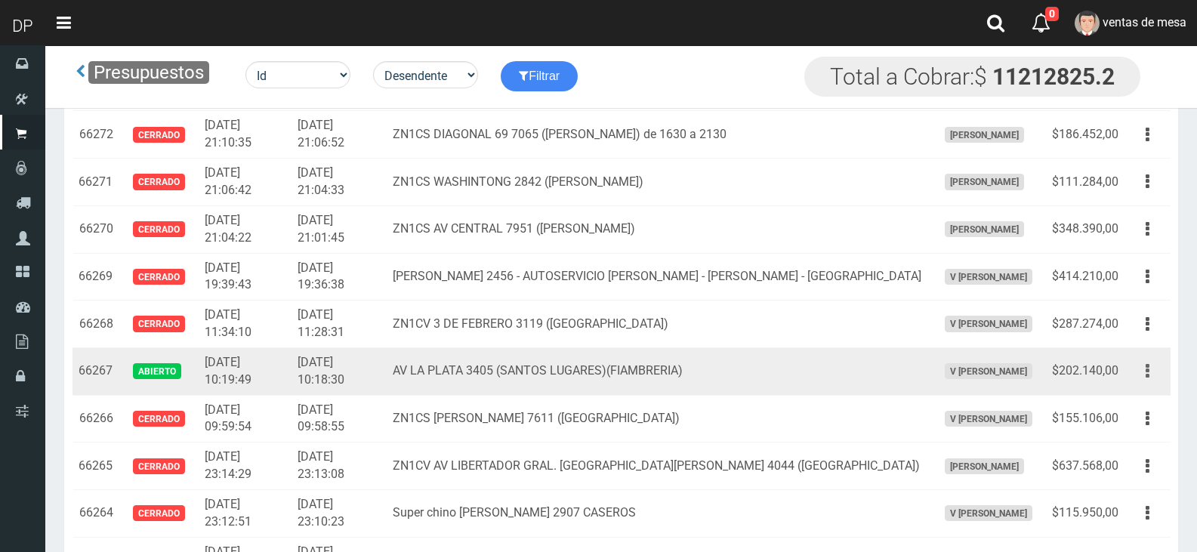
drag, startPoint x: 1141, startPoint y: 376, endPoint x: 1134, endPoint y: 399, distance: 23.7
click at [1142, 378] on button "button" at bounding box center [1147, 371] width 34 height 26
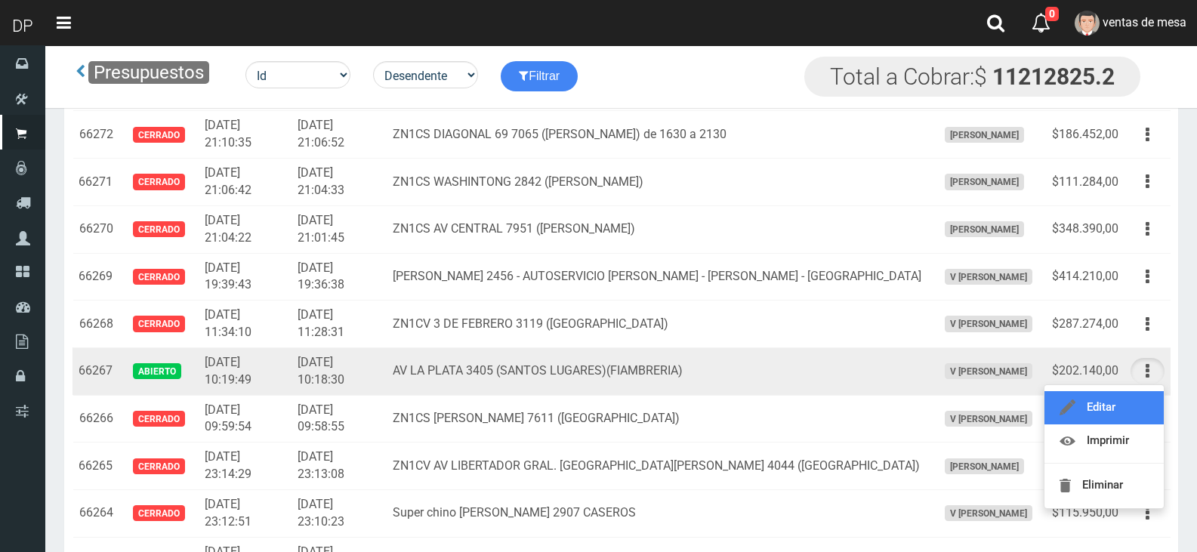
click at [1134, 399] on link "Editar" at bounding box center [1103, 407] width 119 height 33
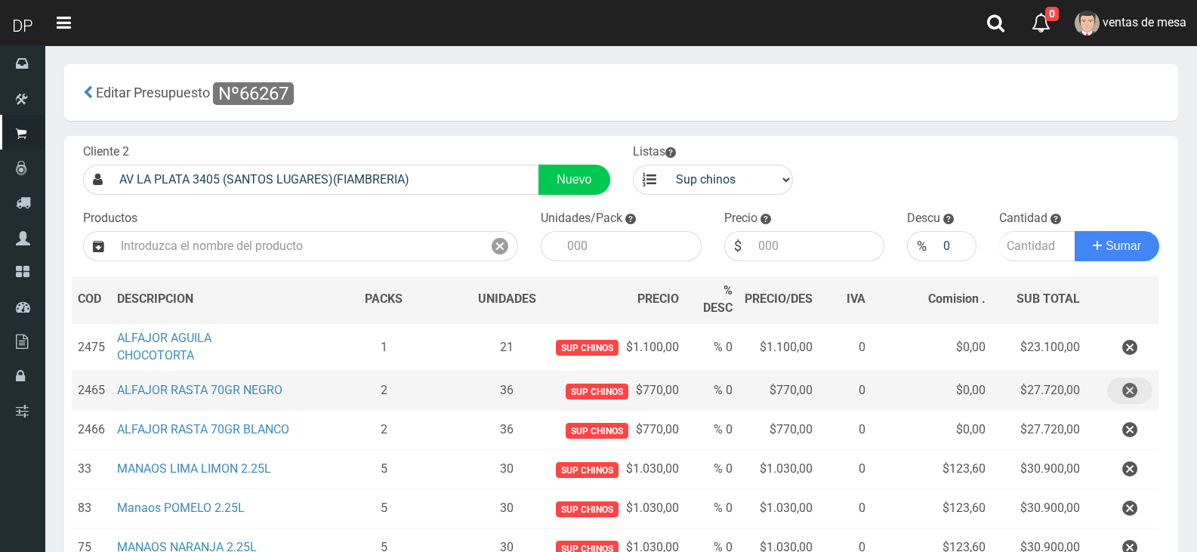
click at [1140, 390] on button "button" at bounding box center [1129, 391] width 45 height 26
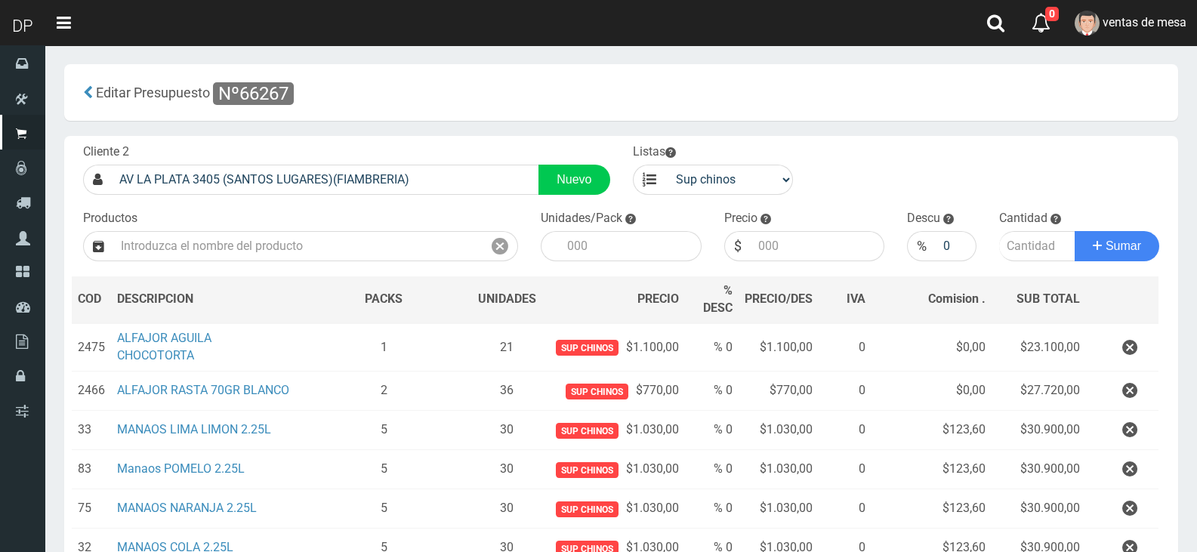
click at [1139, 391] on button "button" at bounding box center [1129, 391] width 45 height 26
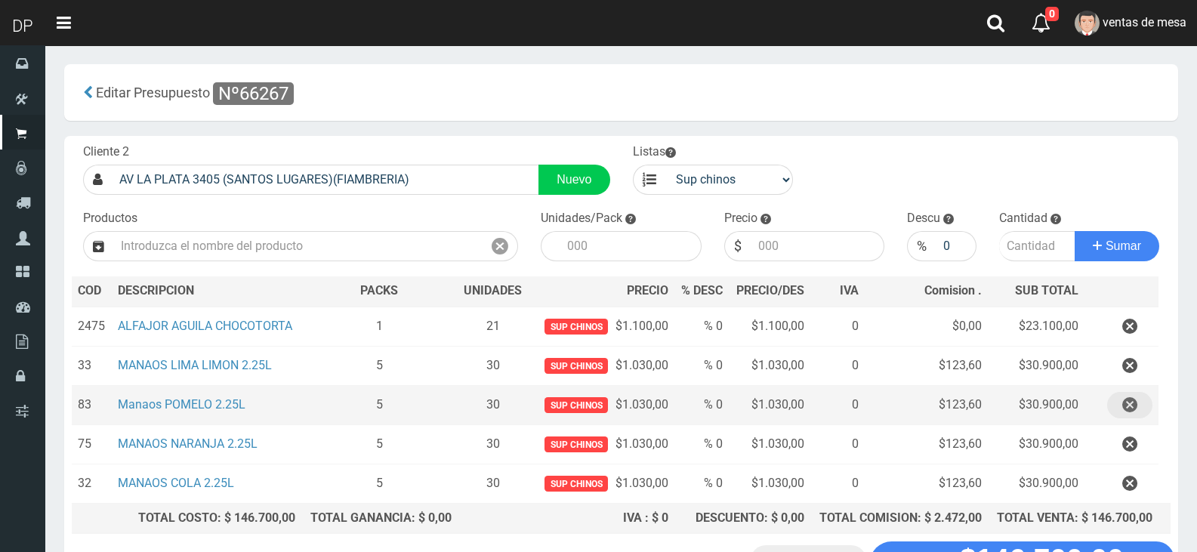
click at [1118, 412] on button "button" at bounding box center [1129, 405] width 45 height 26
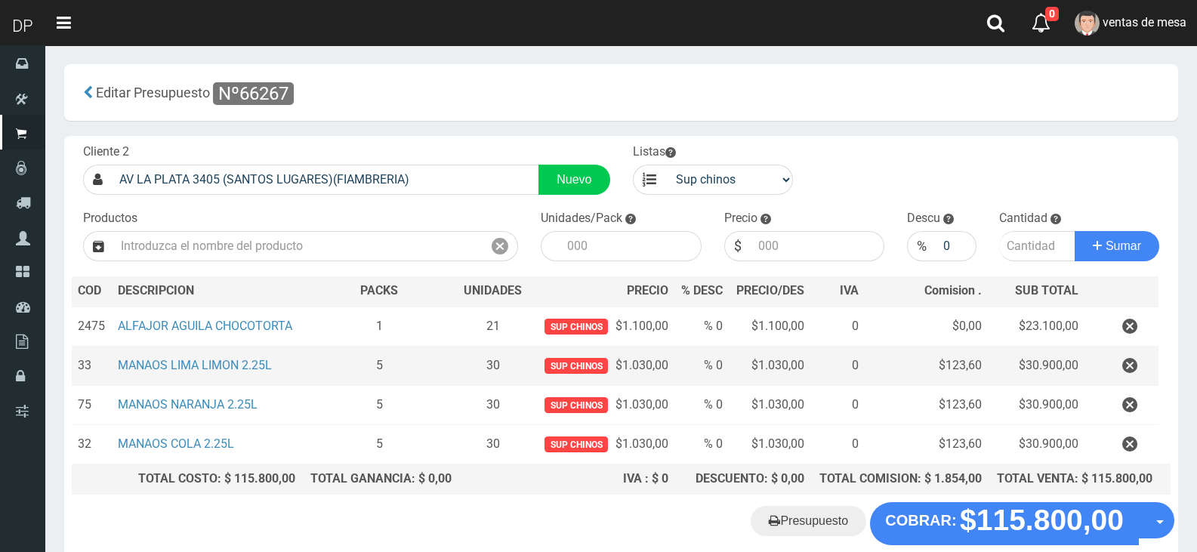
click at [1127, 381] on td at bounding box center [1121, 365] width 74 height 39
click at [1123, 369] on icon "button" at bounding box center [1129, 366] width 15 height 26
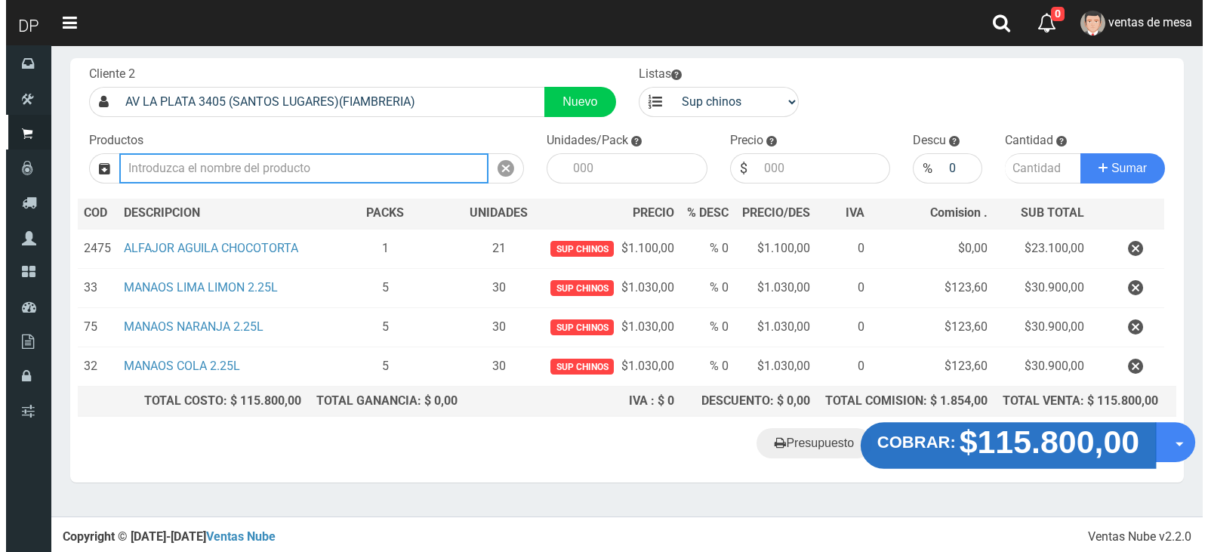
scroll to position [39, 0]
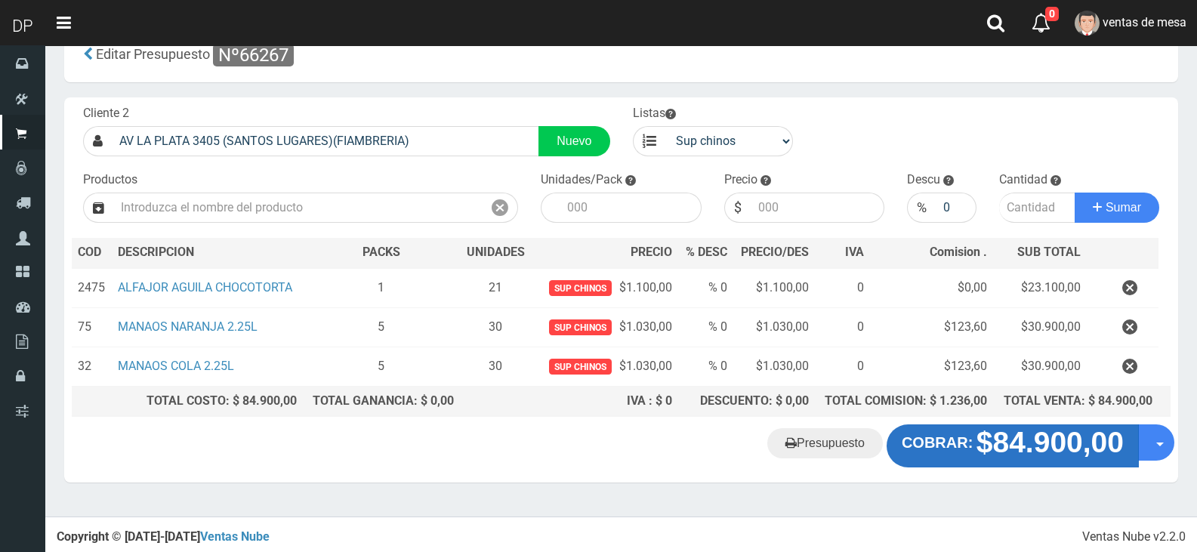
click at [1004, 427] on button "COBRAR: $84.900,00" at bounding box center [1013, 445] width 252 height 42
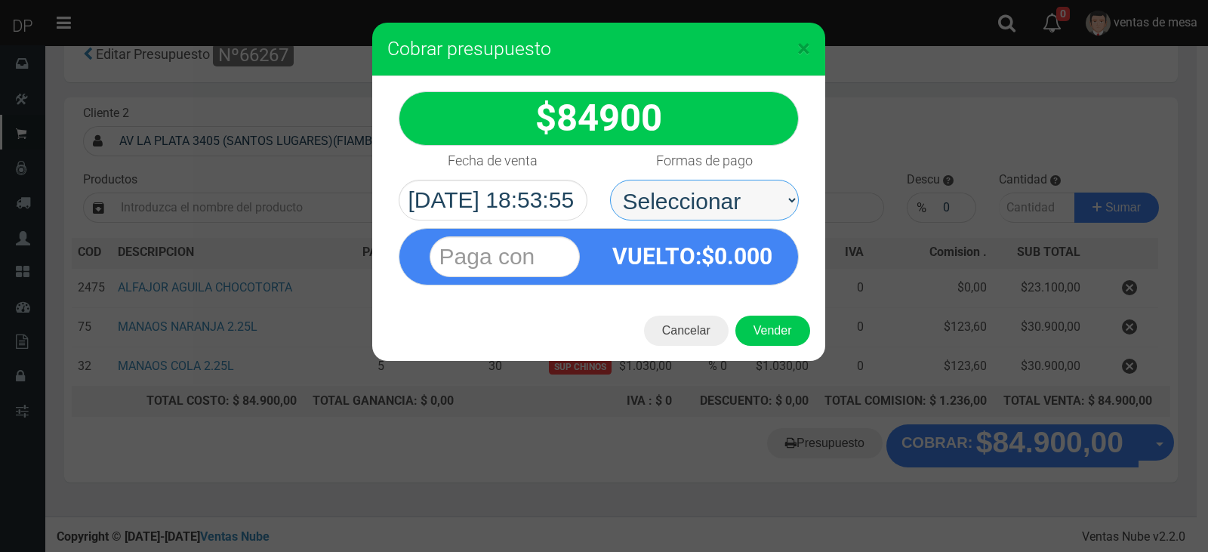
click at [742, 201] on select "Seleccionar Efectivo Tarjeta de Crédito Depósito Débito" at bounding box center [704, 200] width 189 height 41
select select "Efectivo"
click at [610, 180] on select "Seleccionar Efectivo Tarjeta de Crédito Depósito Débito" at bounding box center [704, 200] width 189 height 41
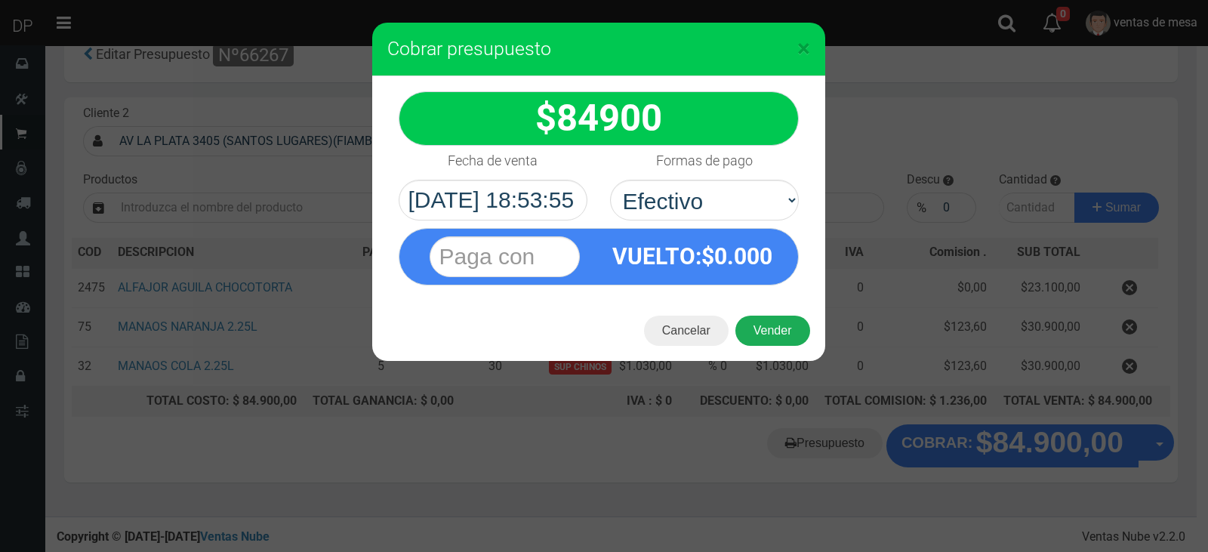
click at [760, 327] on button "Vender" at bounding box center [772, 331] width 75 height 30
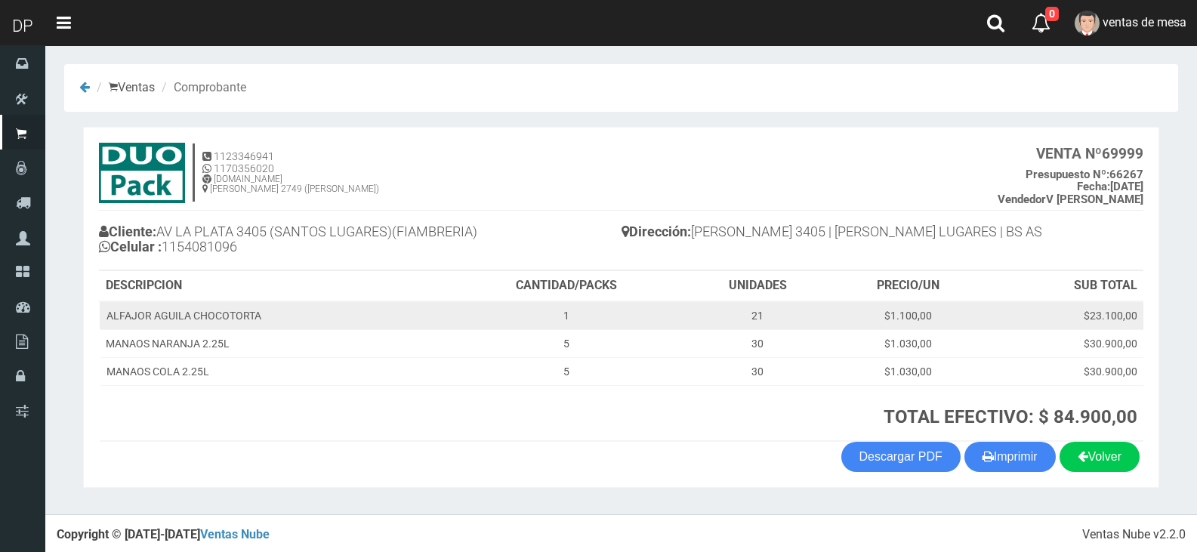
scroll to position [3, 0]
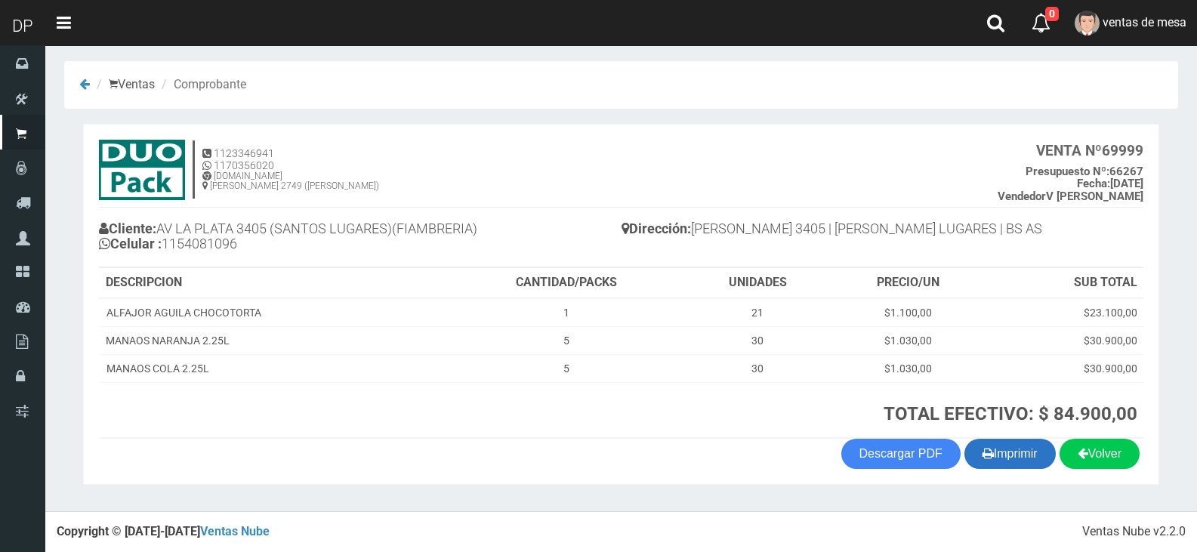
click at [1041, 461] on button "Imprimir" at bounding box center [1009, 454] width 91 height 30
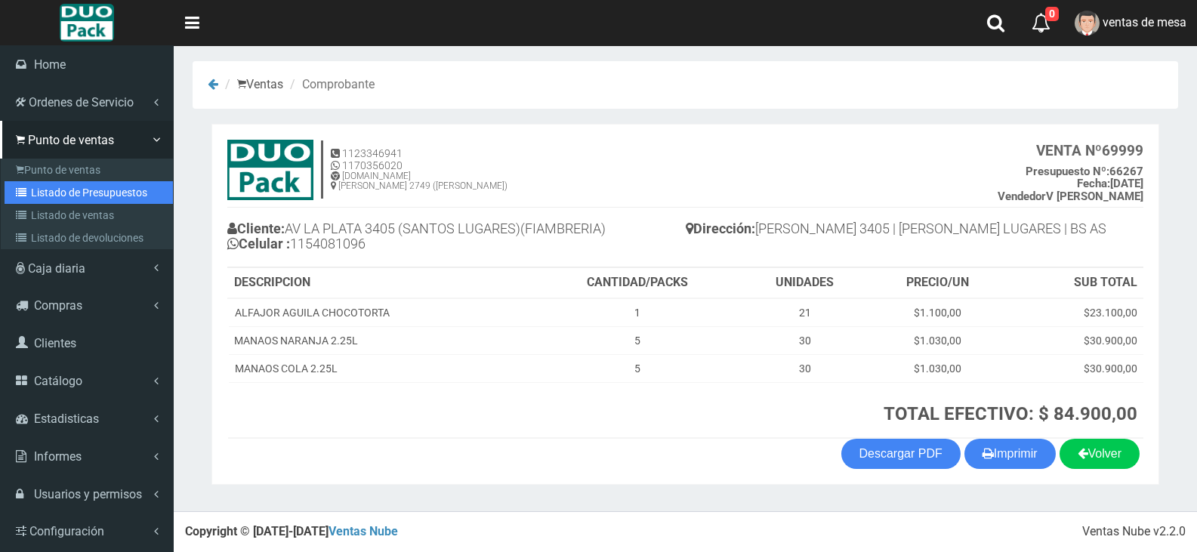
click at [40, 195] on link "Listado de Presupuestos" at bounding box center [89, 192] width 168 height 23
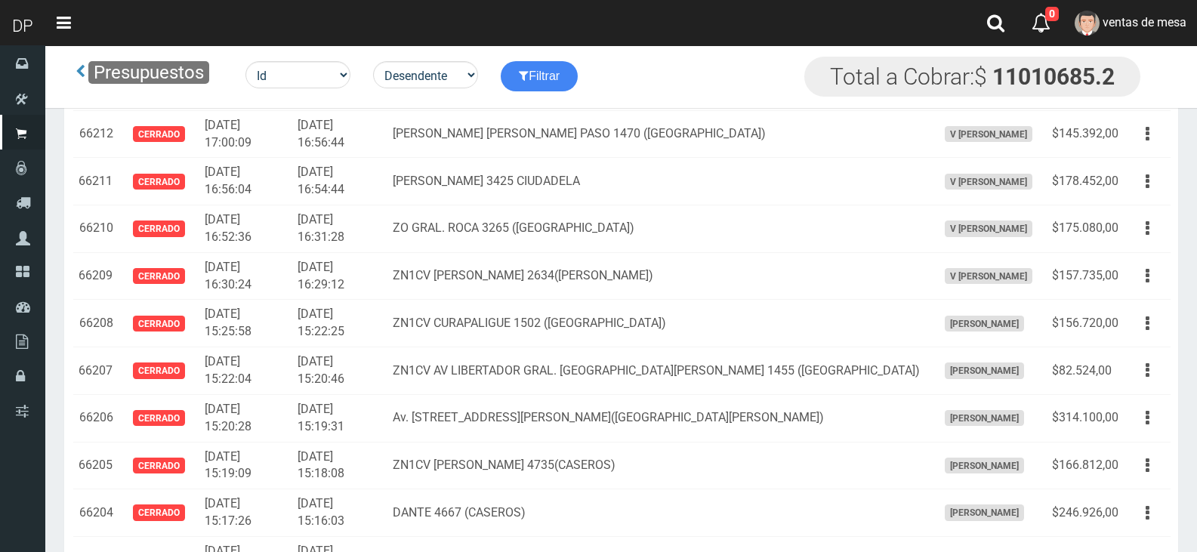
scroll to position [5746, 0]
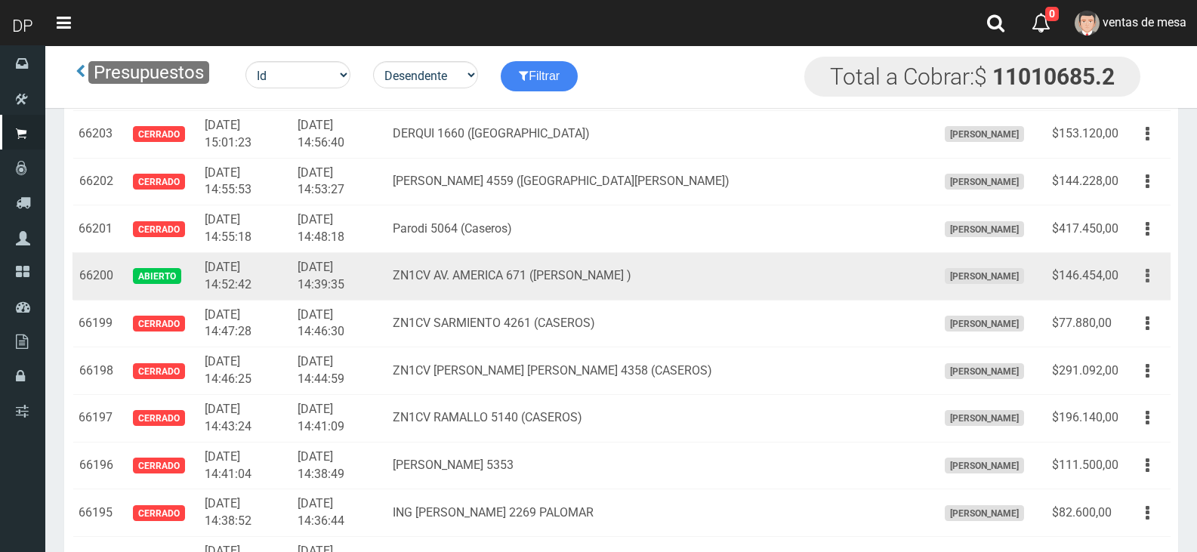
click at [1135, 279] on button "button" at bounding box center [1147, 276] width 34 height 26
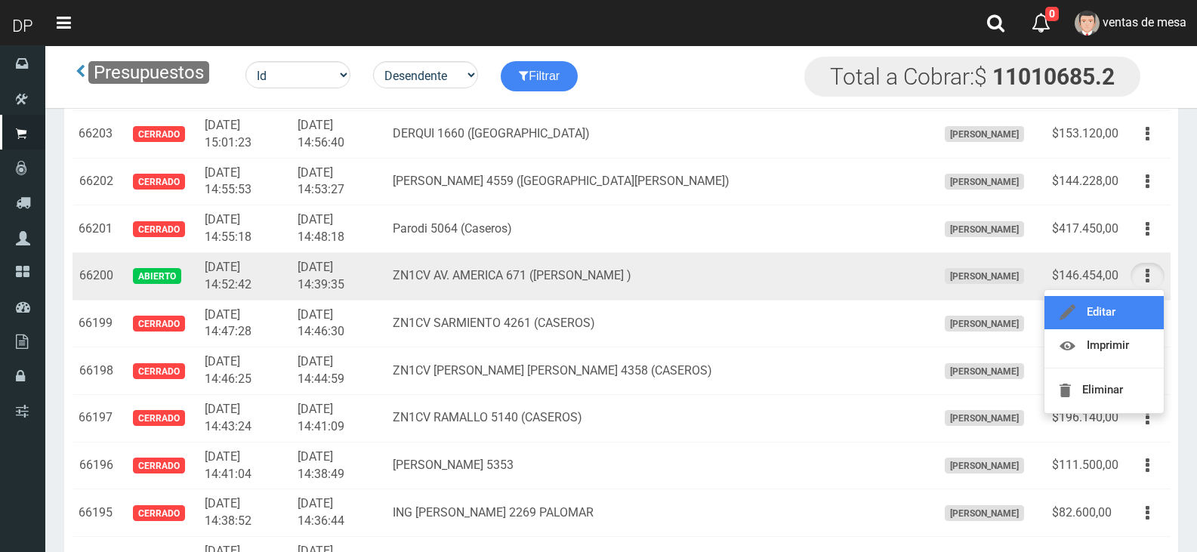
click at [1137, 322] on link "Editar" at bounding box center [1103, 312] width 119 height 33
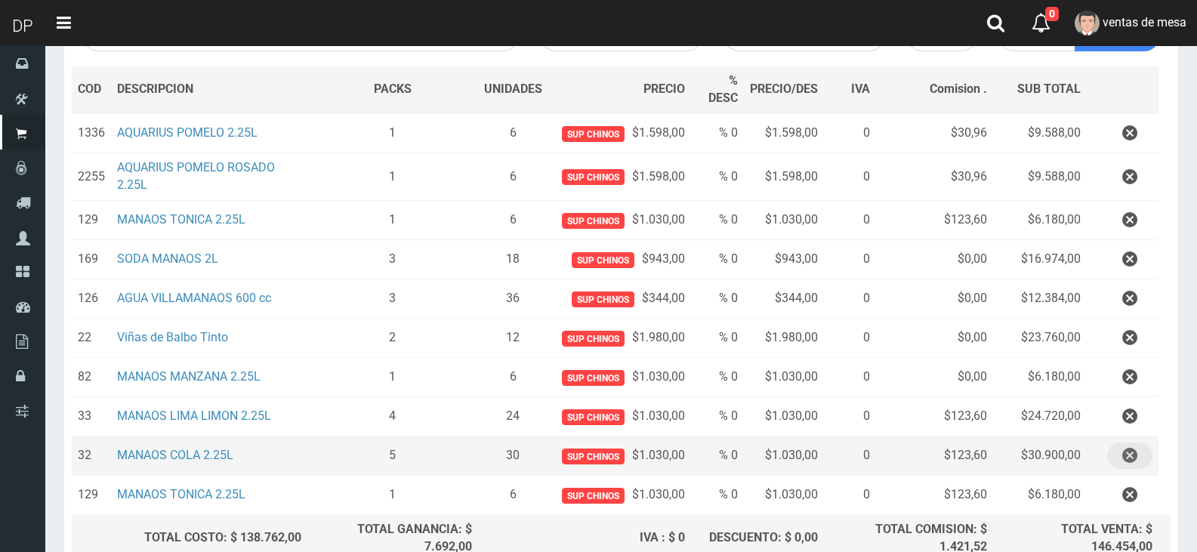
scroll to position [356, 0]
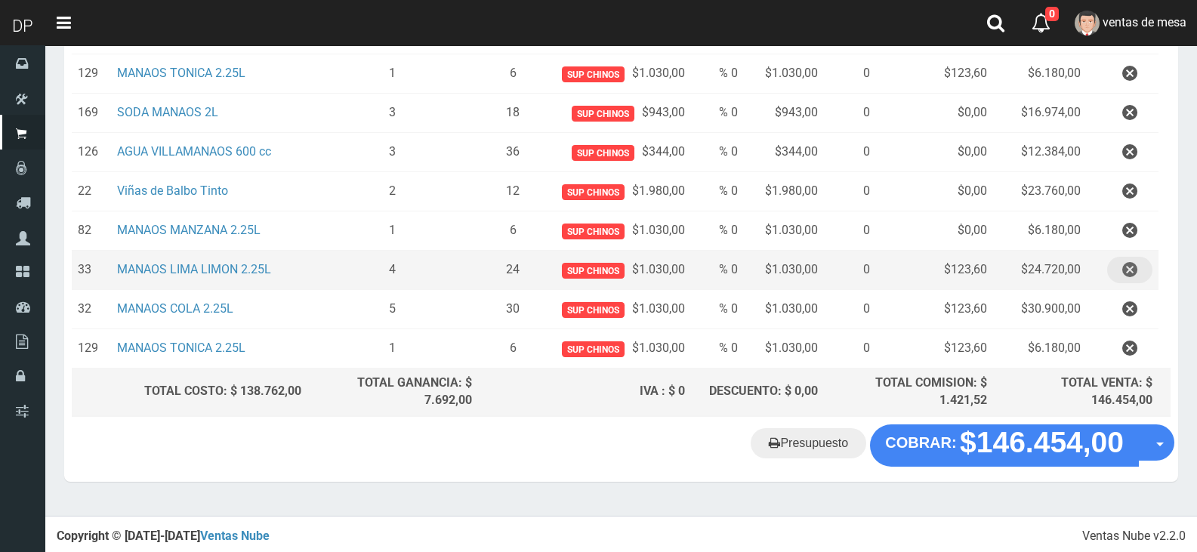
click at [1140, 264] on button "button" at bounding box center [1129, 270] width 45 height 26
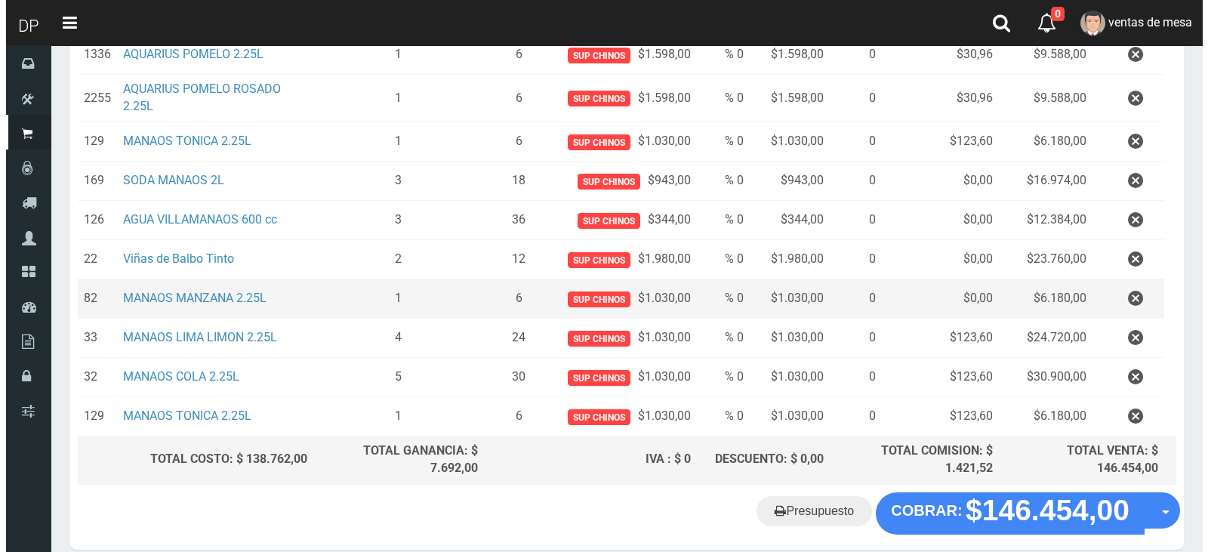
scroll to position [317, 0]
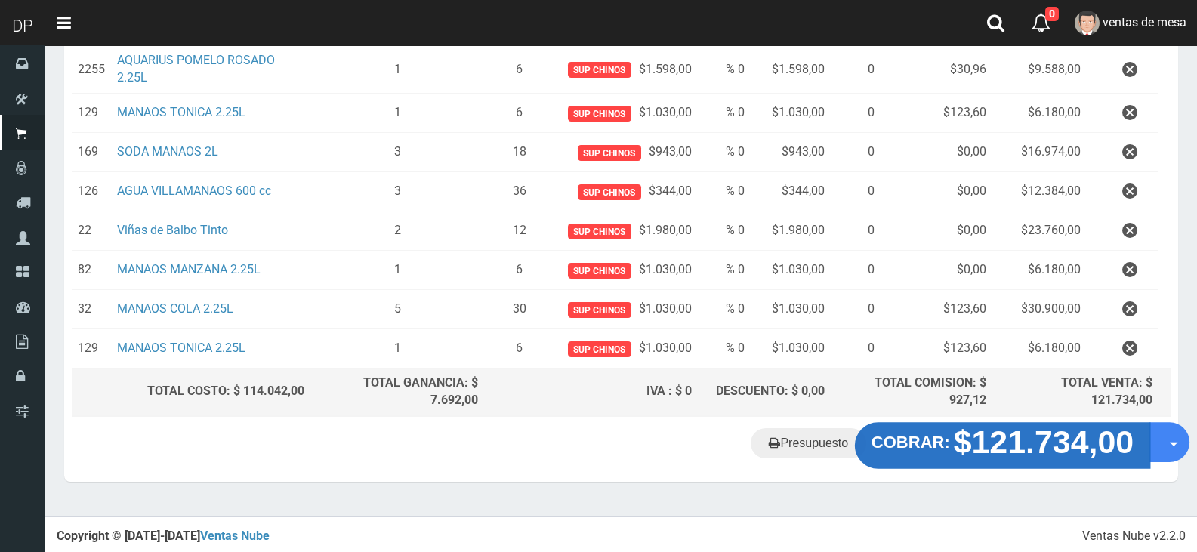
click at [1062, 450] on strong "$121.734,00" at bounding box center [1044, 441] width 180 height 35
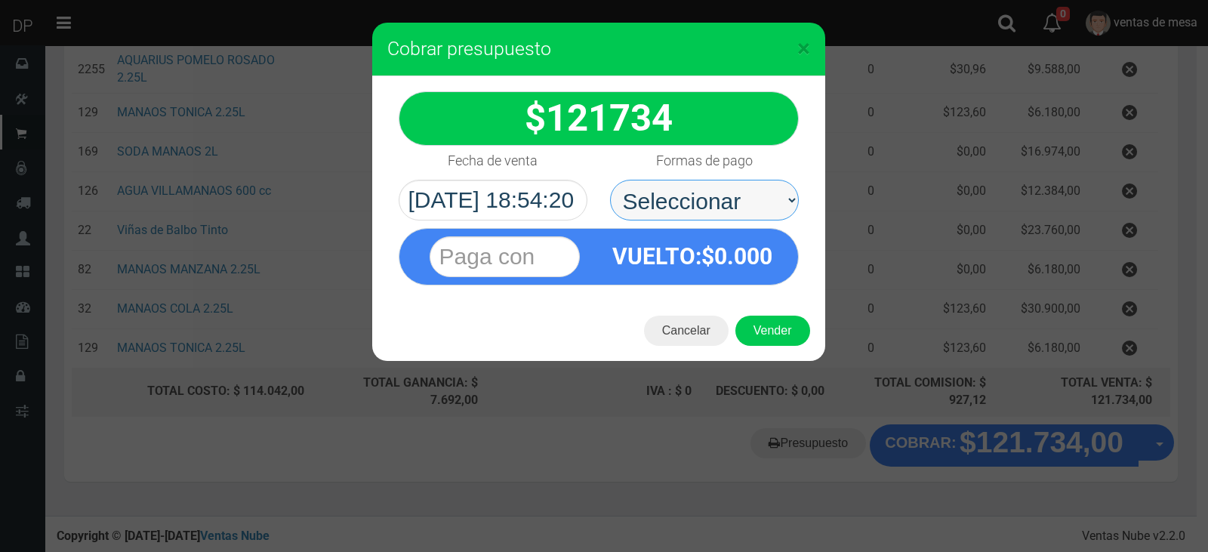
click at [774, 199] on select "Seleccionar Efectivo Tarjeta de Crédito Depósito Débito" at bounding box center [704, 200] width 189 height 41
click at [758, 214] on select "Seleccionar Efectivo Tarjeta de Crédito Depósito Débito" at bounding box center [704, 200] width 189 height 41
select select "Efectivo"
click at [610, 180] on select "Seleccionar Efectivo Tarjeta de Crédito Depósito Débito" at bounding box center [704, 200] width 189 height 41
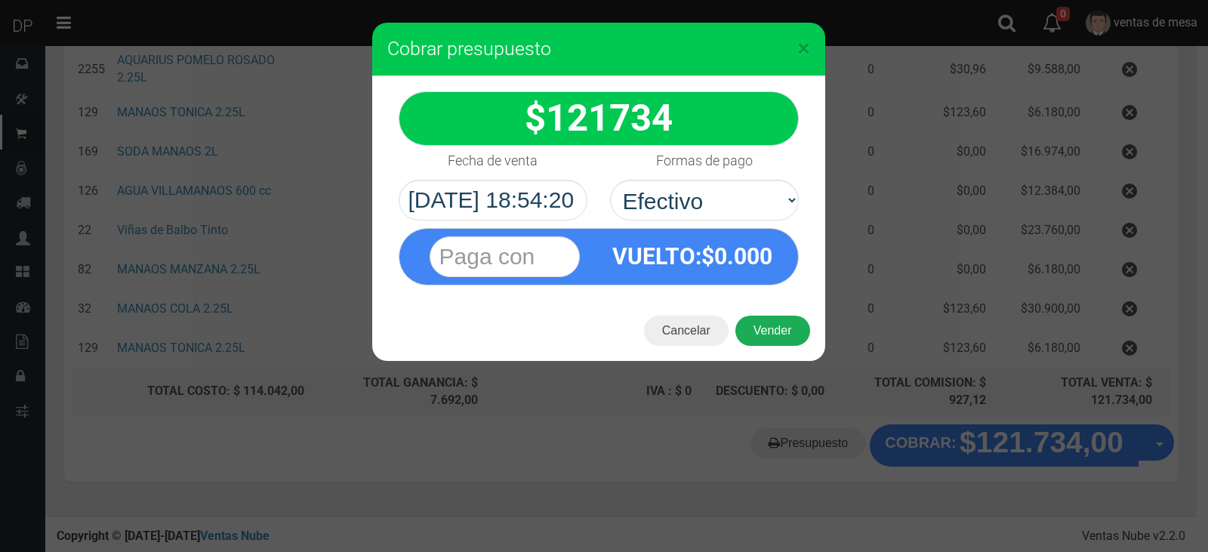
click at [775, 341] on button "Vender" at bounding box center [772, 331] width 75 height 30
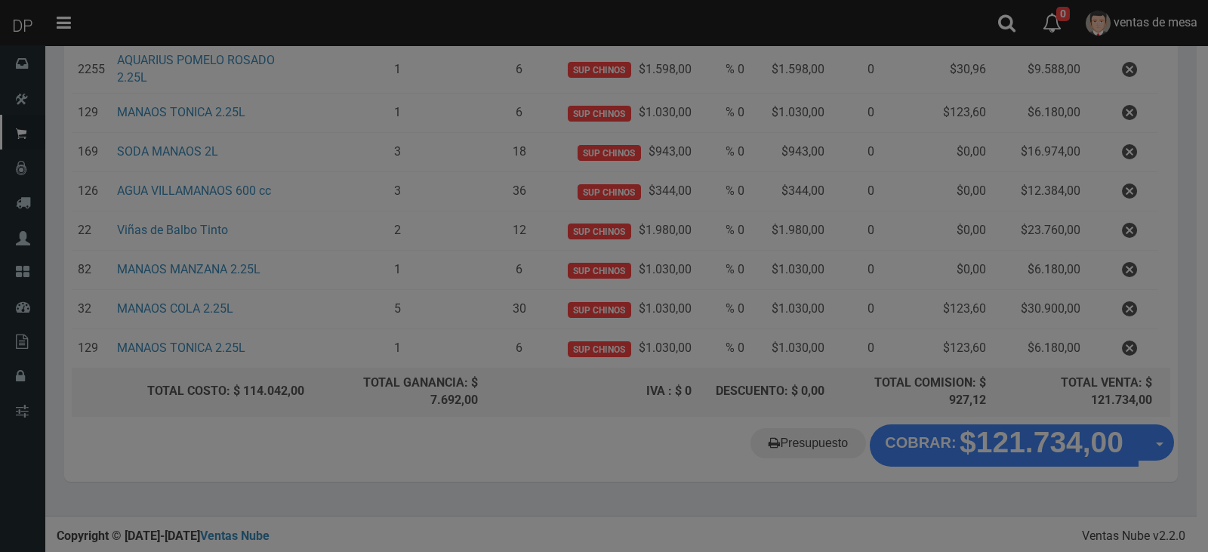
scroll to position [0, 0]
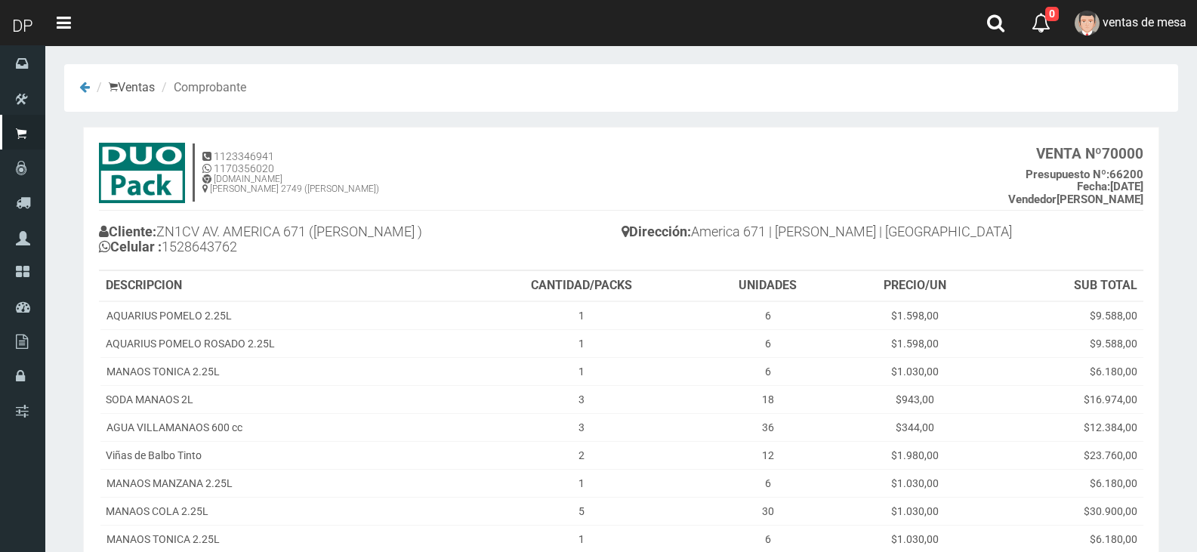
scroll to position [171, 0]
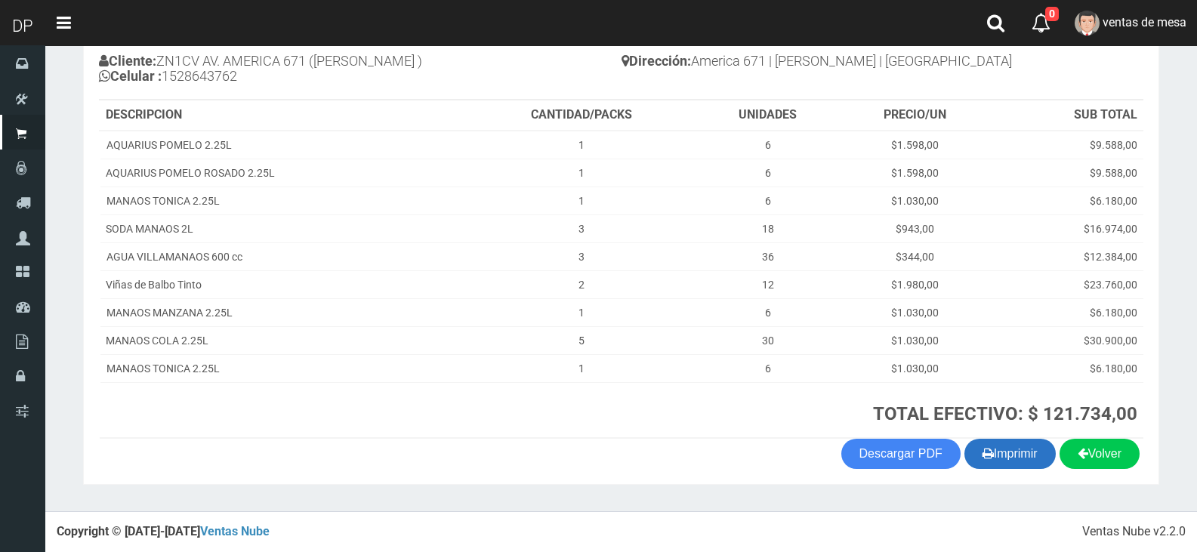
click at [995, 442] on button "Imprimir" at bounding box center [1009, 454] width 91 height 30
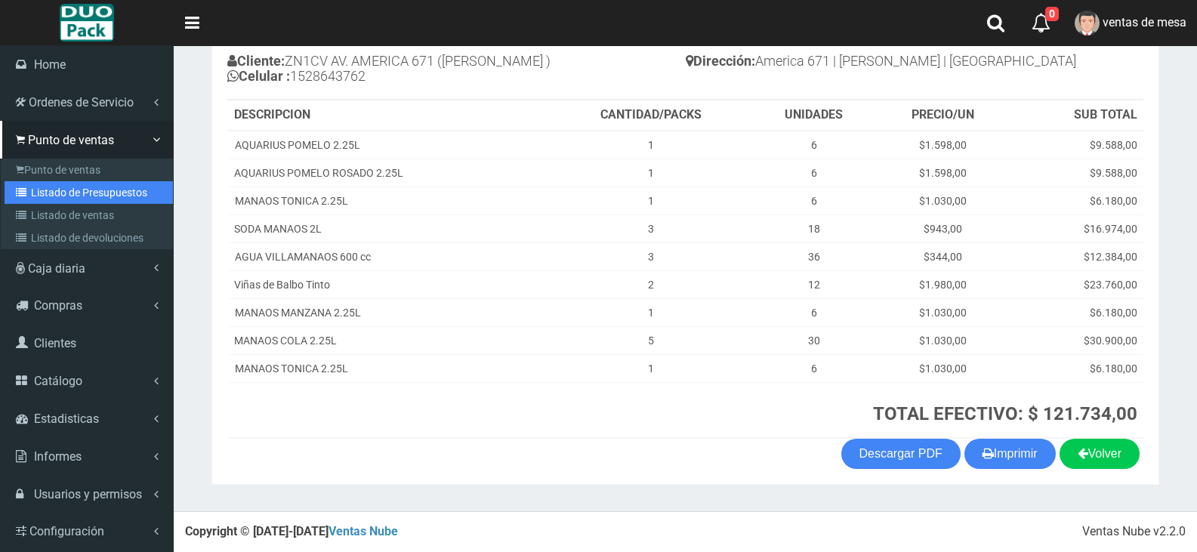
click at [59, 187] on link "Listado de Presupuestos" at bounding box center [89, 192] width 168 height 23
